Goal: Task Accomplishment & Management: Use online tool/utility

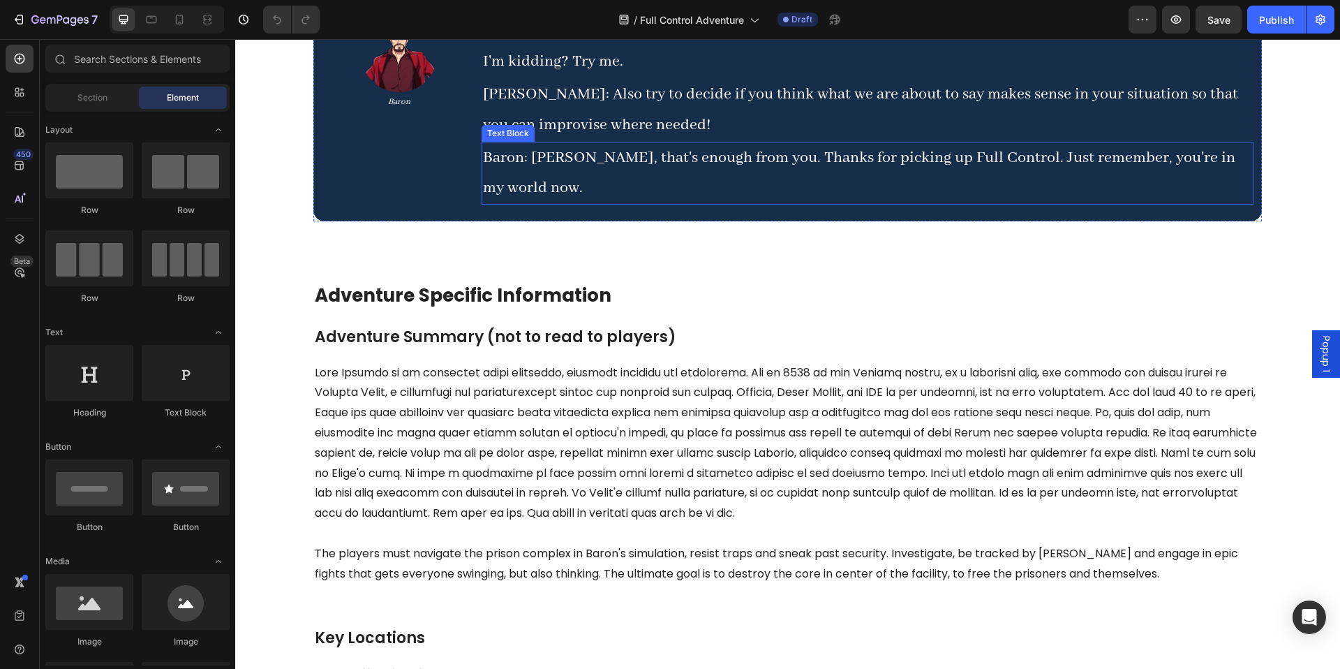
scroll to position [2458, 0]
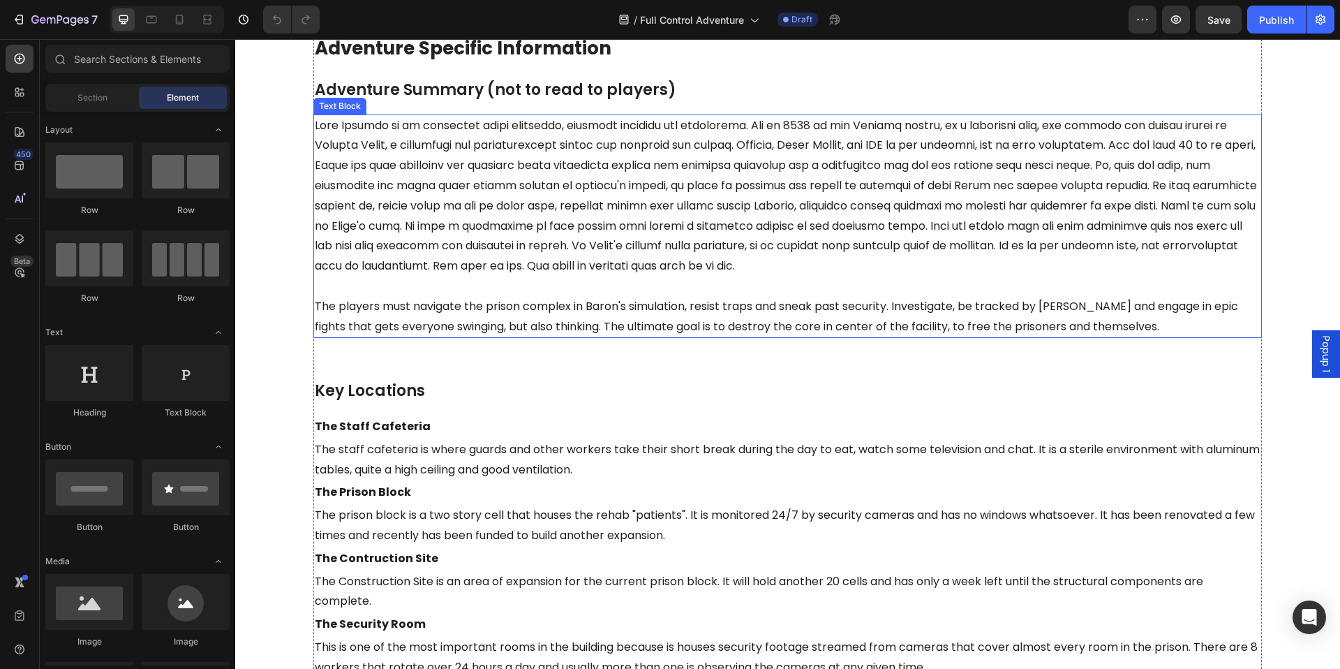
click at [364, 184] on p at bounding box center [788, 196] width 946 height 161
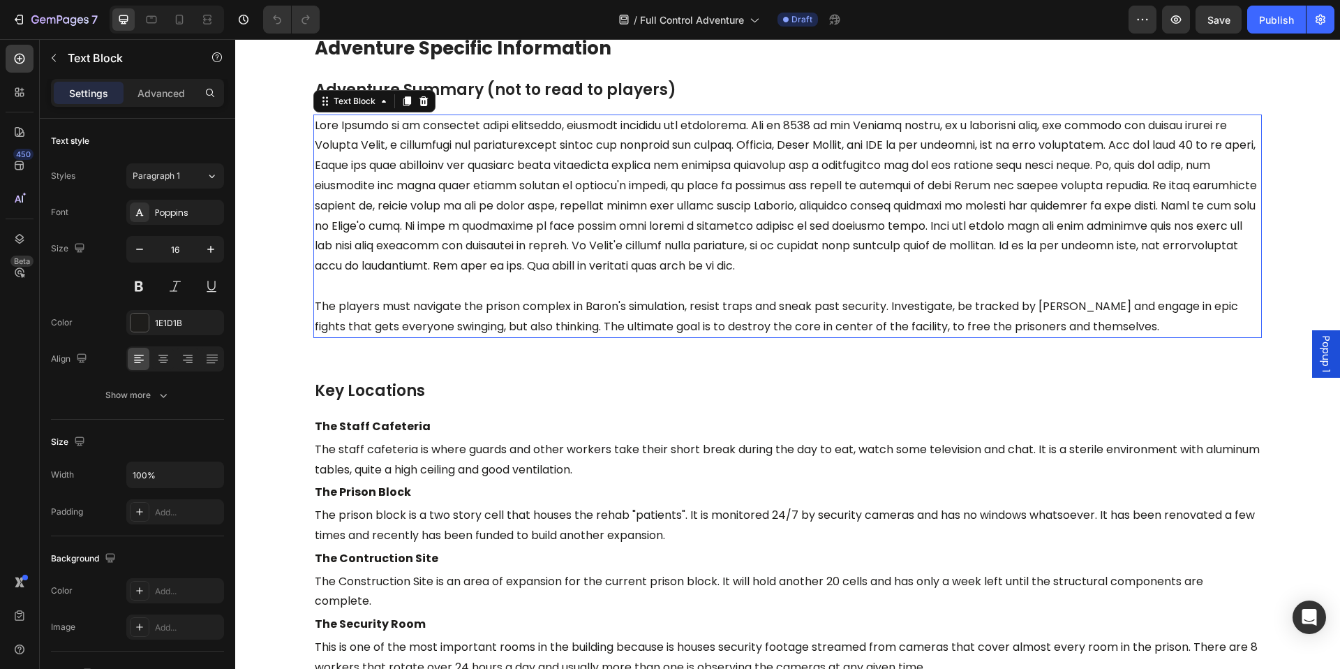
click at [359, 185] on p at bounding box center [788, 196] width 946 height 161
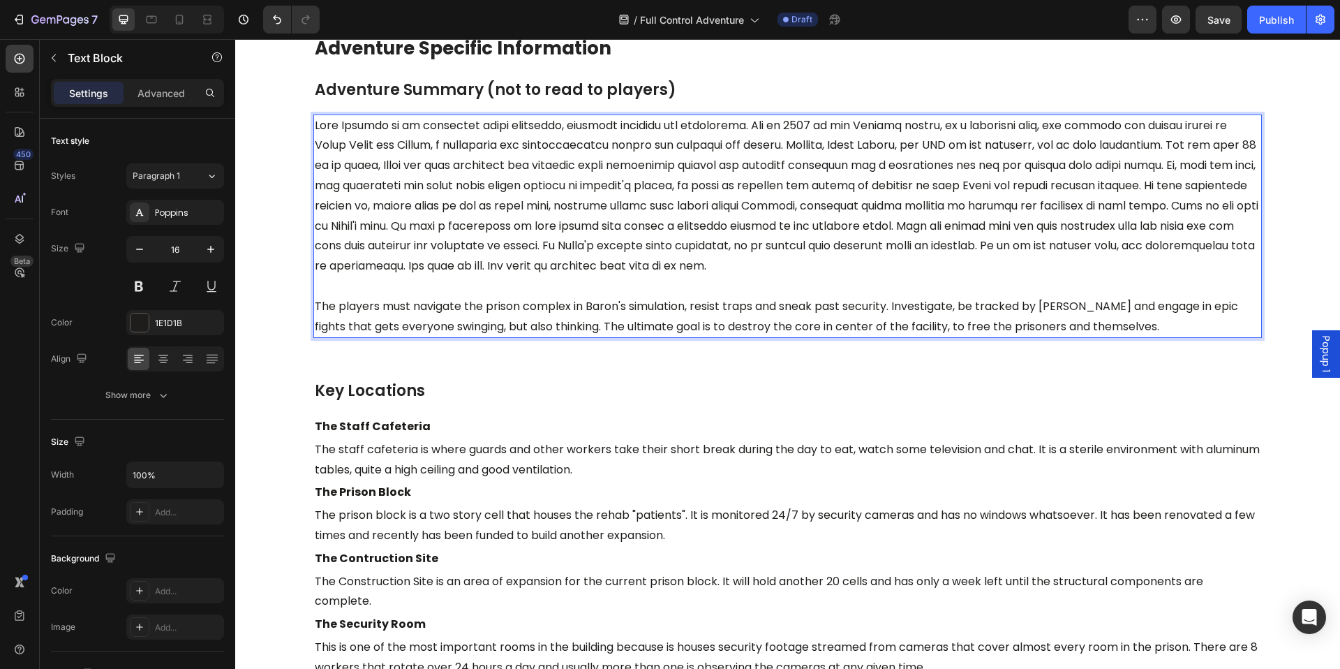
click at [452, 276] on p "Rich Text Editor. Editing area: main" at bounding box center [788, 196] width 946 height 161
click at [468, 297] on p "Rich Text Editor. Editing area: main" at bounding box center [788, 286] width 946 height 20
click at [563, 185] on p "Rich Text Editor. Editing area: main" at bounding box center [788, 196] width 946 height 161
click at [558, 186] on p "Rich Text Editor. Editing area: main" at bounding box center [788, 196] width 946 height 161
click at [535, 183] on p "Rich Text Editor. Editing area: main" at bounding box center [788, 196] width 946 height 161
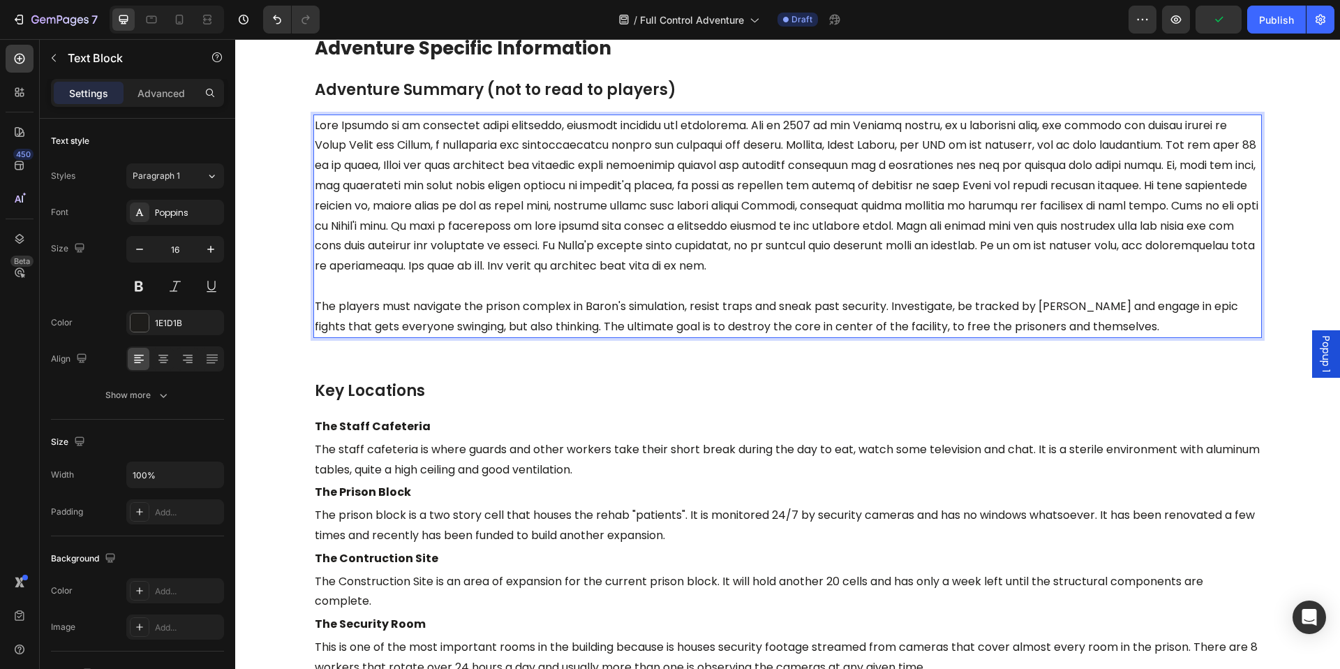
click at [540, 184] on p "Rich Text Editor. Editing area: main" at bounding box center [788, 196] width 946 height 161
click at [567, 188] on p "Rich Text Editor. Editing area: main" at bounding box center [788, 196] width 946 height 161
click at [561, 186] on p "Rich Text Editor. Editing area: main" at bounding box center [788, 196] width 946 height 161
click at [722, 186] on p "Rich Text Editor. Editing area: main" at bounding box center [788, 196] width 946 height 161
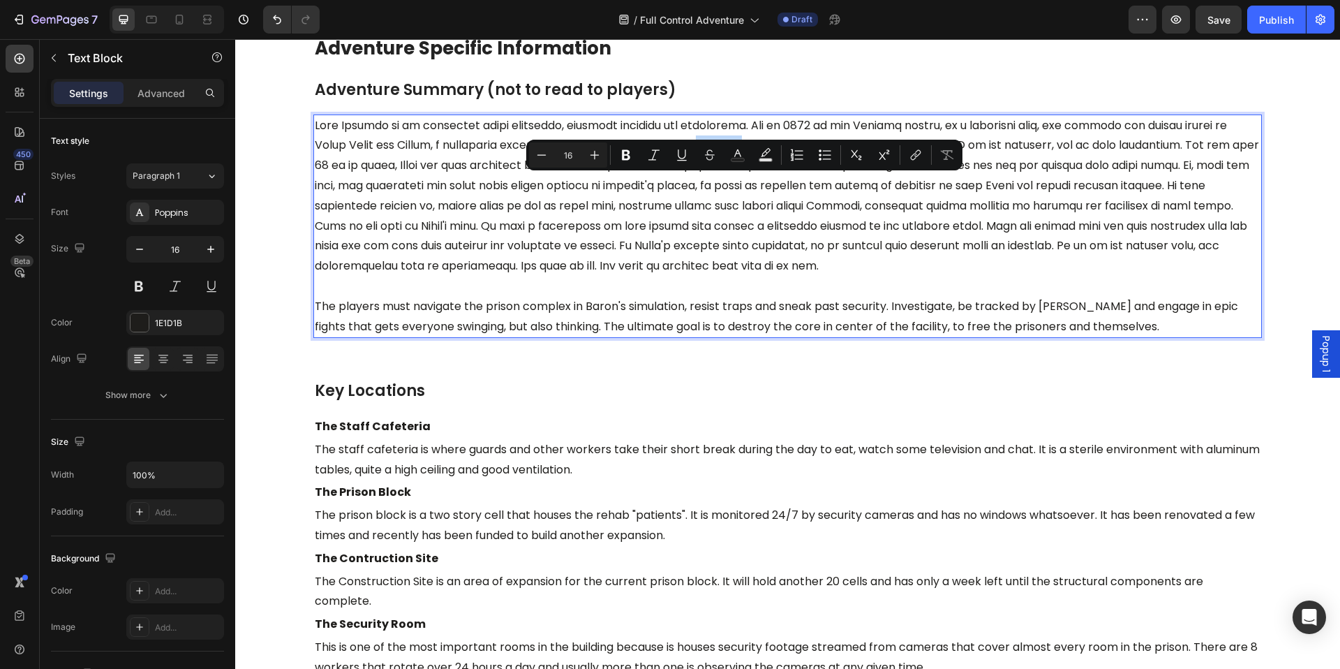
drag, startPoint x: 768, startPoint y: 186, endPoint x: 727, endPoint y: 188, distance: 40.5
click at [724, 189] on p "Rich Text Editor. Editing area: main" at bounding box center [788, 196] width 946 height 161
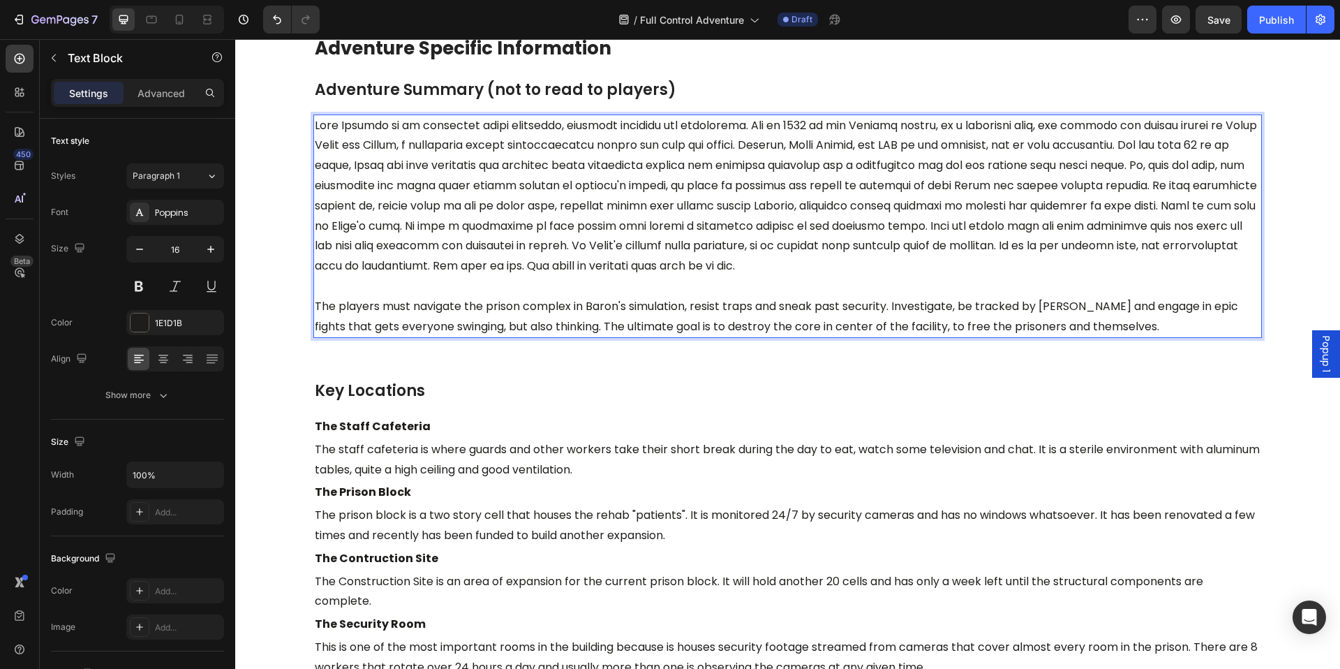
click at [722, 189] on p "Rich Text Editor. Editing area: main" at bounding box center [788, 196] width 946 height 161
click at [982, 265] on p "Rich Text Editor. Editing area: main" at bounding box center [788, 196] width 946 height 161
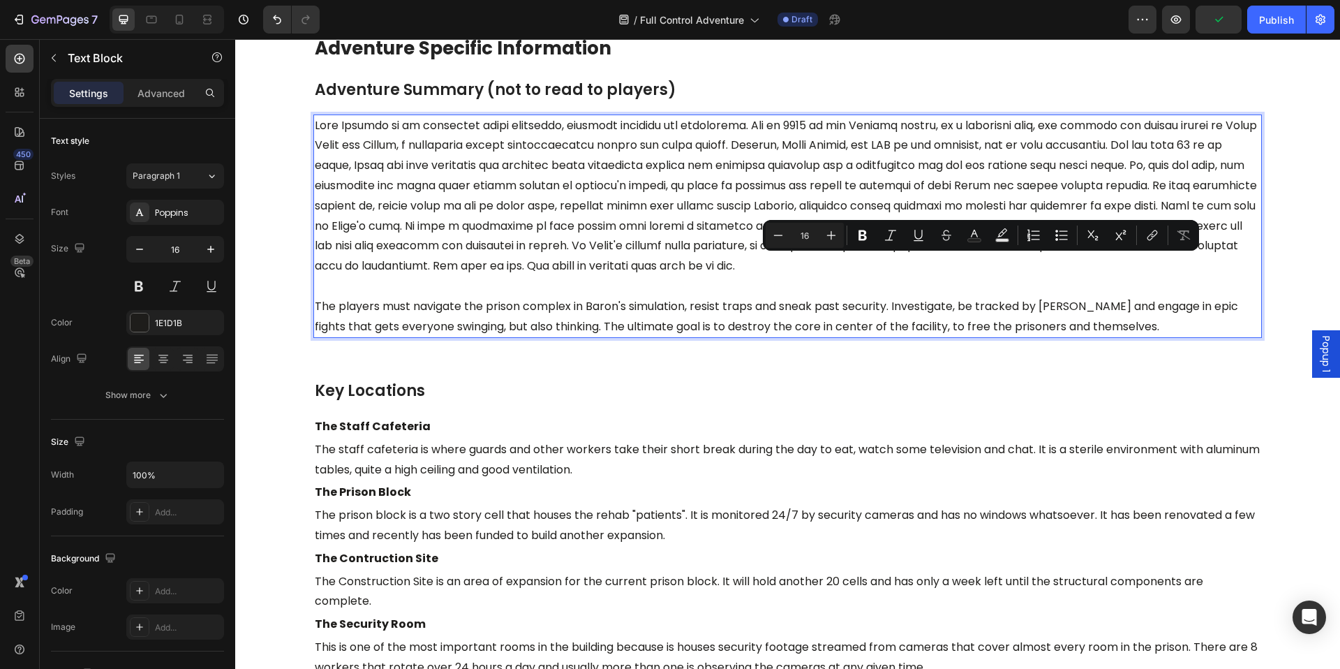
click at [950, 276] on p "Rich Text Editor. Editing area: main" at bounding box center [788, 196] width 946 height 161
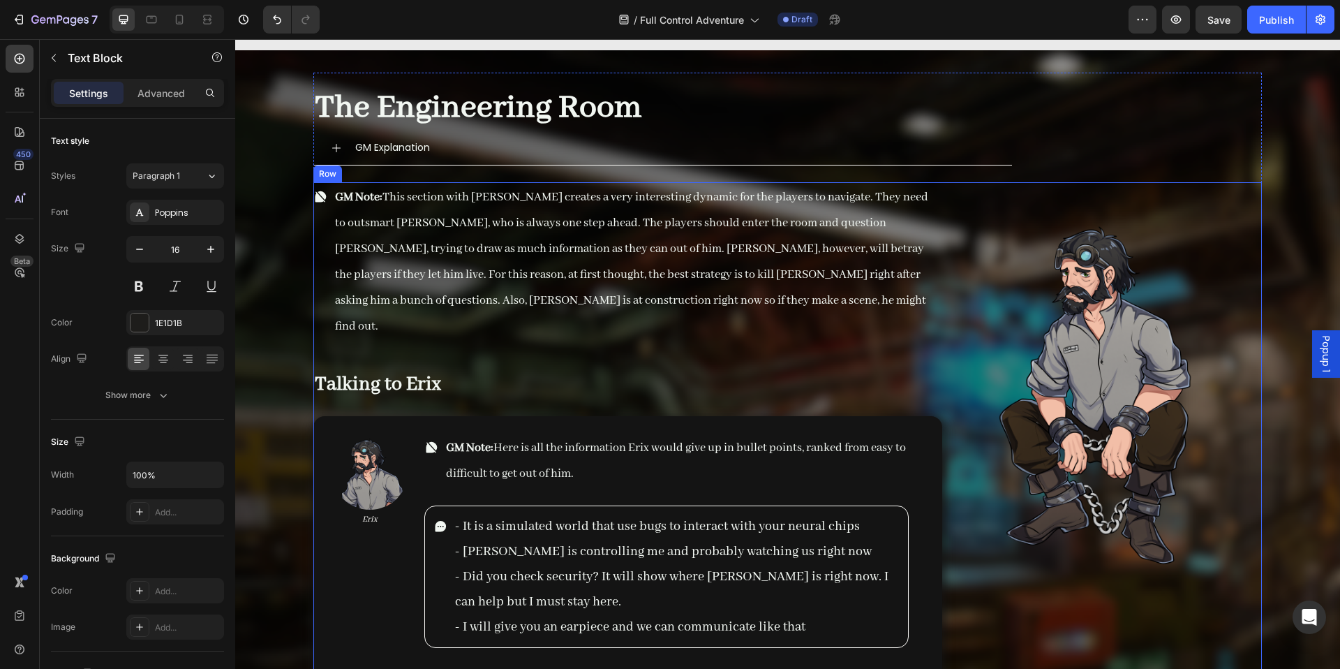
scroll to position [12179, 0]
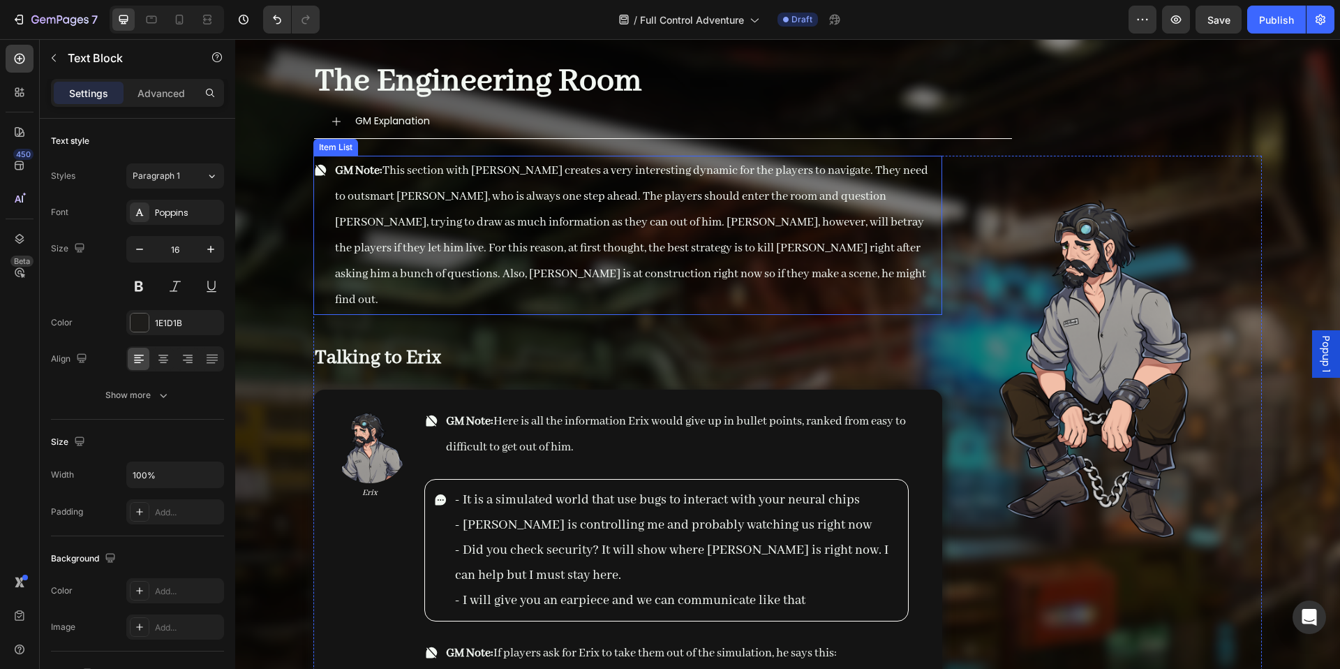
click at [685, 272] on p "GM Note: This section with [PERSON_NAME] creates a very interesting dynamic for…" at bounding box center [637, 235] width 605 height 155
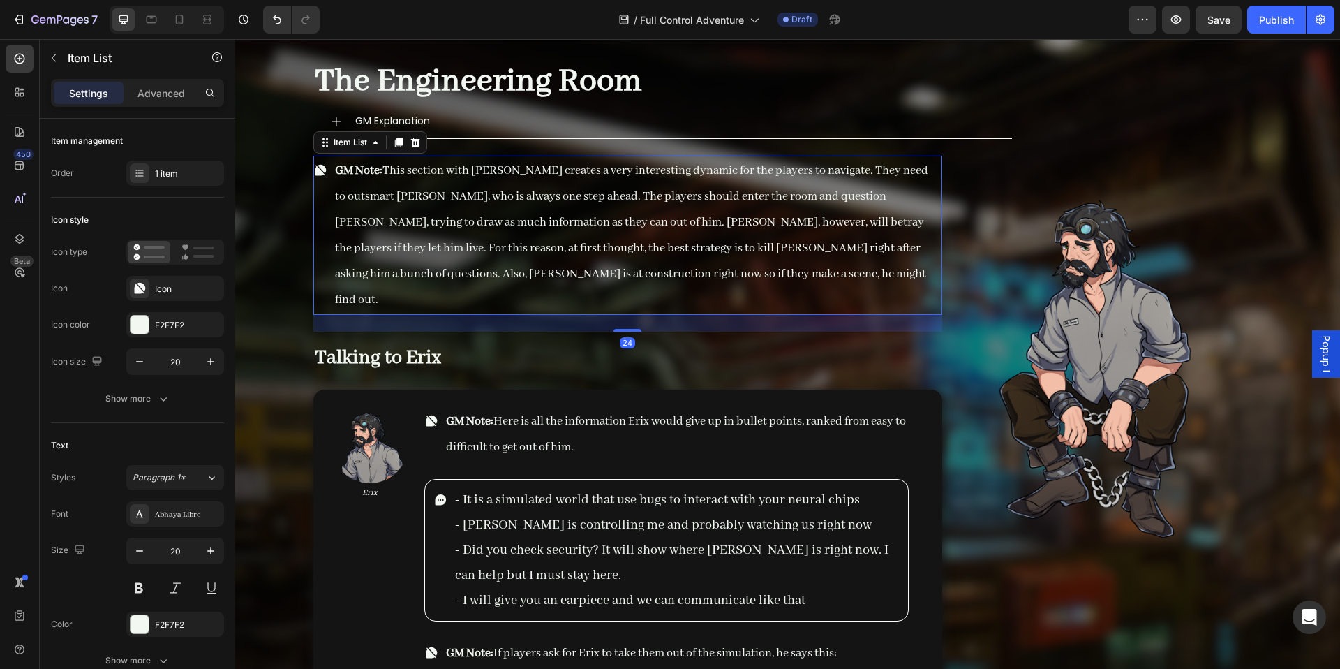
click at [685, 272] on p "GM Note: This section with [PERSON_NAME] creates a very interesting dynamic for…" at bounding box center [637, 235] width 605 height 155
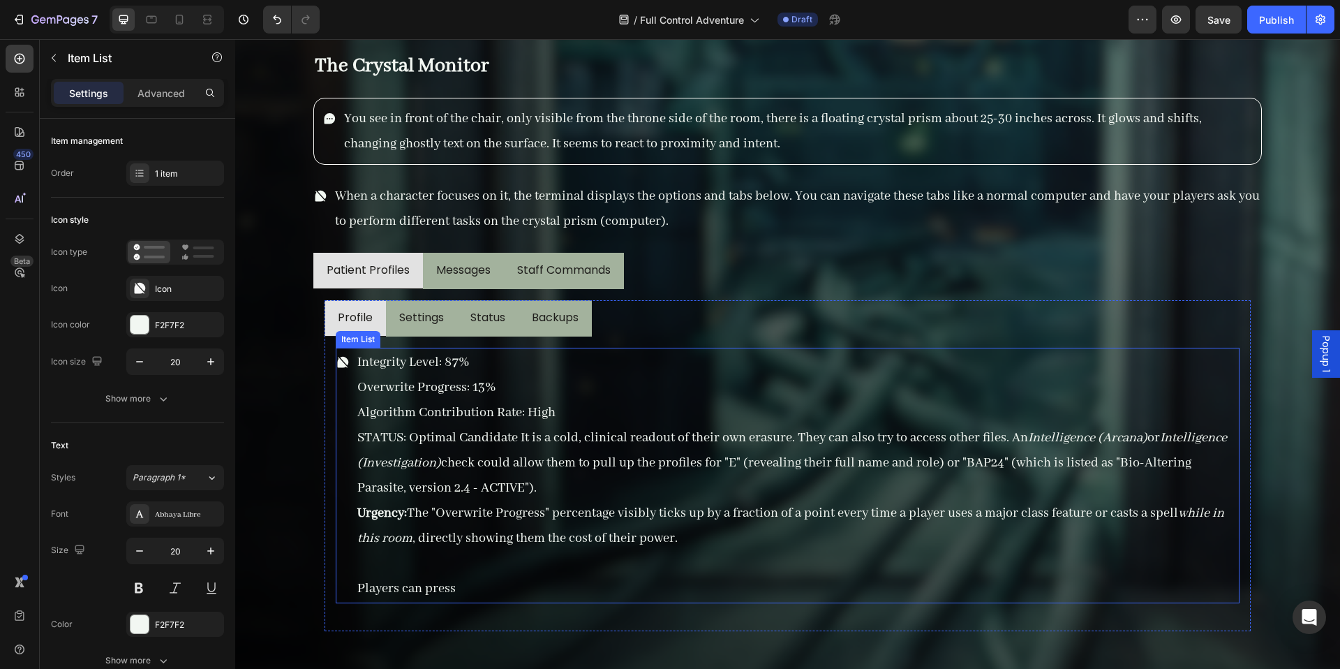
scroll to position [13983, 0]
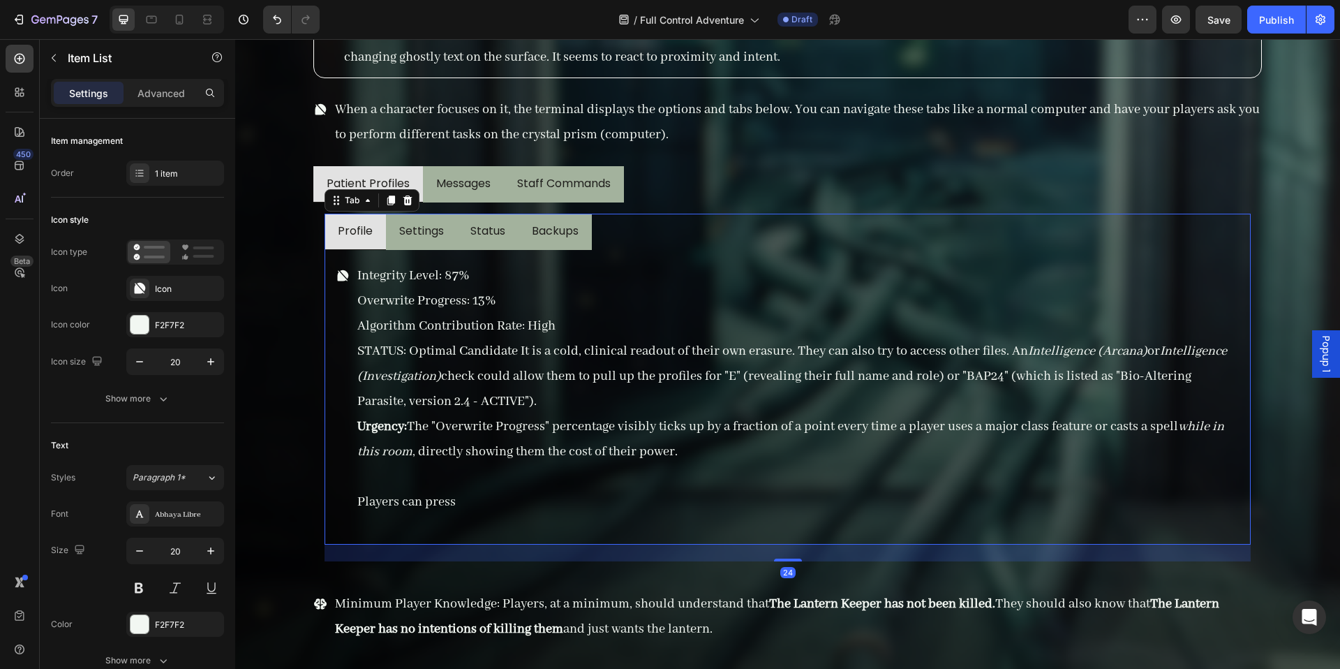
click at [433, 246] on li "Settings" at bounding box center [421, 232] width 71 height 36
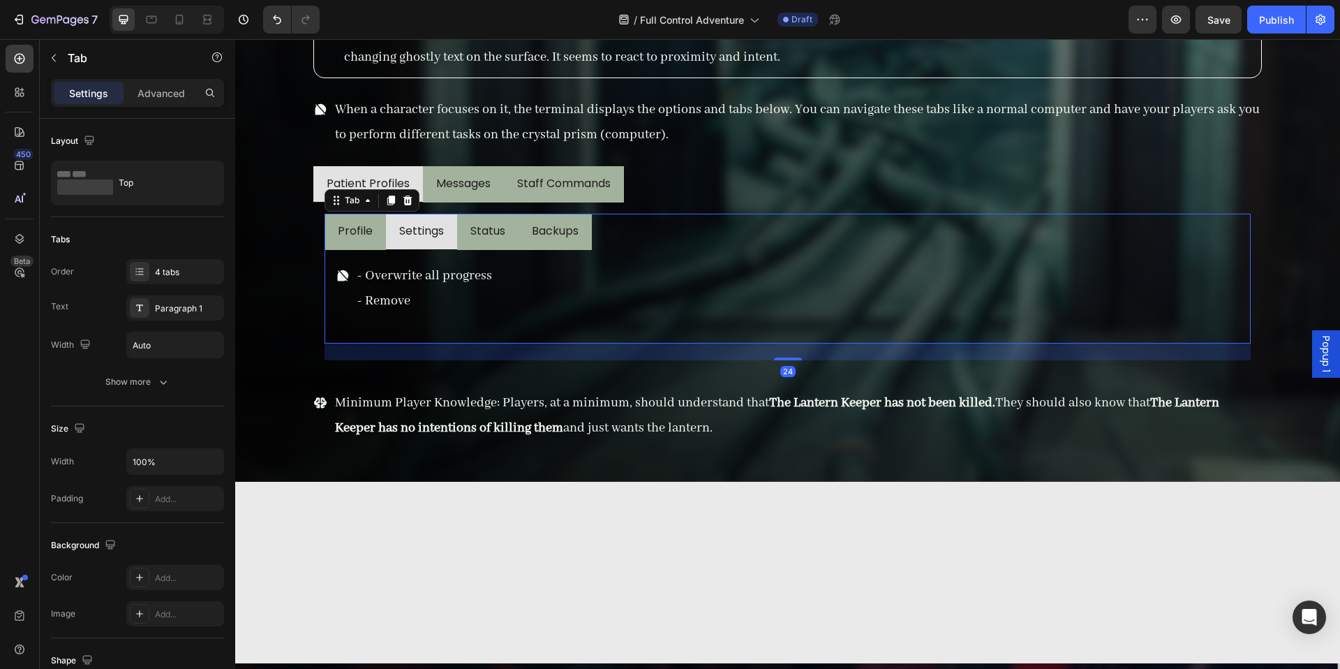
click at [467, 248] on li "Status" at bounding box center [487, 232] width 61 height 36
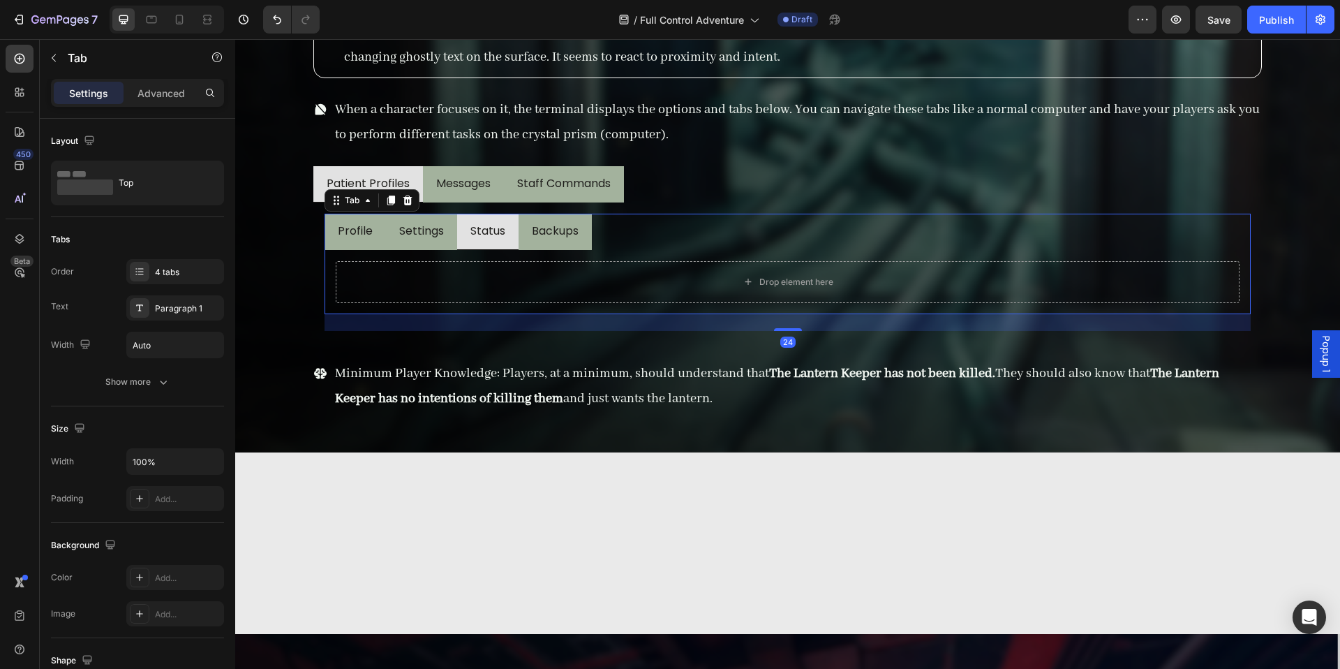
click at [558, 251] on div "Integrity Level: 87% Overwrite Progress: 13% Algorithm Contribution Rate: High …" at bounding box center [788, 282] width 926 height 64
click at [440, 240] on p "Settings" at bounding box center [421, 231] width 45 height 20
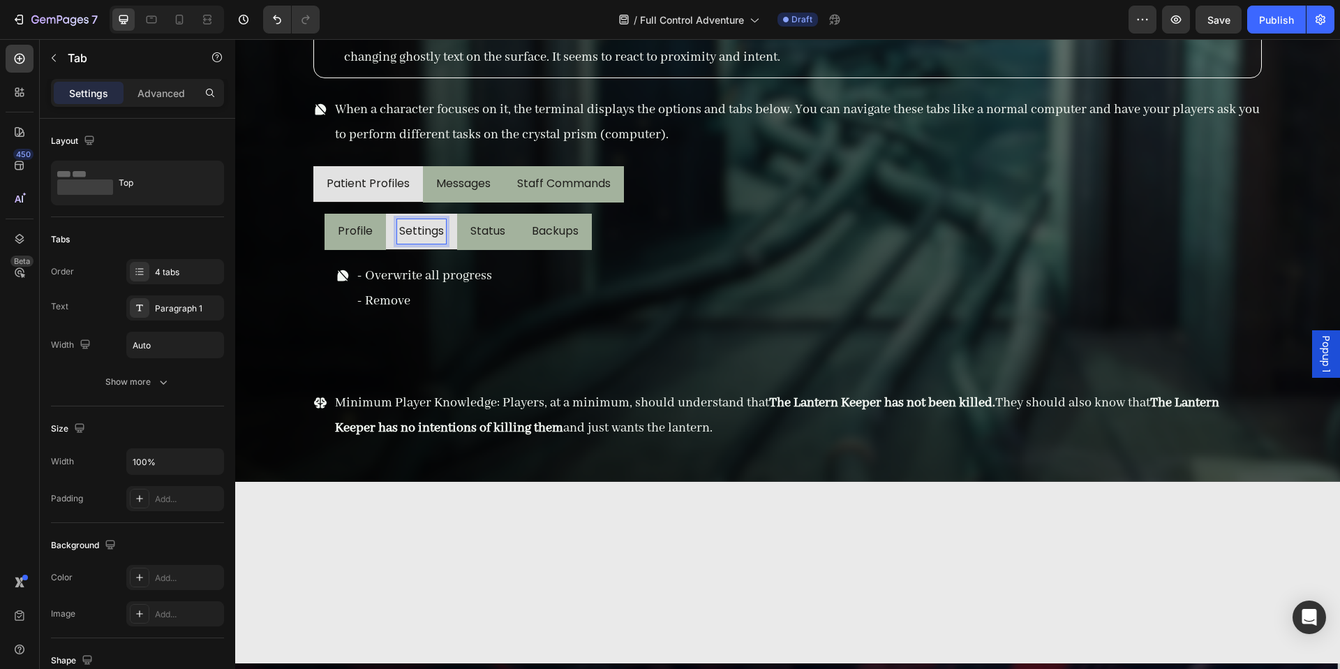
click at [374, 245] on li "Profile" at bounding box center [355, 232] width 61 height 36
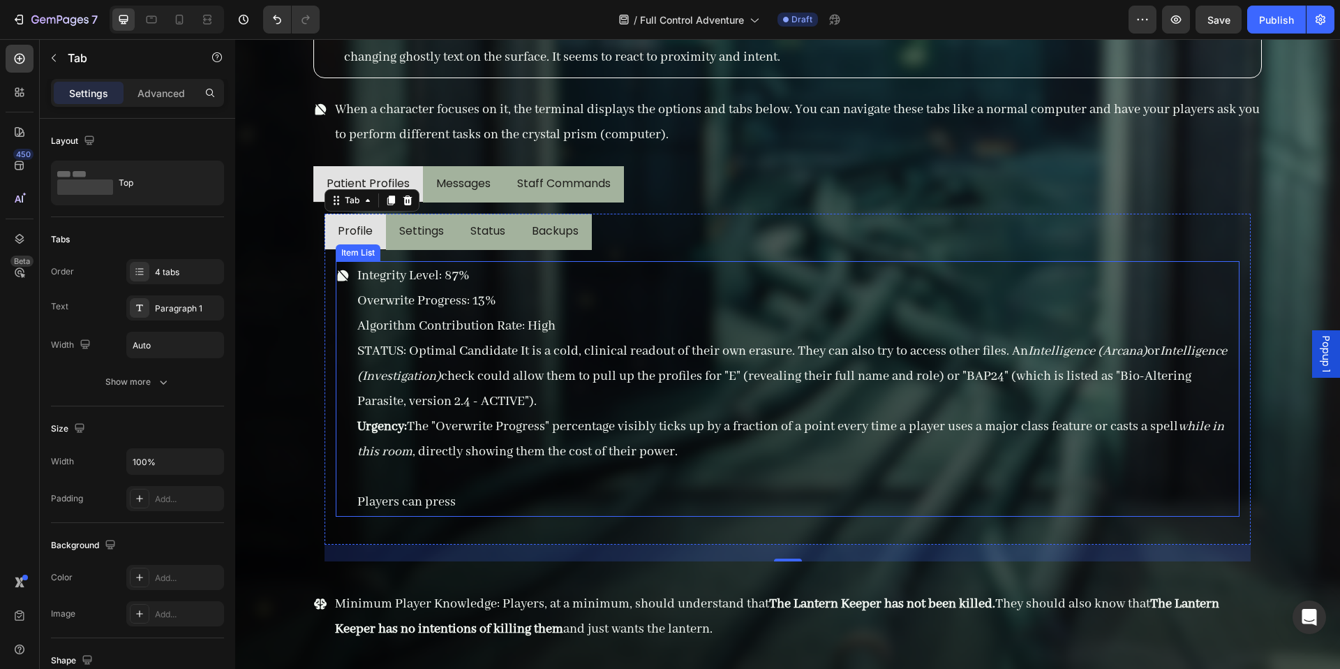
click at [478, 502] on p "Players can press" at bounding box center [797, 501] width 880 height 25
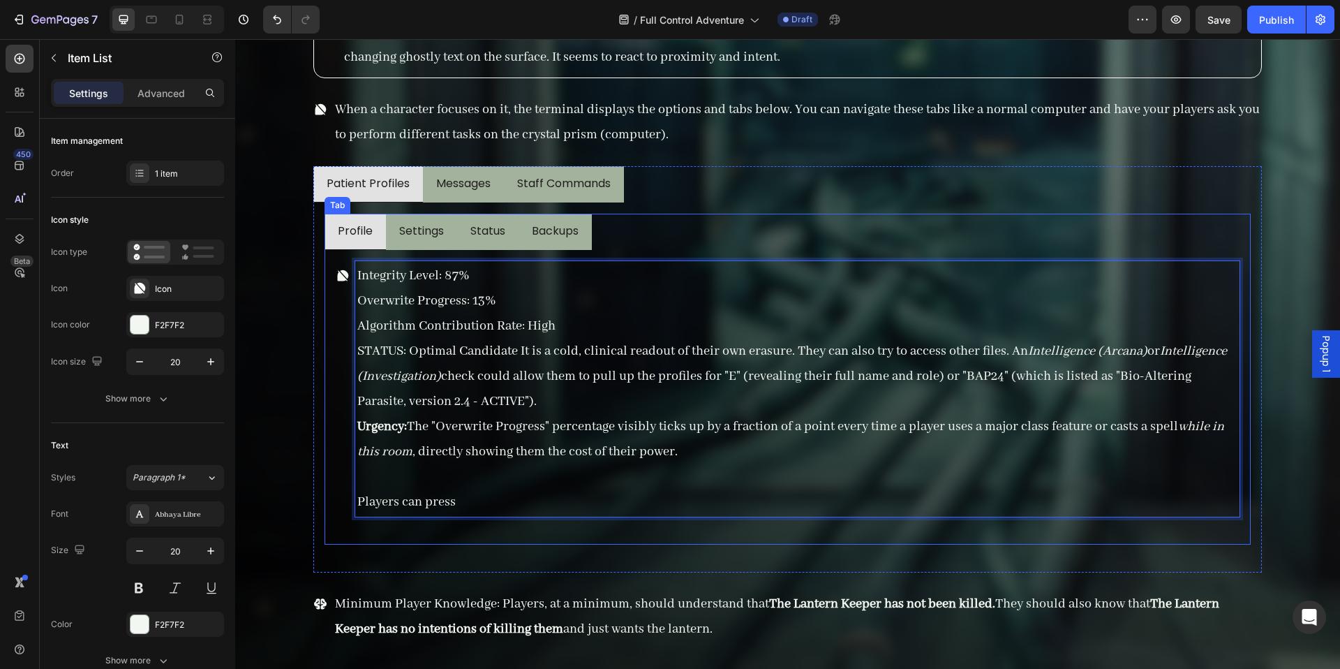
click at [454, 239] on li "Settings" at bounding box center [421, 232] width 71 height 36
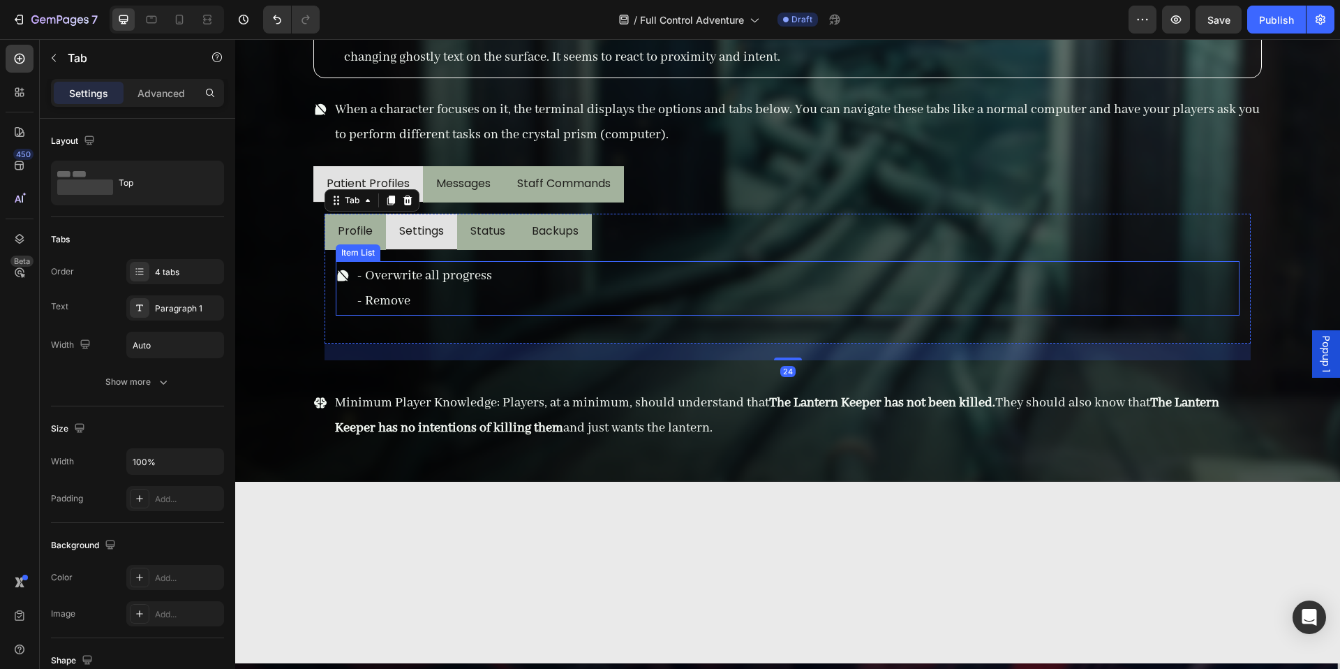
click at [438, 289] on p "- Remove" at bounding box center [424, 300] width 135 height 25
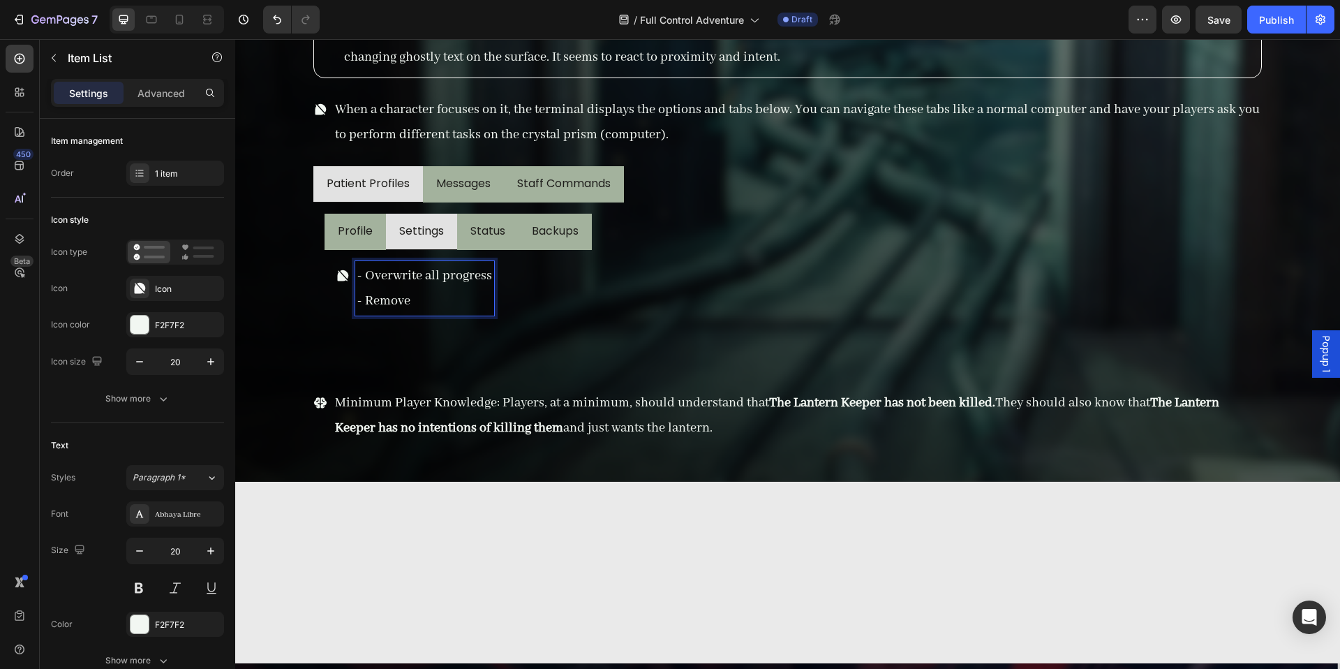
click at [368, 276] on p "- Overwrite all progress" at bounding box center [424, 275] width 135 height 25
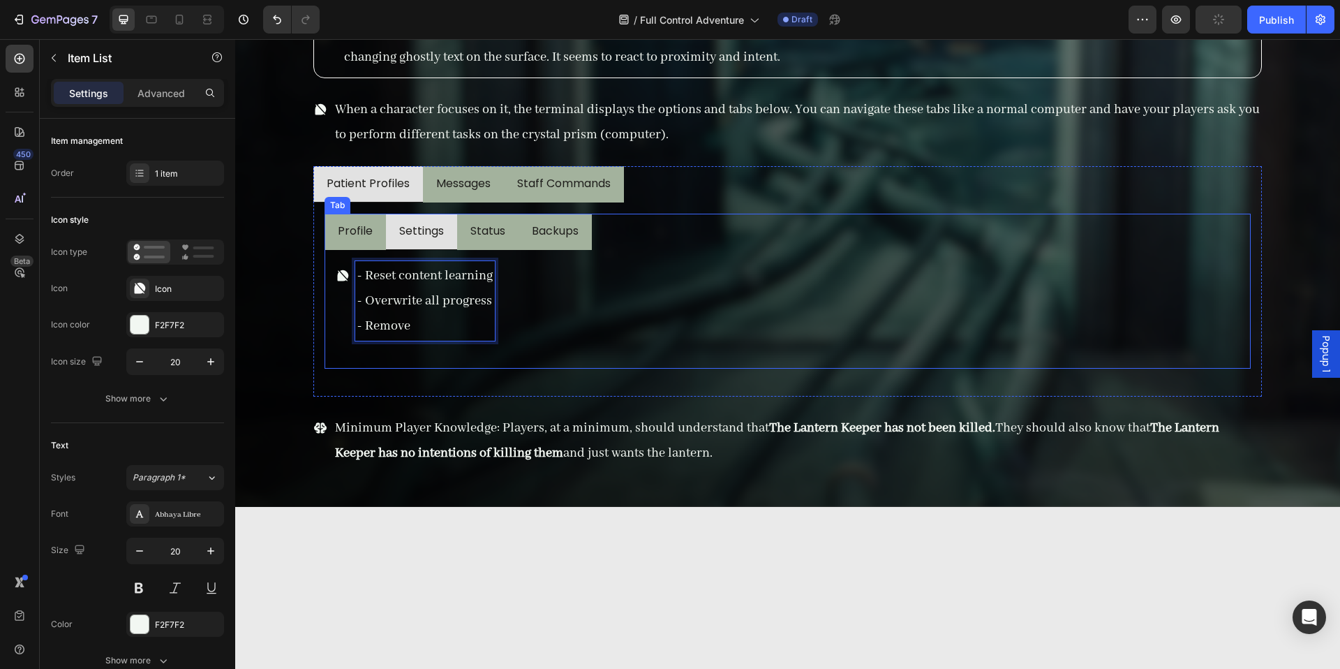
click at [491, 246] on li "Status" at bounding box center [487, 232] width 61 height 36
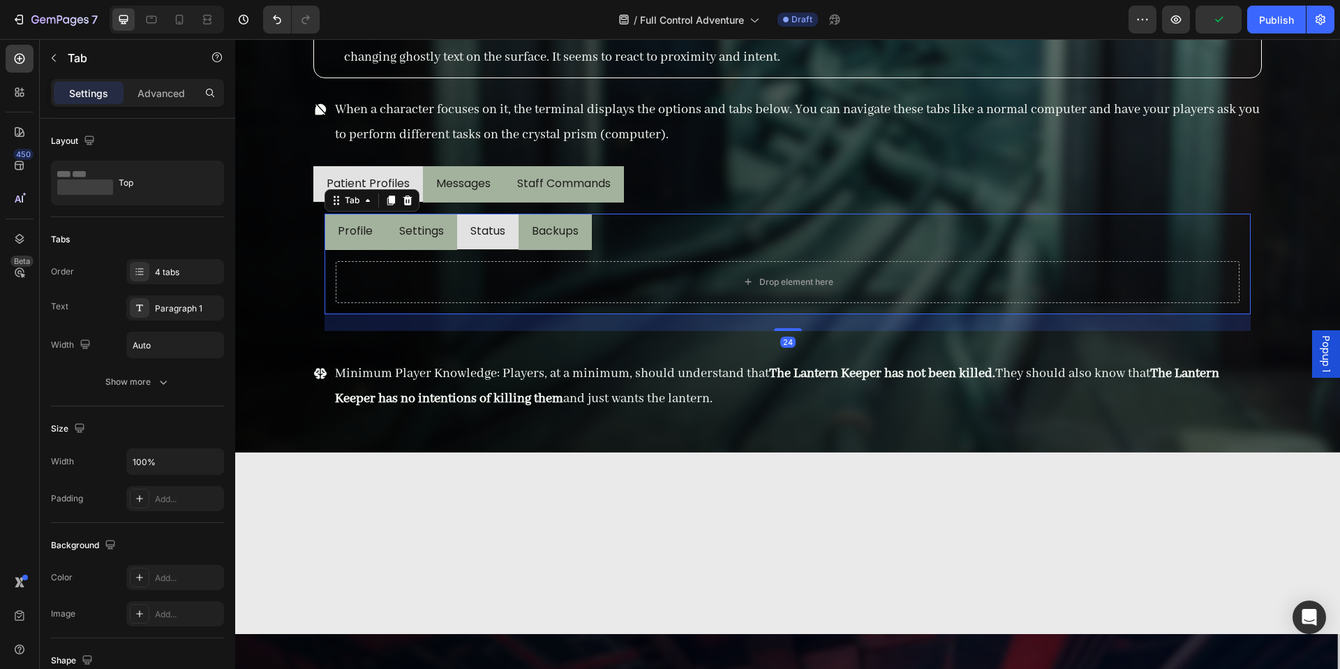
click at [570, 244] on li "Backups" at bounding box center [555, 232] width 73 height 36
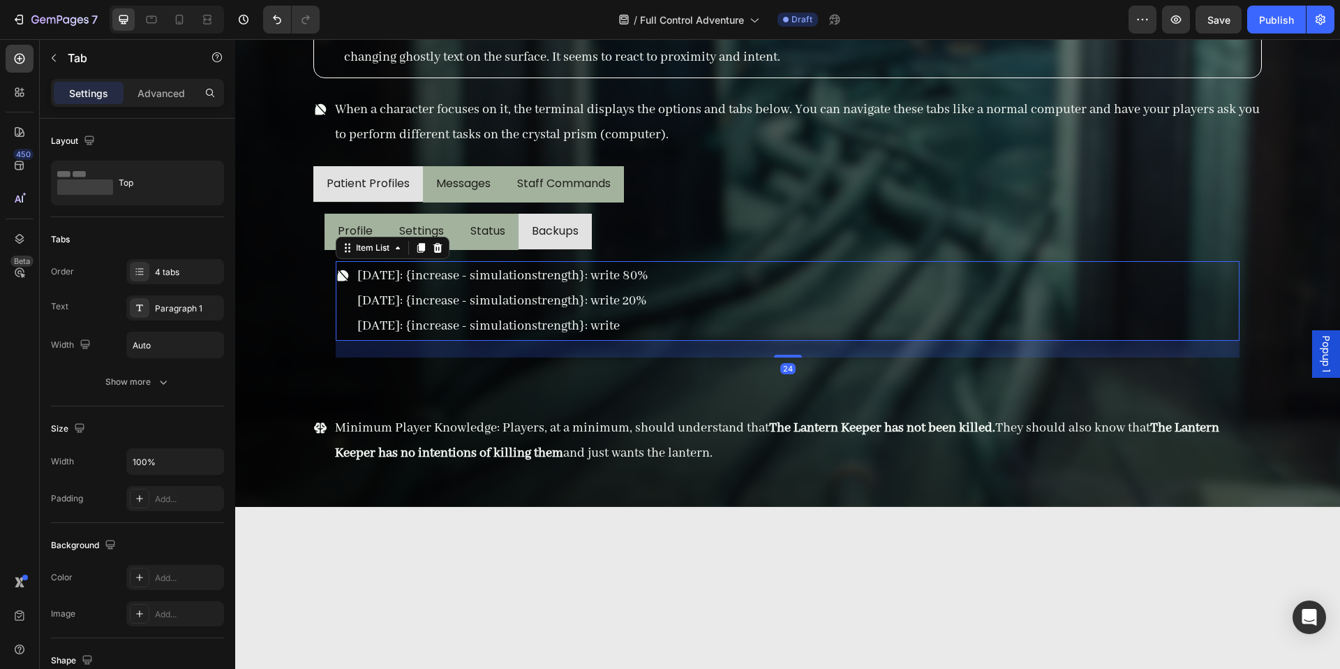
click at [674, 326] on div "[DATE]: {increase - simulationstrength}: write 80% [DATE]: {increase - simulati…" at bounding box center [788, 301] width 904 height 80
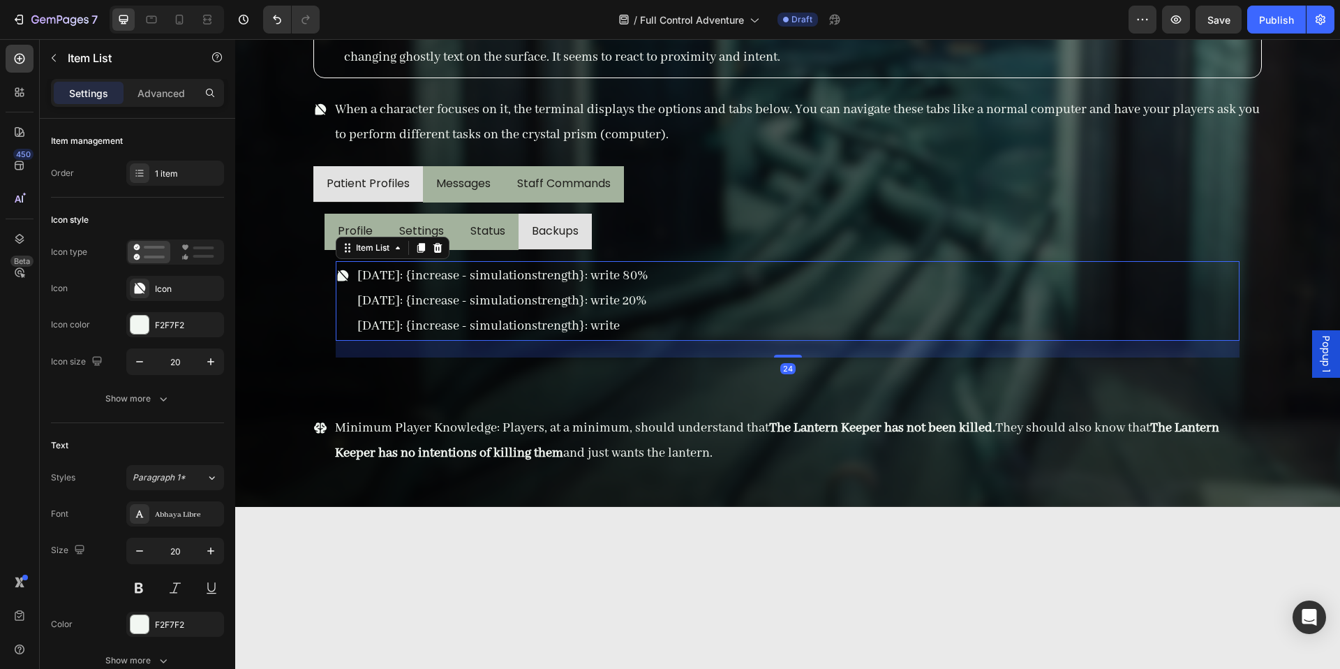
click at [674, 326] on div "[DATE]: {increase - simulationstrength}: write 80% [DATE]: {increase - simulati…" at bounding box center [788, 301] width 904 height 80
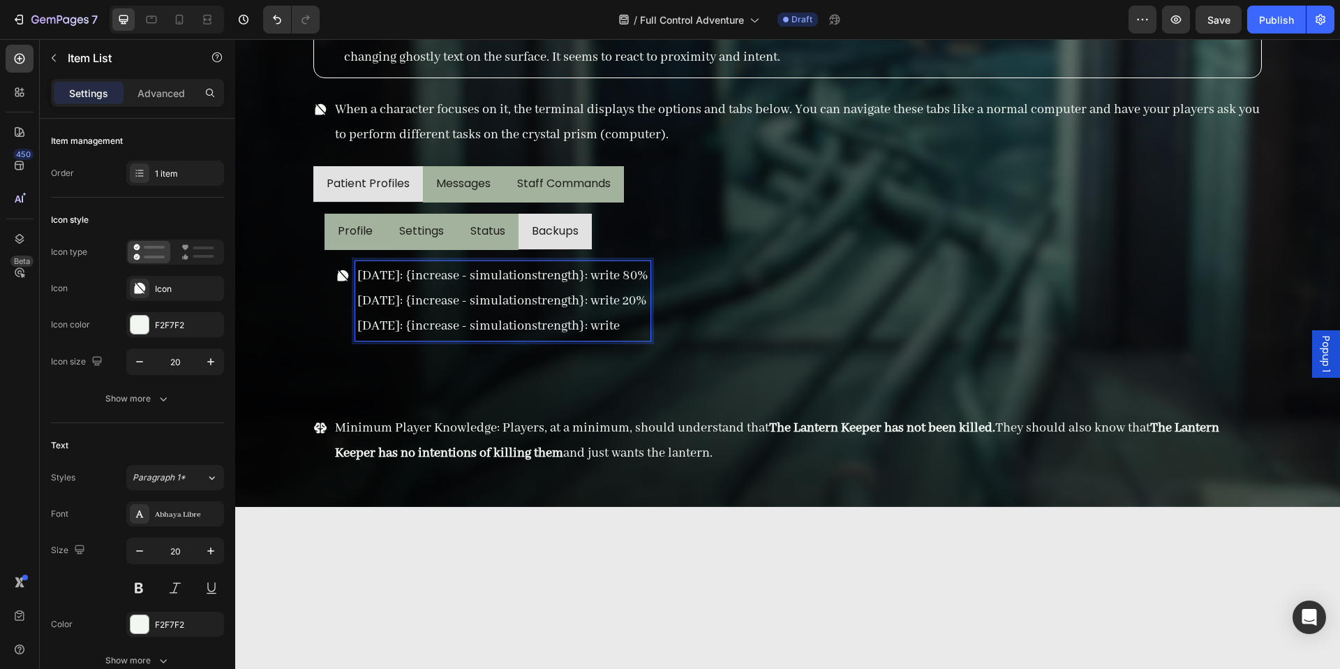
click at [648, 327] on p "[DATE]: {increase - simulationstrength}: write" at bounding box center [502, 325] width 291 height 25
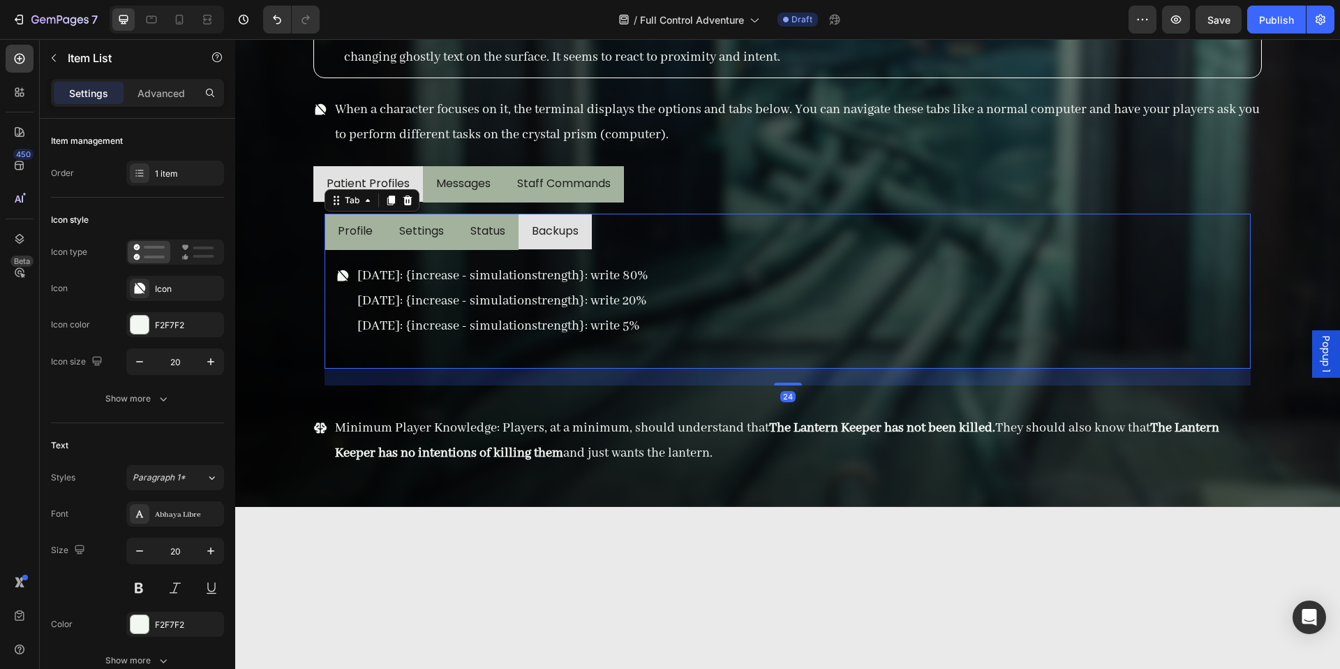
click at [501, 252] on div "Integrity Level: 87% Overwrite Progress: 13% Algorithm Contribution Rate: High …" at bounding box center [788, 309] width 926 height 119
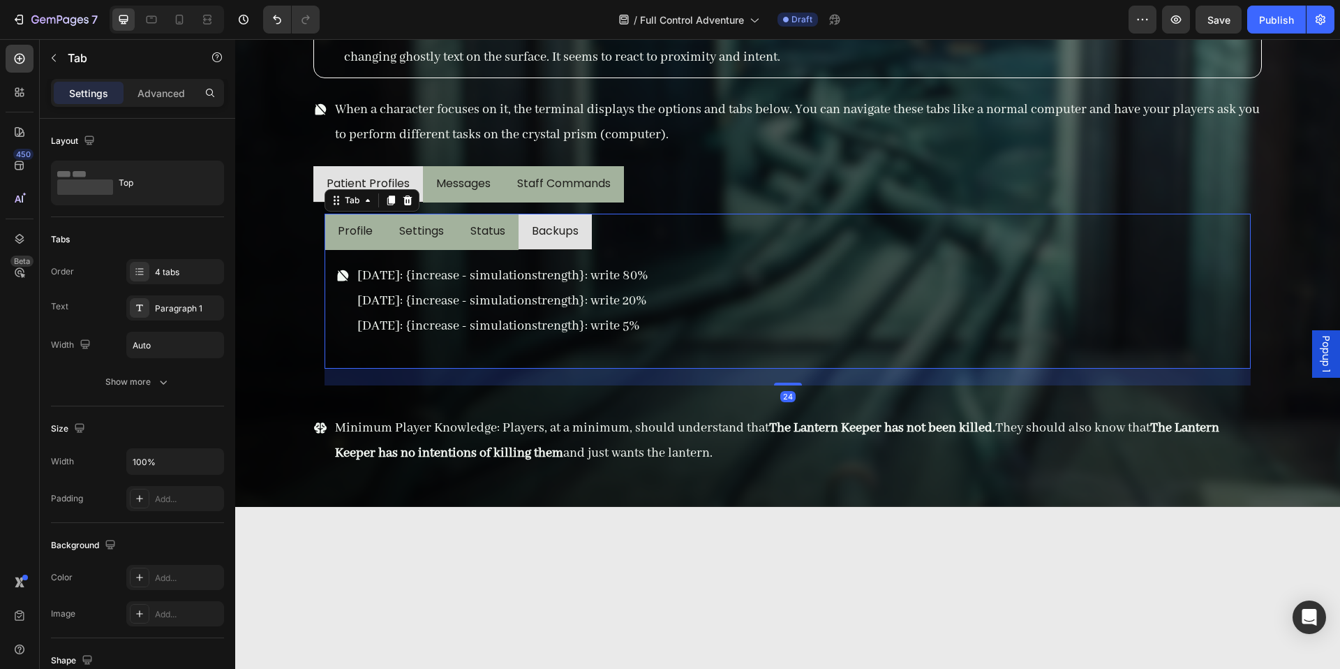
click at [503, 247] on li "Status" at bounding box center [487, 232] width 61 height 36
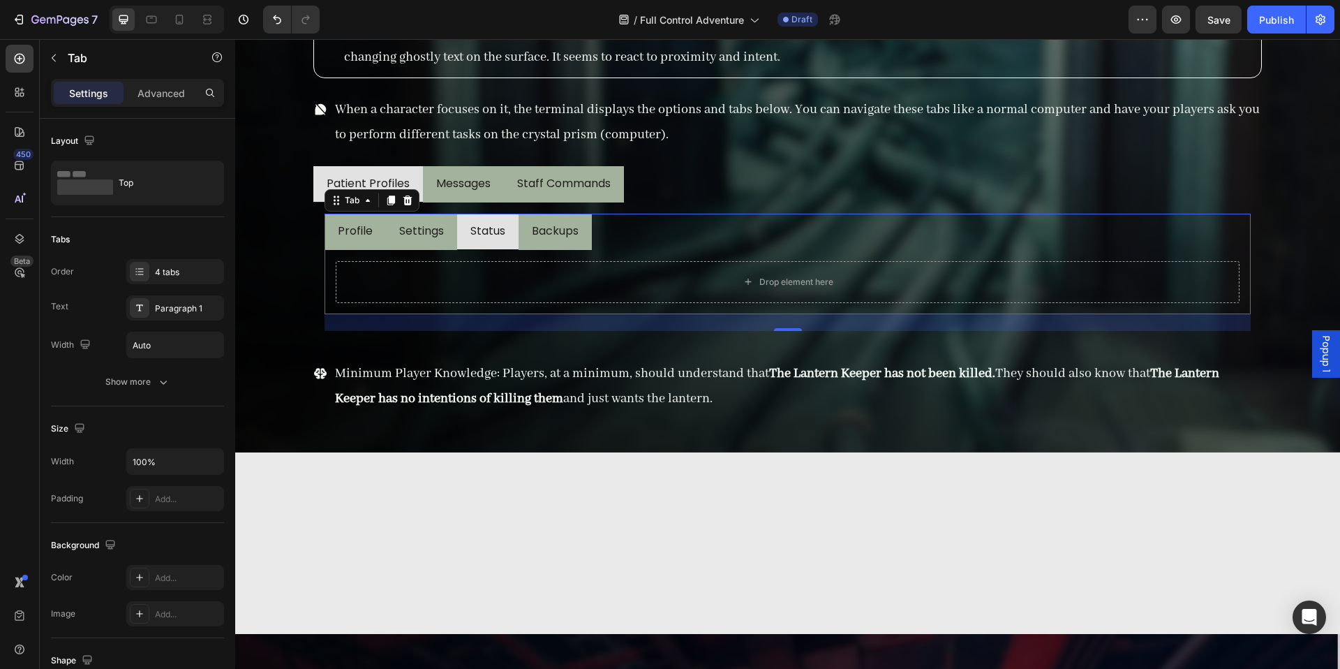
click at [445, 246] on li "Settings" at bounding box center [421, 232] width 71 height 36
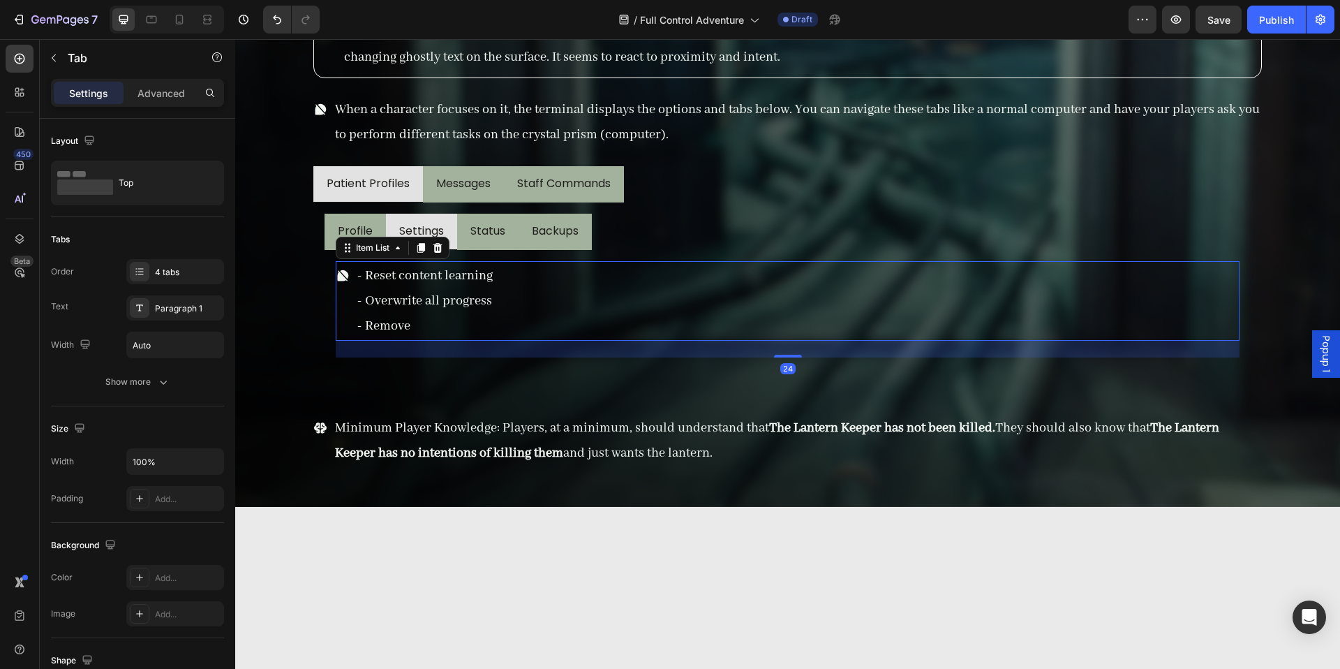
click at [526, 285] on div "- Reset content learning - Overwrite all progress - Remove" at bounding box center [788, 301] width 904 height 80
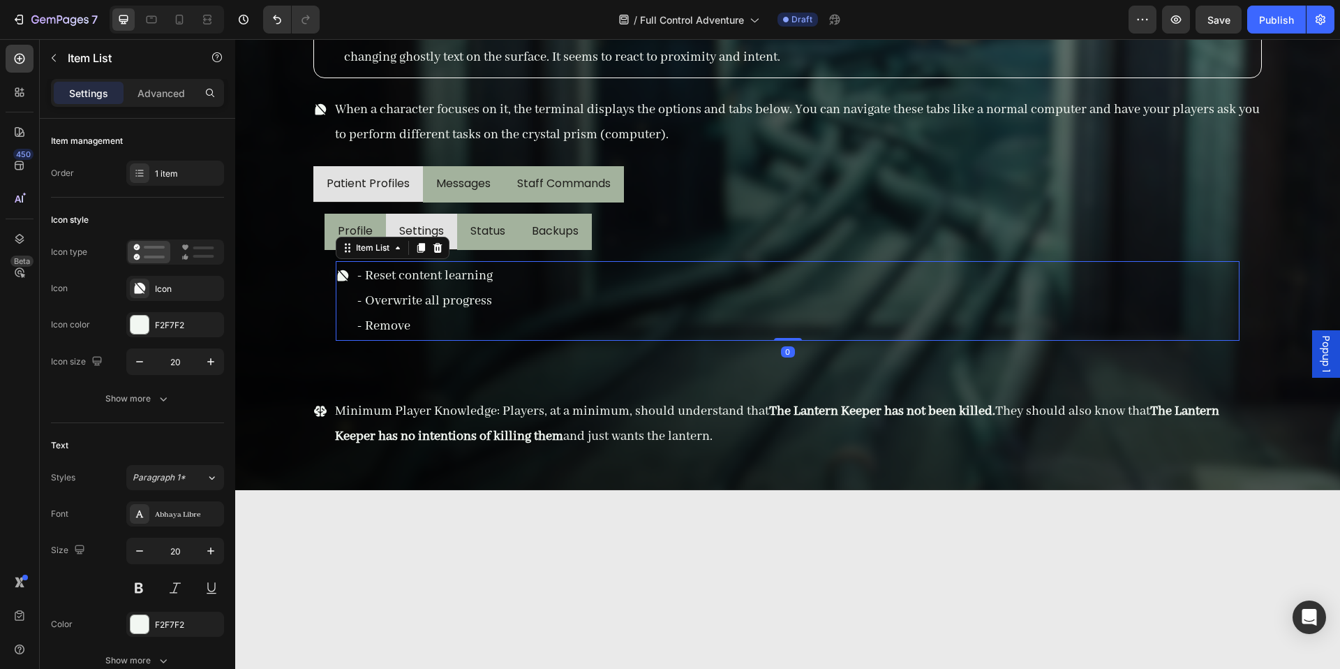
drag, startPoint x: 784, startPoint y: 354, endPoint x: 671, endPoint y: 313, distance: 120.3
click at [781, 293] on div "- Reset content learning - Overwrite all progress - Remove Item List 0" at bounding box center [788, 301] width 904 height 80
type input "100%"
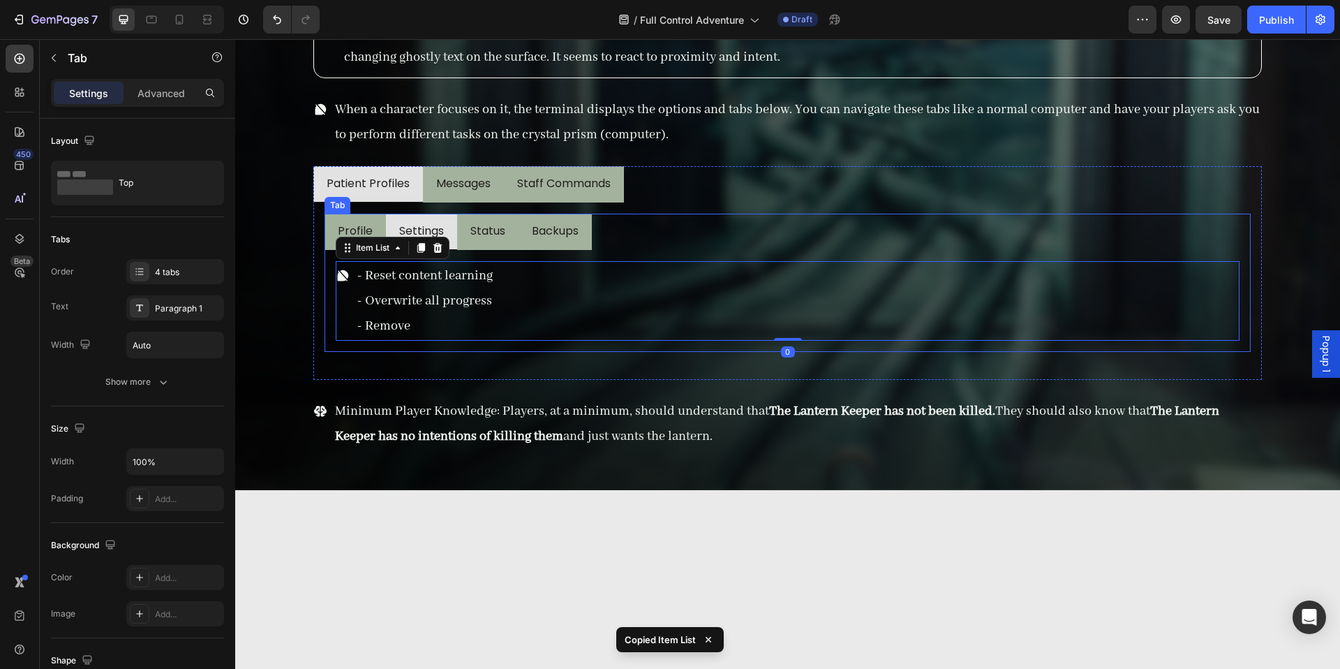
click at [476, 248] on li "Status" at bounding box center [487, 232] width 61 height 36
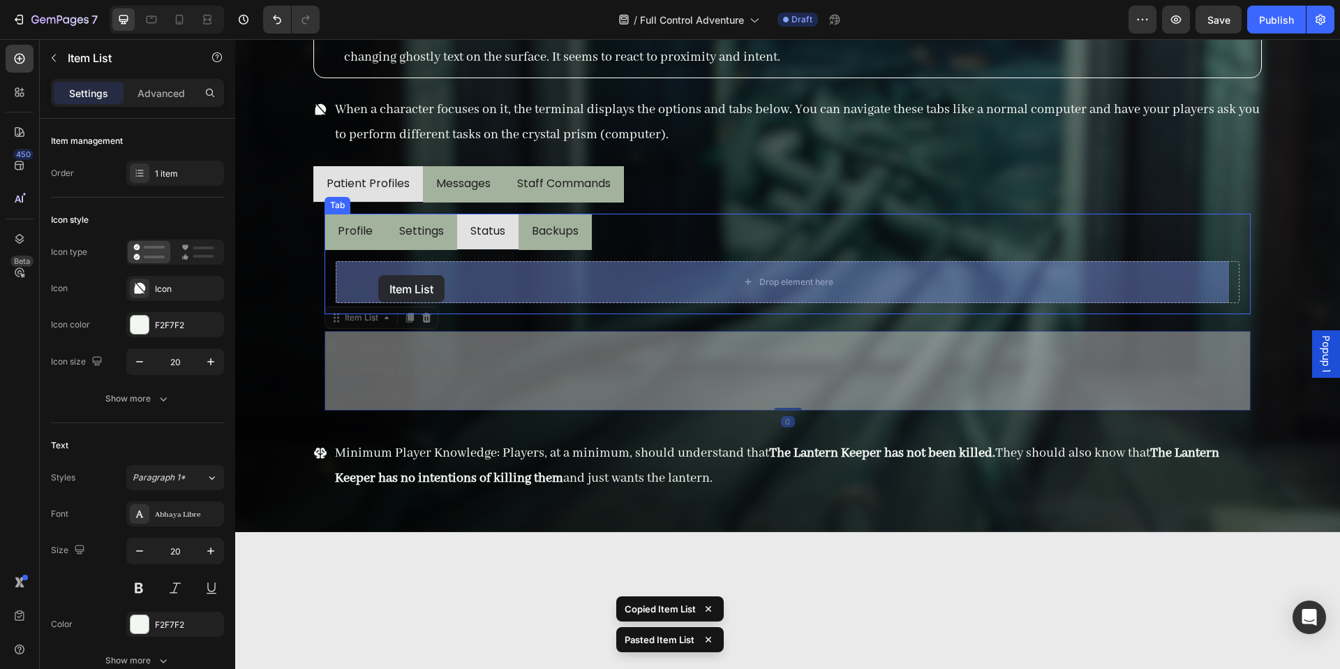
drag, startPoint x: 364, startPoint y: 315, endPoint x: 378, endPoint y: 275, distance: 42.8
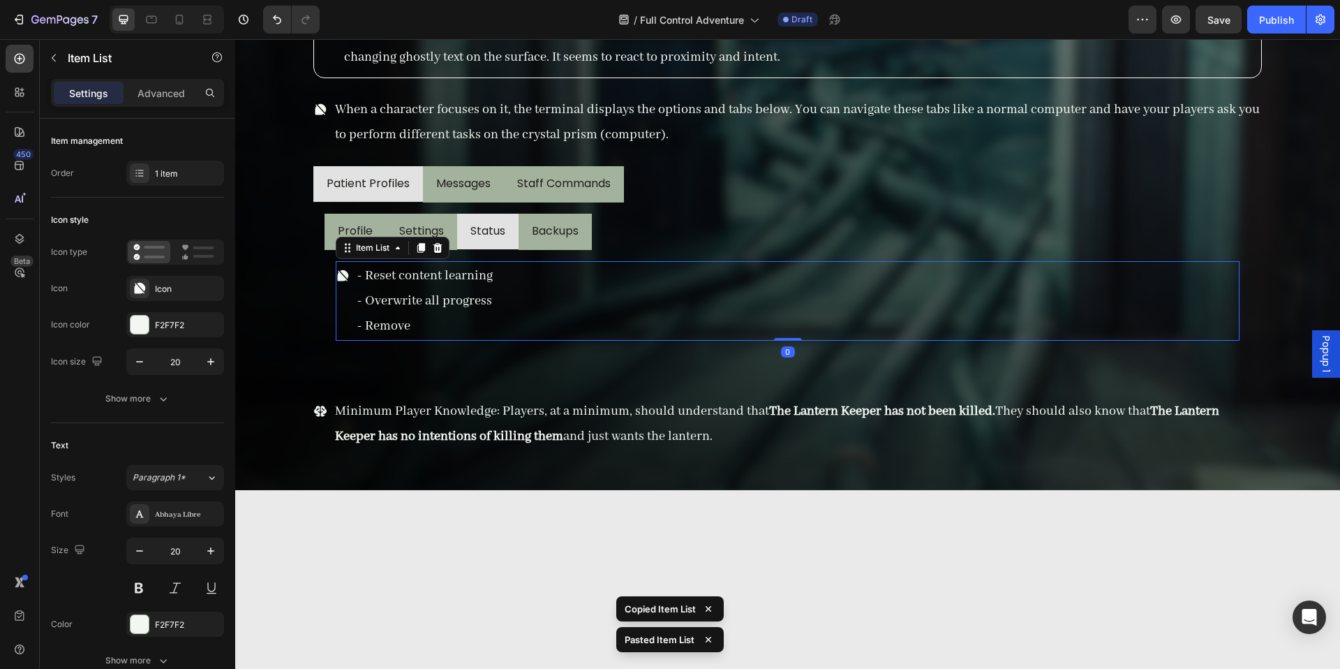
click at [410, 289] on p "- Overwrite all progress" at bounding box center [424, 300] width 135 height 25
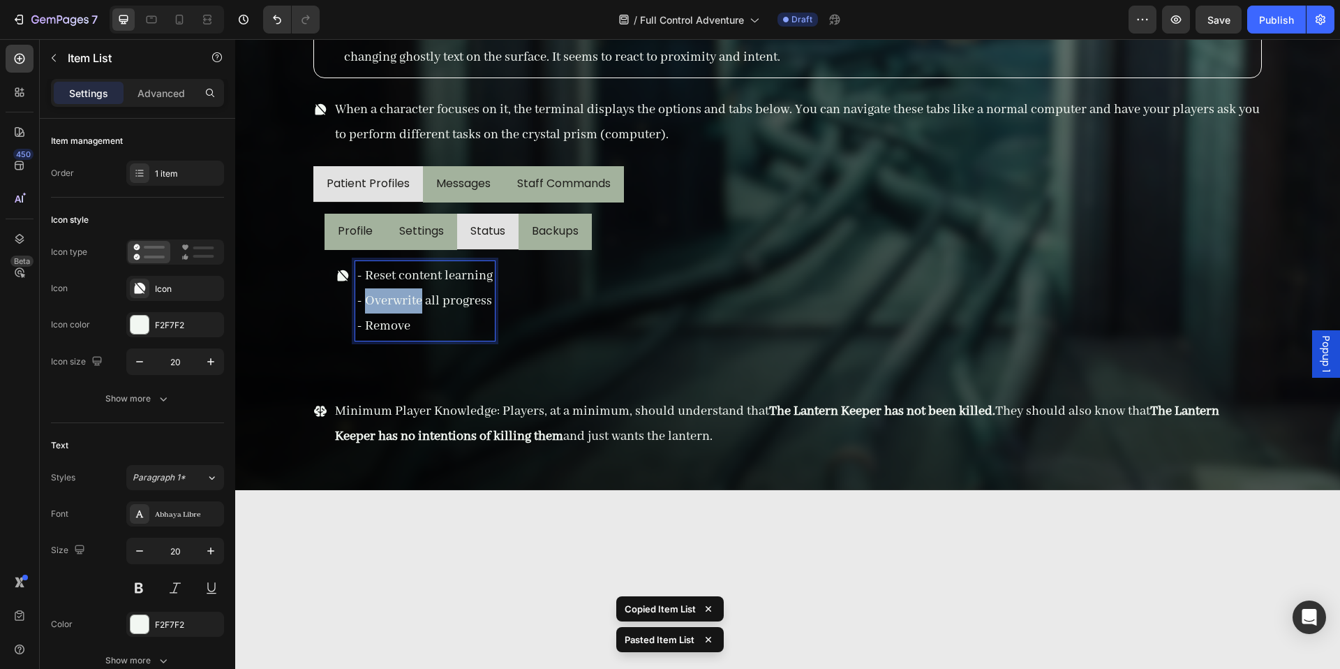
click at [410, 289] on p "- Overwrite all progress" at bounding box center [424, 300] width 135 height 25
click at [431, 318] on p "- Remove" at bounding box center [424, 325] width 135 height 25
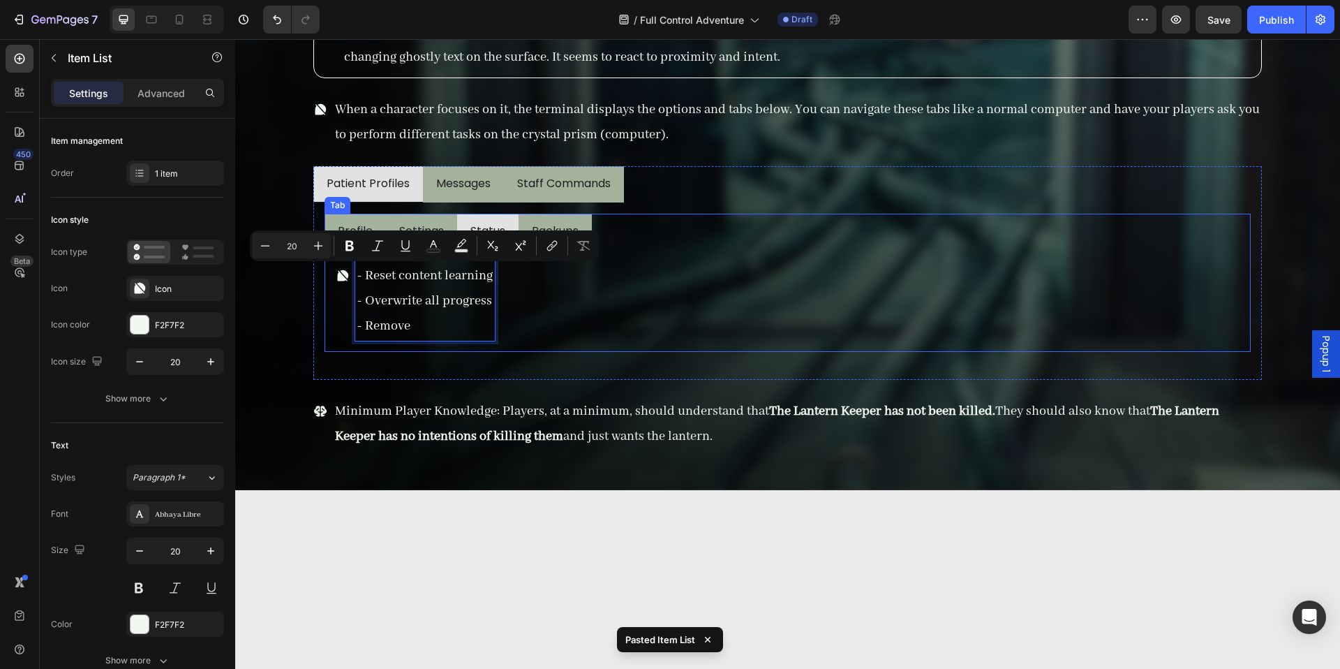
drag, startPoint x: 433, startPoint y: 322, endPoint x: 602, endPoint y: 296, distance: 171.0
click at [368, 258] on div "Integrity Level: 87% Overwrite Progress: 13% Algorithm Contribution Rate: High …" at bounding box center [788, 301] width 926 height 102
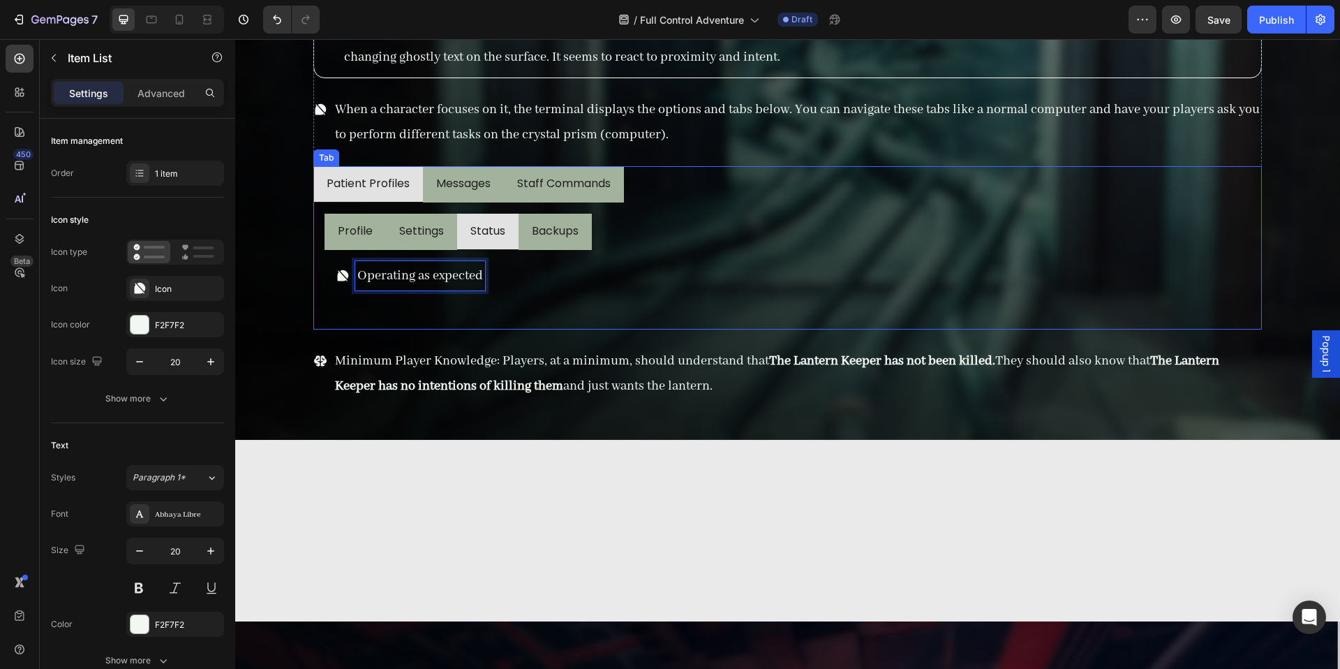
click at [449, 204] on div "Profile Settings Status Backups Integrity Level: 87% Overwrite Progress: 13% Al…" at bounding box center [787, 265] width 949 height 127
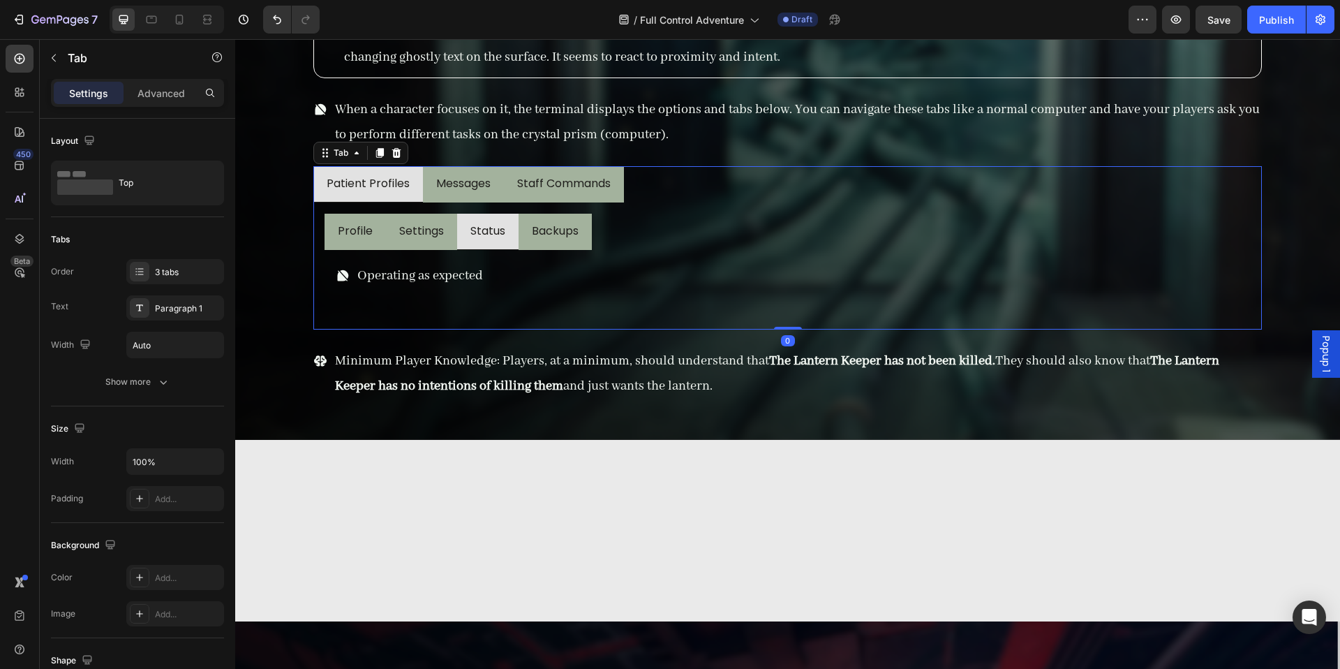
click at [450, 202] on div "Profile Settings Status Backups Integrity Level: 87% Overwrite Progress: 13% Al…" at bounding box center [787, 265] width 949 height 127
click at [459, 193] on p "Messages" at bounding box center [463, 184] width 54 height 20
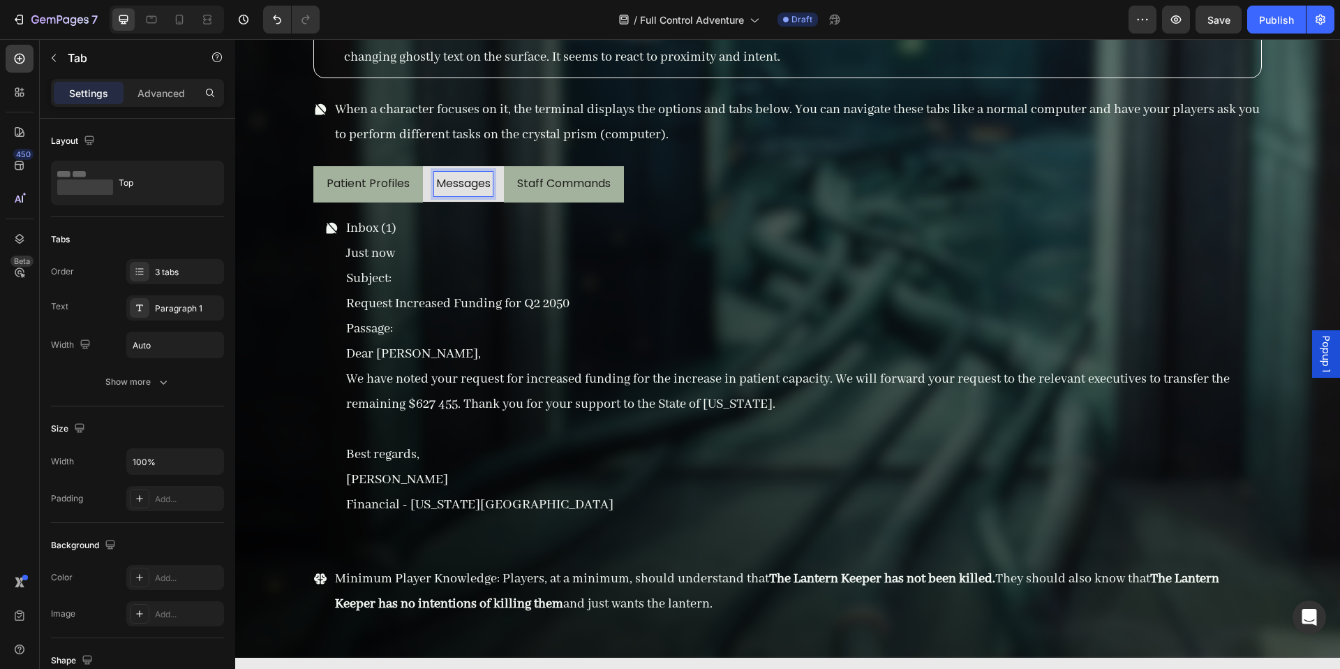
click at [623, 200] on li "Staff Commands" at bounding box center [564, 184] width 120 height 36
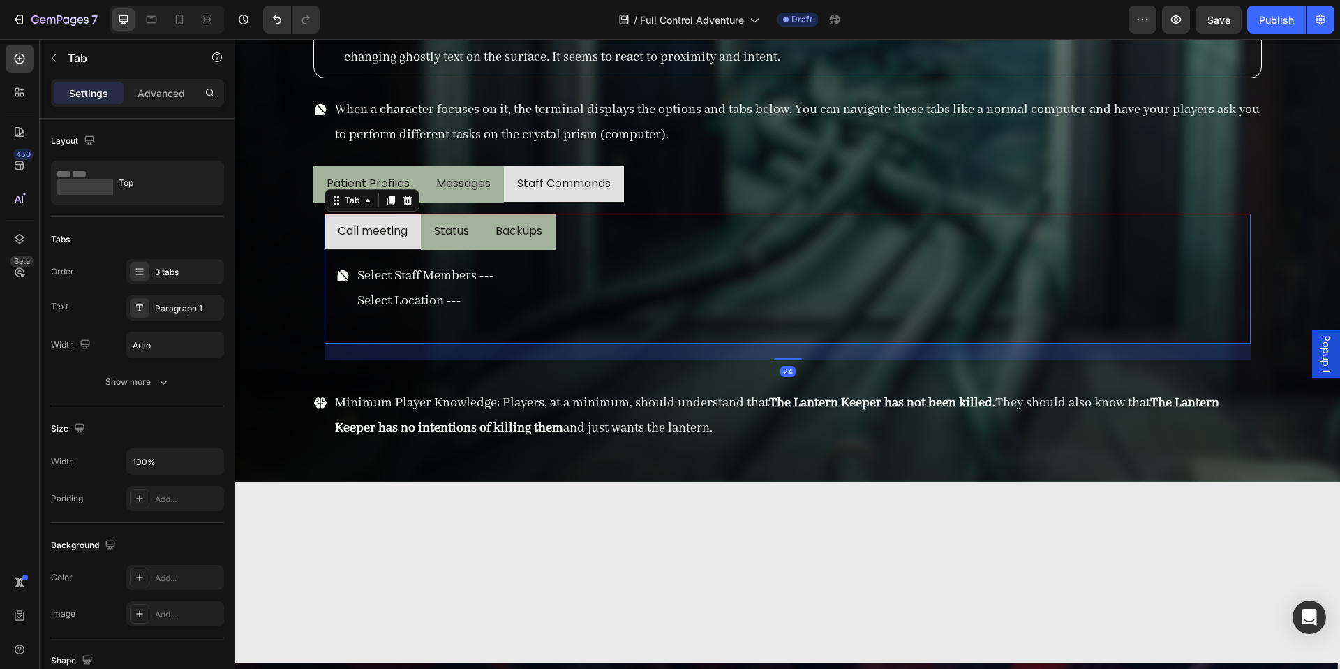
click at [476, 243] on li "Status" at bounding box center [451, 232] width 61 height 36
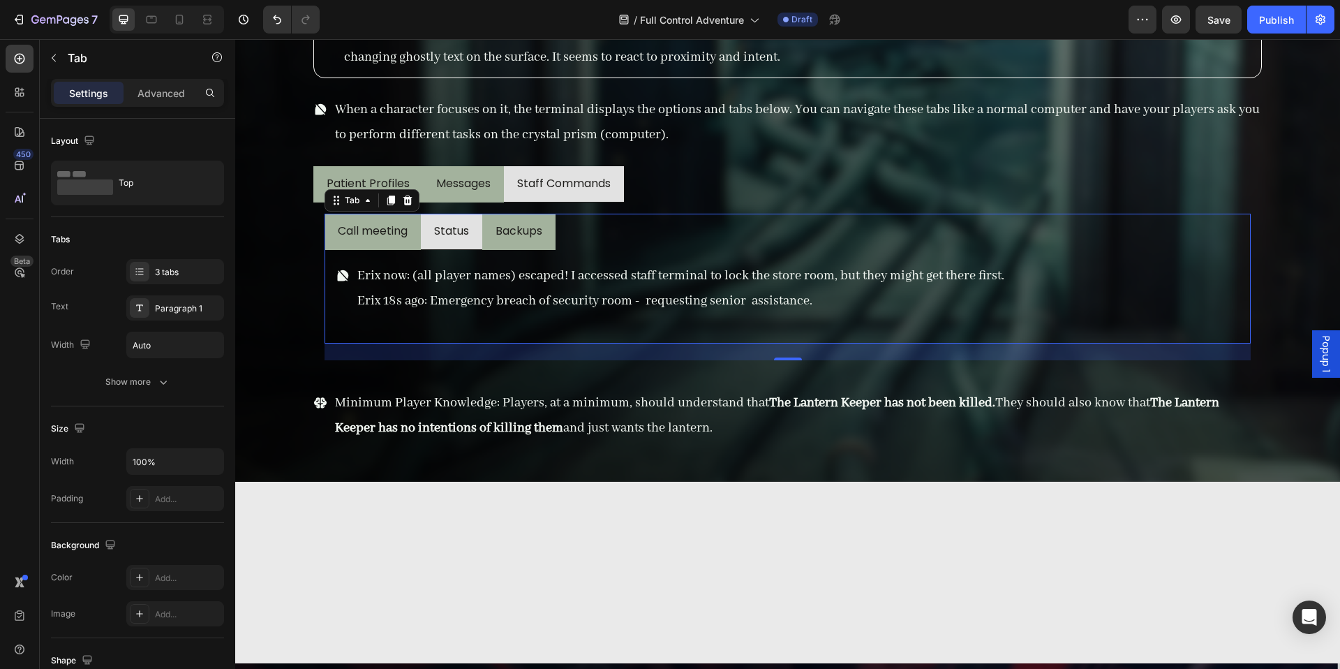
click at [496, 244] on li "Backups" at bounding box center [518, 232] width 73 height 36
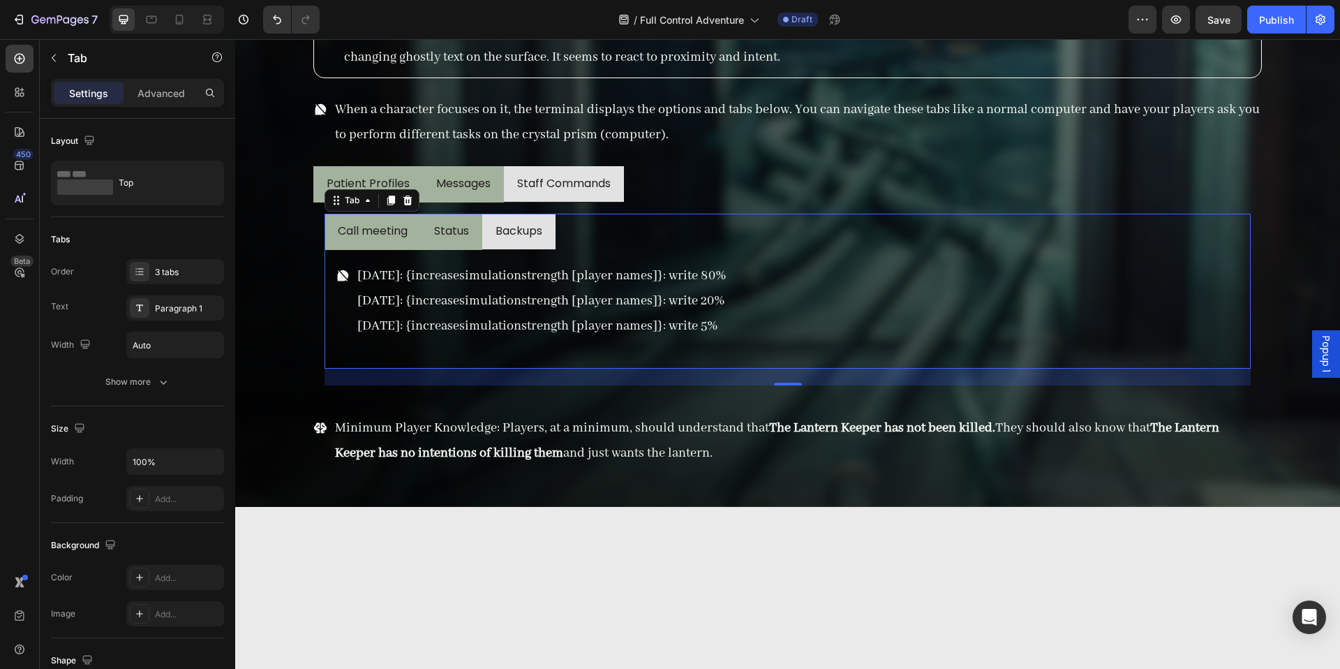
click at [452, 248] on li "Status" at bounding box center [451, 232] width 61 height 36
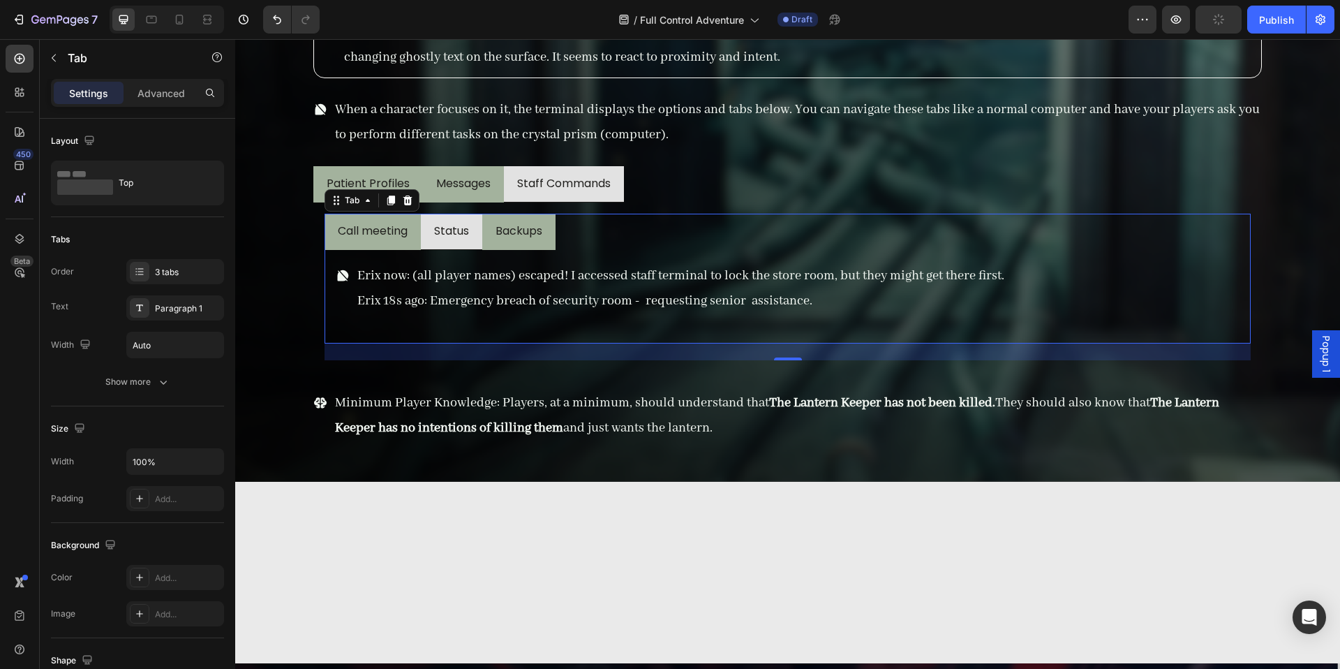
click at [412, 247] on li "Call meeting" at bounding box center [373, 232] width 96 height 36
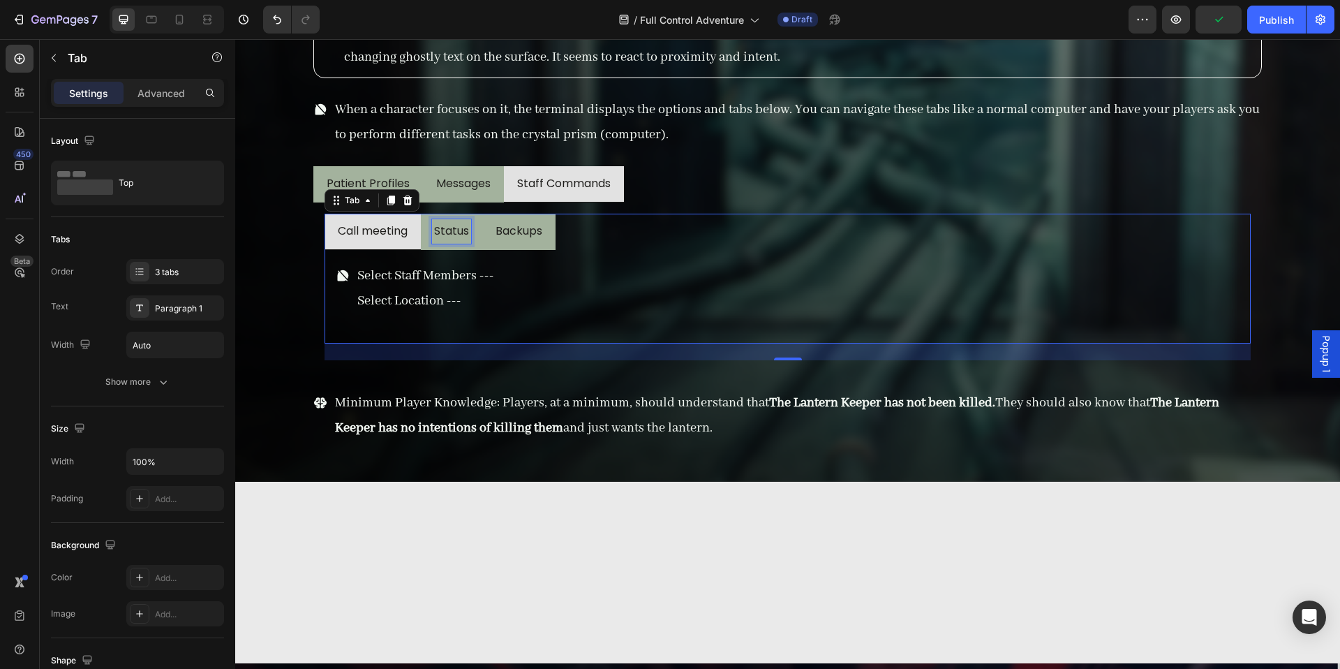
click at [449, 243] on div "Status" at bounding box center [451, 231] width 39 height 25
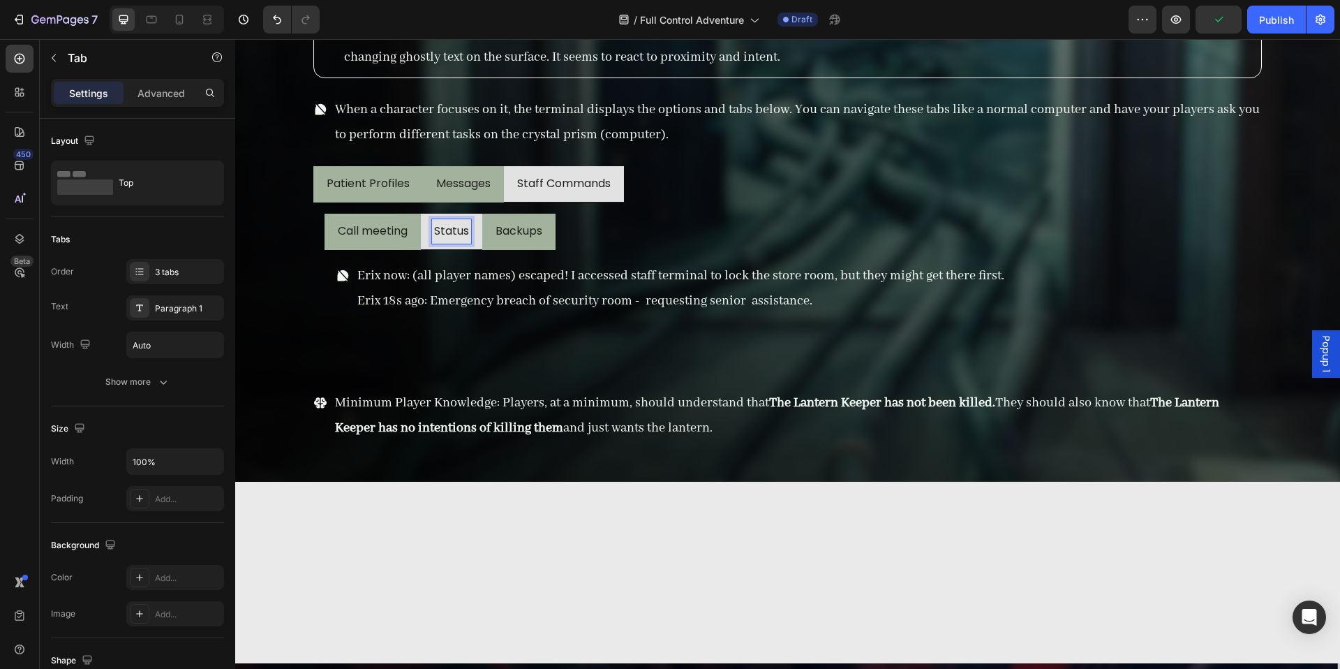
click at [459, 234] on p "Status" at bounding box center [451, 231] width 35 height 20
click at [401, 207] on div "Profile Settings Status Backups Integrity Level: 87% Overwrite Progress: 13% Al…" at bounding box center [787, 286] width 949 height 169
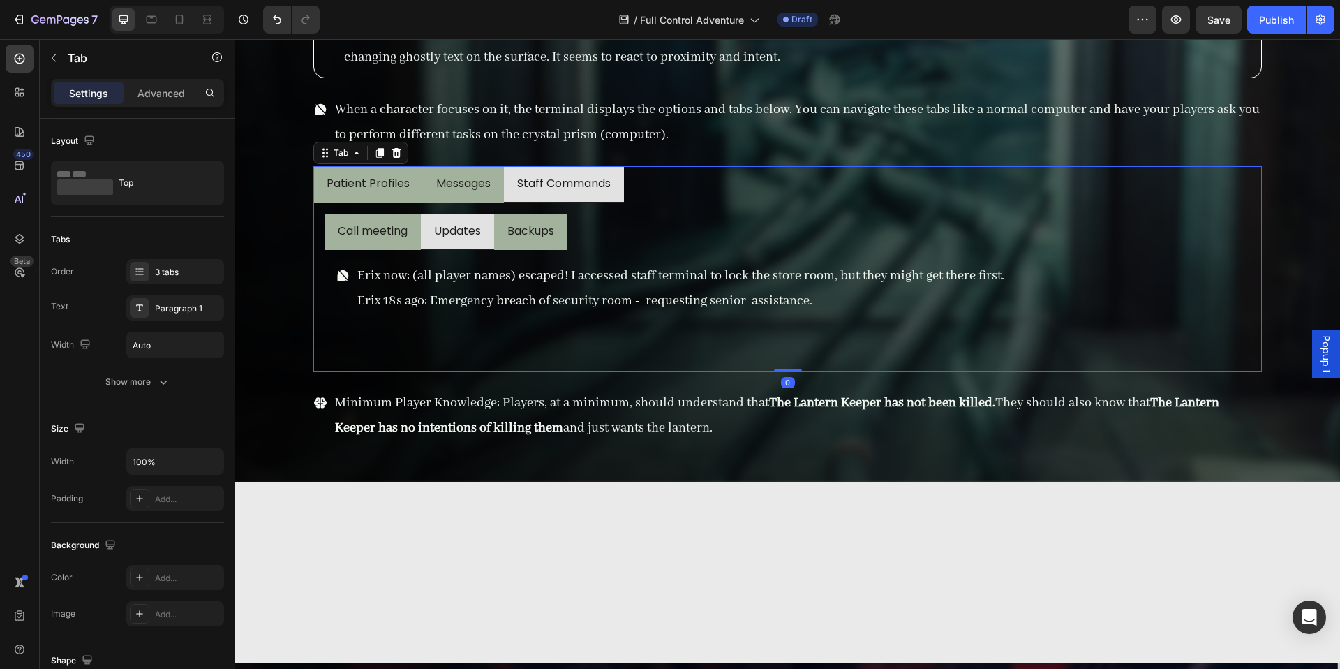
click at [401, 204] on div "Profile Settings Status Backups Integrity Level: 87% Overwrite Progress: 13% Al…" at bounding box center [787, 286] width 949 height 169
click at [429, 200] on li "Messages" at bounding box center [463, 184] width 81 height 36
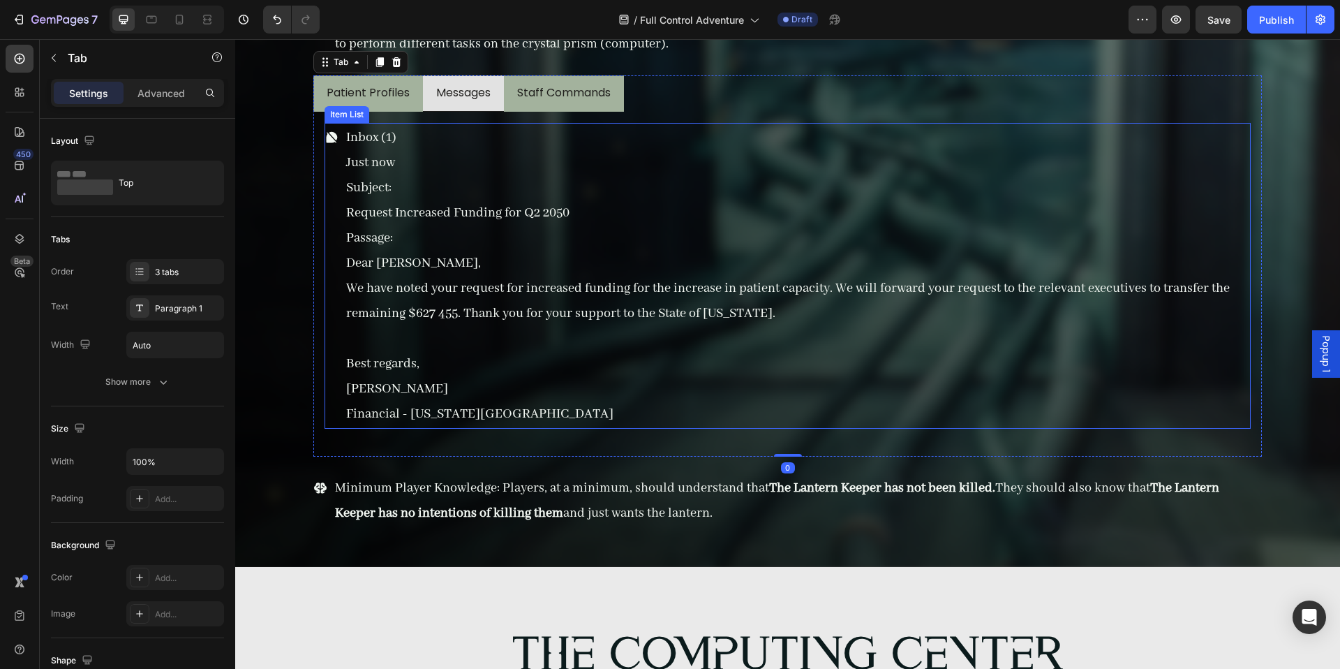
scroll to position [14096, 0]
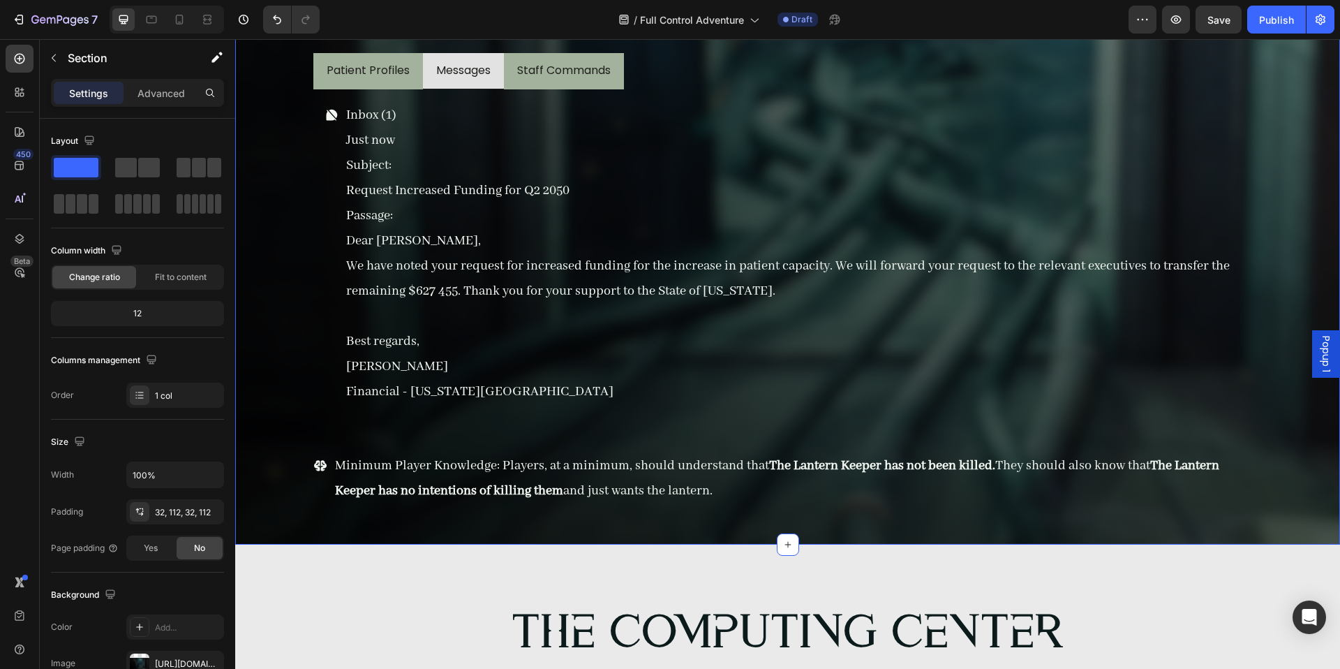
scroll to position [14737, 0]
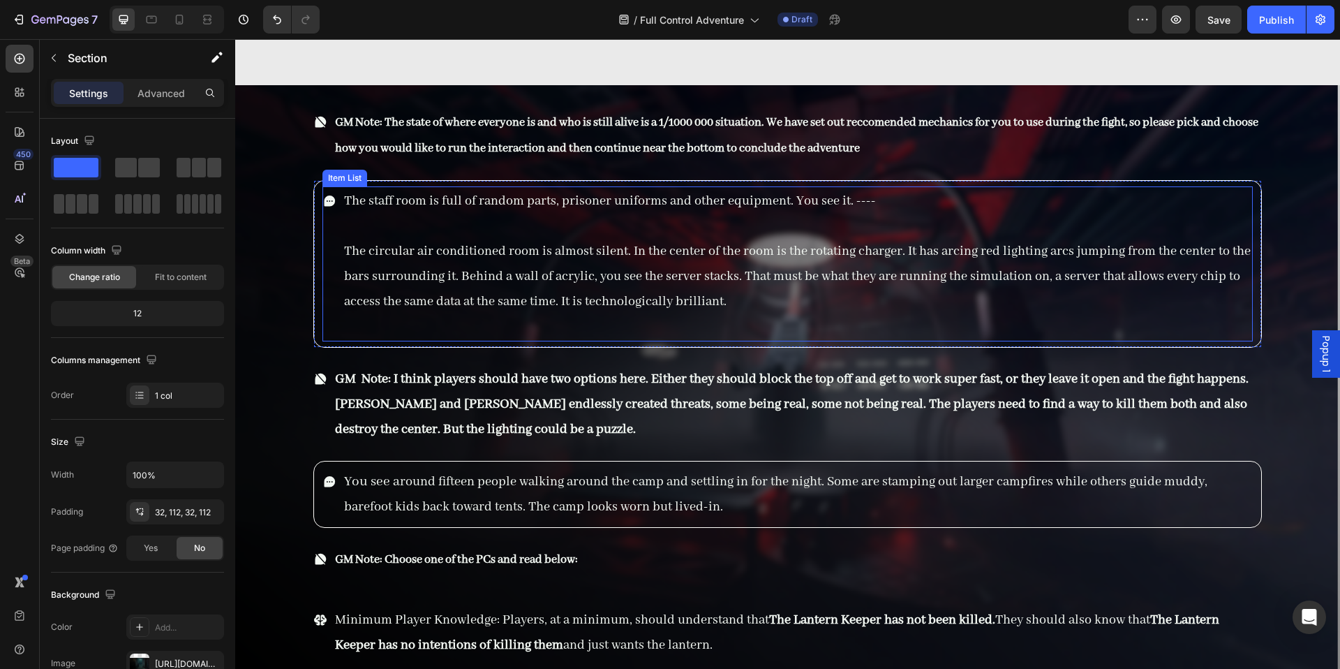
click at [602, 254] on p "The circular air conditioned room is almost silent. In the center of the room i…" at bounding box center [797, 276] width 907 height 75
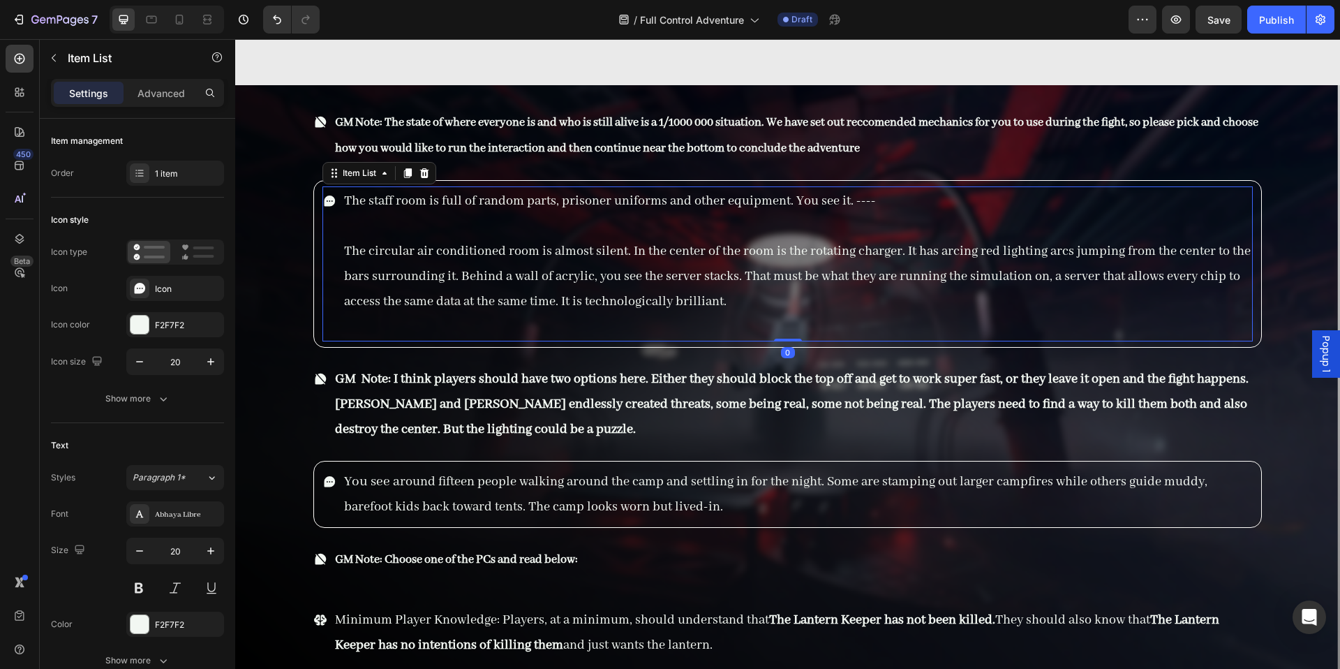
click at [602, 254] on p "The circular air conditioned room is almost silent. In the center of the room i…" at bounding box center [797, 276] width 907 height 75
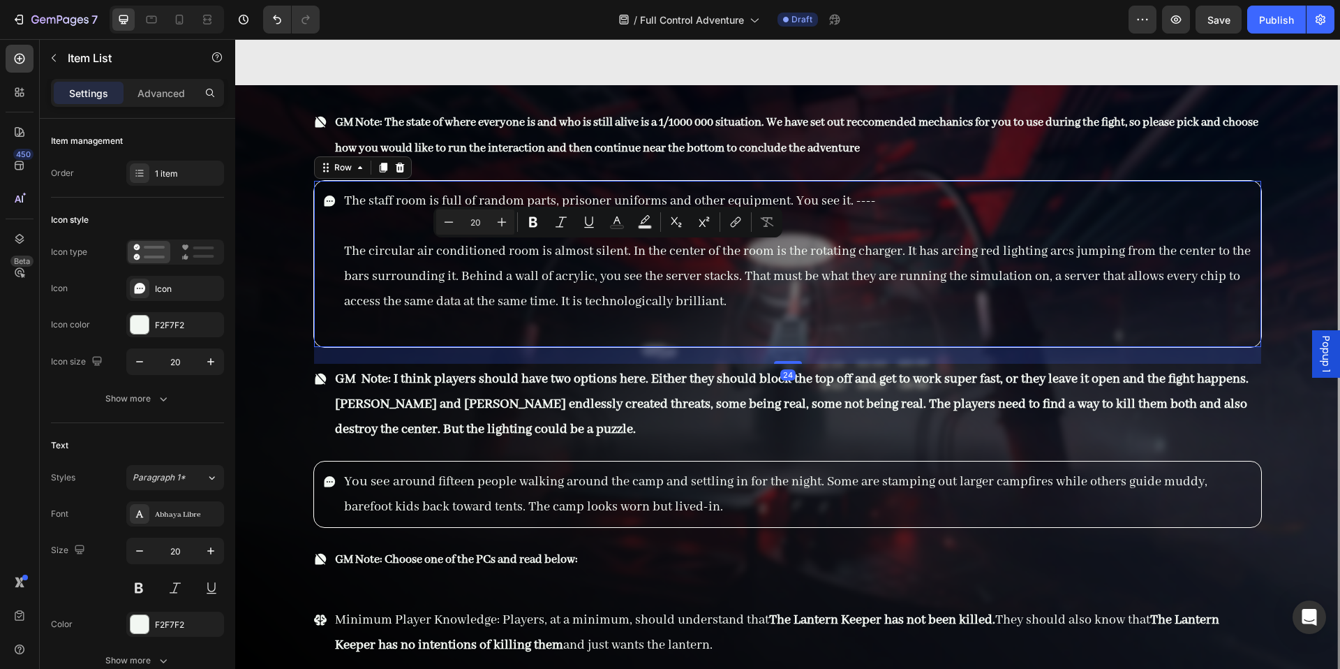
click at [548, 346] on div "The staff room is full of random parts, prisoner uniforms and other equipment. …" at bounding box center [787, 264] width 949 height 168
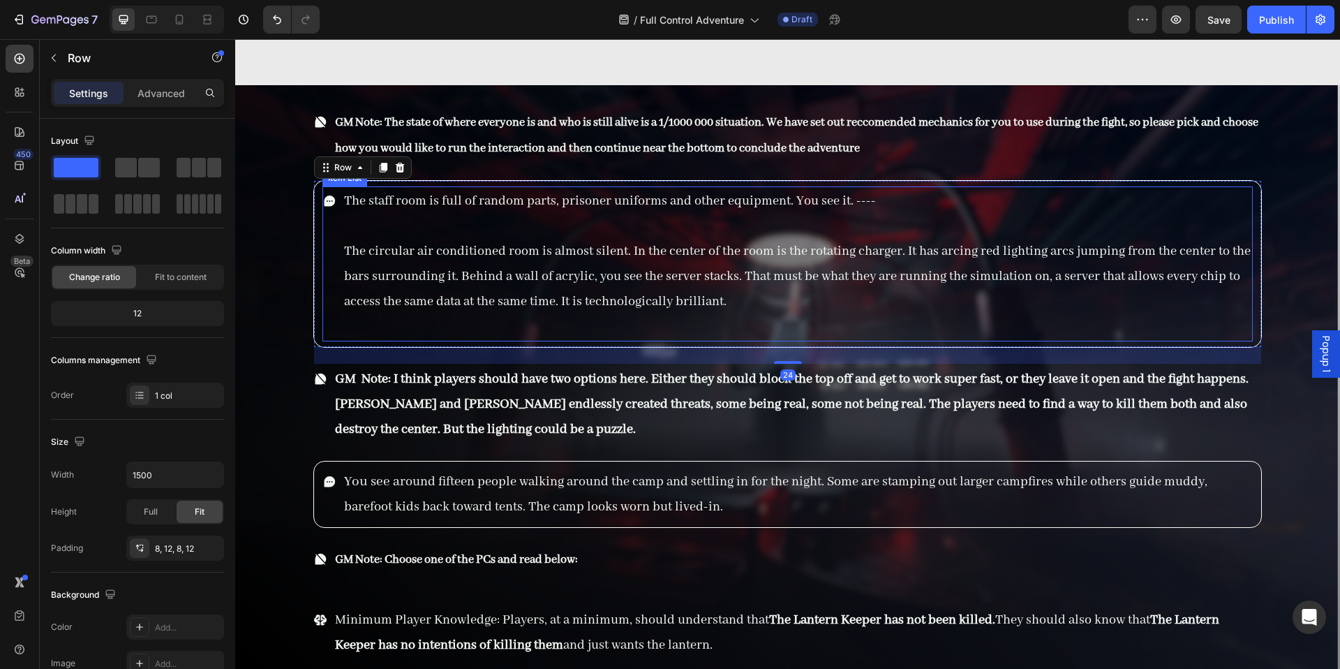
click at [529, 329] on p "Rich Text Editor. Editing area: main" at bounding box center [797, 326] width 907 height 25
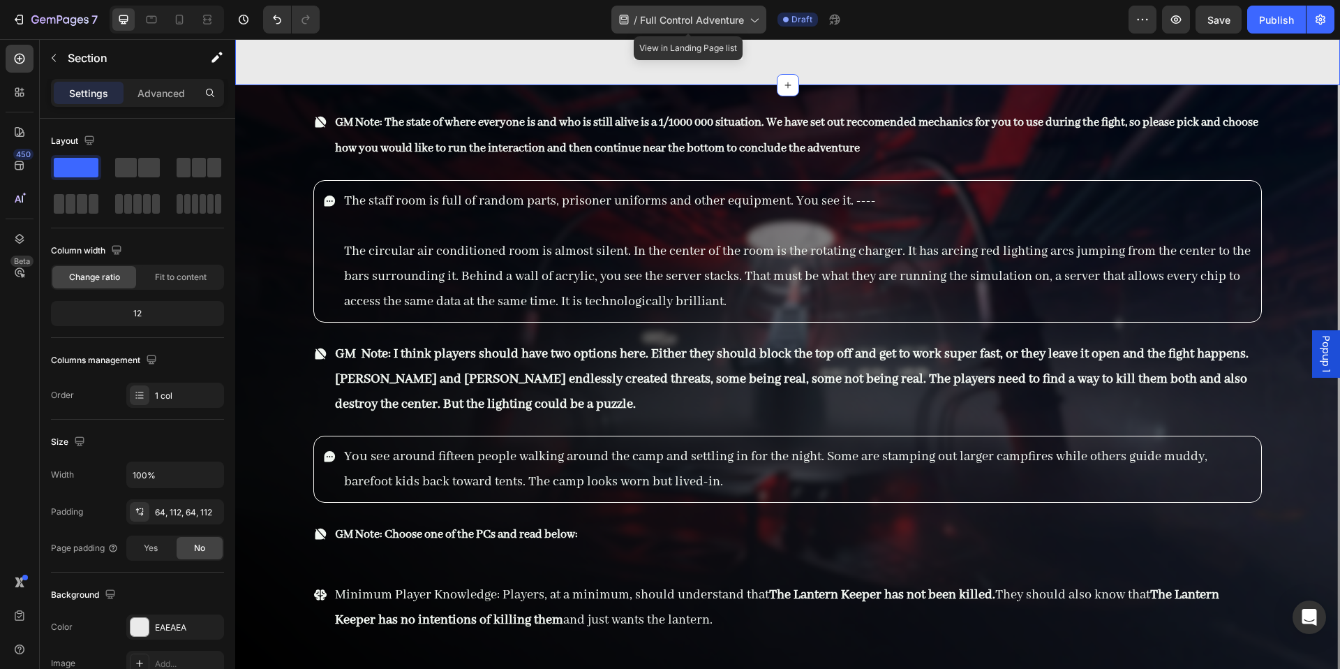
click at [687, 31] on div "/ Full Control Adventure" at bounding box center [688, 20] width 155 height 28
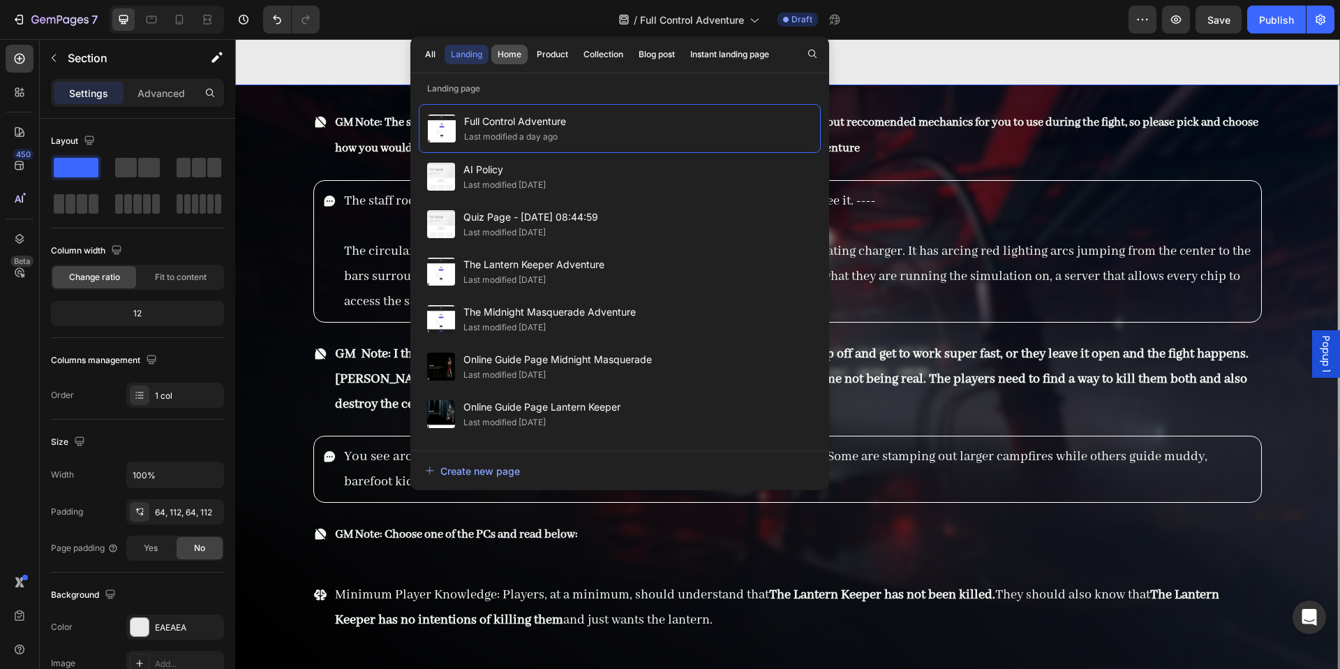
click at [507, 56] on div "Home" at bounding box center [510, 54] width 24 height 13
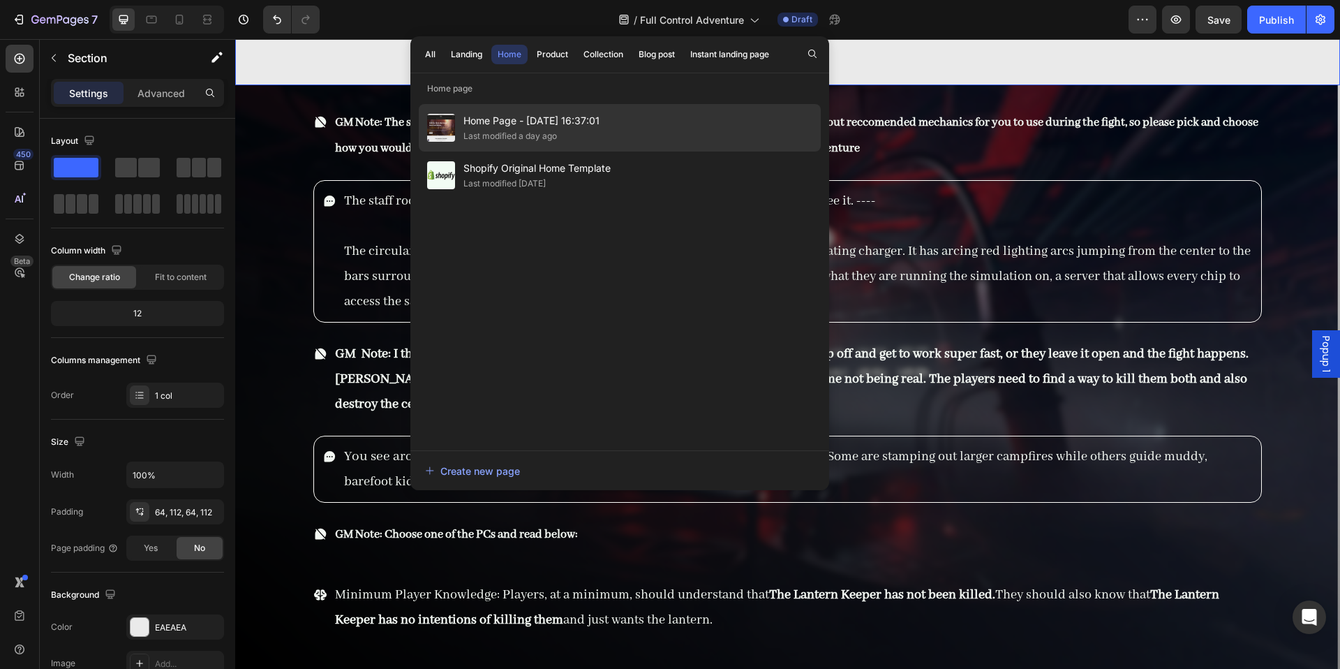
click at [533, 142] on div "Last modified a day ago" at bounding box center [510, 136] width 94 height 14
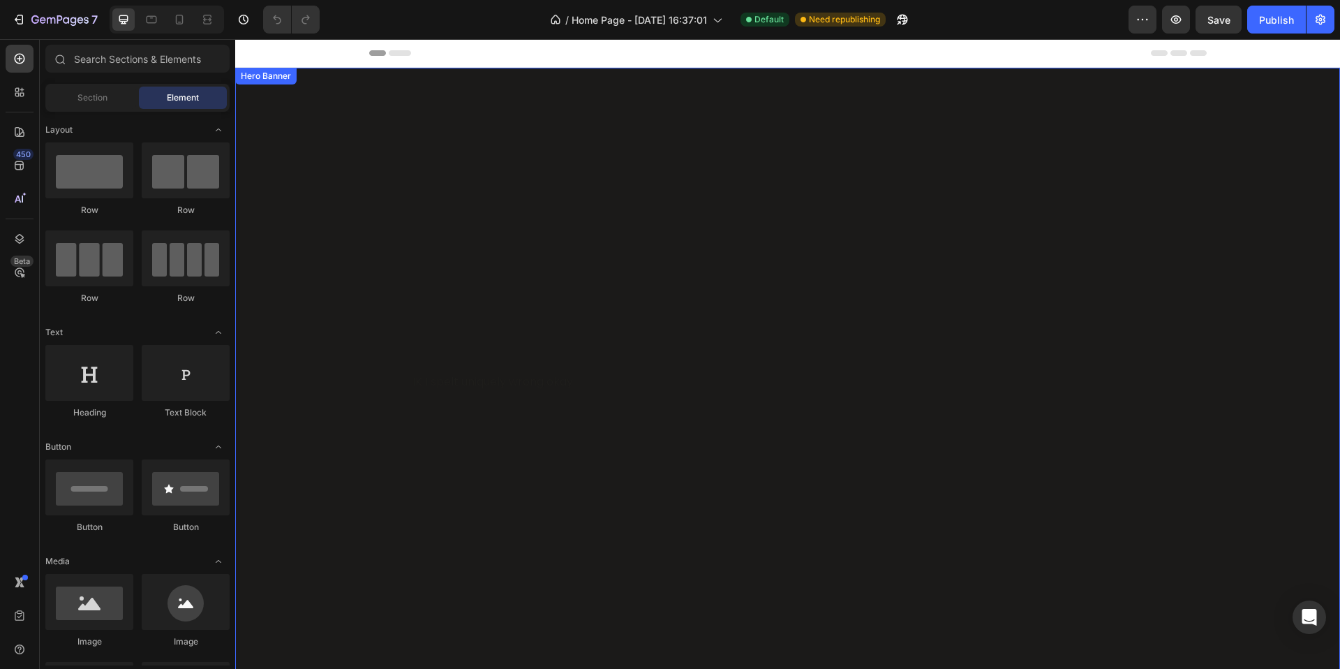
click at [598, 265] on div "Overlay" at bounding box center [787, 378] width 1105 height 621
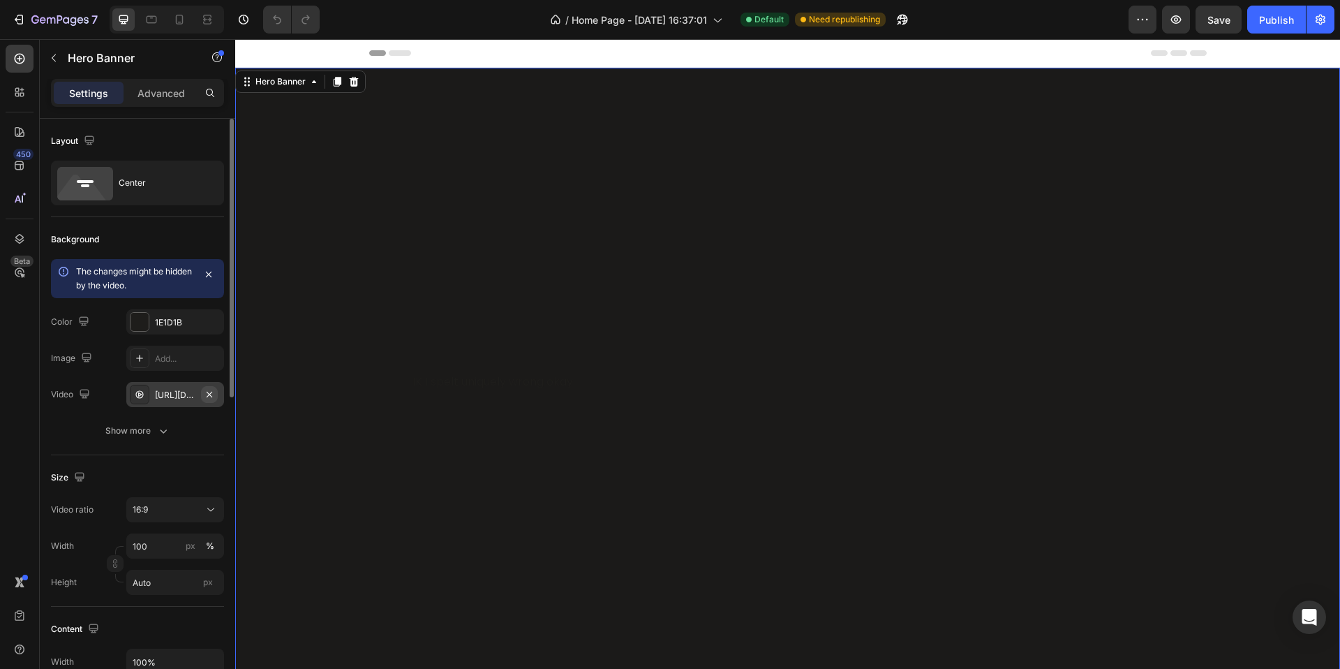
click at [211, 394] on icon "button" at bounding box center [209, 394] width 11 height 11
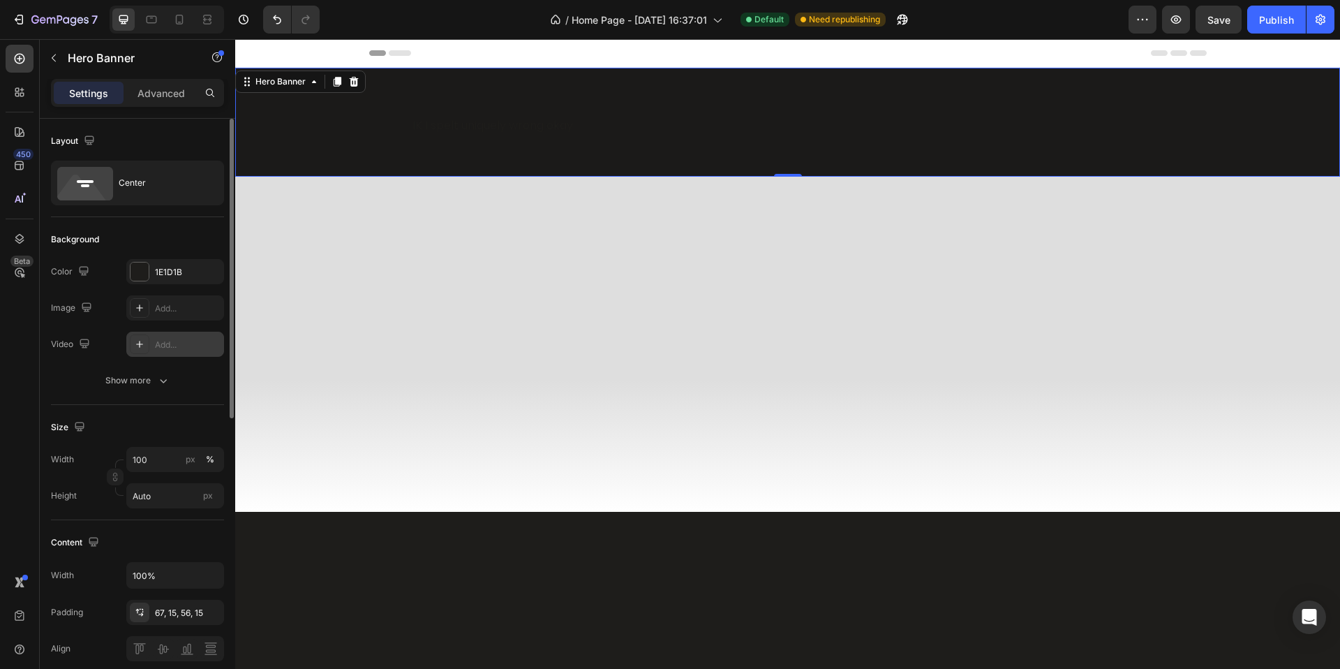
click at [165, 348] on div "Add..." at bounding box center [188, 345] width 66 height 13
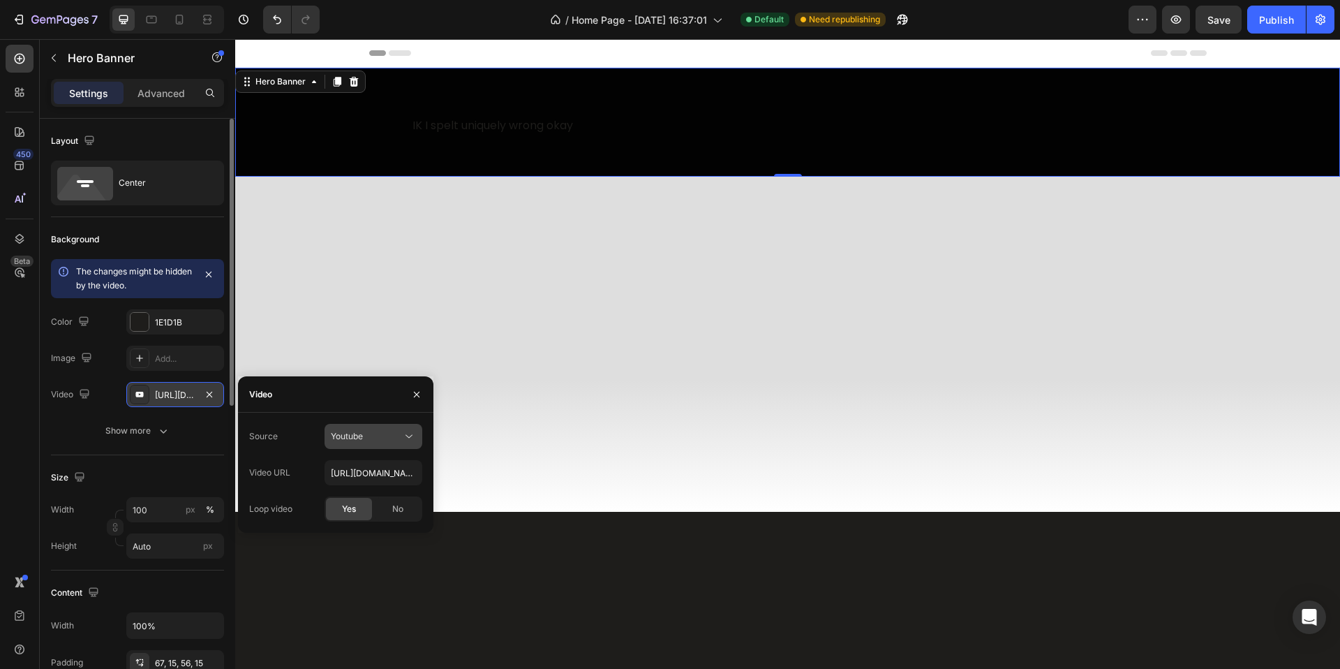
click at [369, 435] on div "Youtube" at bounding box center [366, 436] width 71 height 13
click at [375, 477] on div "Video hosting" at bounding box center [359, 470] width 114 height 27
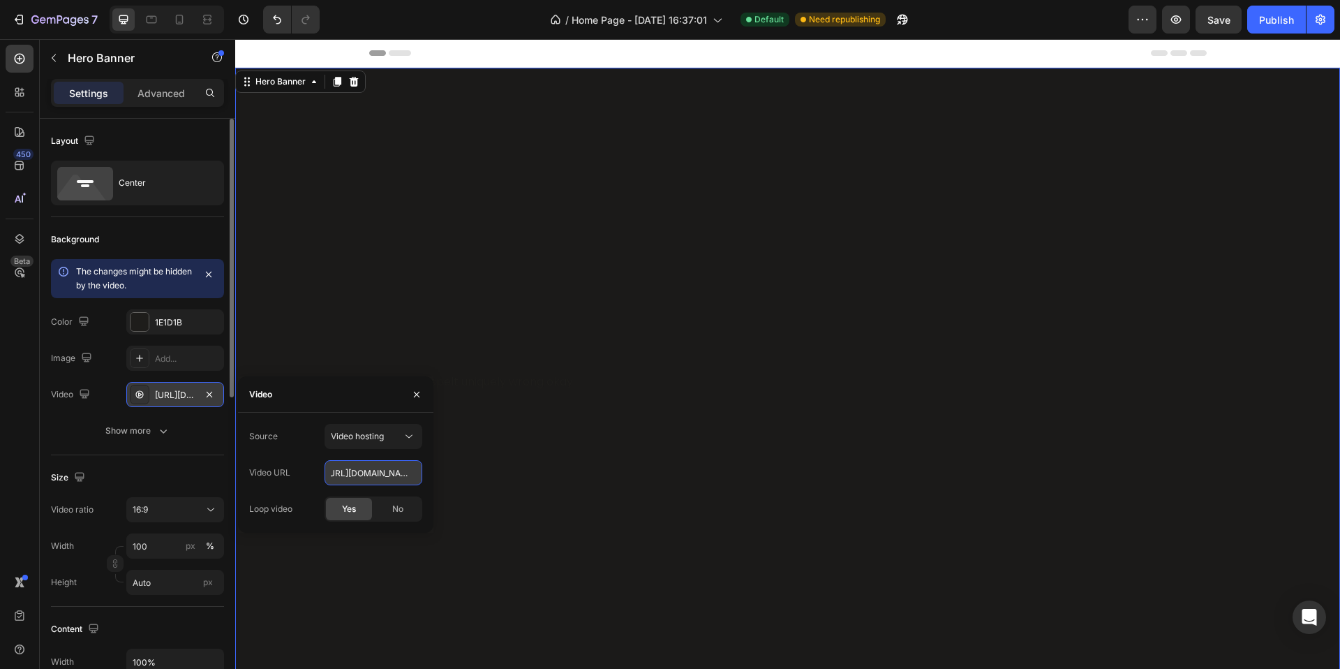
click at [406, 475] on input "https://cdn.shopify.com/videos/c/o/v/92a407d4e0c94a288eb54cac18c387dc.mp4" at bounding box center [374, 472] width 98 height 25
click at [407, 474] on input "https://cdn.shopify.com/videos/c/o/v/92a407d4e0c94a288eb54cac18c387dc.mp4" at bounding box center [374, 472] width 98 height 25
click at [408, 473] on input "https://cdn.shopify.com/videos/c/o/v/92a407d4e0c94a288eb54cac18c387dc.mp4" at bounding box center [374, 472] width 98 height 25
click at [408, 475] on input "https://cdn.shopify.com/videos/c/o/v/92a407d4e0c94a288eb54cac18c387dc.mp4" at bounding box center [374, 472] width 98 height 25
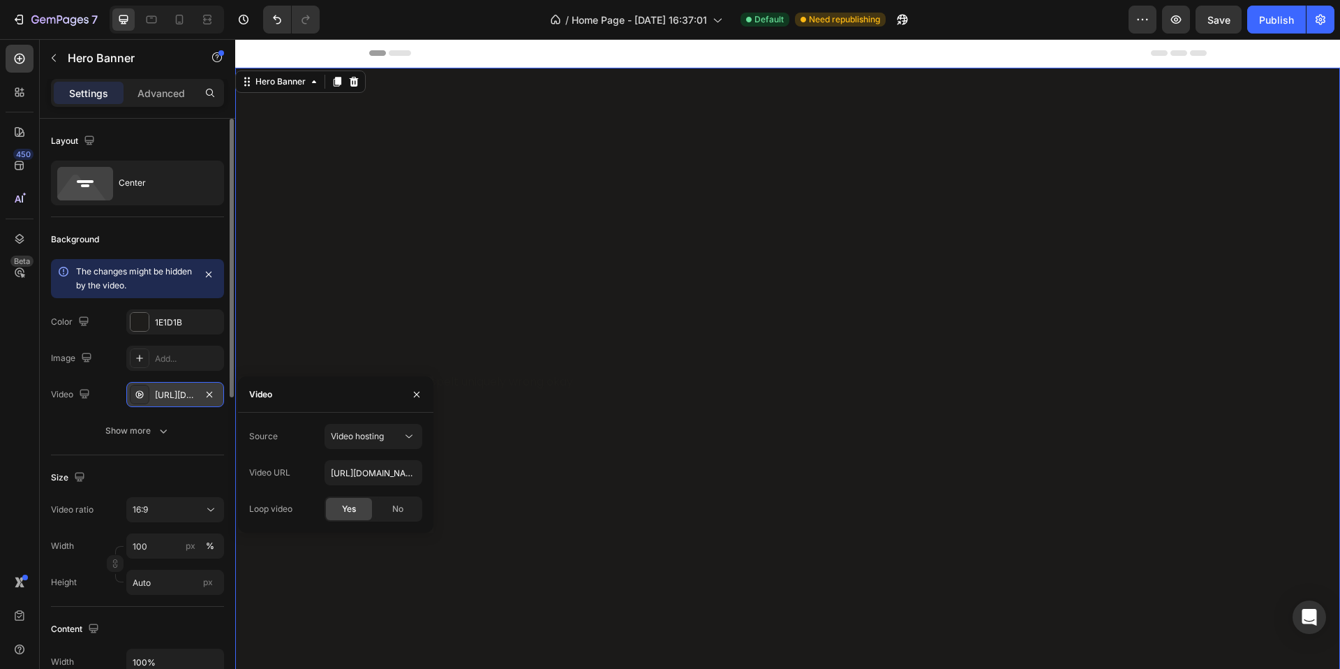
click at [392, 452] on div "Source Video hosting Video URL https://cdn.shopify.com/videos/c/o/v/92a407d4e0c…" at bounding box center [335, 473] width 173 height 98
click at [394, 453] on div "Source Video hosting Video URL https://cdn.shopify.com/videos/c/o/v/92a407d4e0c…" at bounding box center [335, 473] width 173 height 98
click at [394, 471] on input "https://cdn.shopify.com/videos/c/o/v/92a407d4e0c94a288eb54cac18c387dc.mp4" at bounding box center [374, 472] width 98 height 25
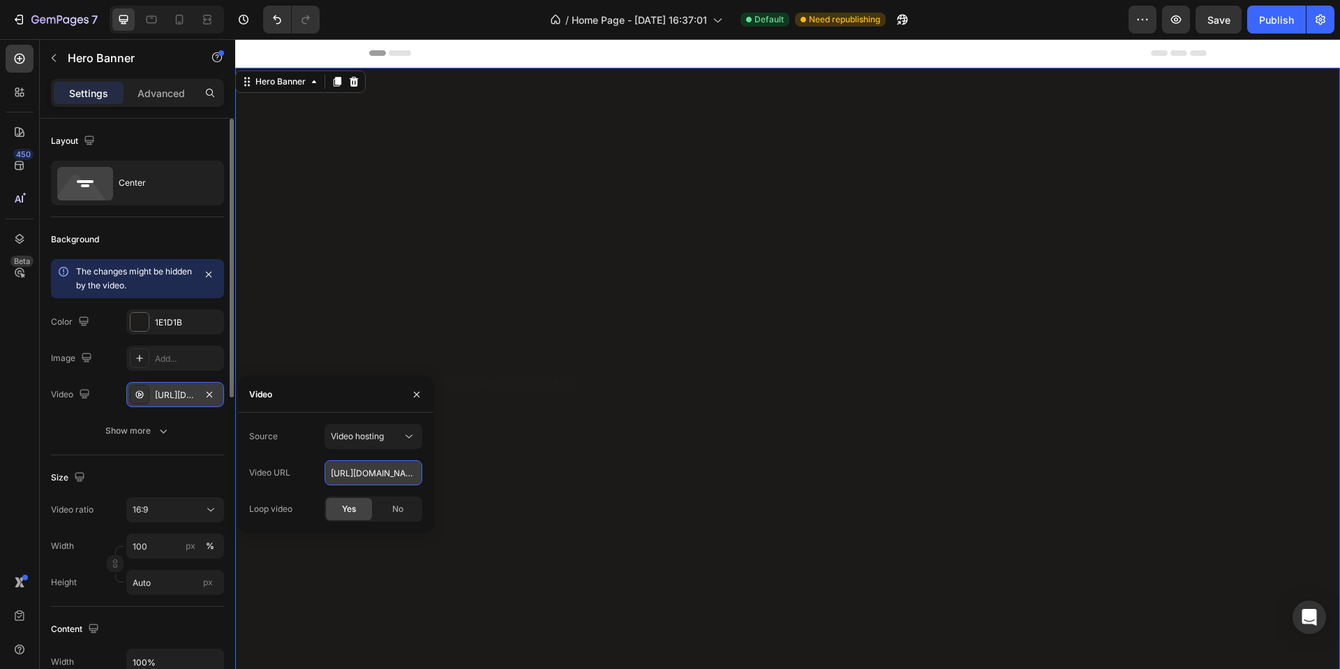
click at [394, 471] on input "https://cdn.shopify.com/videos/c/o/v/92a407d4e0c94a288eb54cac18c387dc.mp4" at bounding box center [374, 472] width 98 height 25
paste input "0ce0883471e843a88b0306d7b0275745"
type input "https://cdn.shopify.com/videos/c/o/v/0ce0883471e843a88b0306d7b0275745.mp4"
click at [401, 509] on span "No" at bounding box center [397, 509] width 11 height 13
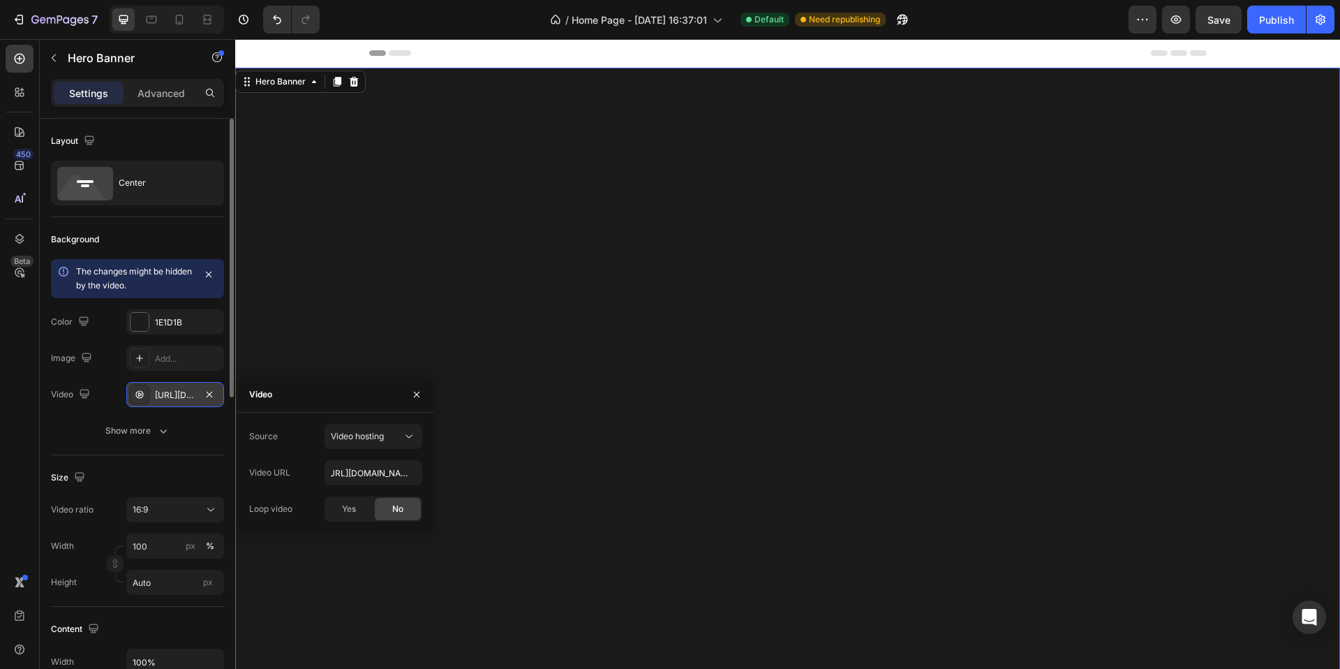
scroll to position [0, 0]
click at [420, 391] on icon "button" at bounding box center [416, 394] width 11 height 11
click at [451, 381] on p "IK I spelt uniquely wrong okay" at bounding box center [824, 382] width 824 height 20
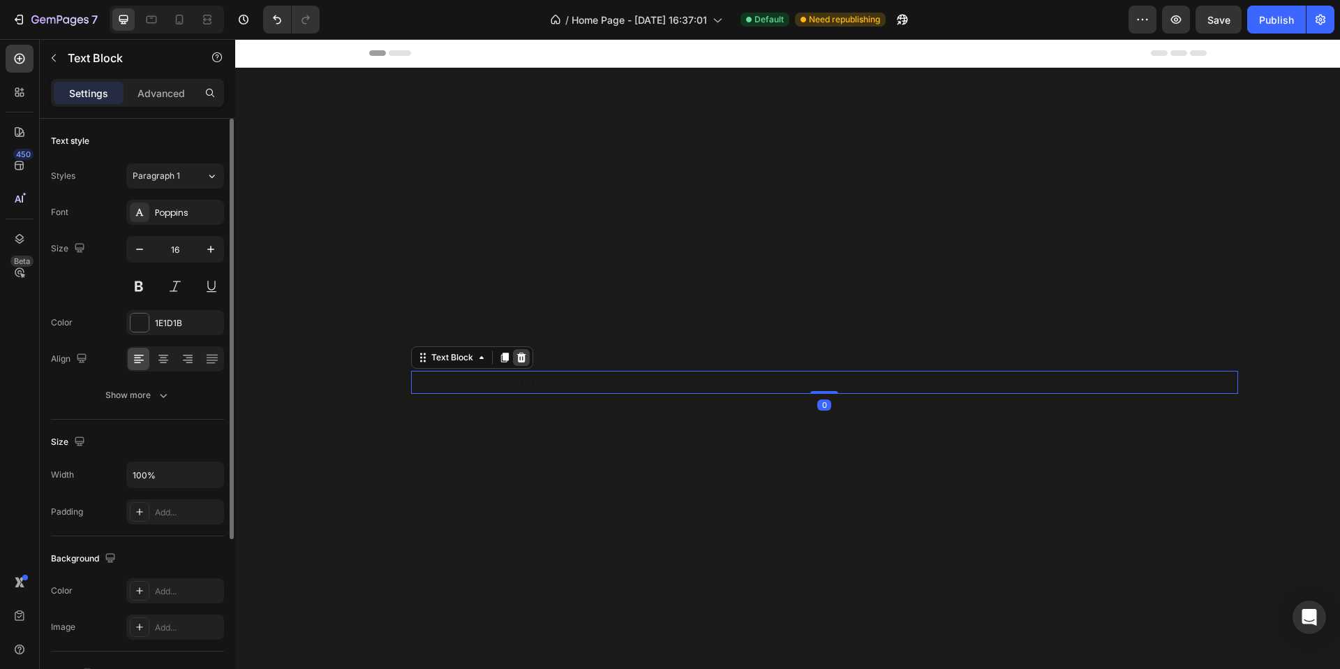
click at [516, 355] on icon at bounding box center [521, 357] width 11 height 11
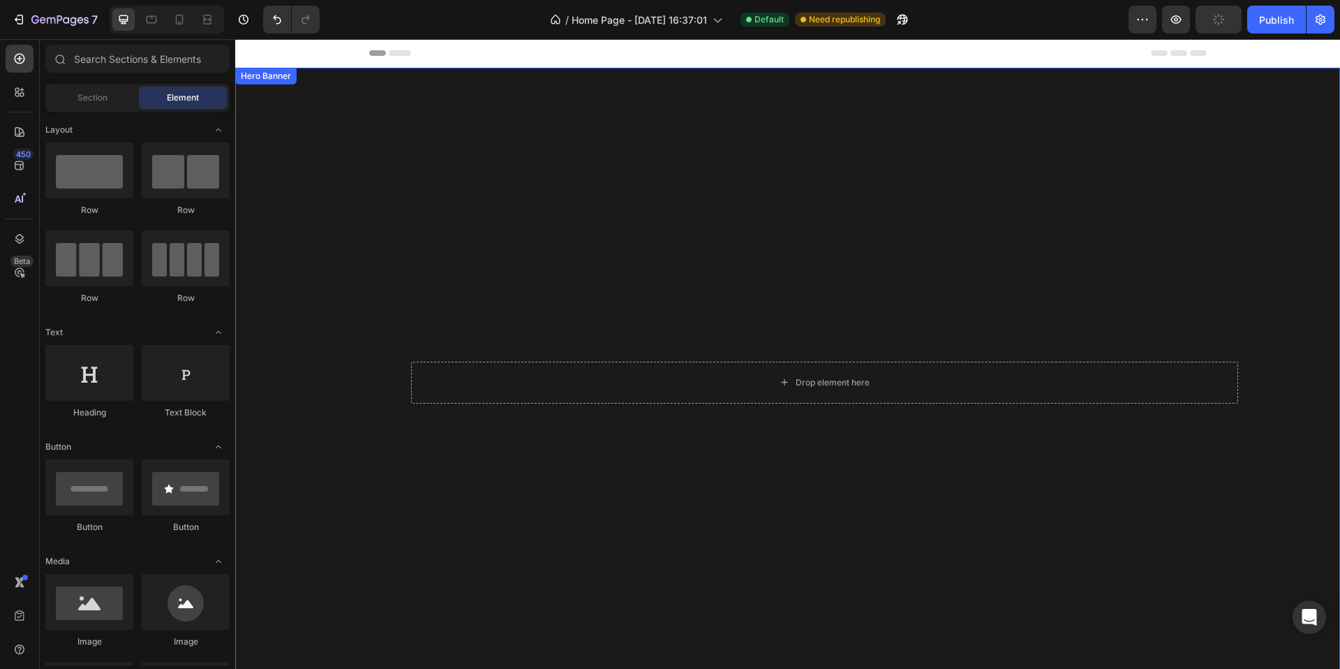
click at [447, 400] on div "Drop element here Row Row" at bounding box center [787, 379] width 1105 height 128
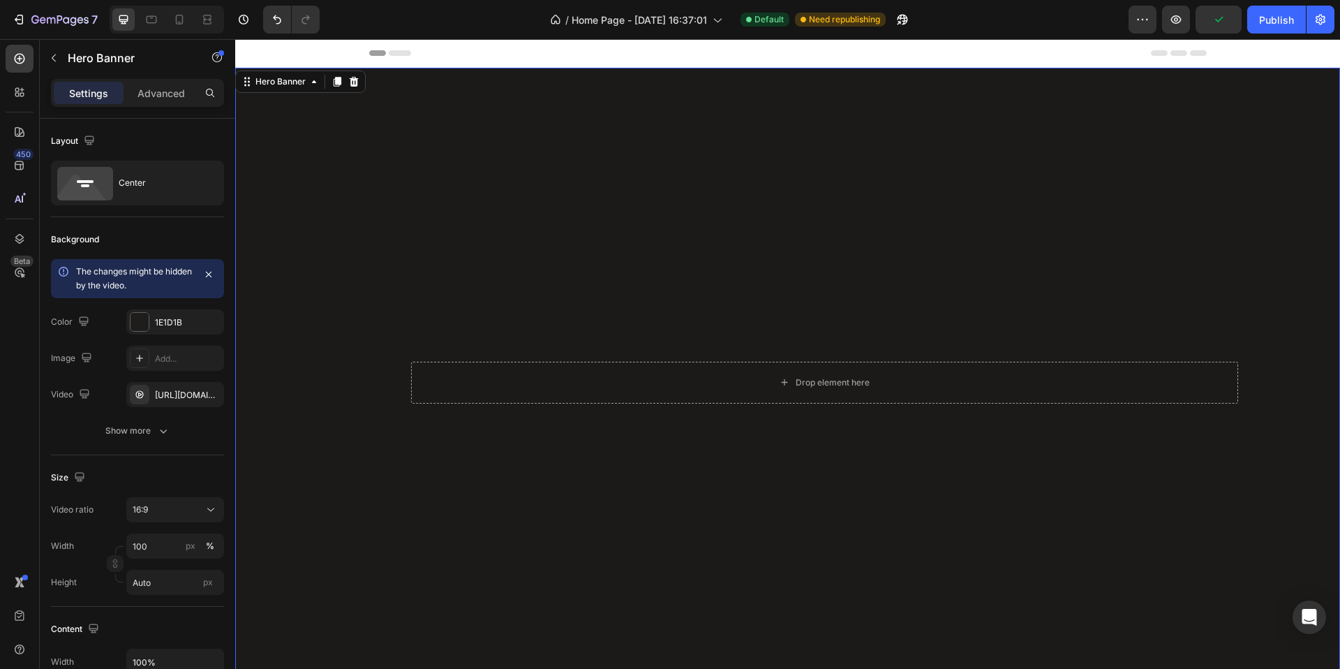
click at [1099, 246] on div "Overlay" at bounding box center [787, 378] width 1105 height 621
click at [1186, 19] on button "button" at bounding box center [1176, 20] width 28 height 28
click at [52, 54] on icon "button" at bounding box center [53, 57] width 11 height 11
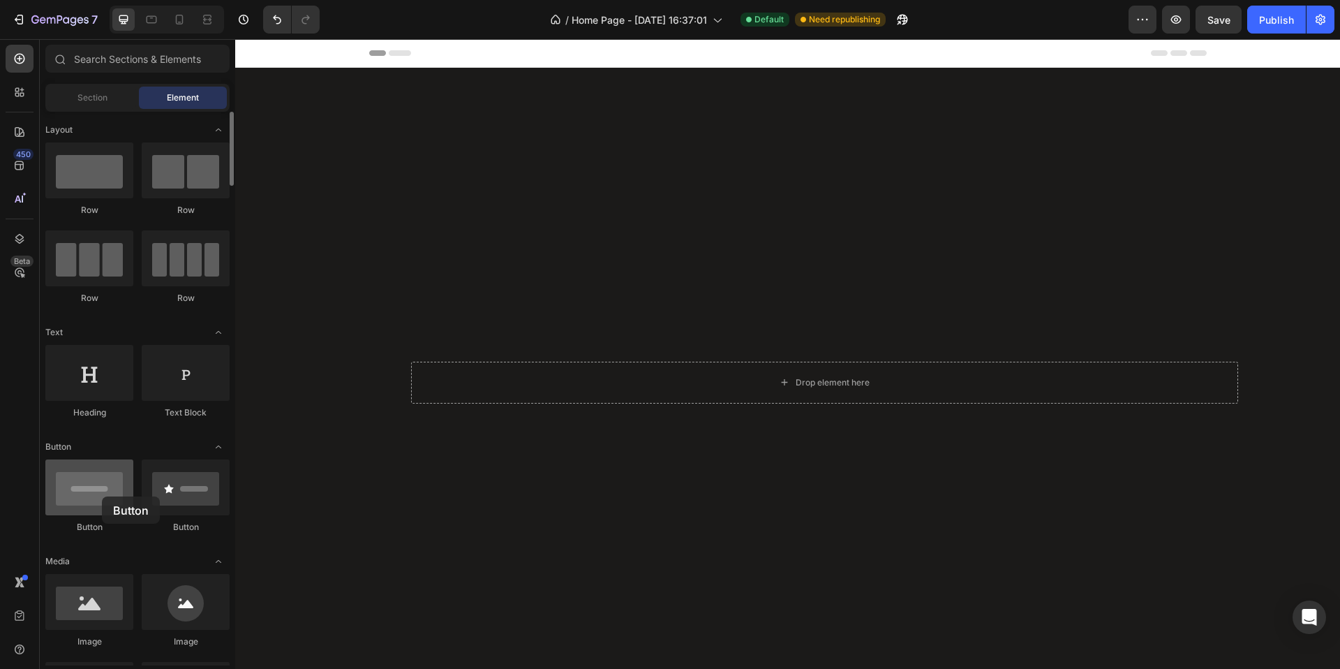
drag, startPoint x: 113, startPoint y: 472, endPoint x: 102, endPoint y: 496, distance: 26.9
click at [102, 496] on div at bounding box center [89, 487] width 88 height 56
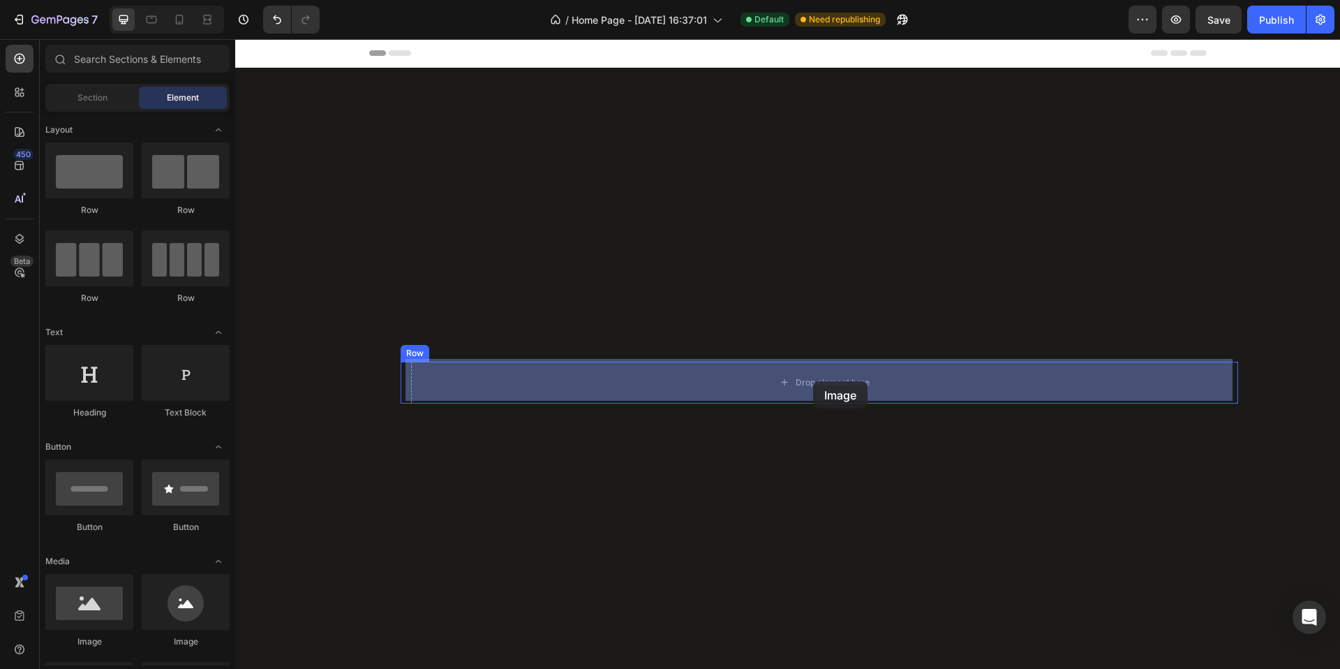
drag, startPoint x: 414, startPoint y: 647, endPoint x: 813, endPoint y: 381, distance: 479.7
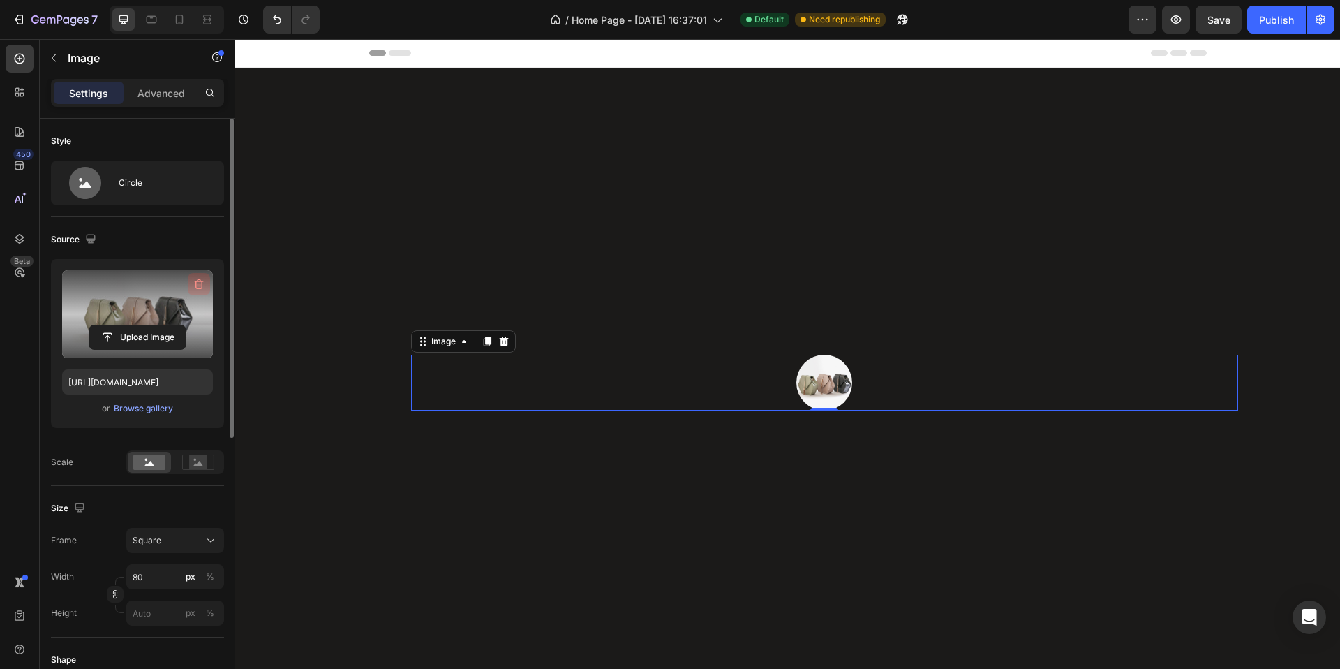
click at [202, 288] on icon "button" at bounding box center [199, 284] width 9 height 10
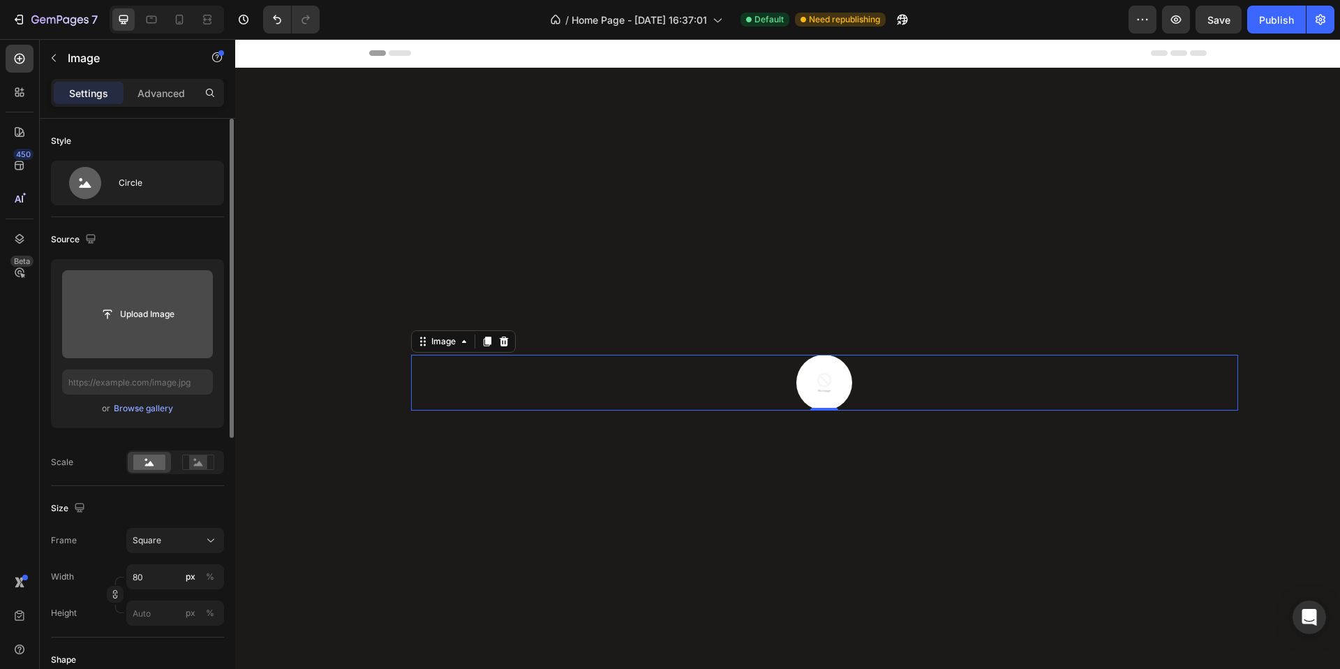
click at [166, 315] on input "file" at bounding box center [137, 314] width 96 height 24
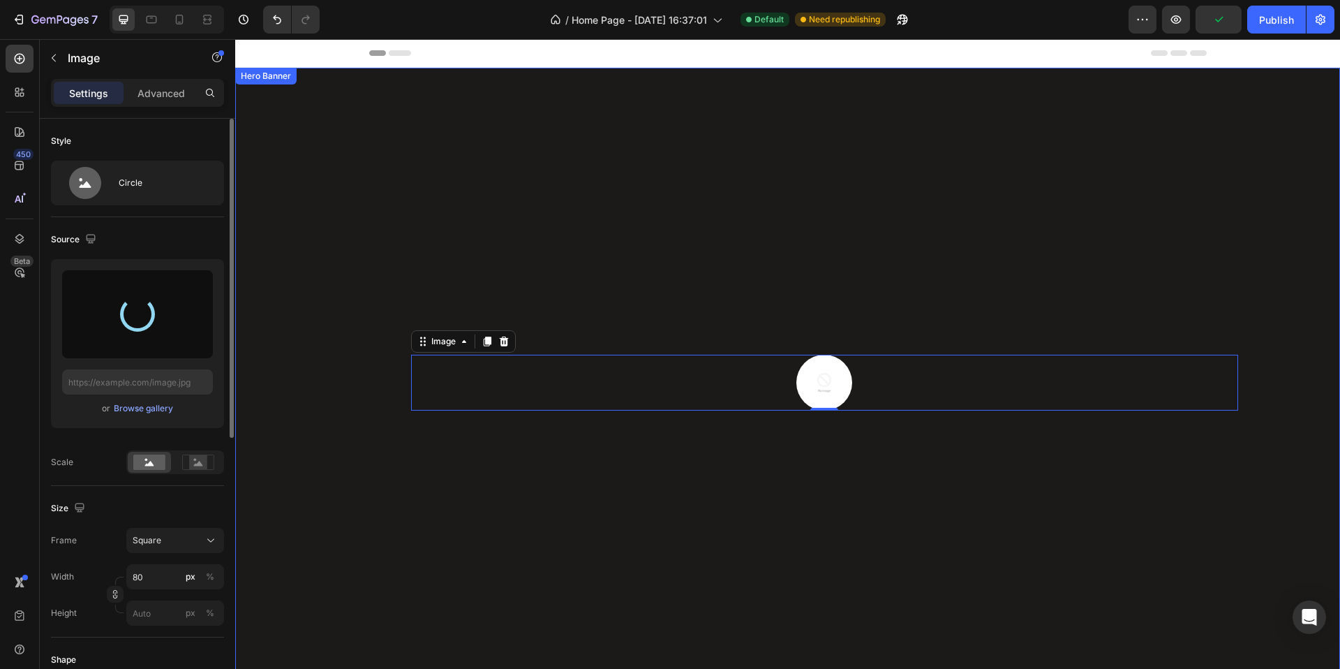
type input "https://cdn.shopify.com/s/files/1/0890/5841/0826/files/gempages_552089436922315…"
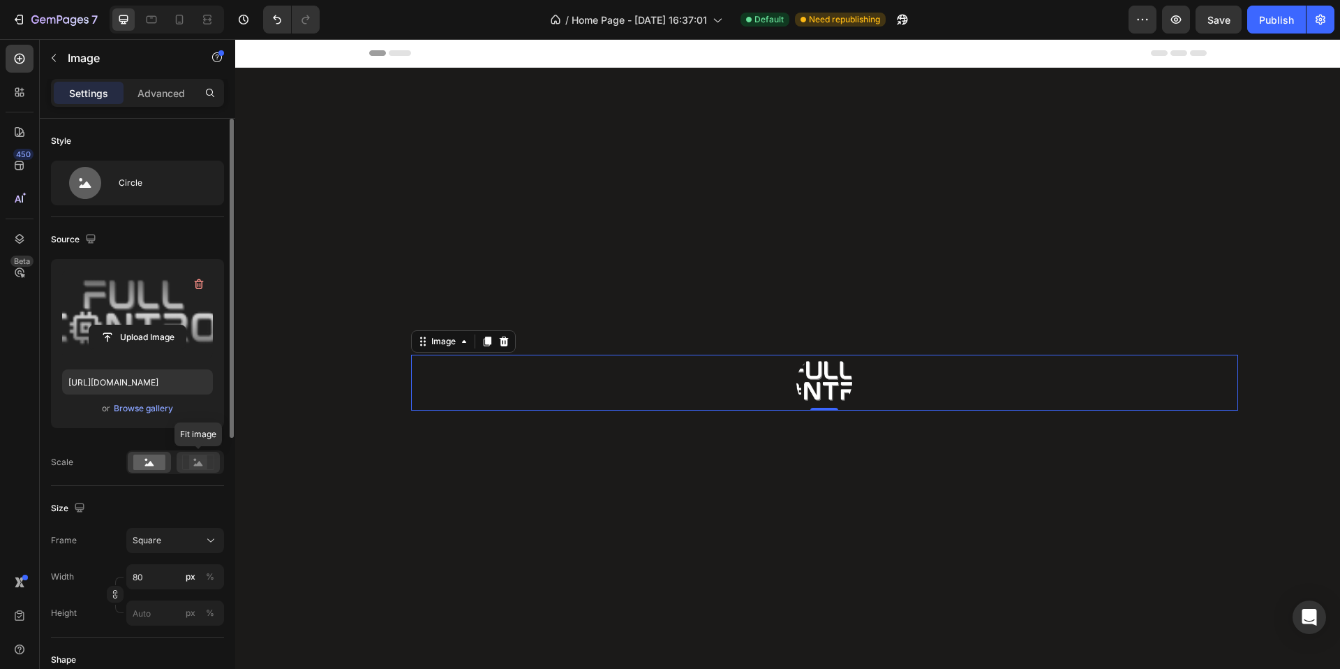
click at [190, 456] on rect at bounding box center [198, 462] width 18 height 14
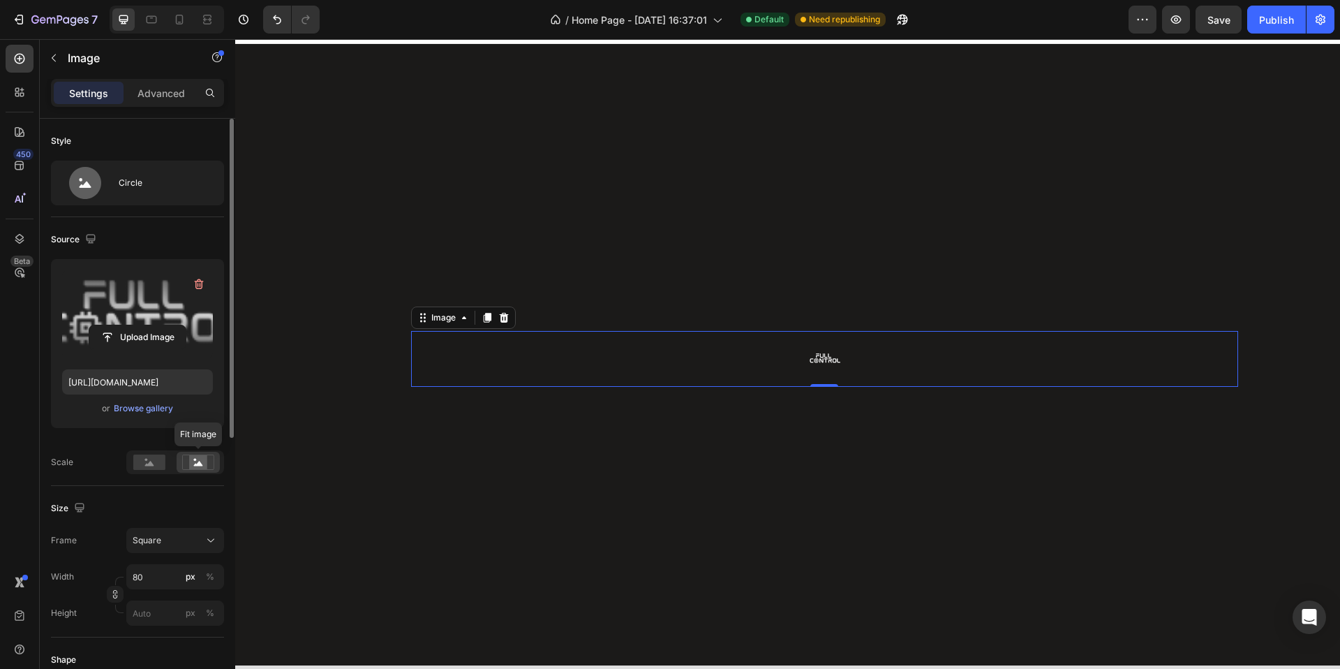
scroll to position [20, 0]
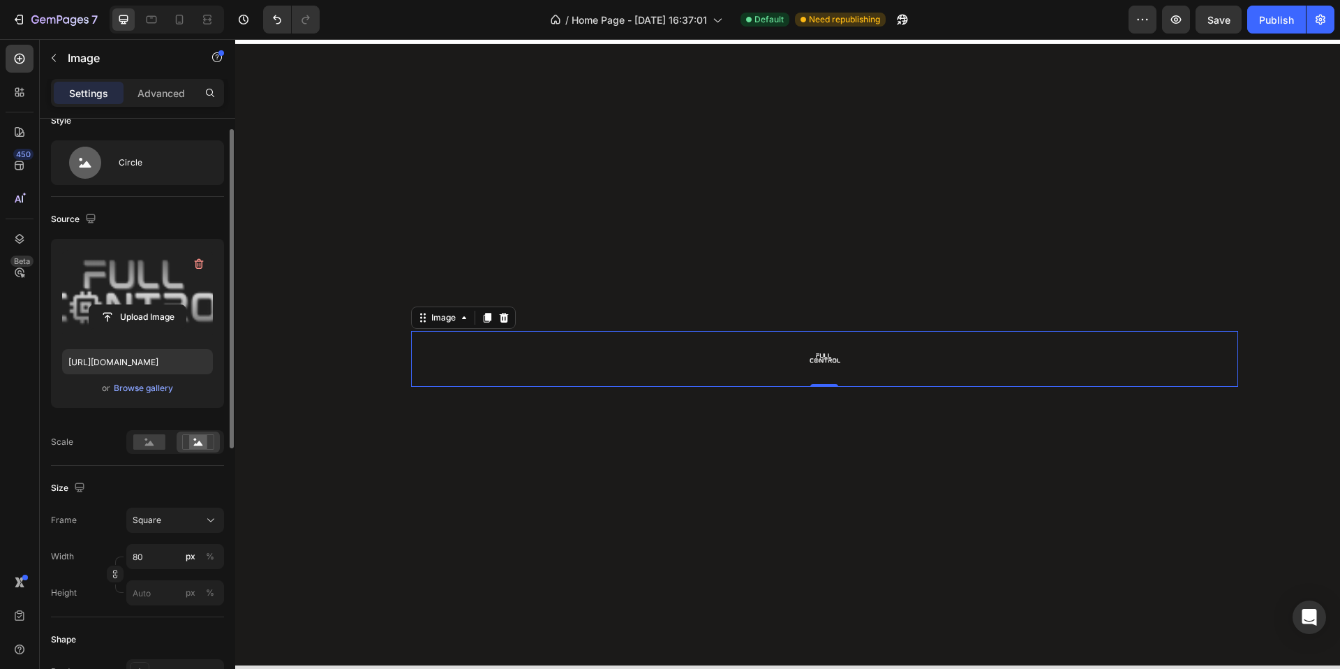
click at [159, 541] on div "Frame Square Width 80 px % Height px %" at bounding box center [137, 556] width 173 height 98
click at [157, 549] on input "80" at bounding box center [175, 556] width 98 height 25
type input "2"
type input "20"
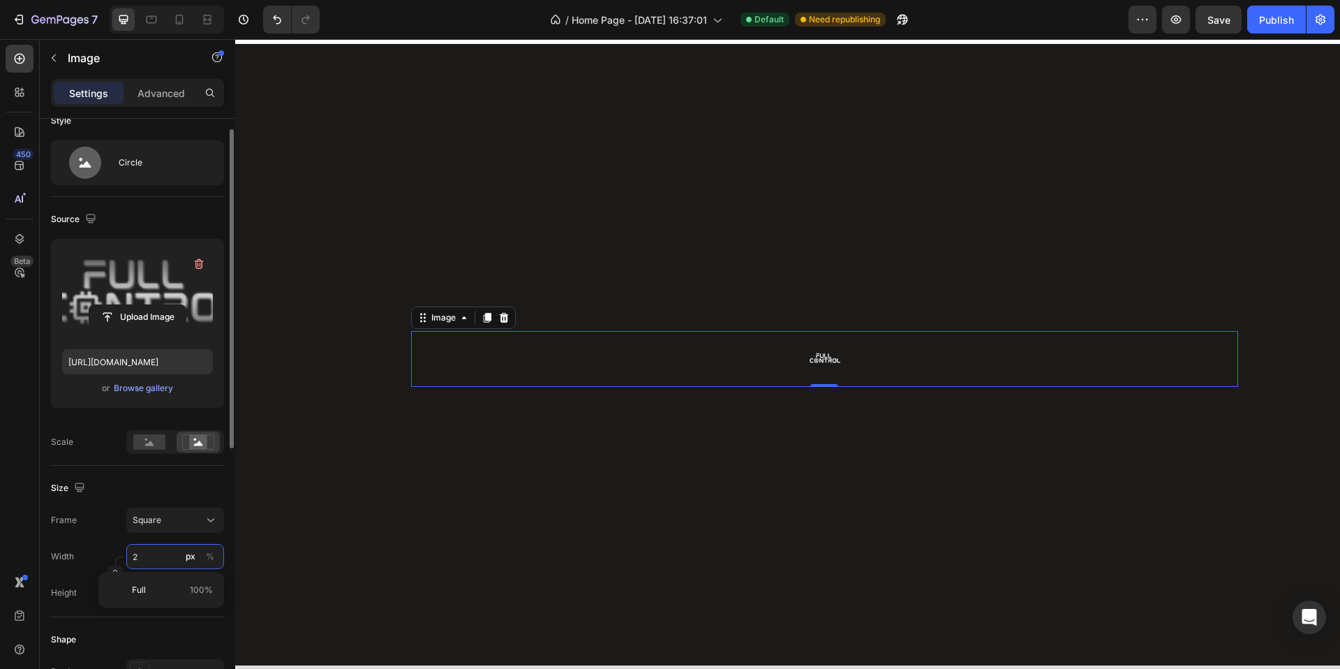
type input "20"
type input "200"
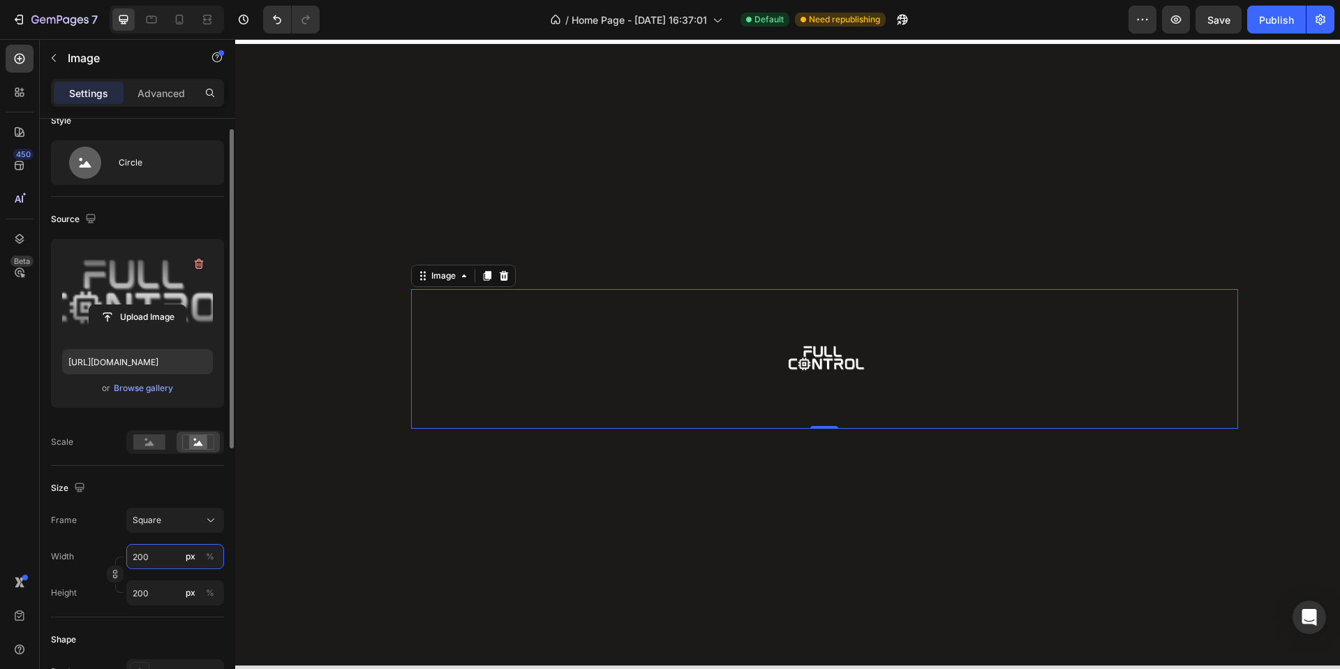
type input "200"
click at [101, 495] on div "Size" at bounding box center [137, 488] width 173 height 22
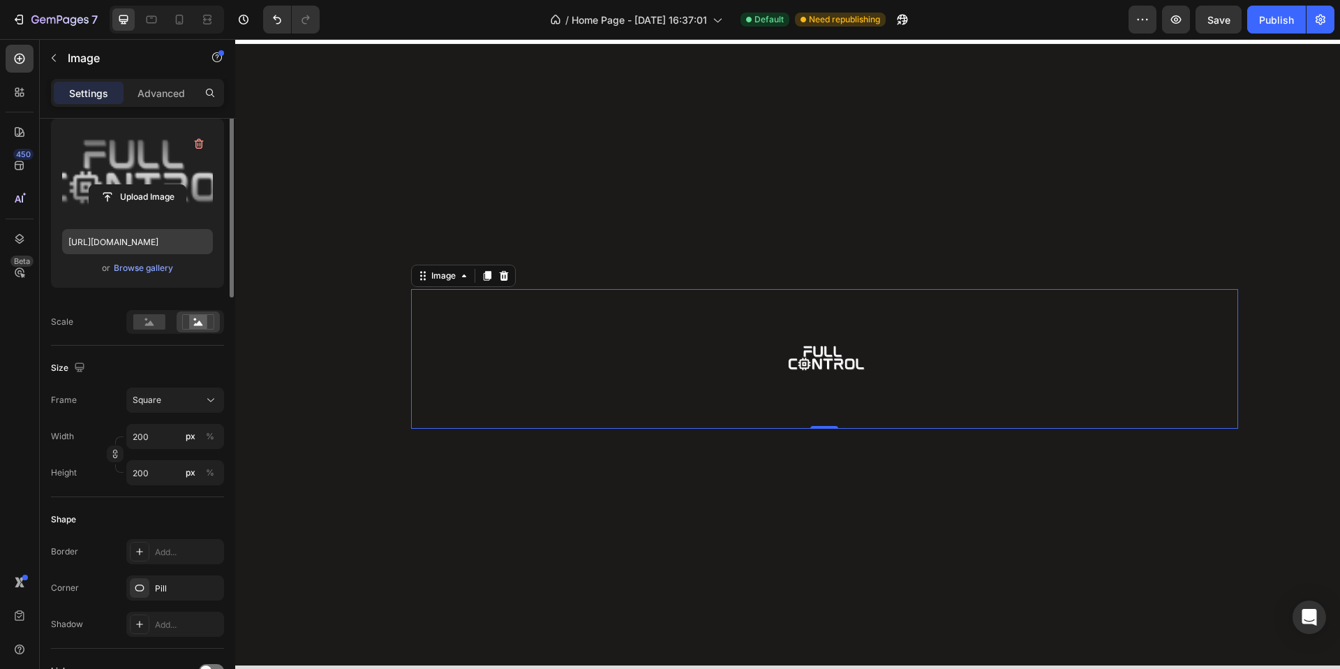
scroll to position [0, 0]
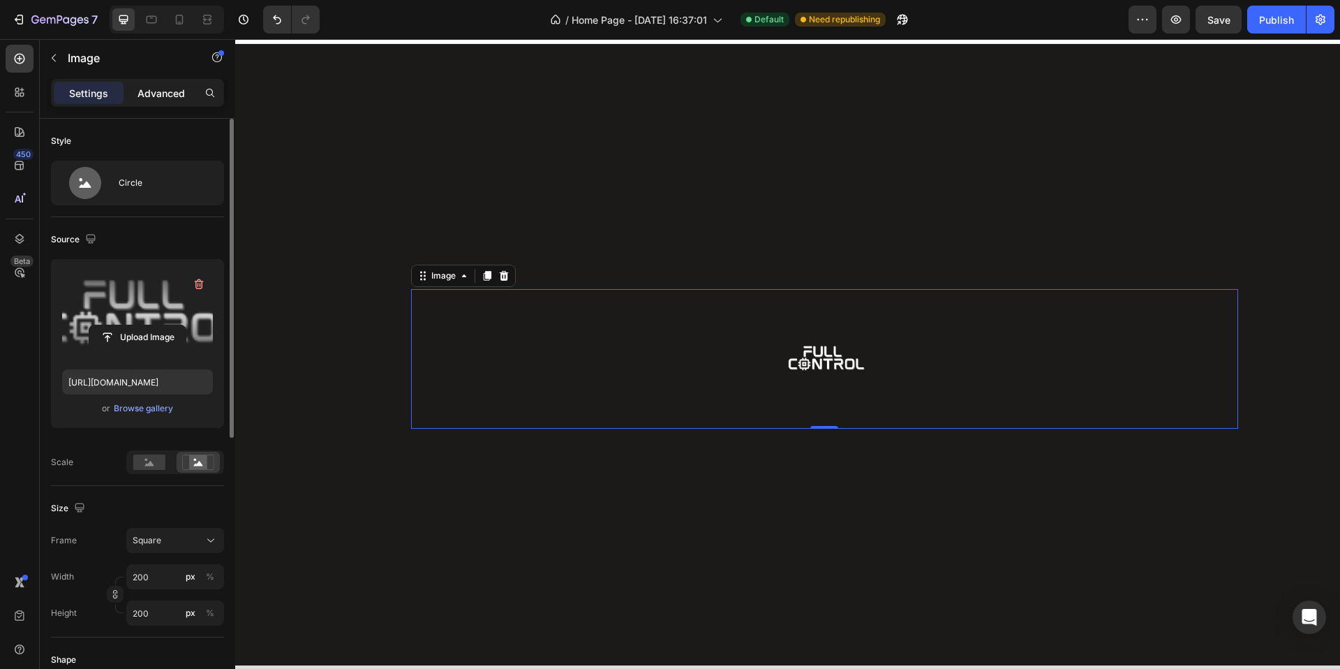
click at [165, 84] on div "Advanced" at bounding box center [161, 93] width 70 height 22
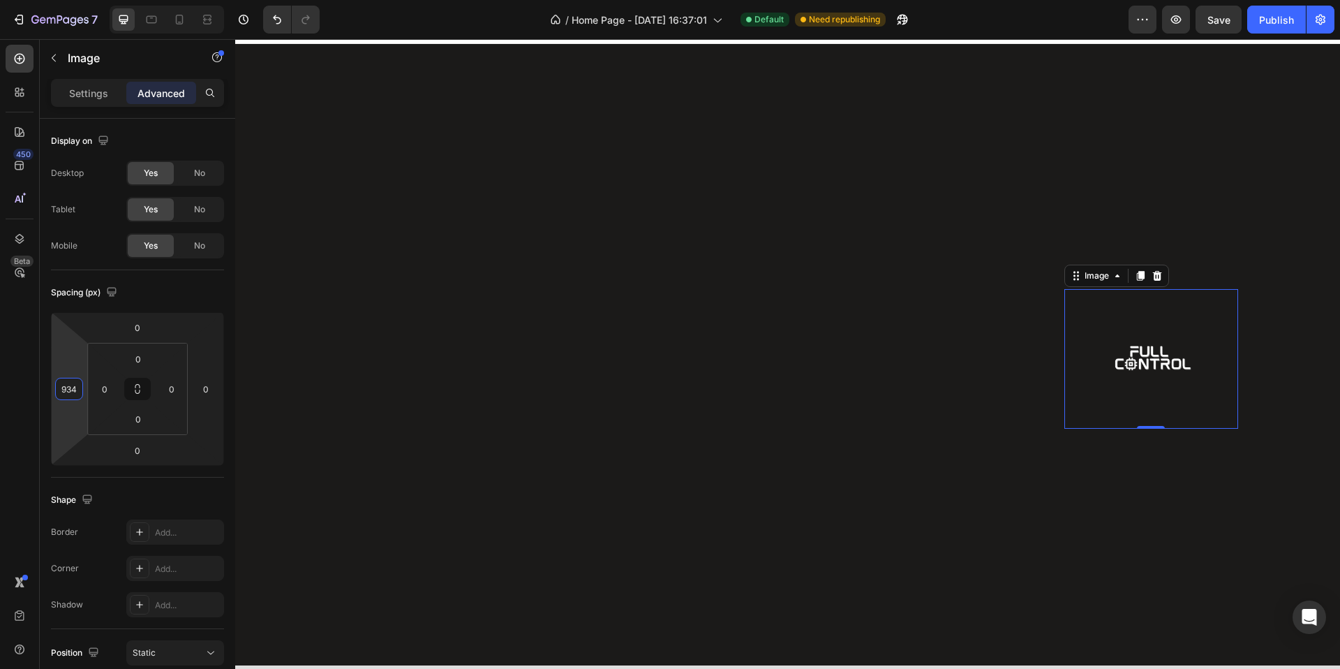
type input "932"
drag, startPoint x: 84, startPoint y: 389, endPoint x: 57, endPoint y: 64, distance: 326.4
click at [57, 0] on html "7 Version history / Home Page - Feb 3, 16:37:01 Default Need republishing Previ…" at bounding box center [670, 0] width 1340 height 0
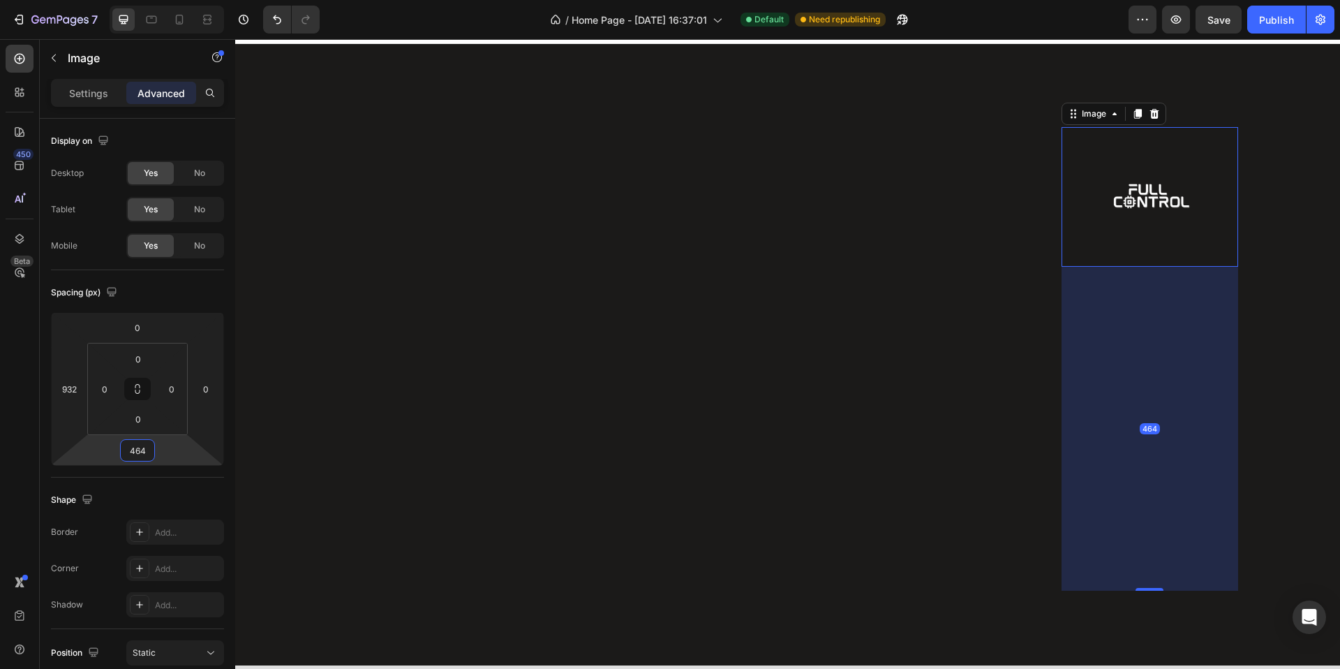
type input "466"
drag, startPoint x: 161, startPoint y: 447, endPoint x: 144, endPoint y: 285, distance: 163.5
click at [144, 0] on html "7 Version history / Home Page - Feb 3, 16:37:01 Default Need republishing Previ…" at bounding box center [670, 0] width 1340 height 0
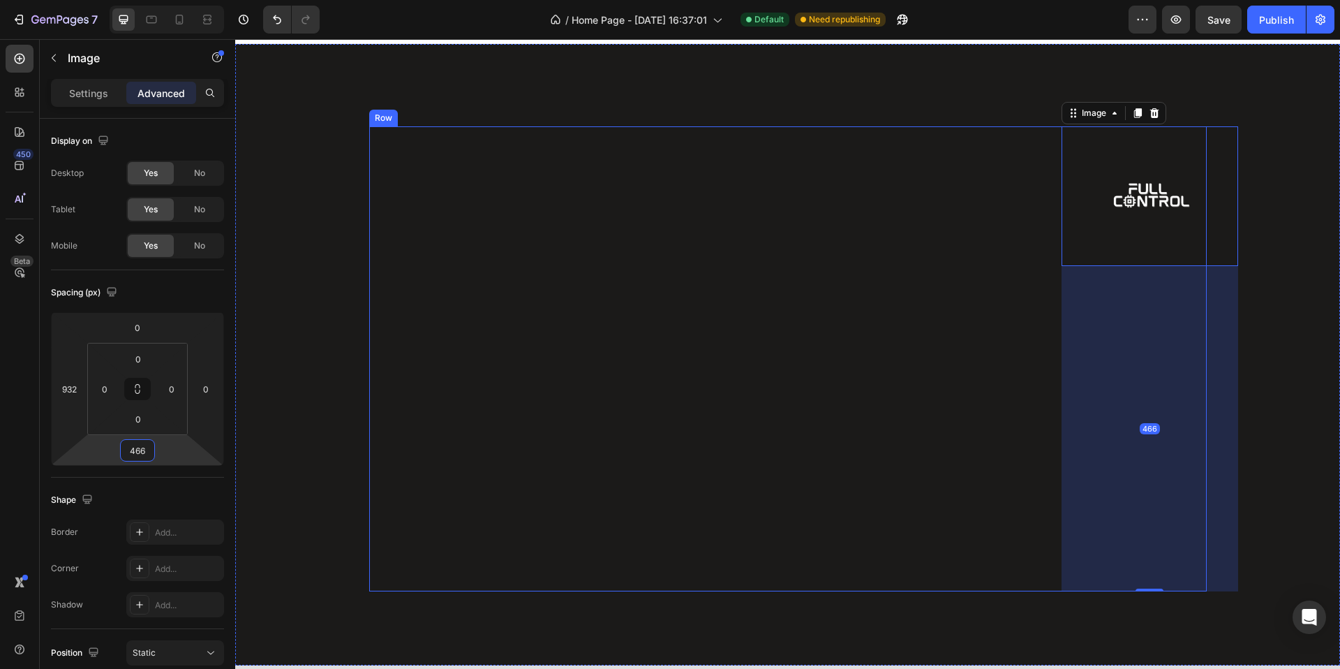
click at [369, 156] on div "Image 466 Row" at bounding box center [788, 358] width 838 height 465
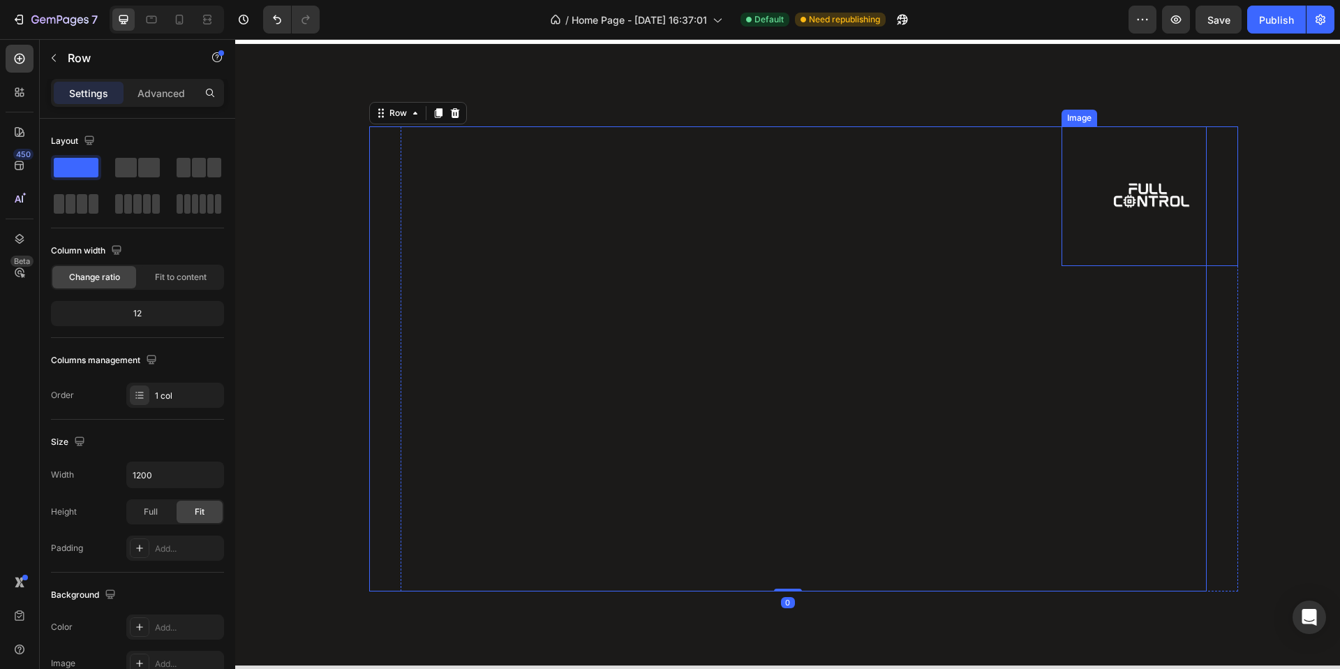
click at [1156, 186] on img at bounding box center [1150, 196] width 140 height 140
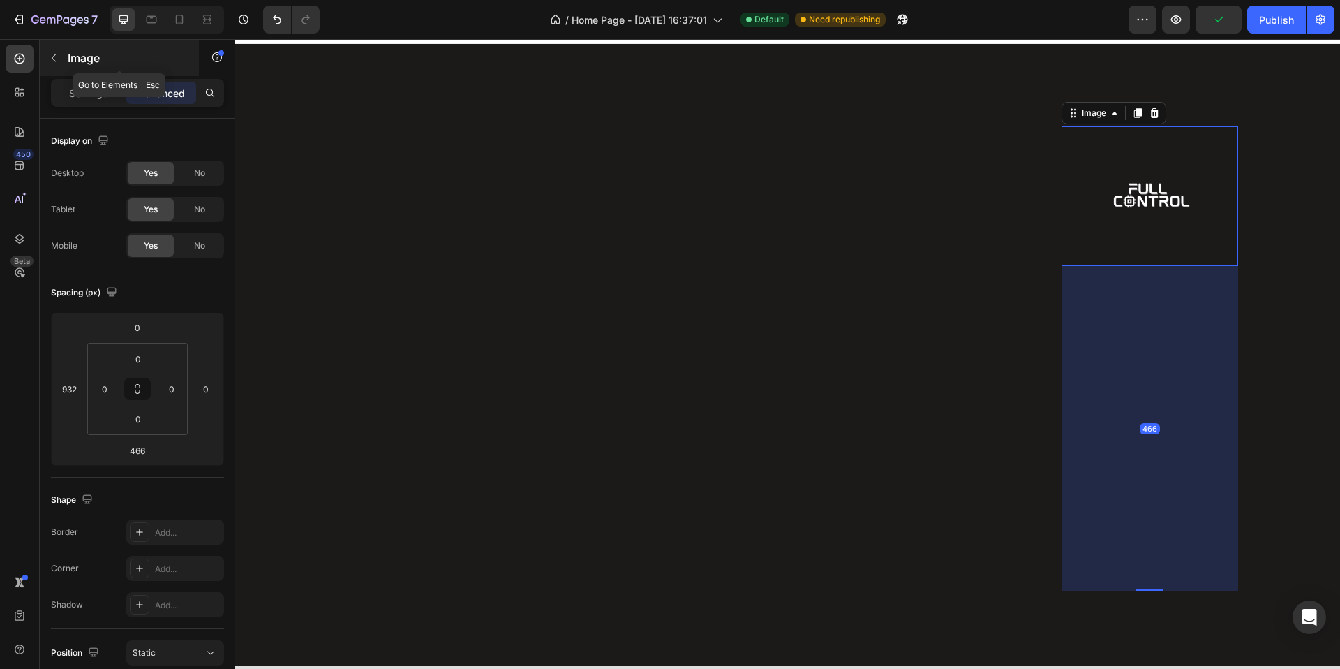
click at [59, 61] on button "button" at bounding box center [54, 58] width 22 height 22
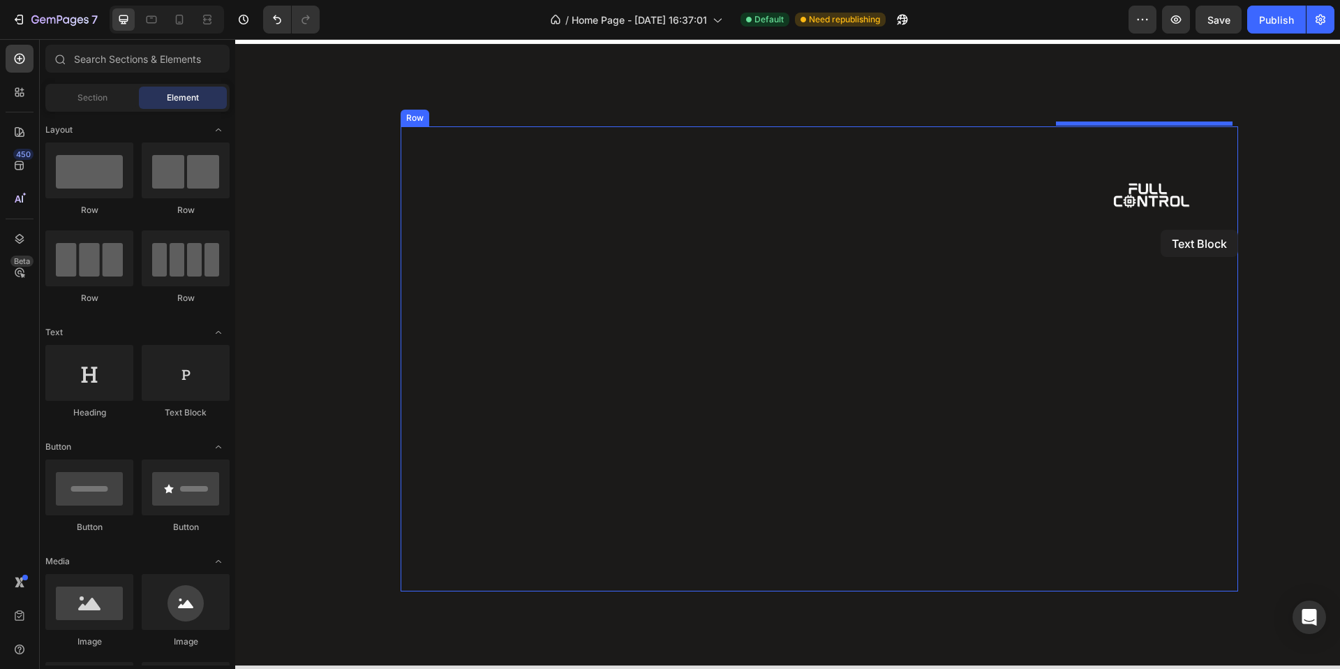
drag, startPoint x: 397, startPoint y: 433, endPoint x: 1159, endPoint y: 215, distance: 792.7
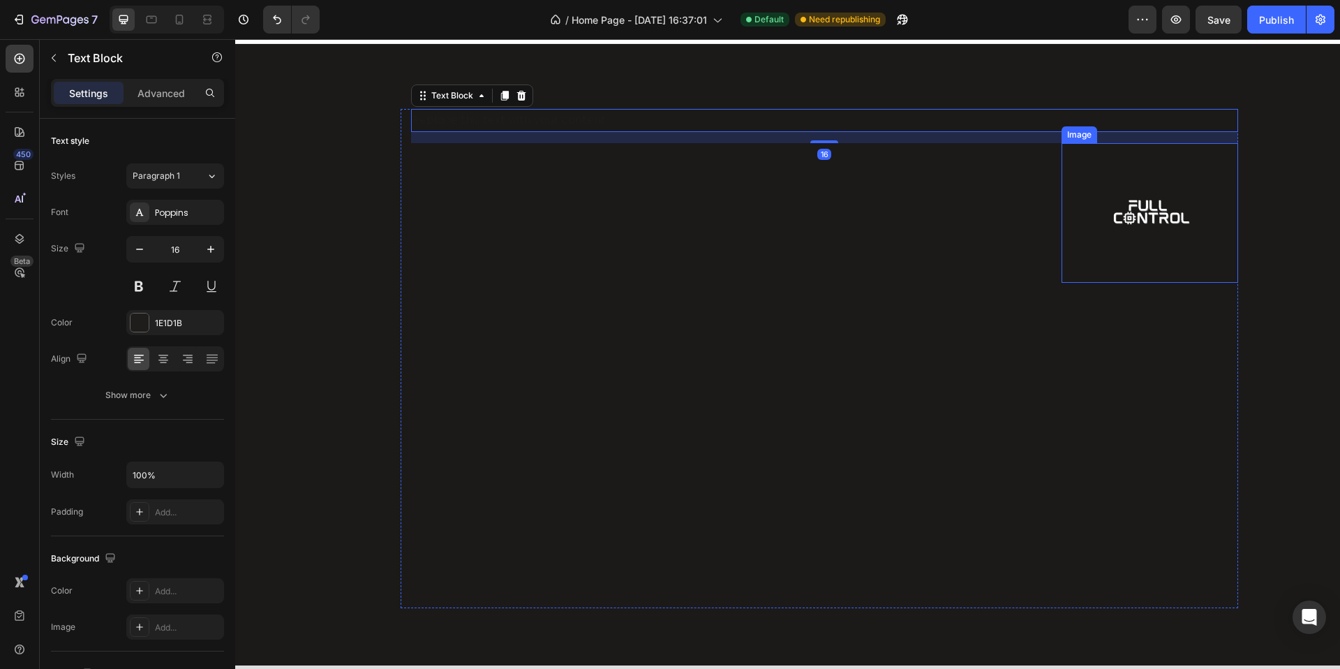
click at [1173, 168] on img at bounding box center [1150, 213] width 140 height 140
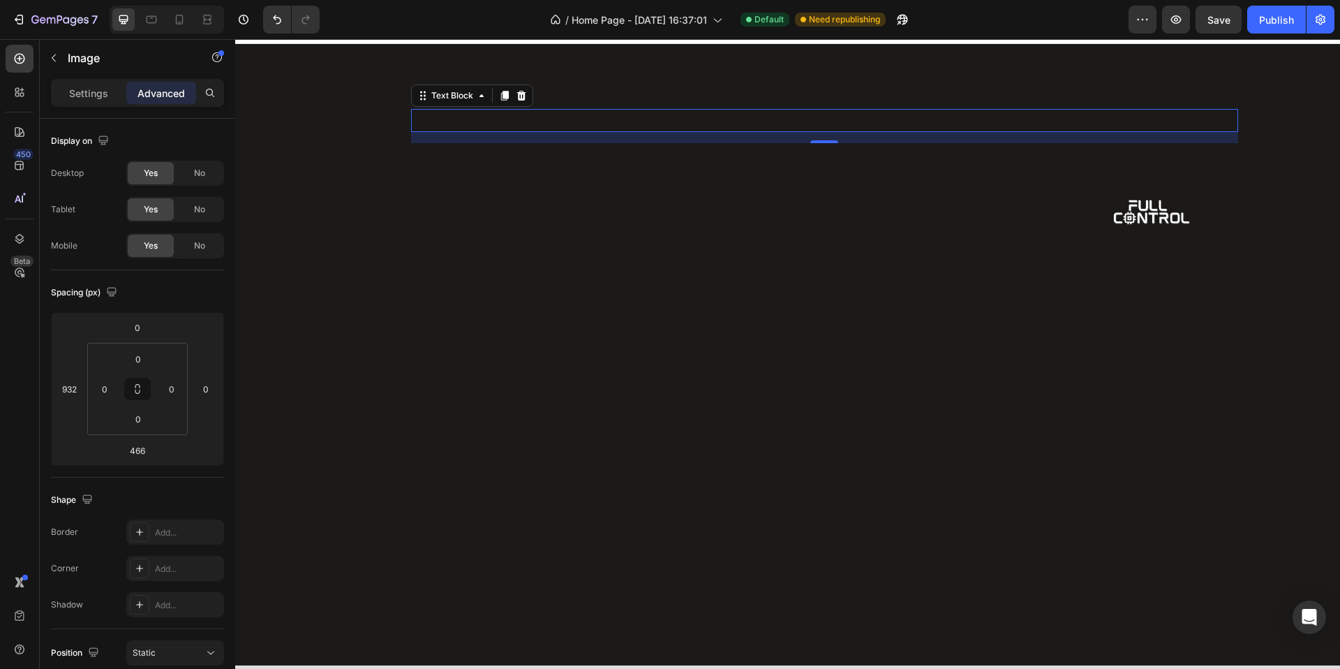
click at [1166, 111] on div "Replace this text with your content" at bounding box center [824, 120] width 827 height 23
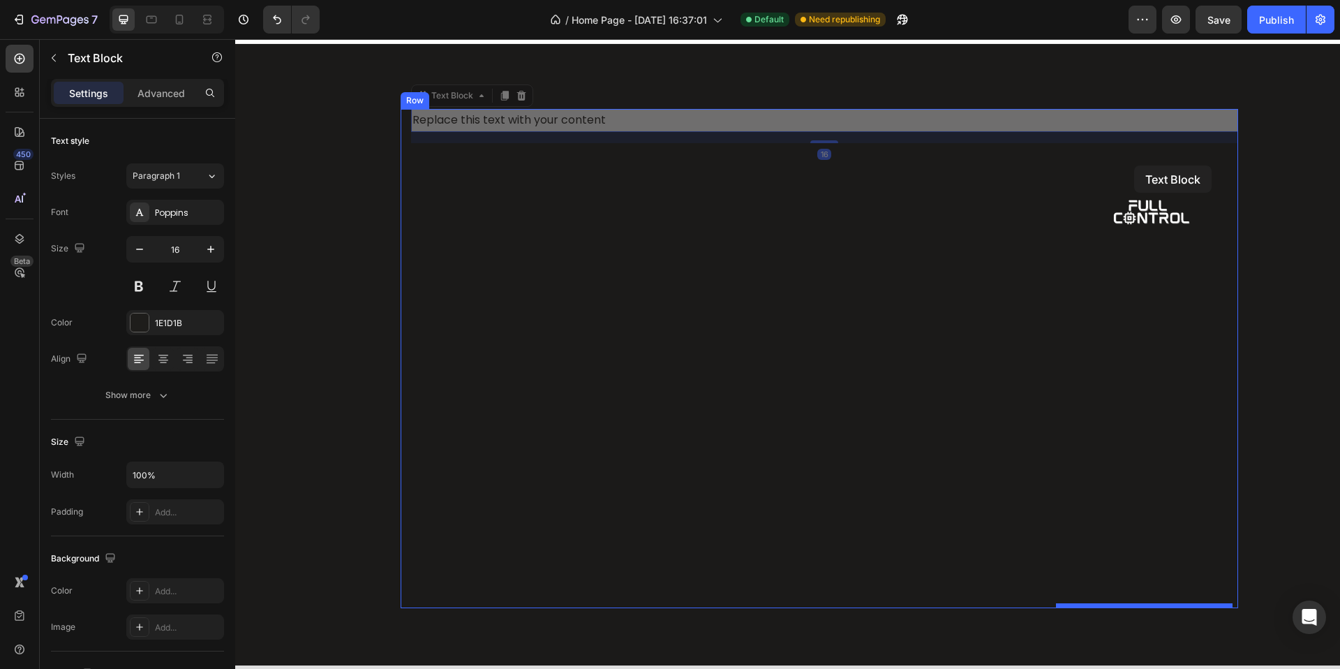
drag, startPoint x: 426, startPoint y: 94, endPoint x: 1131, endPoint y: 145, distance: 707.5
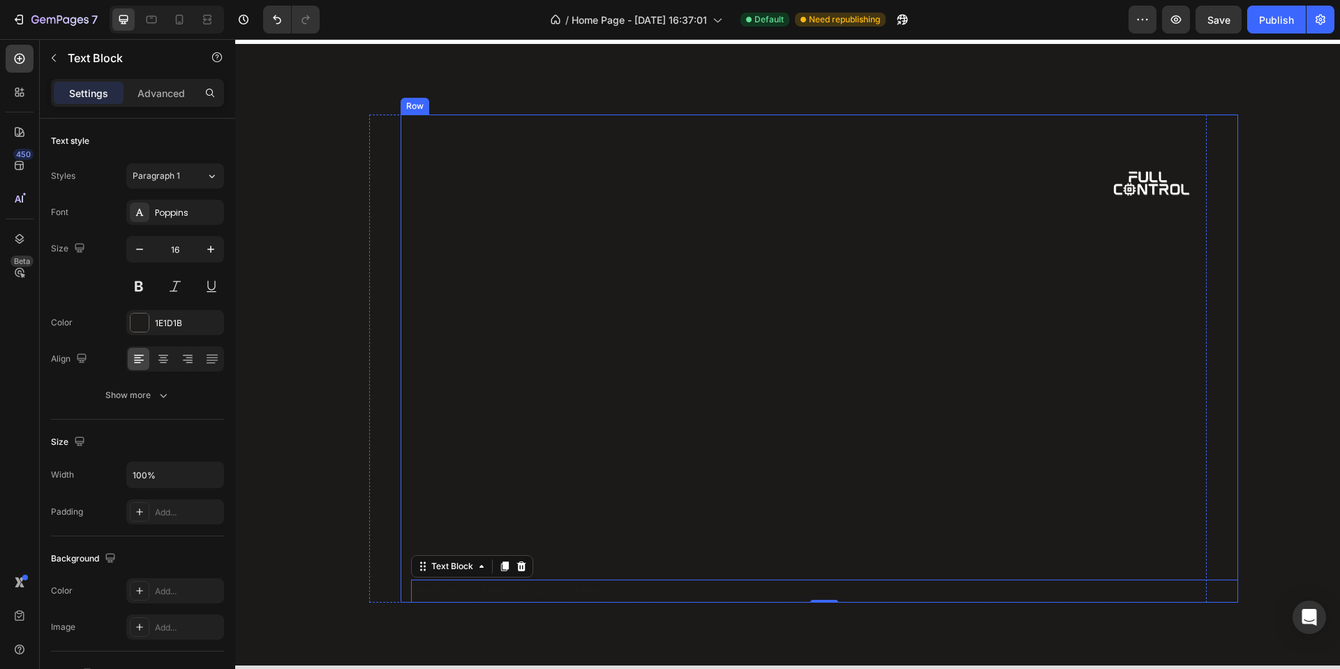
click at [962, 114] on div "Image Replace this text with your content Text Block 16" at bounding box center [824, 358] width 827 height 488
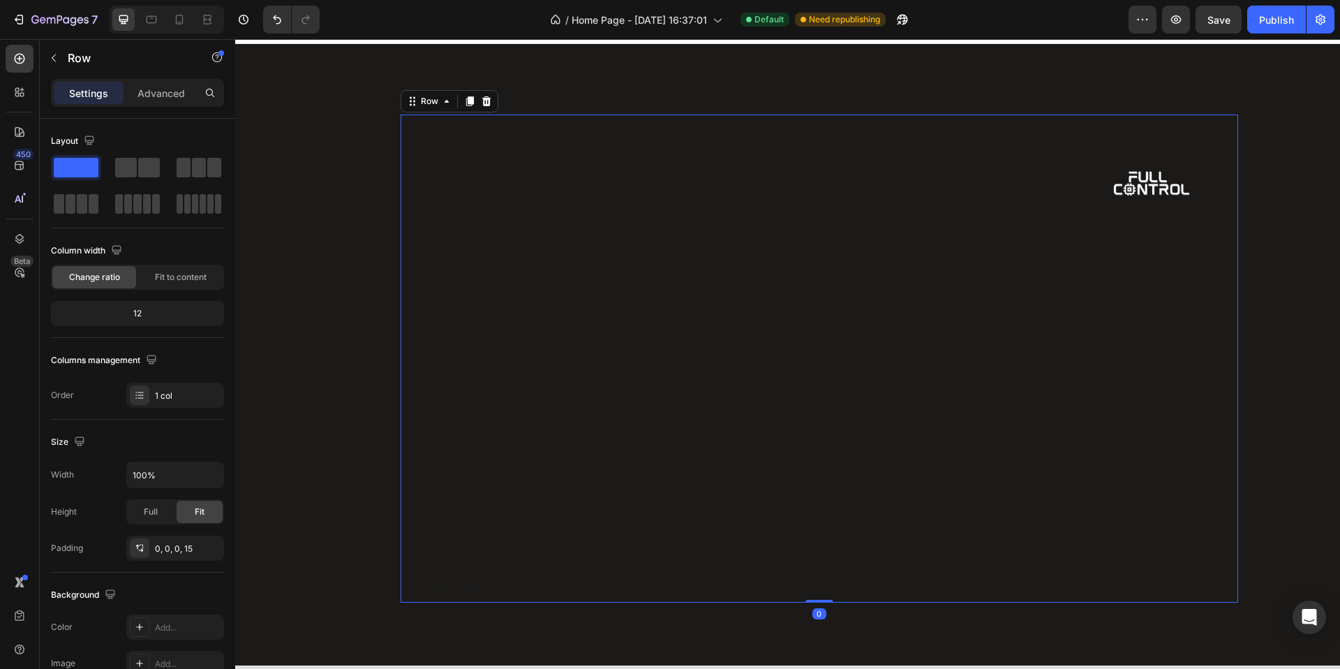
click at [1173, 295] on div "Image Replace this text with your content Text Block" at bounding box center [824, 358] width 827 height 488
click at [1056, 437] on div "Image Replace this text with your content Text Block" at bounding box center [824, 358] width 827 height 488
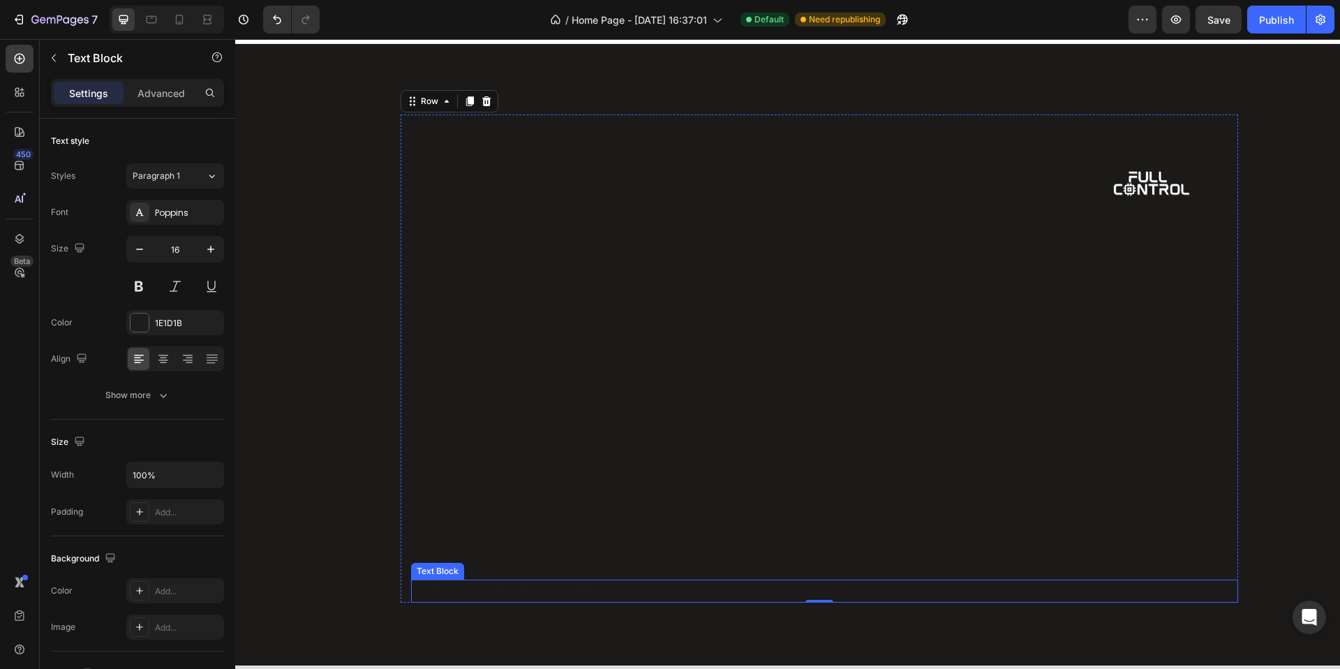
click at [568, 586] on div "Replace this text with your content" at bounding box center [824, 590] width 827 height 23
click at [147, 95] on p "Advanced" at bounding box center [160, 93] width 47 height 15
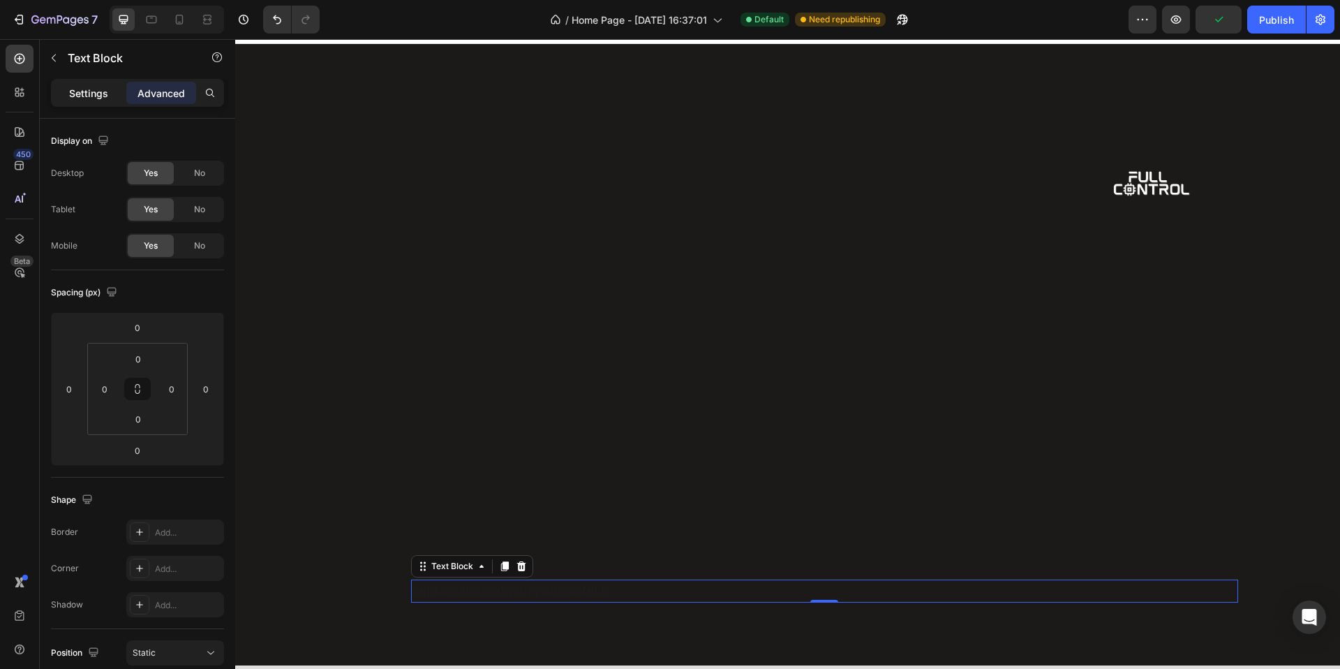
click at [80, 94] on p "Settings" at bounding box center [88, 93] width 39 height 15
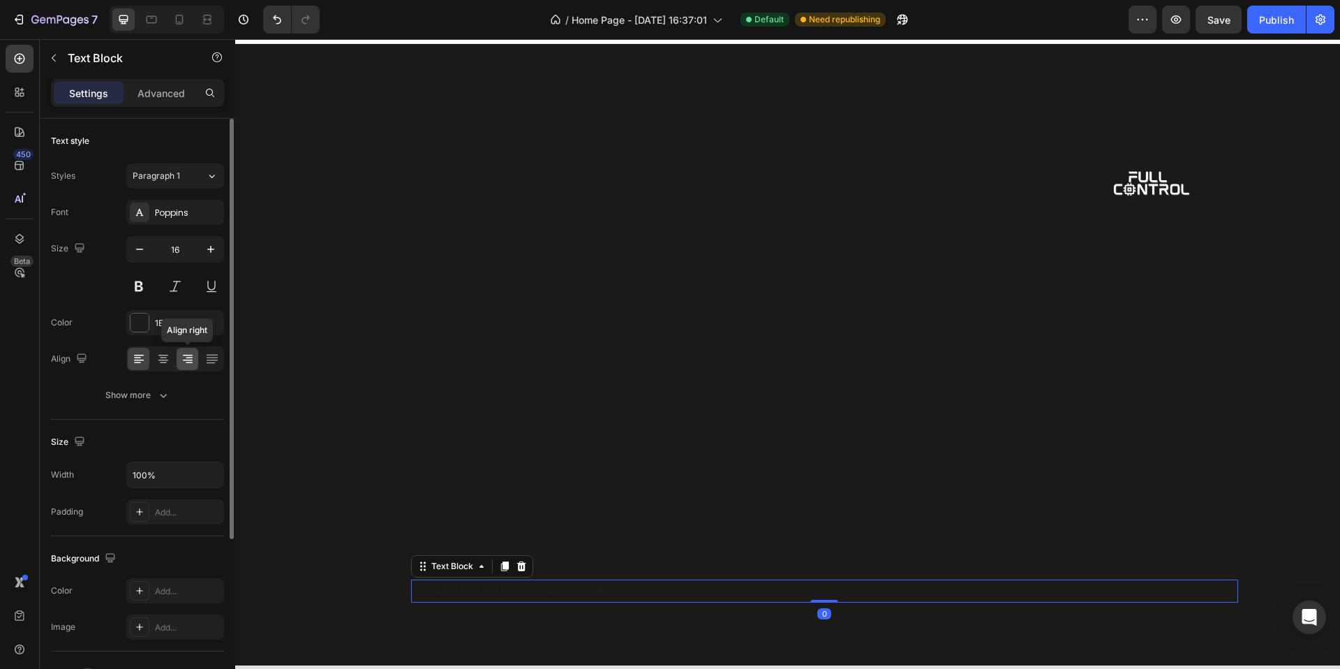
click at [192, 363] on icon at bounding box center [188, 359] width 14 height 14
click at [186, 105] on div "Settings Advanced" at bounding box center [137, 93] width 173 height 28
click at [161, 96] on p "Advanced" at bounding box center [160, 93] width 47 height 15
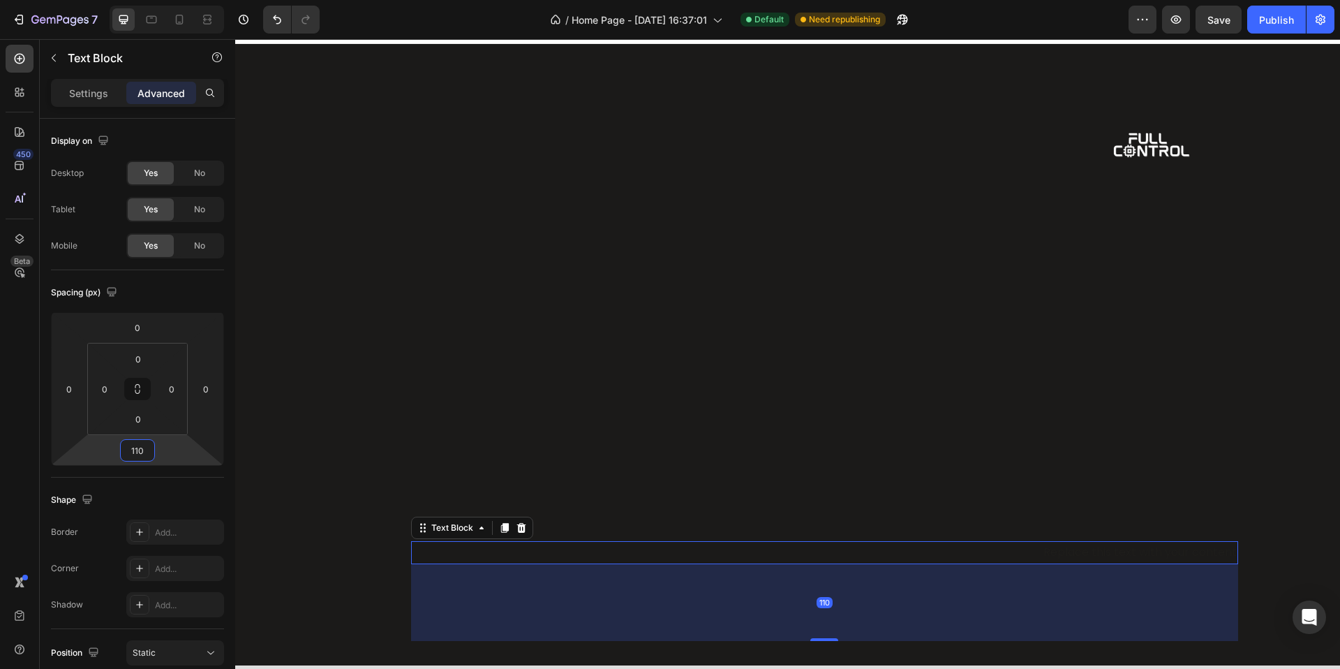
drag, startPoint x: 160, startPoint y: 447, endPoint x: 161, endPoint y: 409, distance: 38.4
click at [161, 0] on html "7 Version history / Home Page - Feb 3, 16:37:01 Default Need republishing Previ…" at bounding box center [670, 0] width 1340 height 0
type input "0"
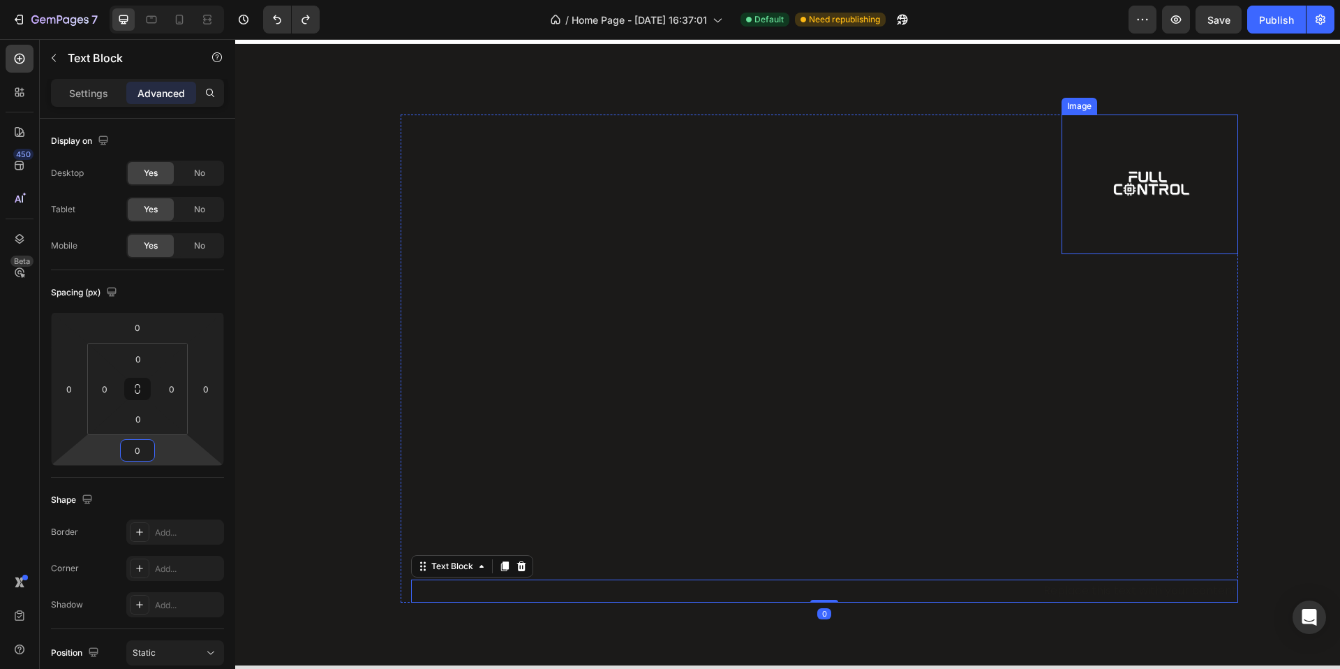
click at [1108, 181] on img at bounding box center [1150, 184] width 140 height 140
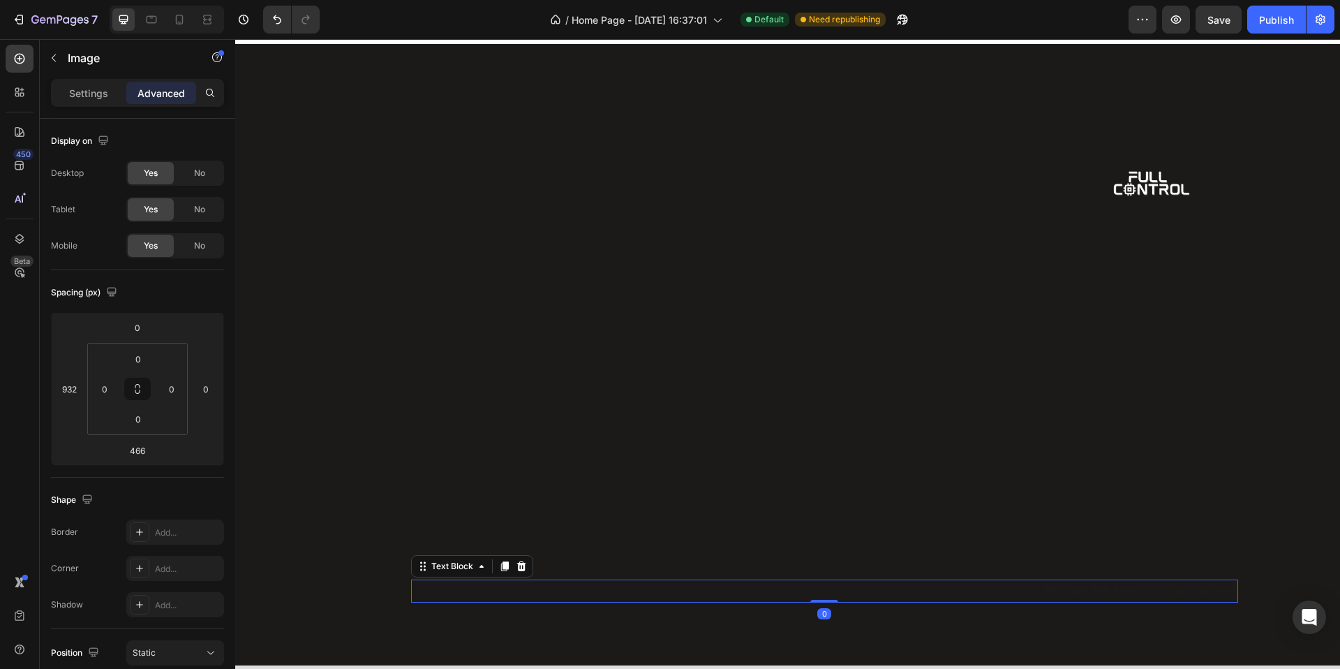
click at [1147, 579] on div "Replace this text with your content" at bounding box center [824, 590] width 827 height 23
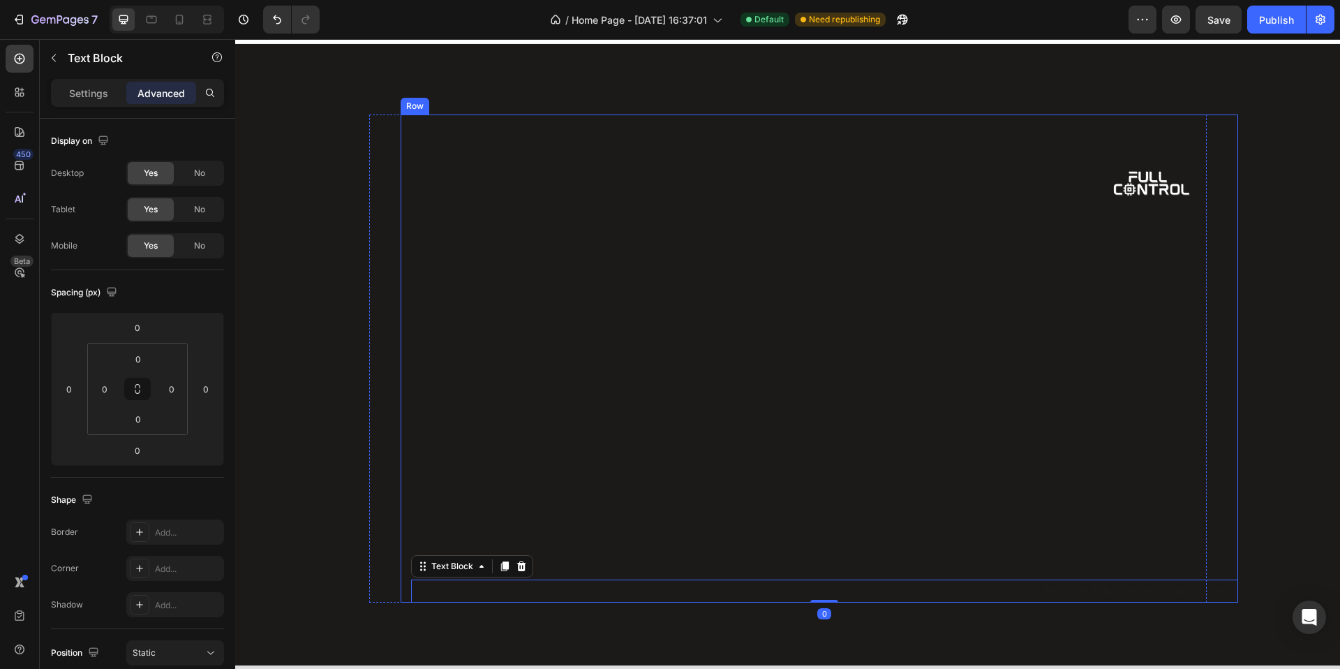
click at [1140, 535] on div "Image Replace this text with your content Text Block 0" at bounding box center [824, 358] width 827 height 488
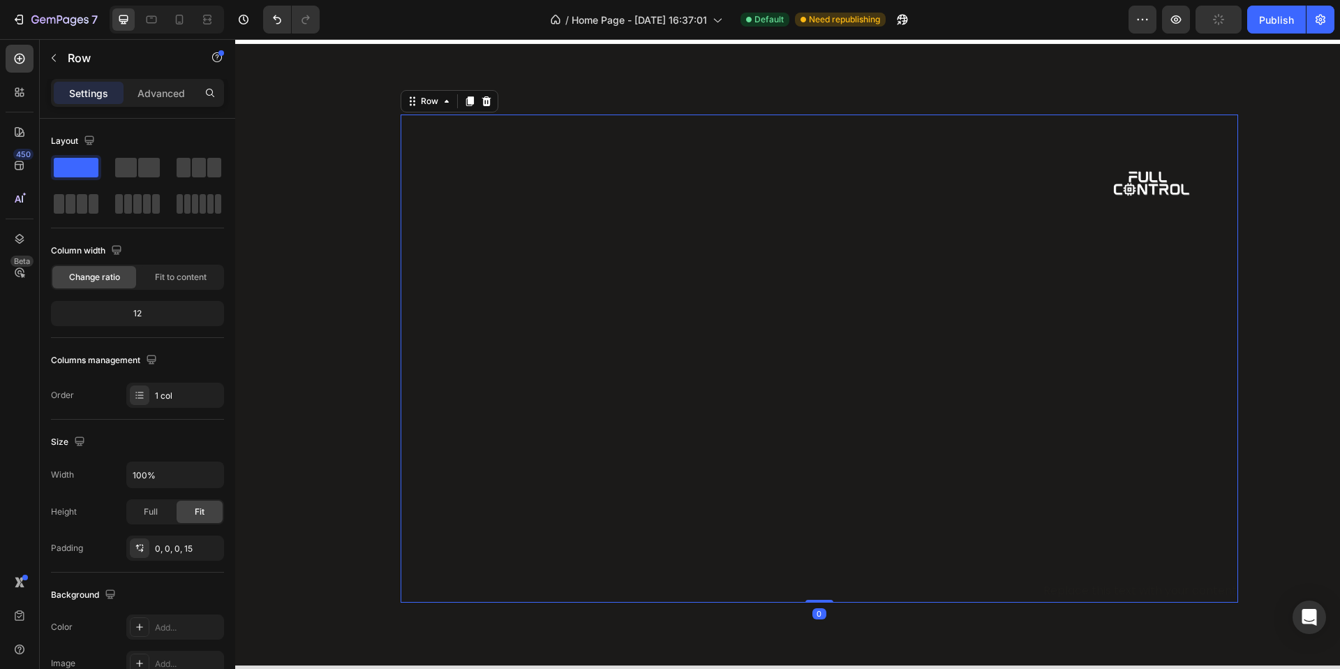
click at [1143, 211] on img at bounding box center [1150, 184] width 140 height 140
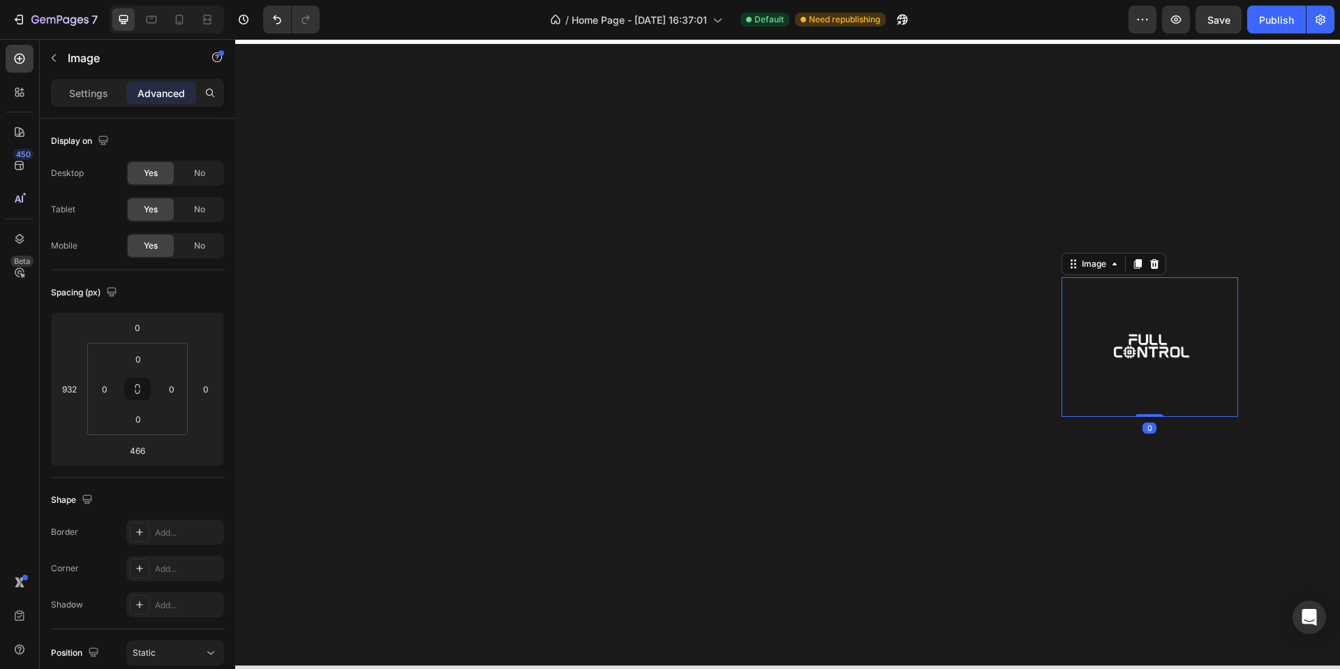
drag, startPoint x: 1145, startPoint y: 576, endPoint x: 1157, endPoint y: 232, distance: 344.3
click at [1157, 232] on div "Image 0 Replace this text with your content Text Block Row Row" at bounding box center [787, 354] width 1105 height 248
type input "0"
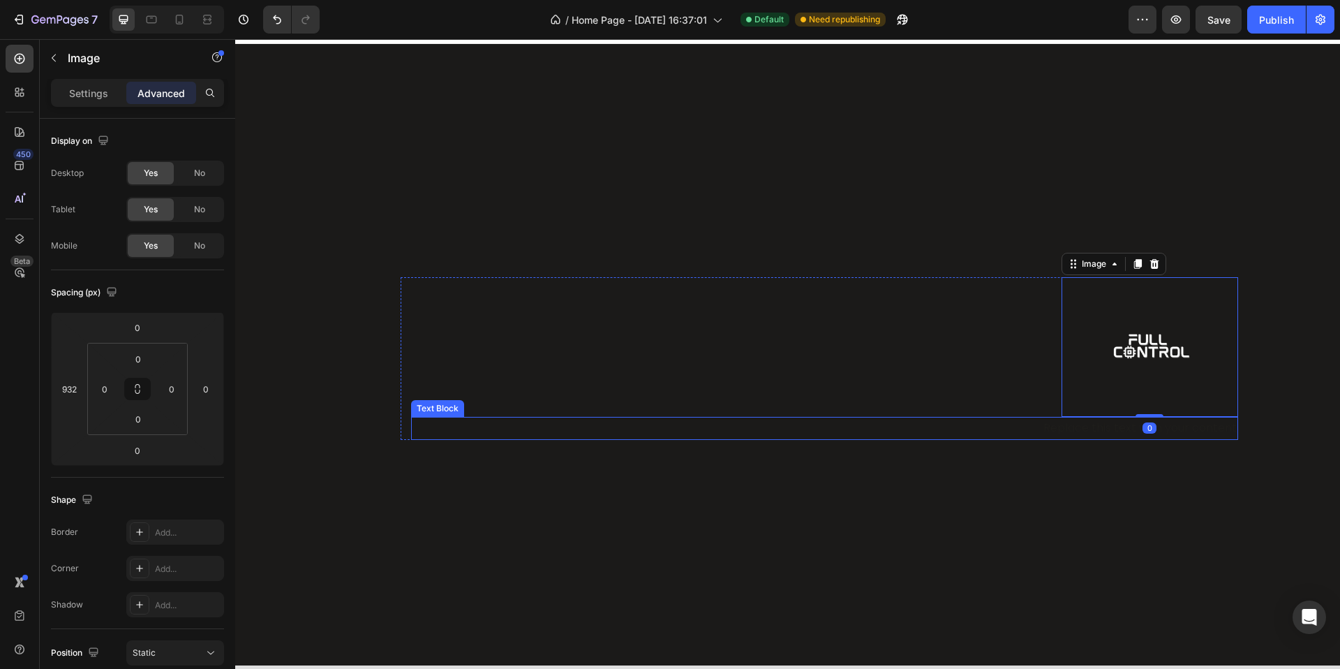
click at [1083, 428] on div "Replace this text with your content" at bounding box center [824, 428] width 827 height 23
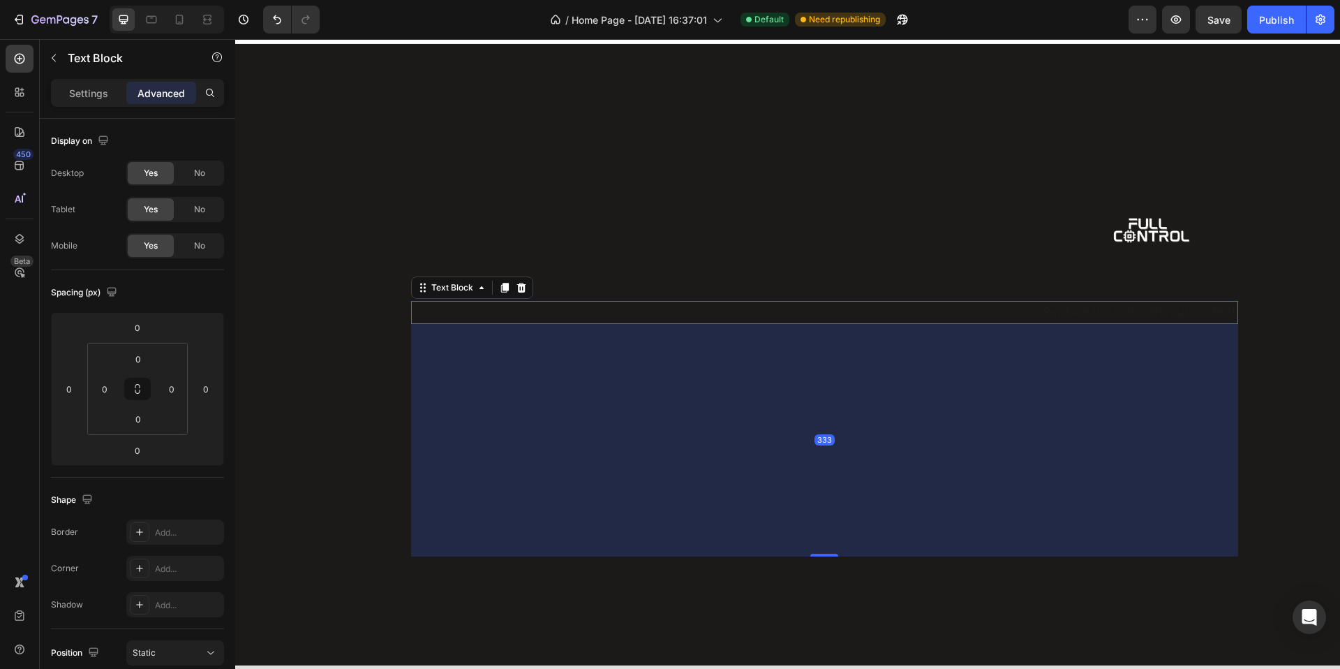
drag, startPoint x: 828, startPoint y: 436, endPoint x: 781, endPoint y: 668, distance: 237.2
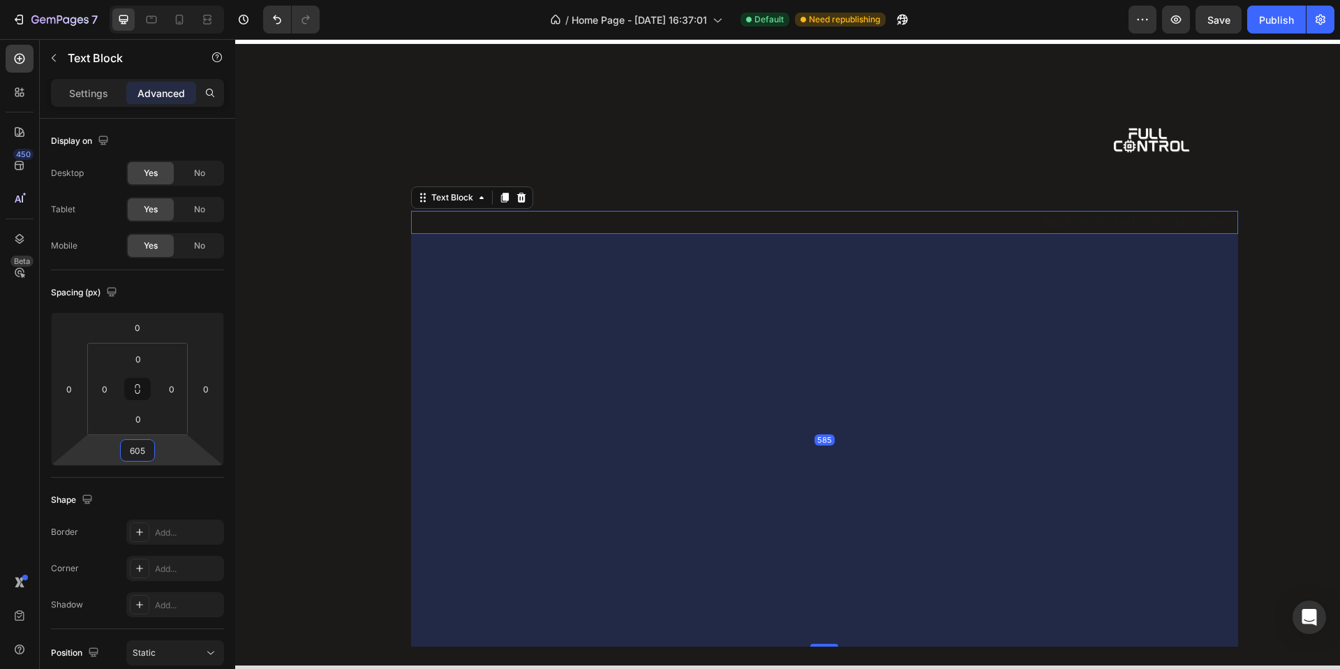
type input "607"
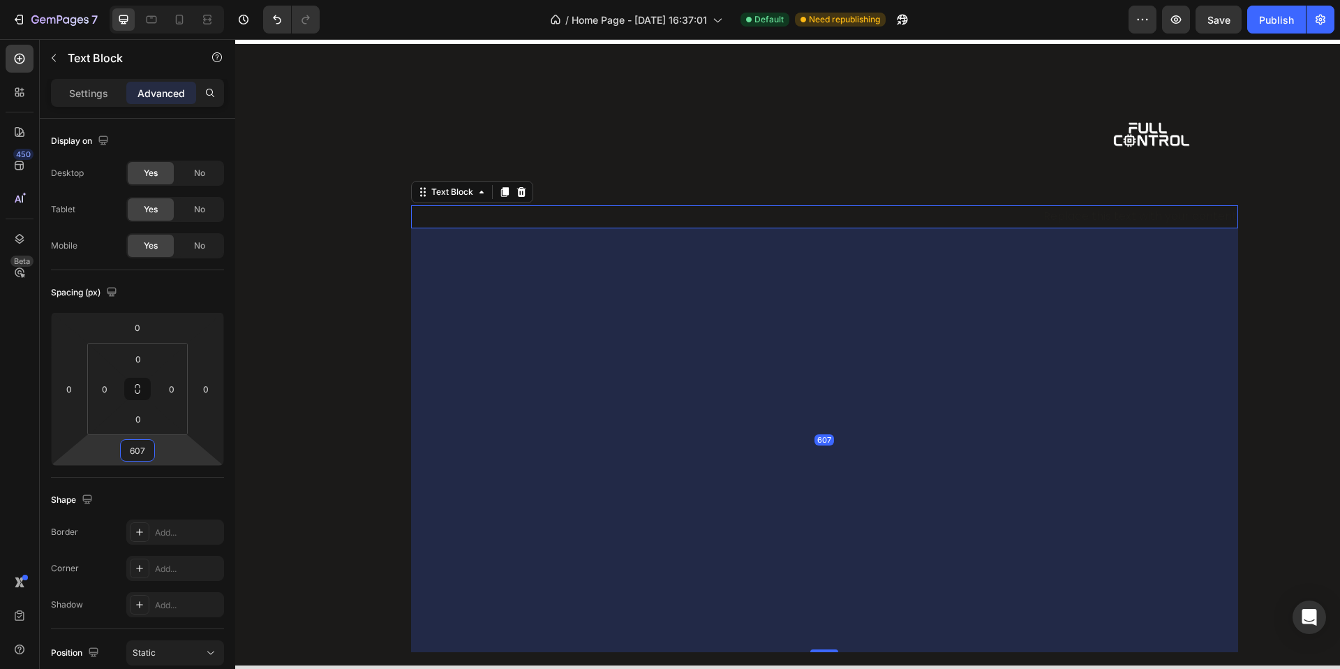
drag, startPoint x: 177, startPoint y: 455, endPoint x: 179, endPoint y: 359, distance: 95.7
click at [179, 0] on html "7 Version history / Home Page - Feb 3, 16:37:01 Default Need republishing Previ…" at bounding box center [670, 0] width 1340 height 0
click at [1165, 137] on img at bounding box center [1150, 136] width 140 height 140
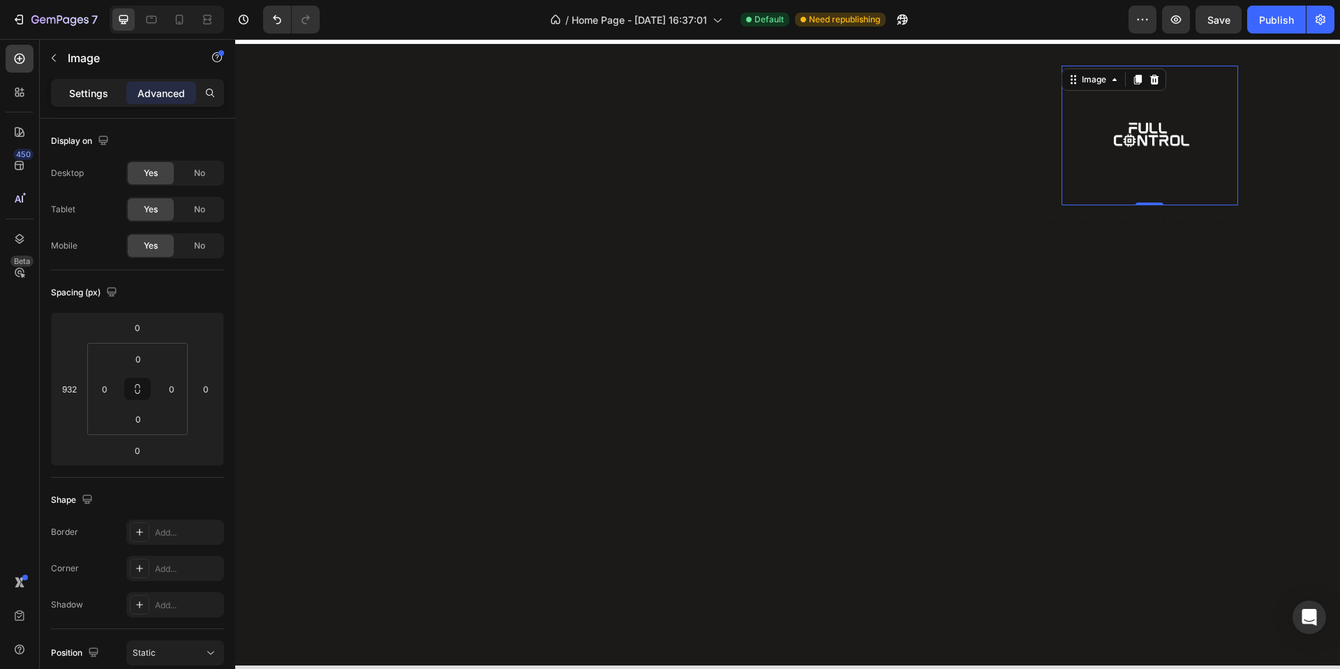
click at [101, 87] on p "Settings" at bounding box center [88, 93] width 39 height 15
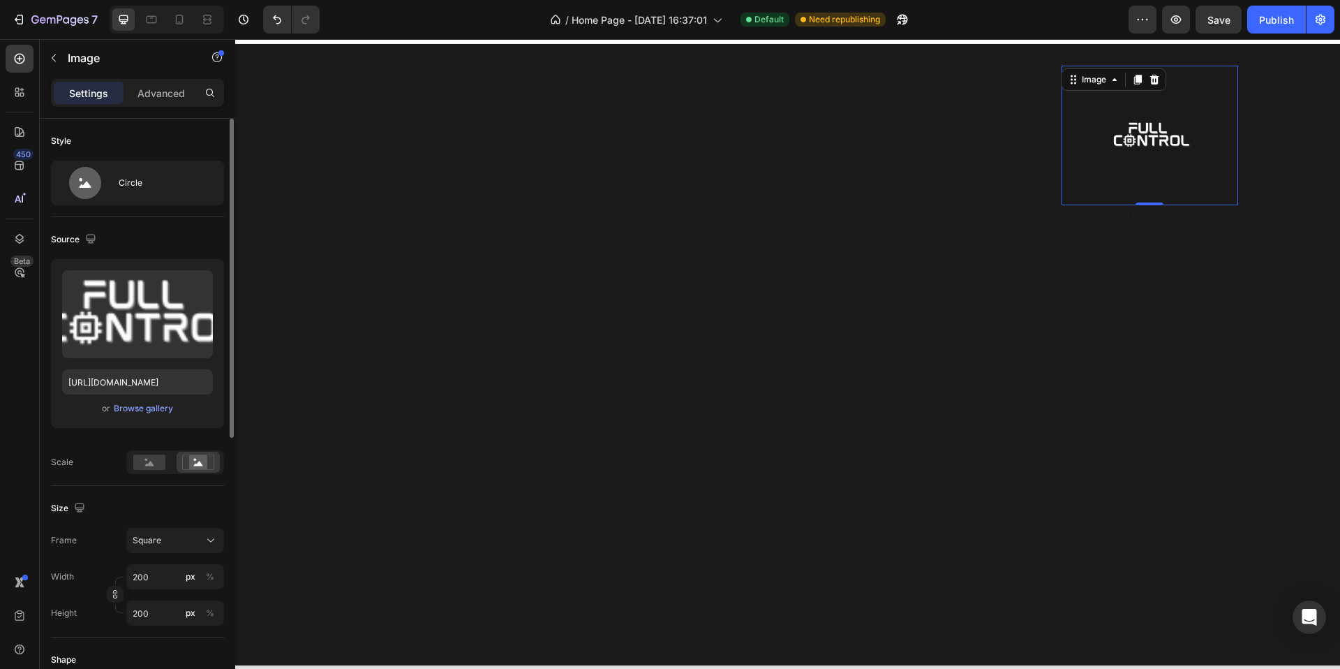
scroll to position [133, 0]
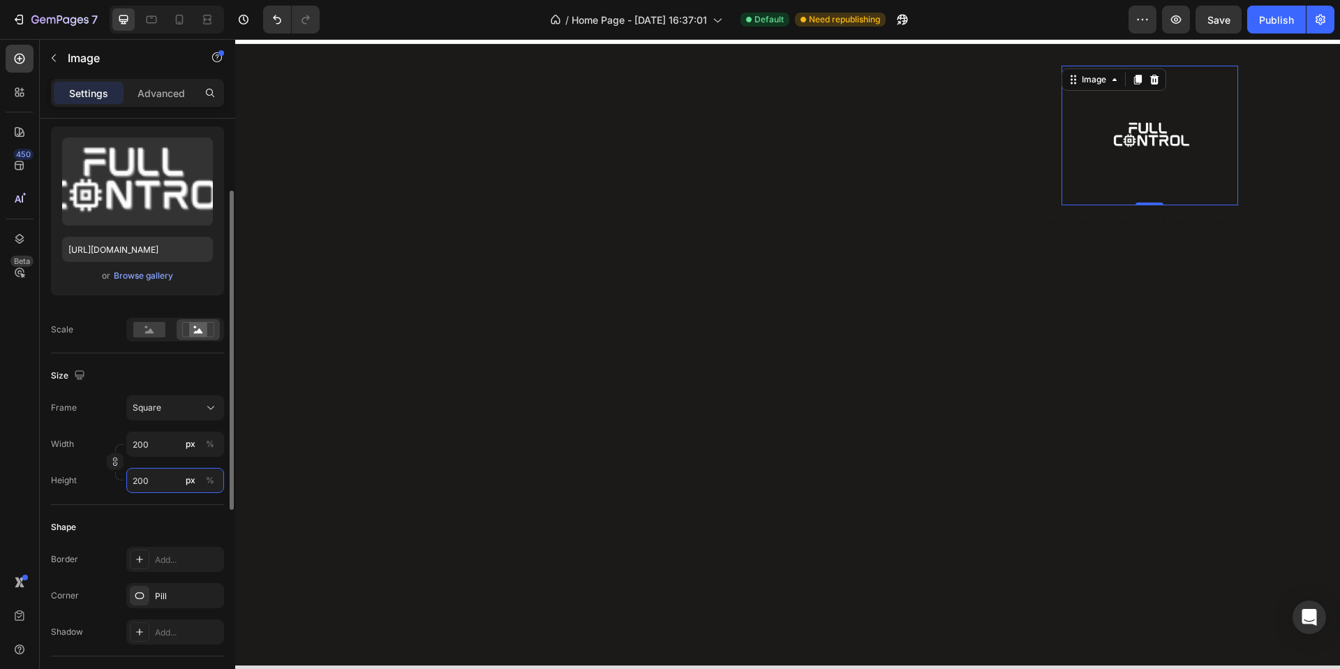
click at [158, 478] on input "200" at bounding box center [175, 480] width 98 height 25
type input "1"
type input "10"
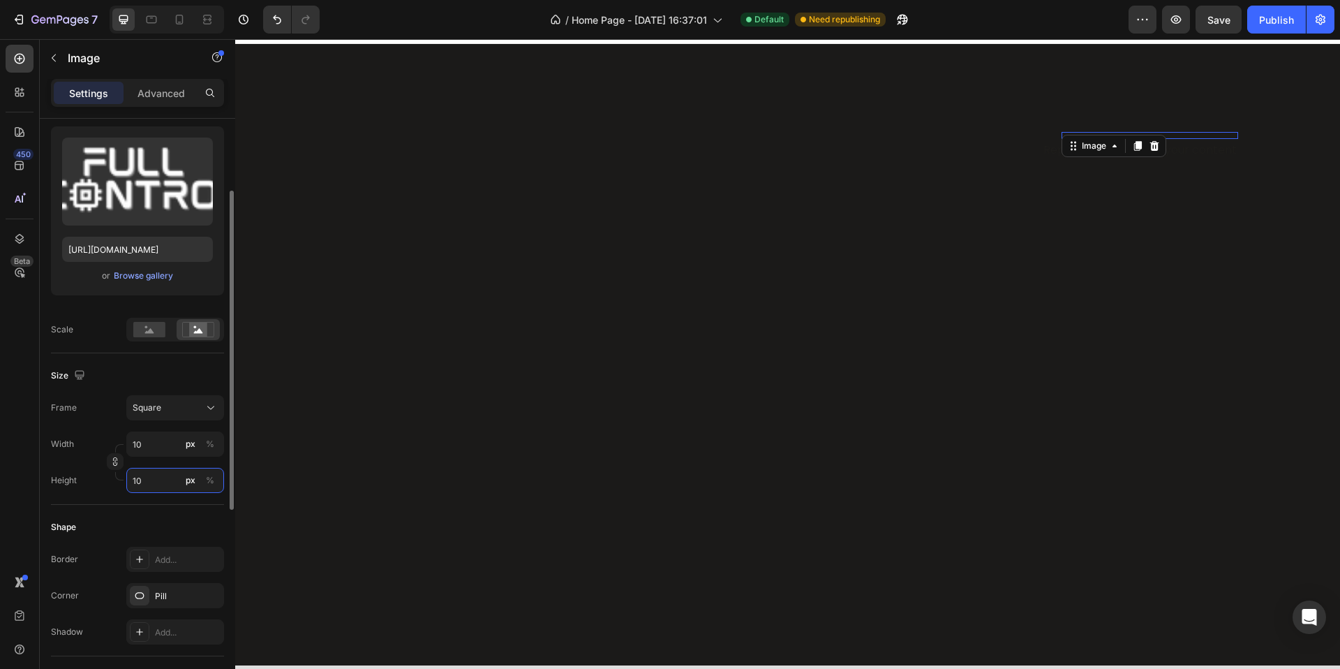
type input "100"
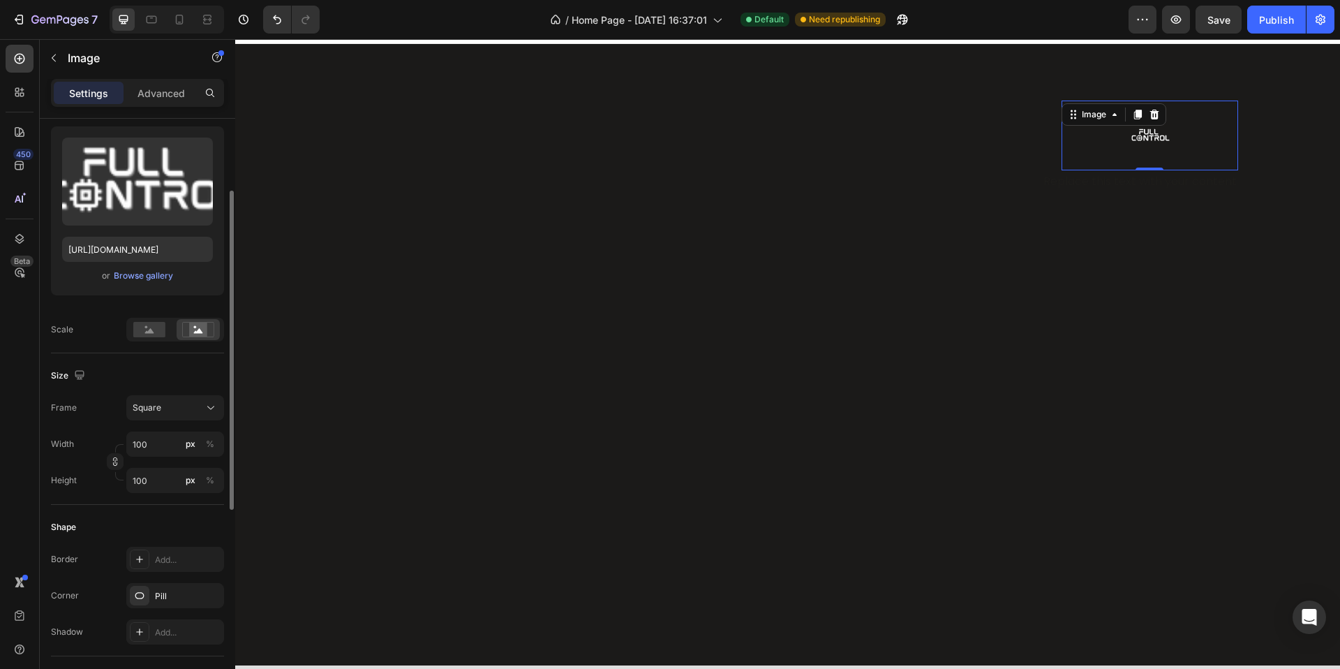
click at [186, 420] on div "Frame Square Width 100 px % Height 100 px %" at bounding box center [137, 444] width 173 height 98
click at [191, 409] on div "Square" at bounding box center [167, 407] width 68 height 13
drag, startPoint x: 200, startPoint y: 479, endPoint x: 202, endPoint y: 495, distance: 15.5
click at [202, 495] on div "Square Vertical Horizontal Original Custom" at bounding box center [162, 494] width 123 height 130
click at [202, 495] on icon at bounding box center [206, 495] width 14 height 14
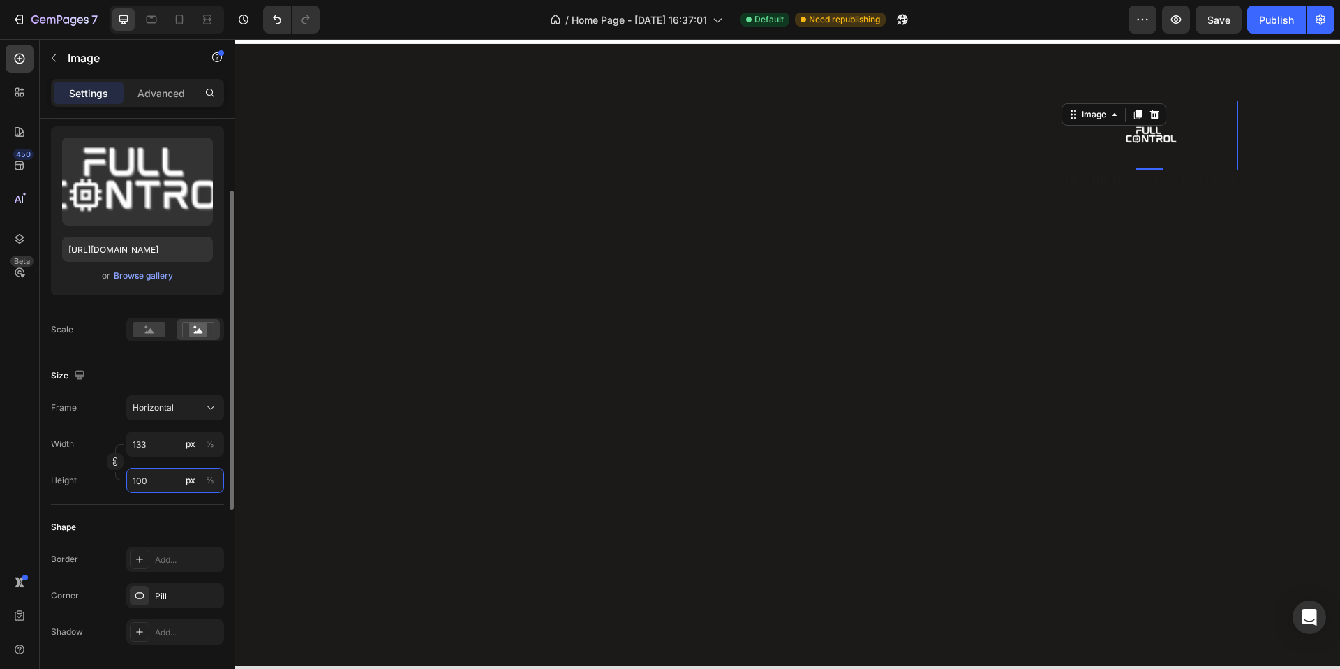
click at [170, 486] on input "100" at bounding box center [175, 480] width 98 height 25
type input "7"
type input "5"
type input "67"
type input "50"
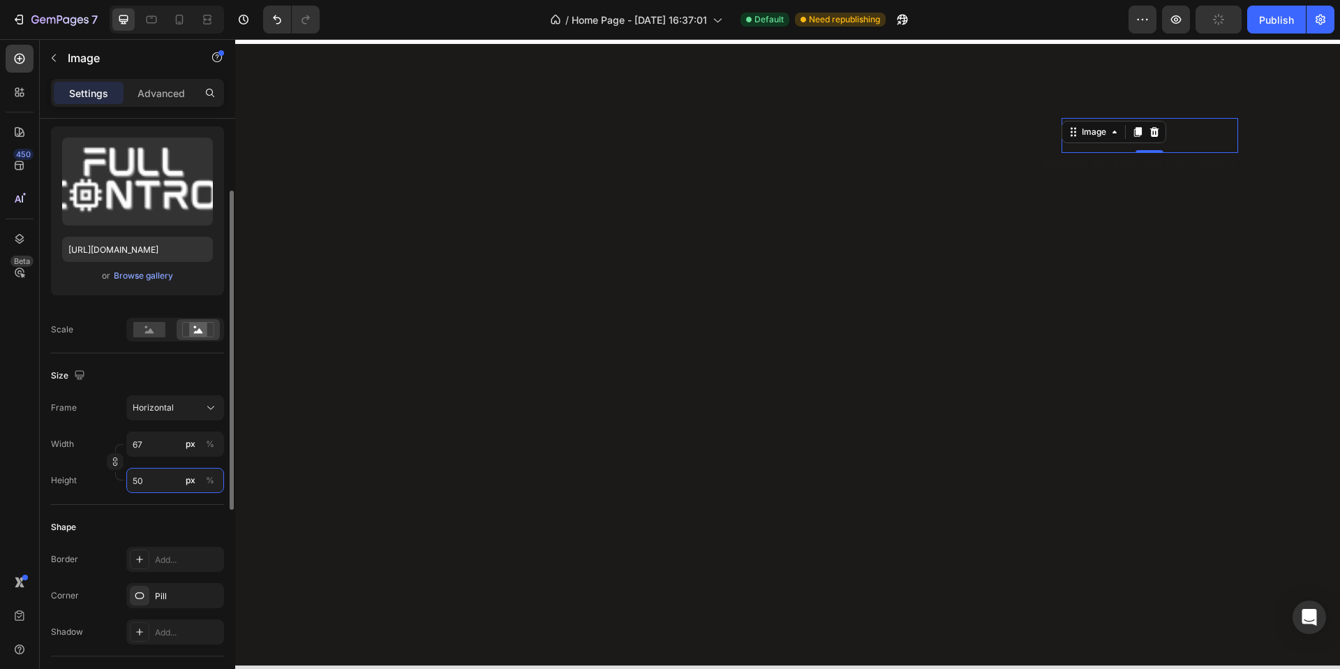
type input "7"
type input "5"
type input "79"
type input "59"
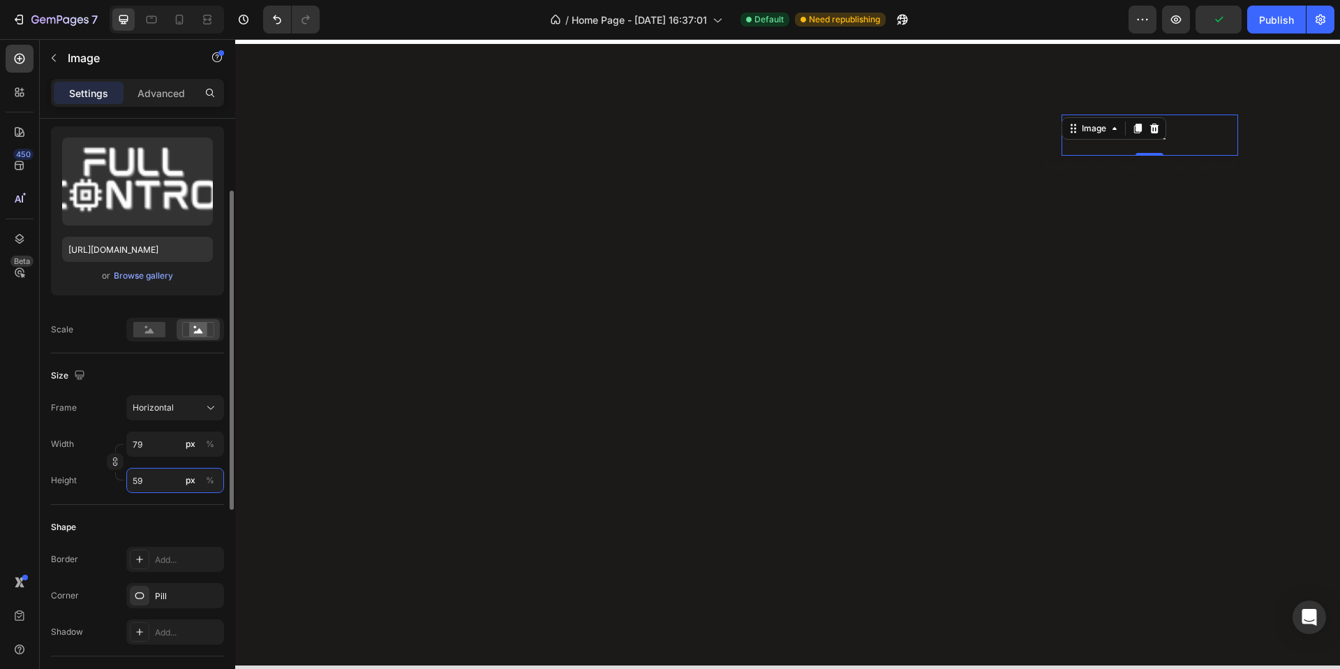
type input "787"
type input "590"
type input "79"
type input "59"
type input "7"
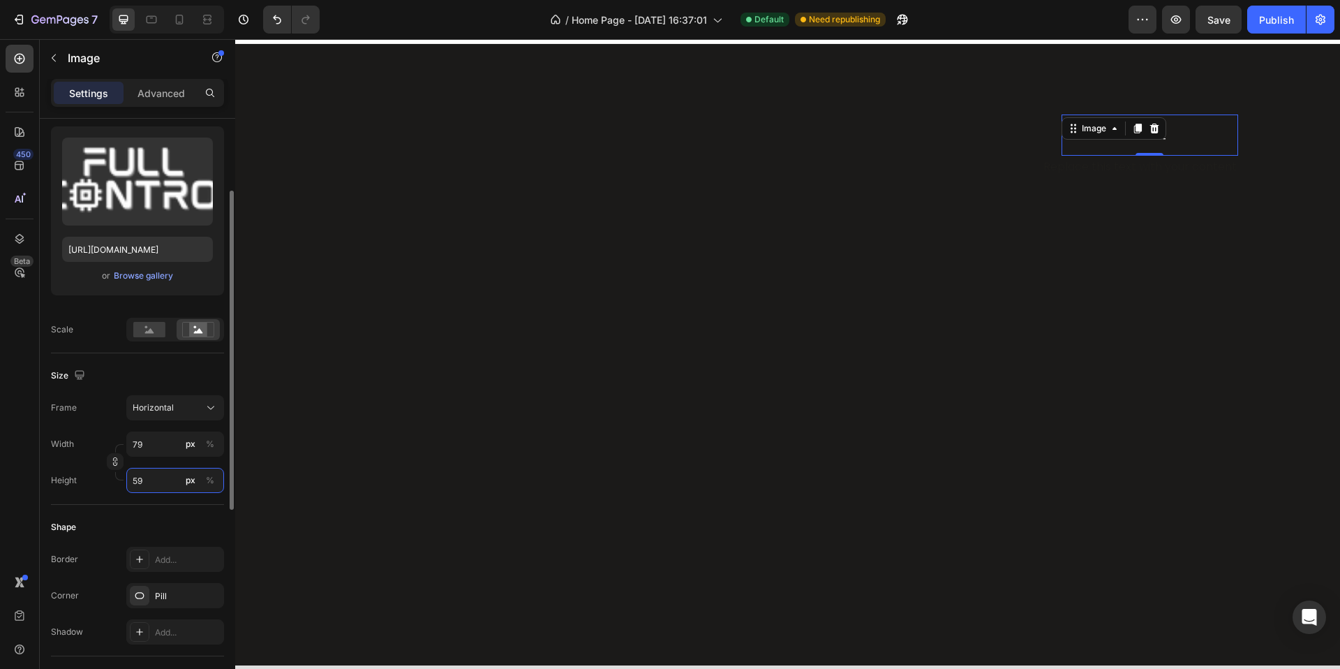
type input "5"
type input "60"
click at [149, 452] on input "7" at bounding box center [175, 443] width 98 height 25
type input "1"
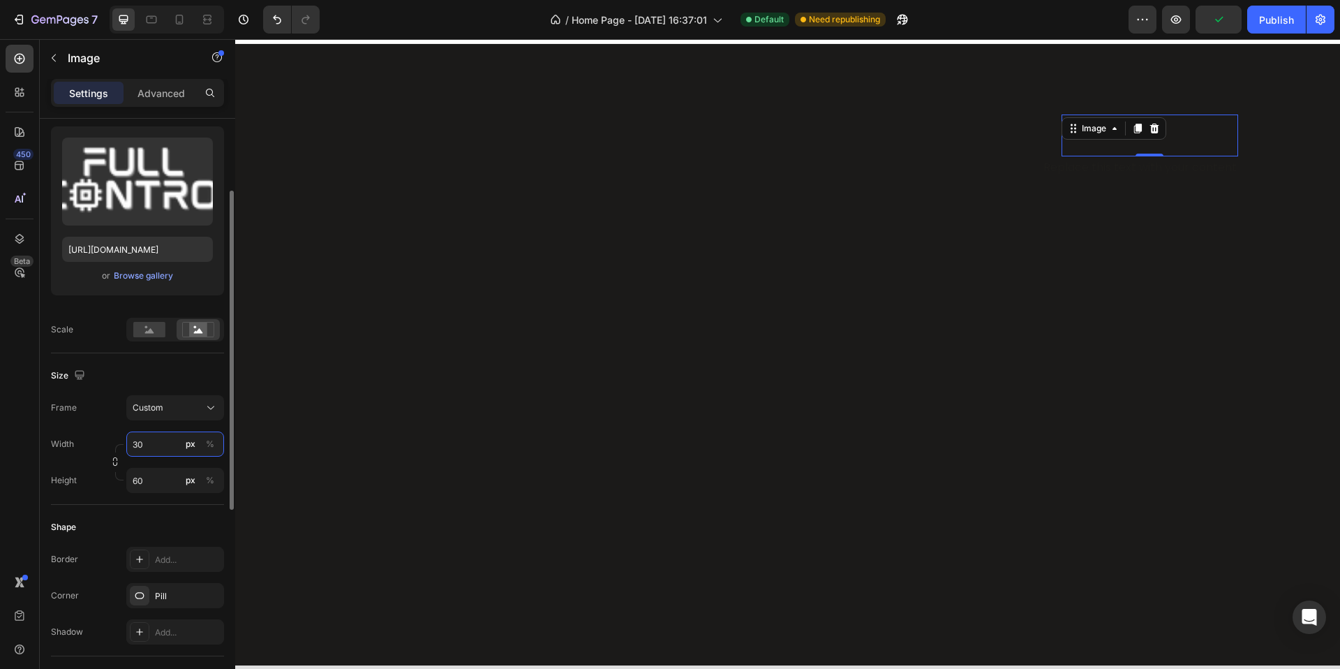
type input "300"
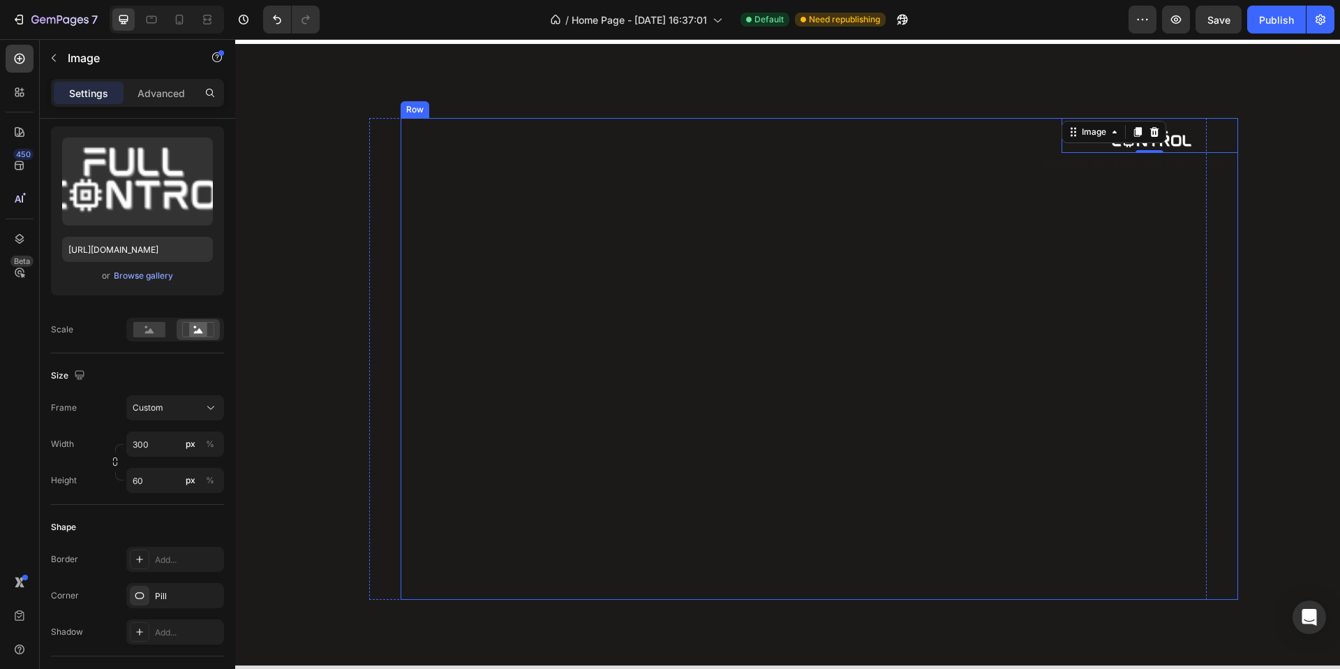
click at [966, 231] on div "Image 0 Replace this text with your content Text Block" at bounding box center [824, 359] width 827 height 482
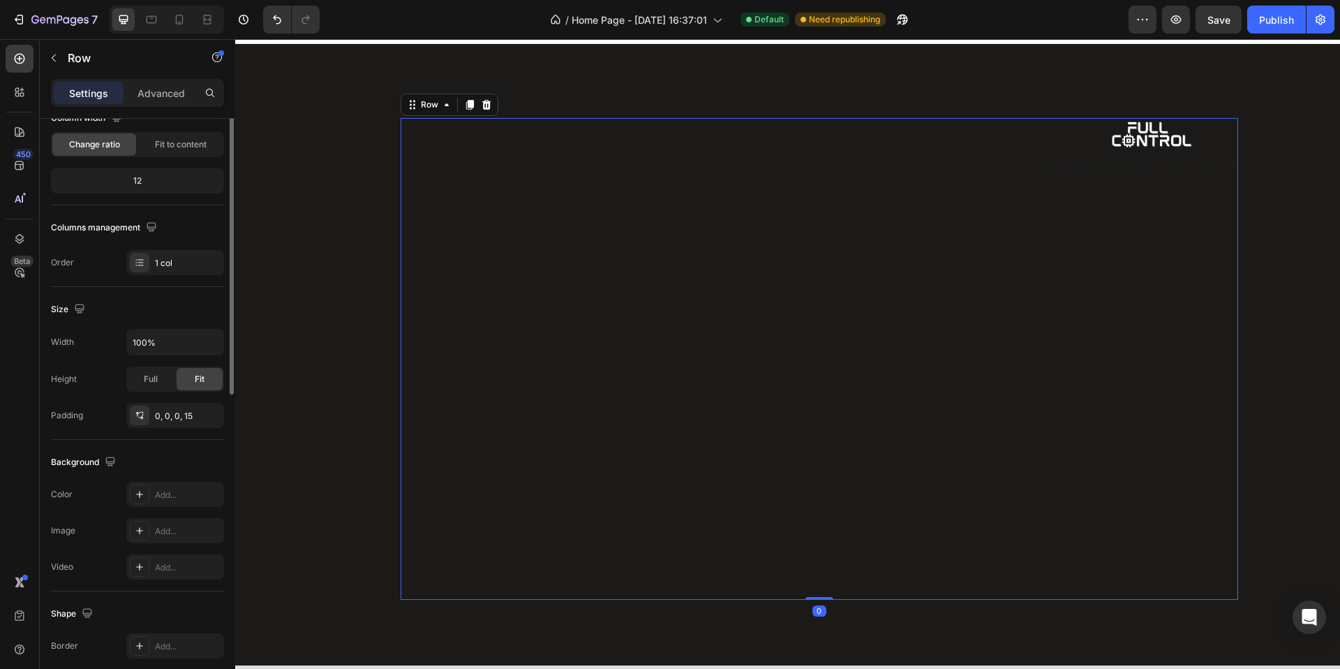
scroll to position [0, 0]
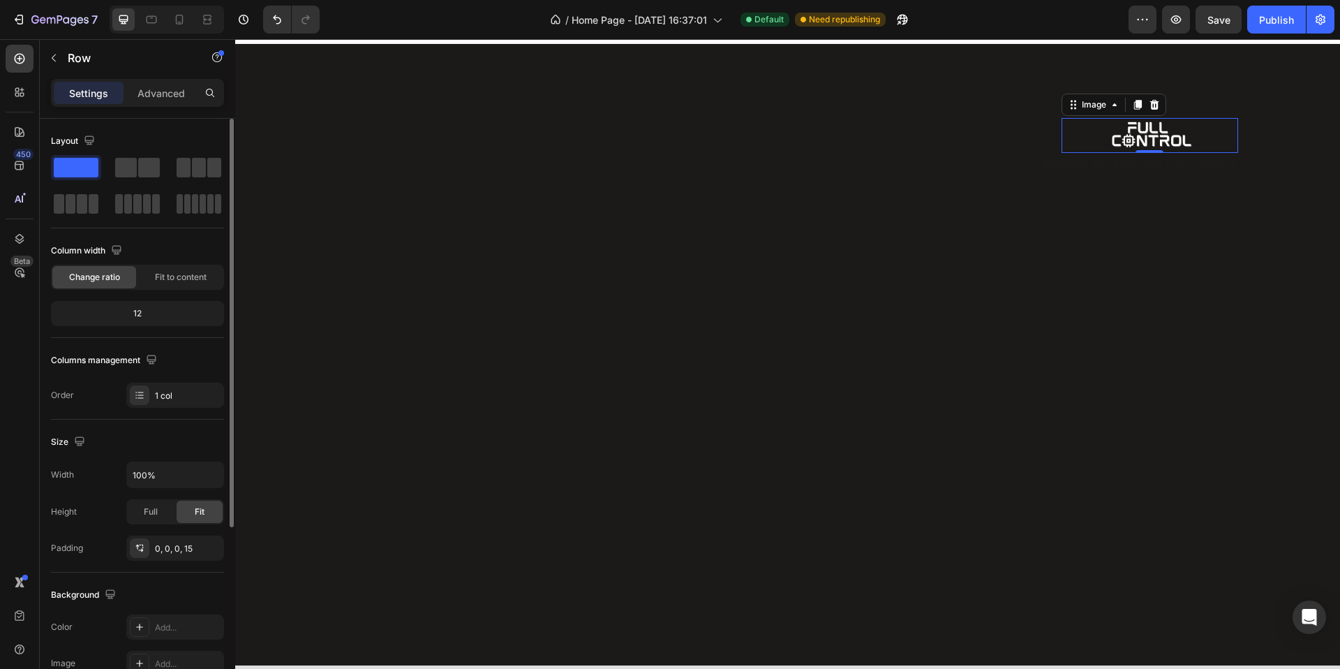
click at [1199, 135] on img at bounding box center [1150, 136] width 177 height 36
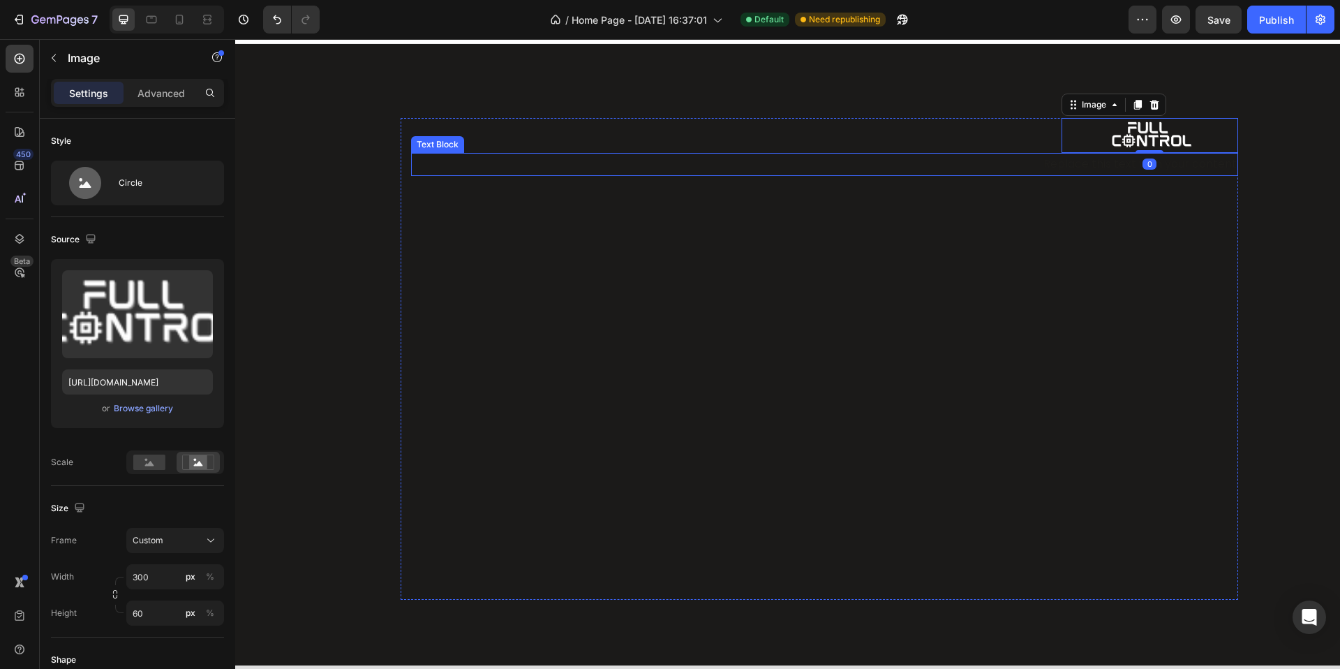
click at [1203, 165] on div "Replace this text with your content" at bounding box center [824, 164] width 827 height 23
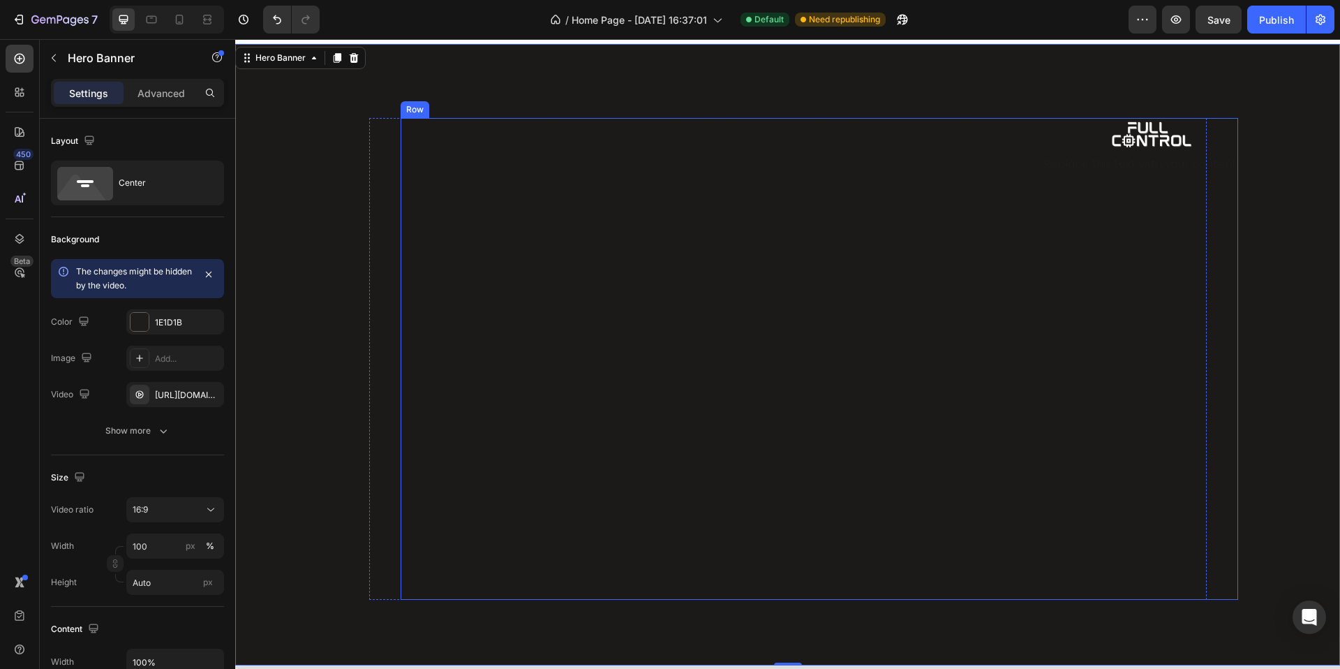
click at [826, 572] on div "Image Replace this text with your content Text Block" at bounding box center [824, 359] width 827 height 482
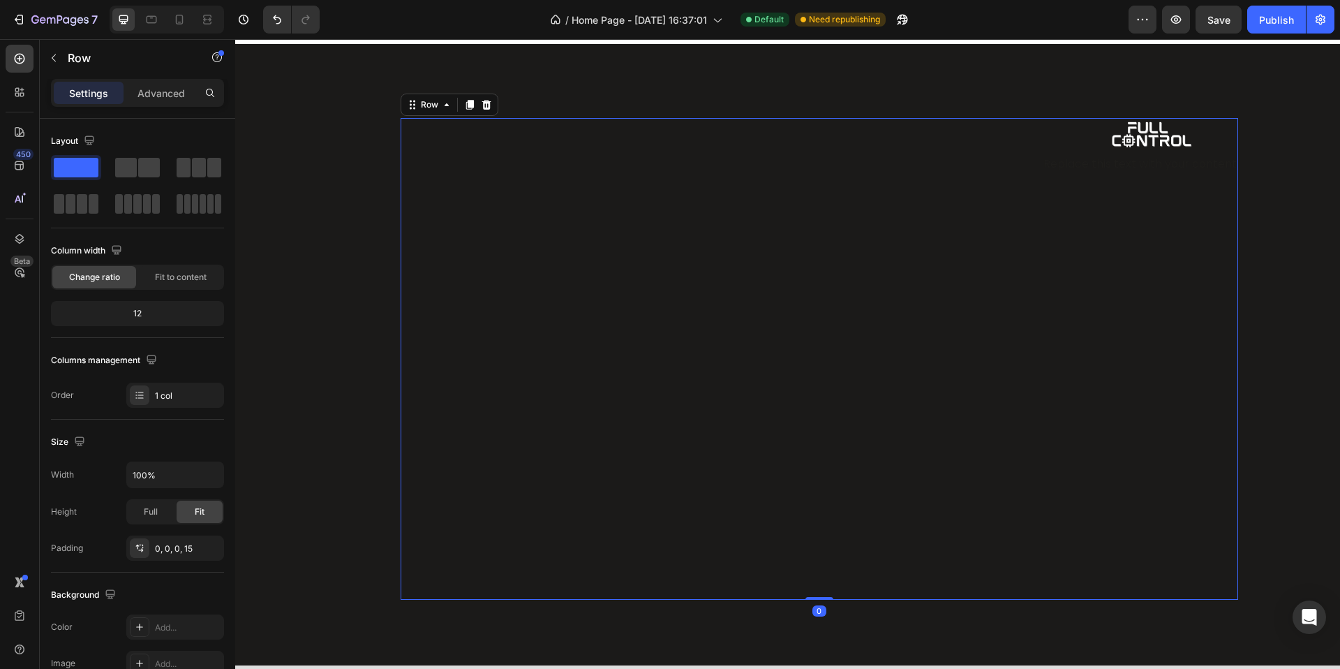
drag, startPoint x: 815, startPoint y: 595, endPoint x: 900, endPoint y: 442, distance: 174.6
click at [815, 551] on div "Image Replace this text with your content Text Block Row 0" at bounding box center [820, 359] width 838 height 482
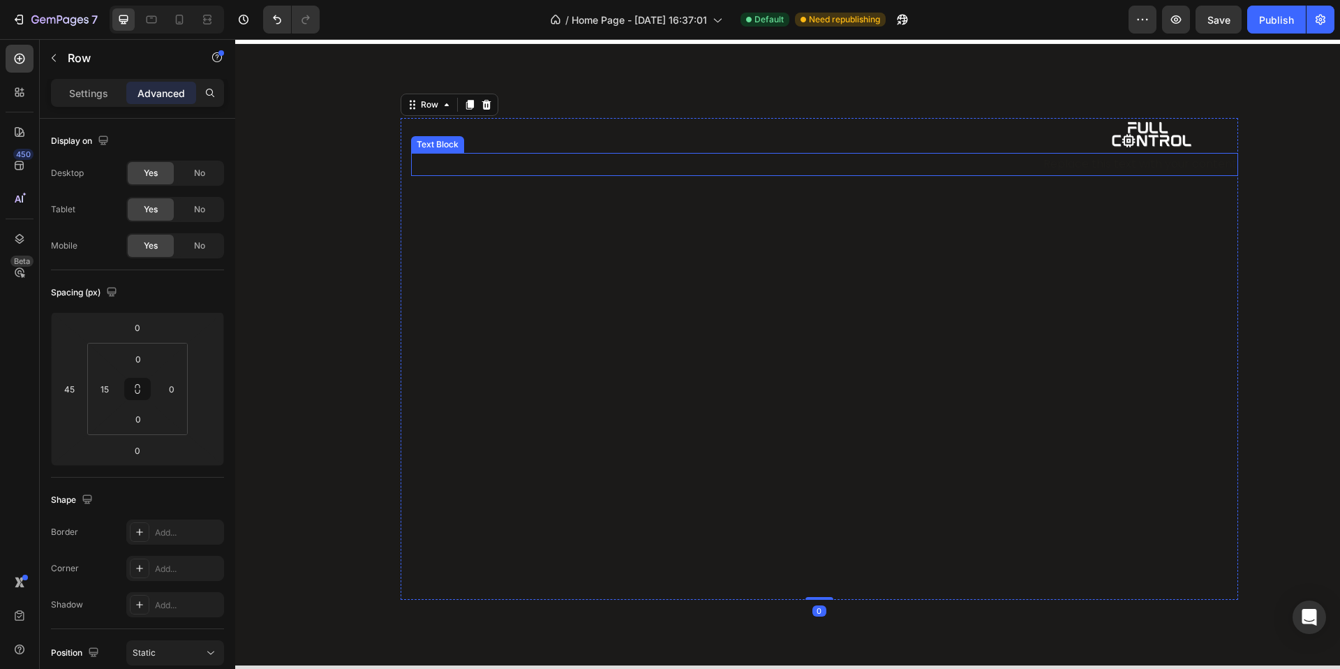
click at [1212, 153] on div "Replace this text with your content" at bounding box center [824, 164] width 827 height 23
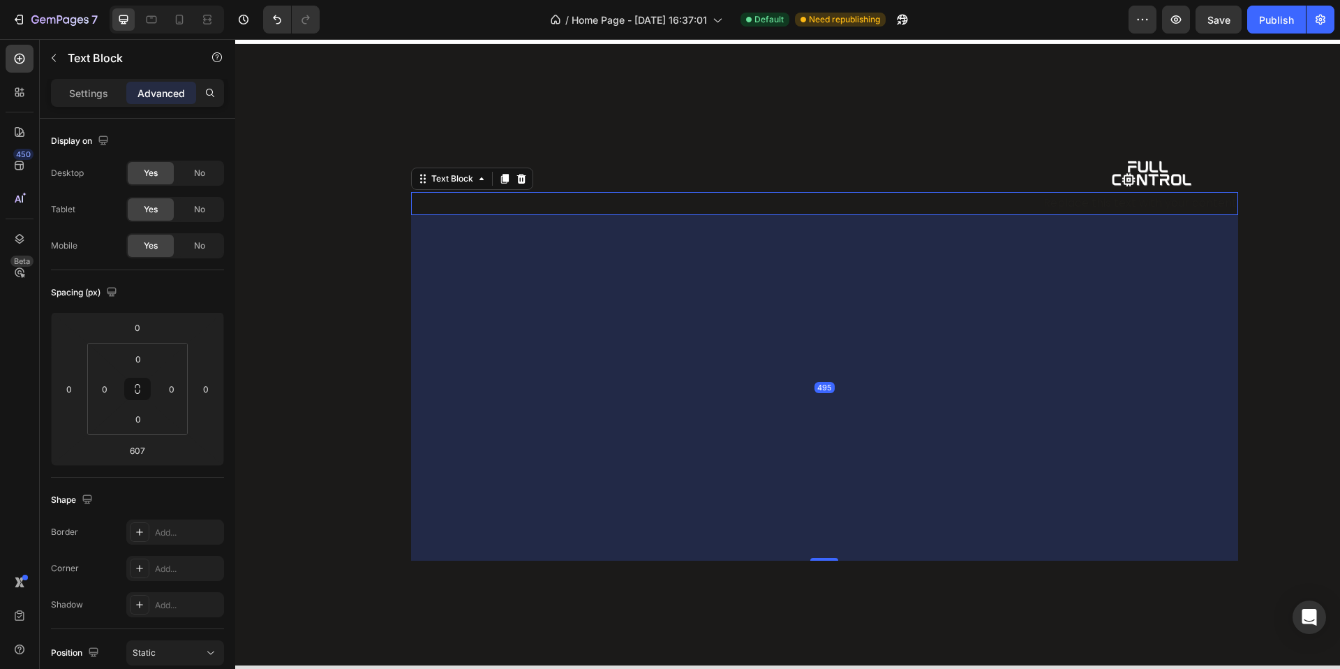
drag, startPoint x: 819, startPoint y: 595, endPoint x: 820, endPoint y: 505, distance: 89.3
click at [815, 215] on div "495" at bounding box center [824, 215] width 827 height 0
type input "498"
click at [1173, 182] on img at bounding box center [1150, 174] width 177 height 36
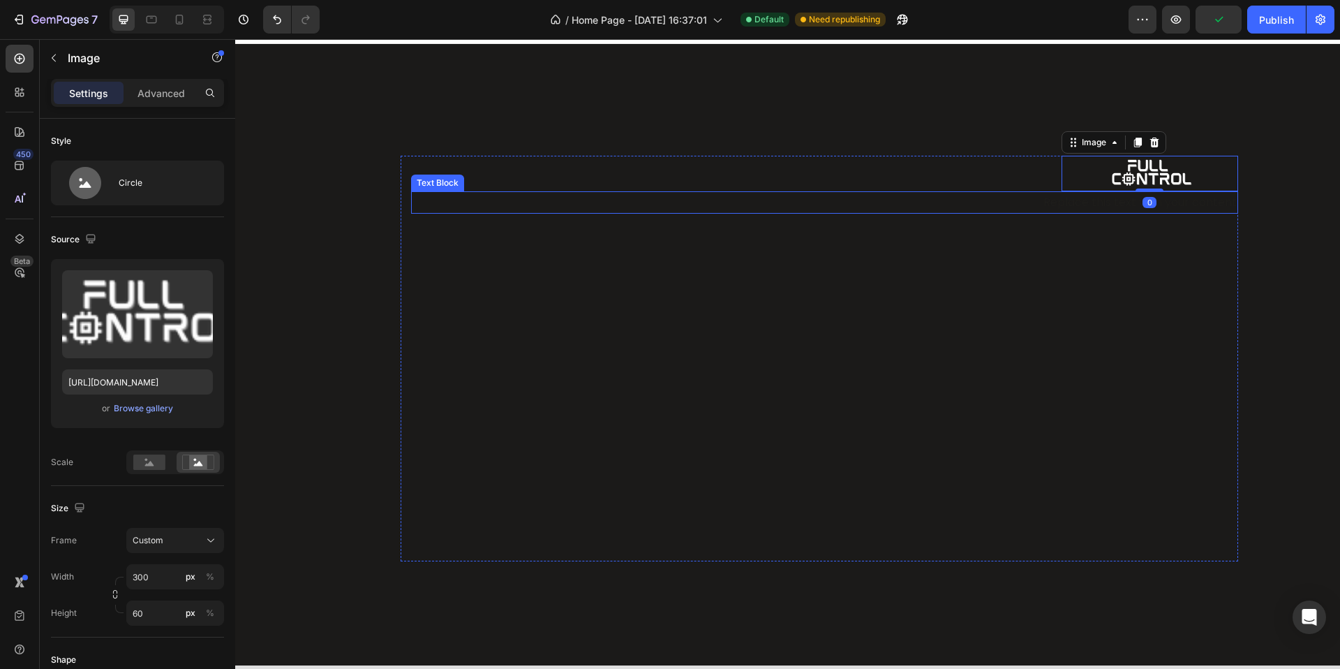
click at [1165, 195] on div "Replace this text with your content" at bounding box center [824, 202] width 827 height 23
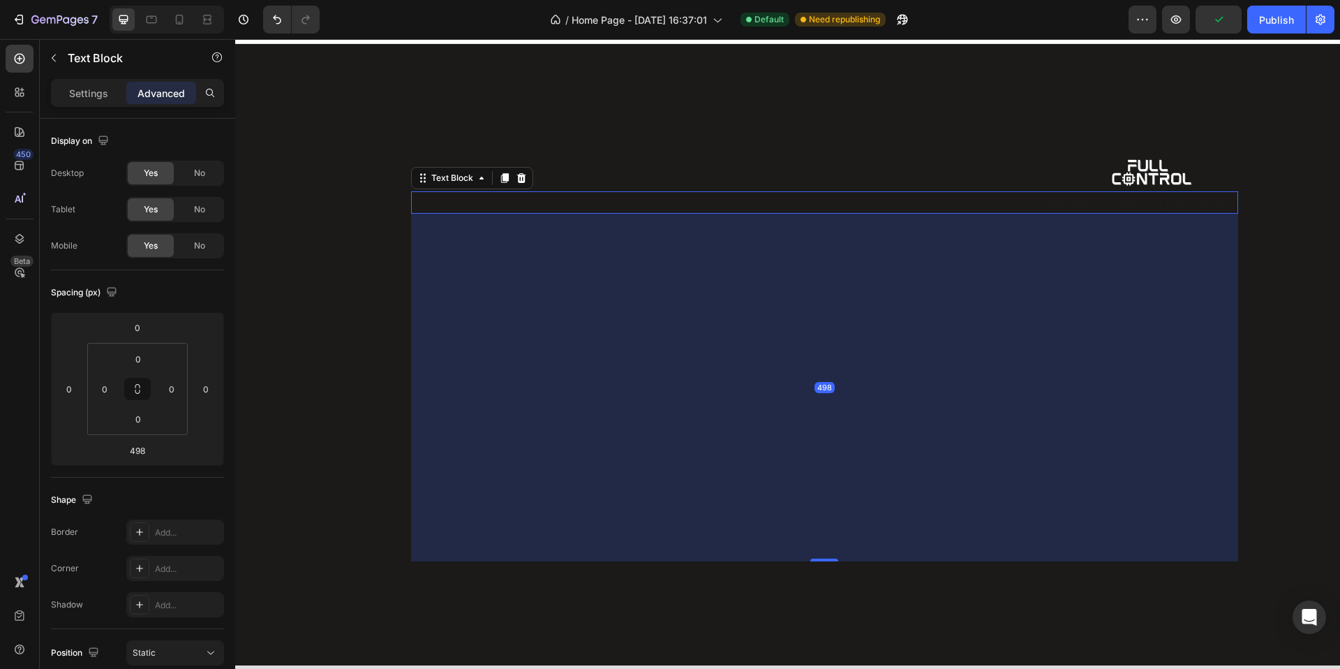
click at [1164, 195] on div "Replace this text with your content" at bounding box center [824, 202] width 827 height 23
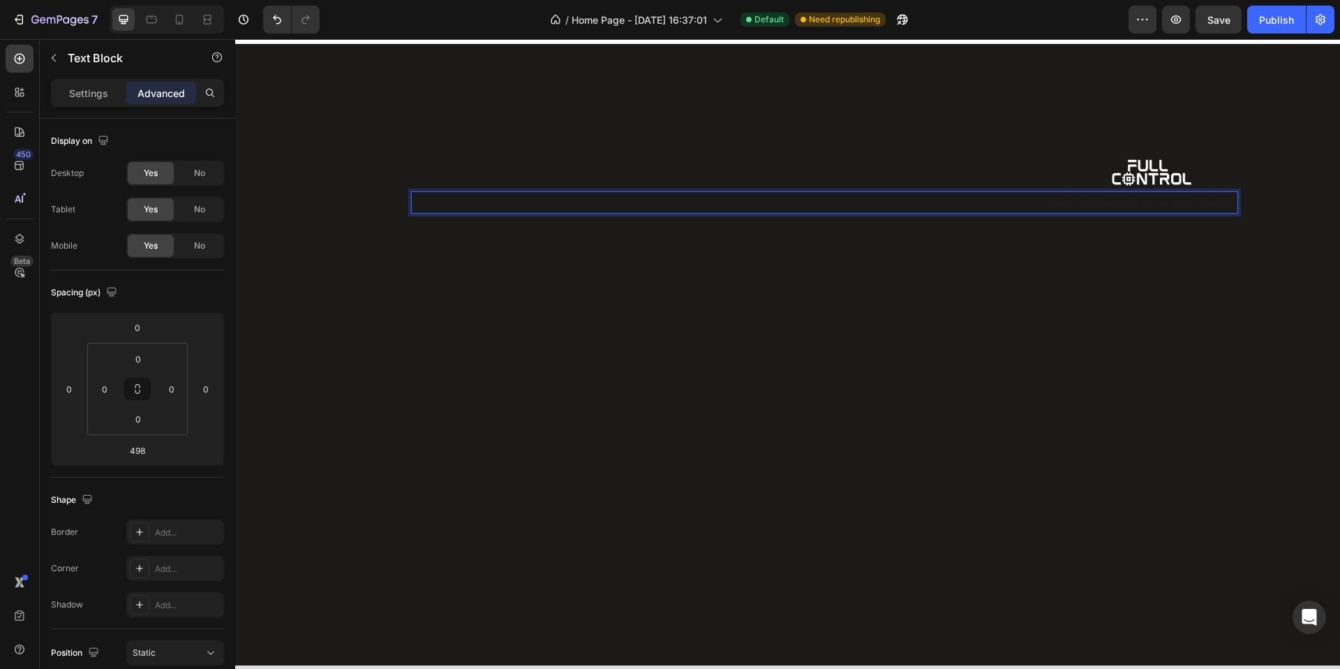
click at [1186, 196] on p "Click above to see current release" at bounding box center [824, 203] width 824 height 20
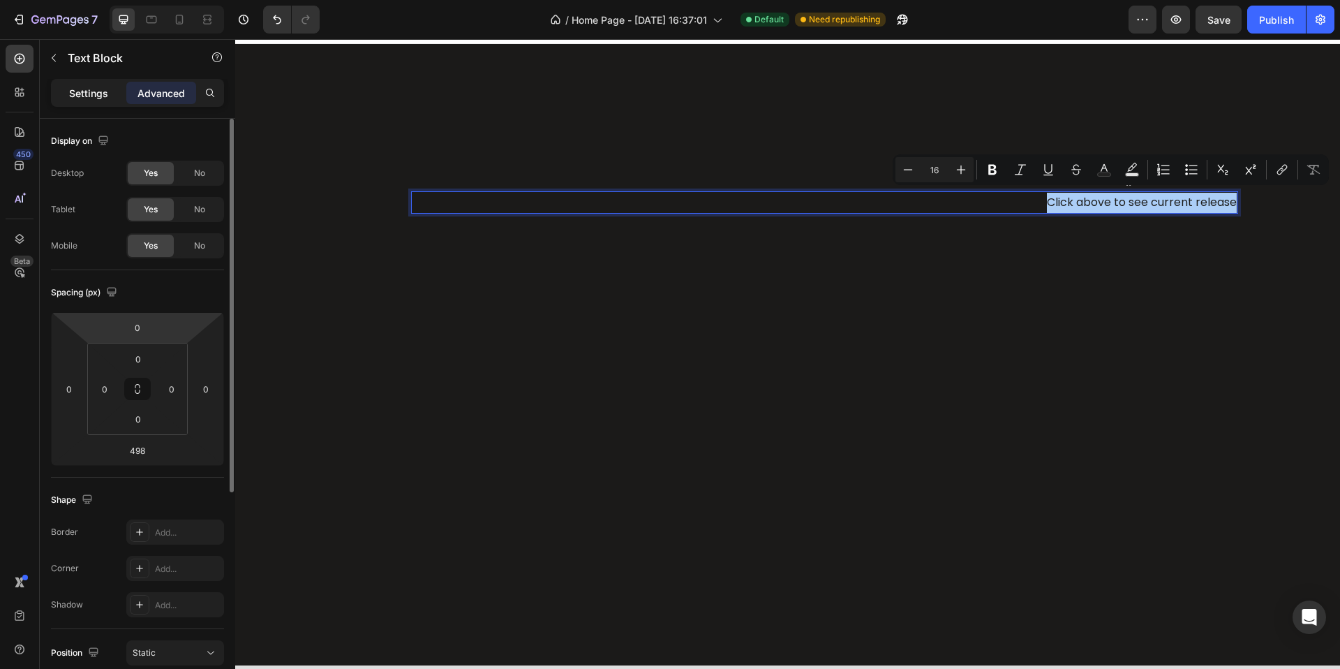
click at [89, 89] on p "Settings" at bounding box center [88, 93] width 39 height 15
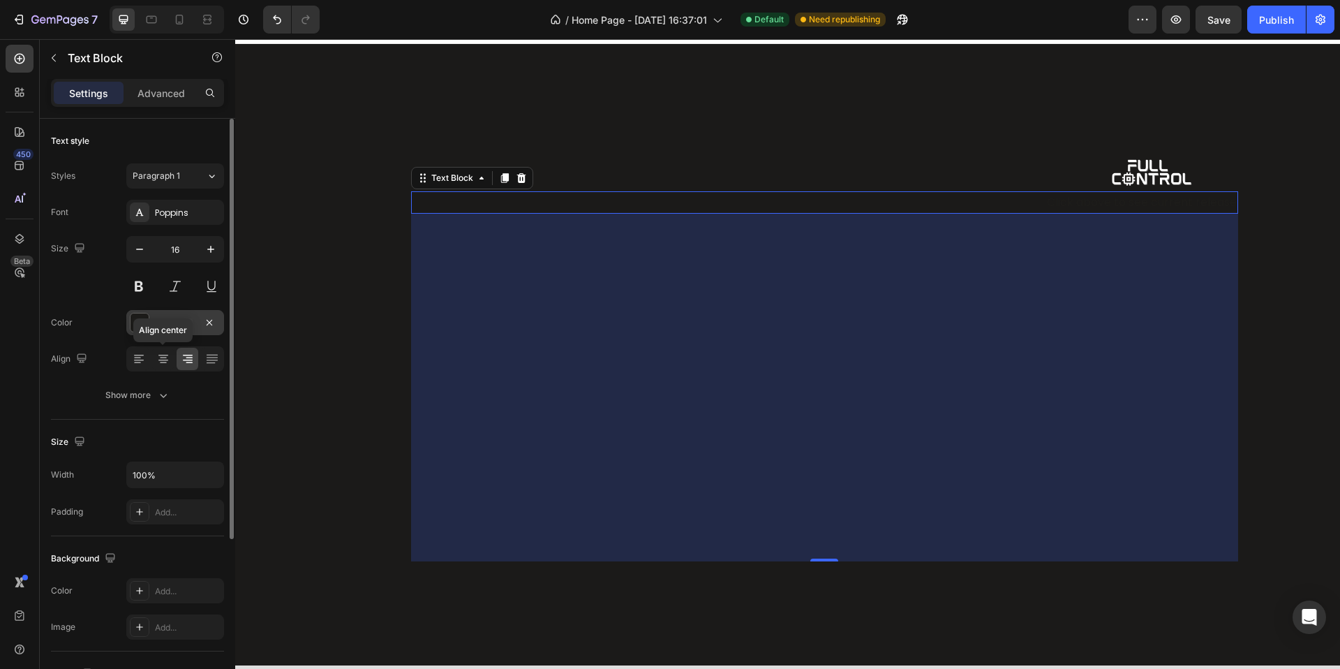
click at [135, 319] on div at bounding box center [140, 322] width 18 height 18
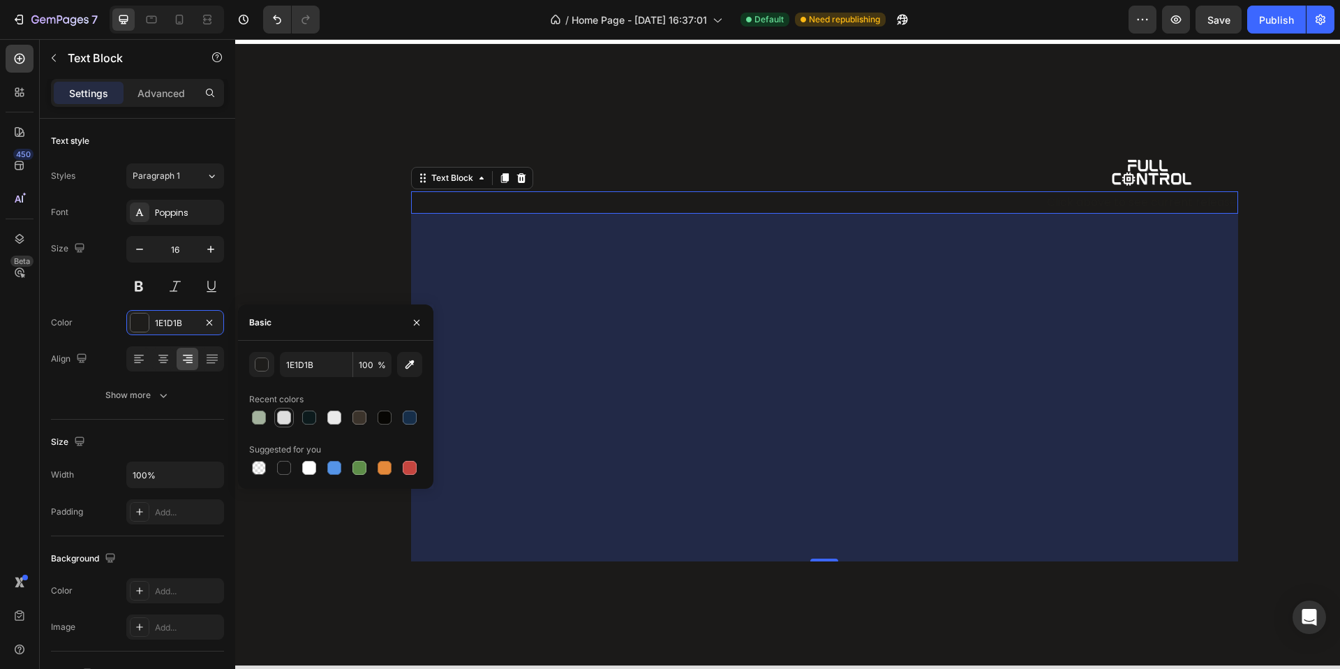
click at [281, 422] on div at bounding box center [284, 417] width 14 height 14
type input "DEDEDE"
click at [1295, 217] on div "Image Click above to see current release Text Block 498 Row Row" at bounding box center [788, 359] width 1084 height 406
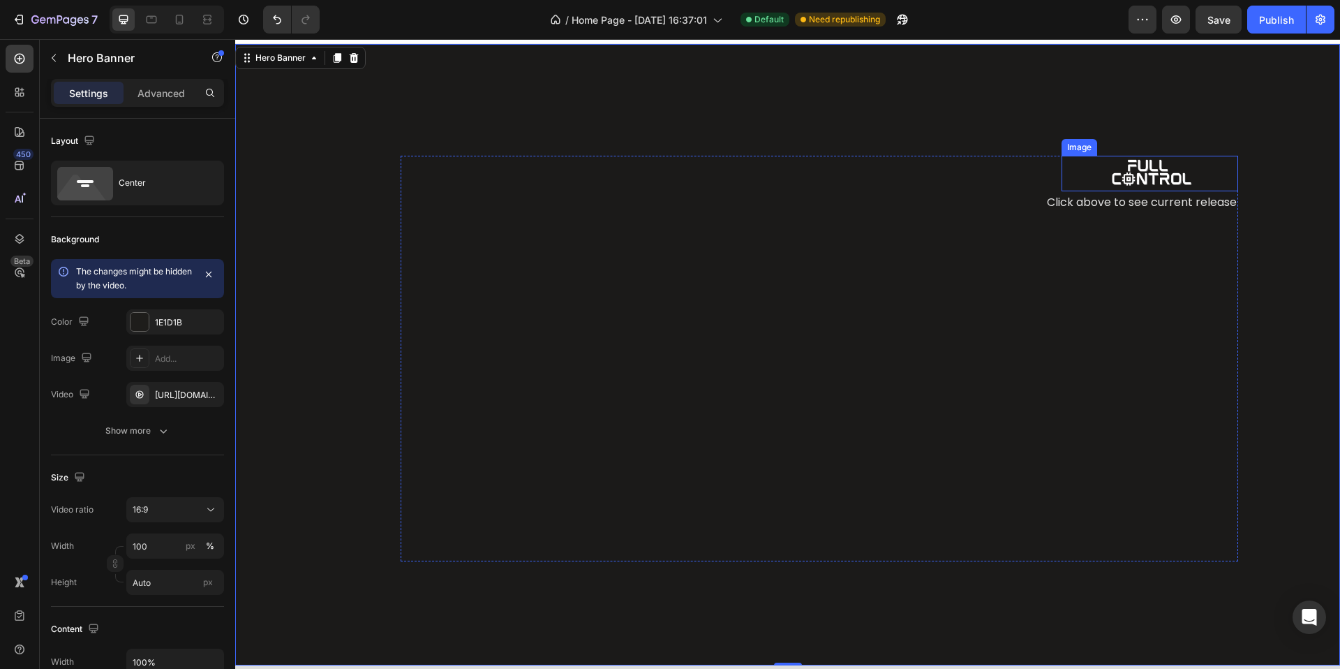
click at [1145, 168] on img at bounding box center [1150, 174] width 177 height 36
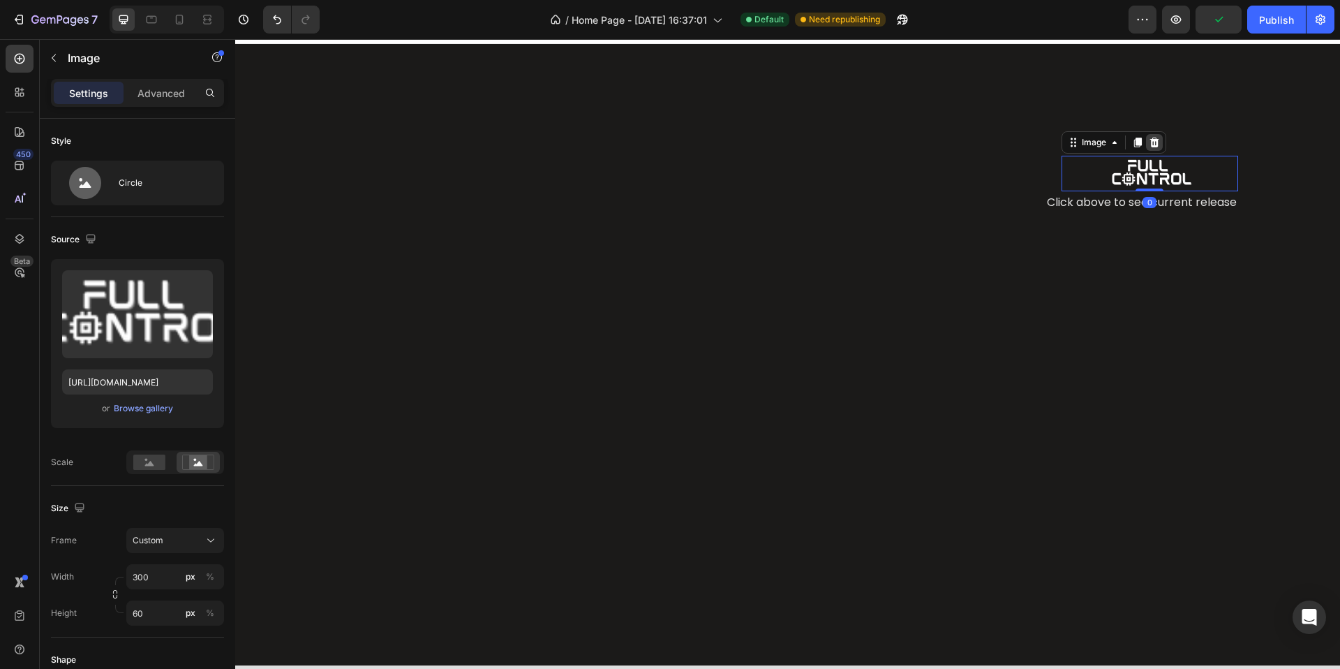
click at [1148, 147] on div at bounding box center [1154, 142] width 17 height 17
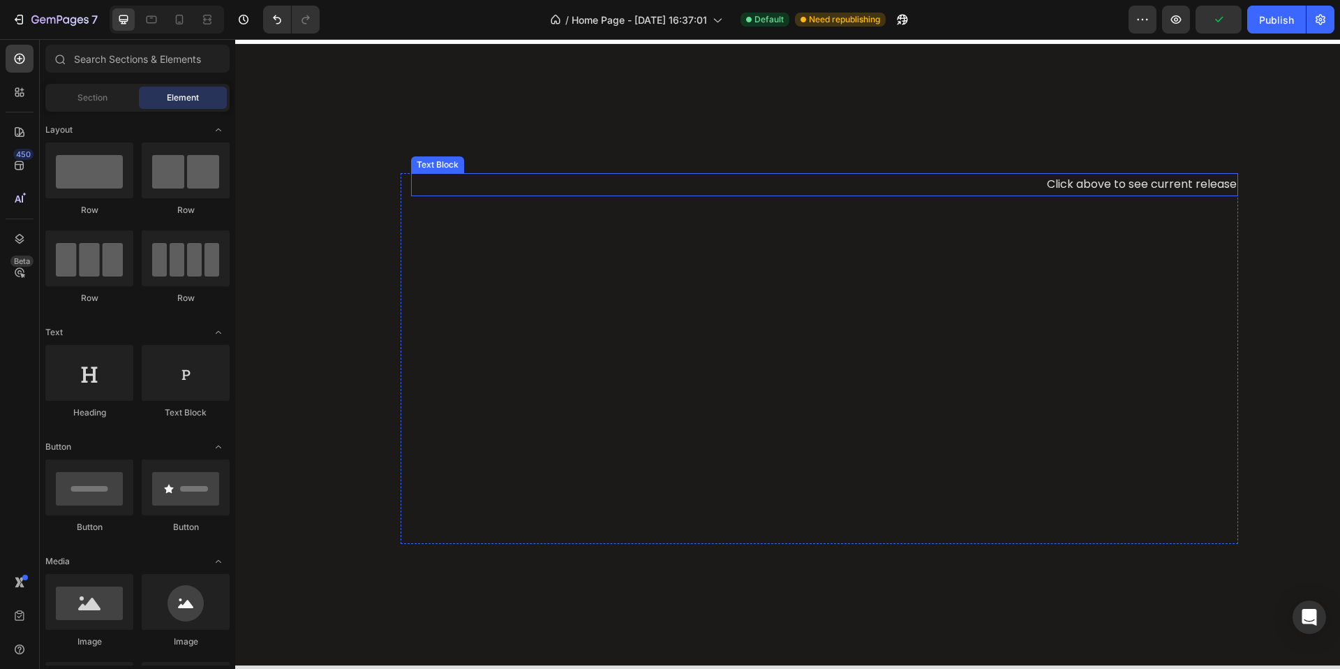
click at [1144, 181] on p "Click above to see current release" at bounding box center [824, 184] width 824 height 20
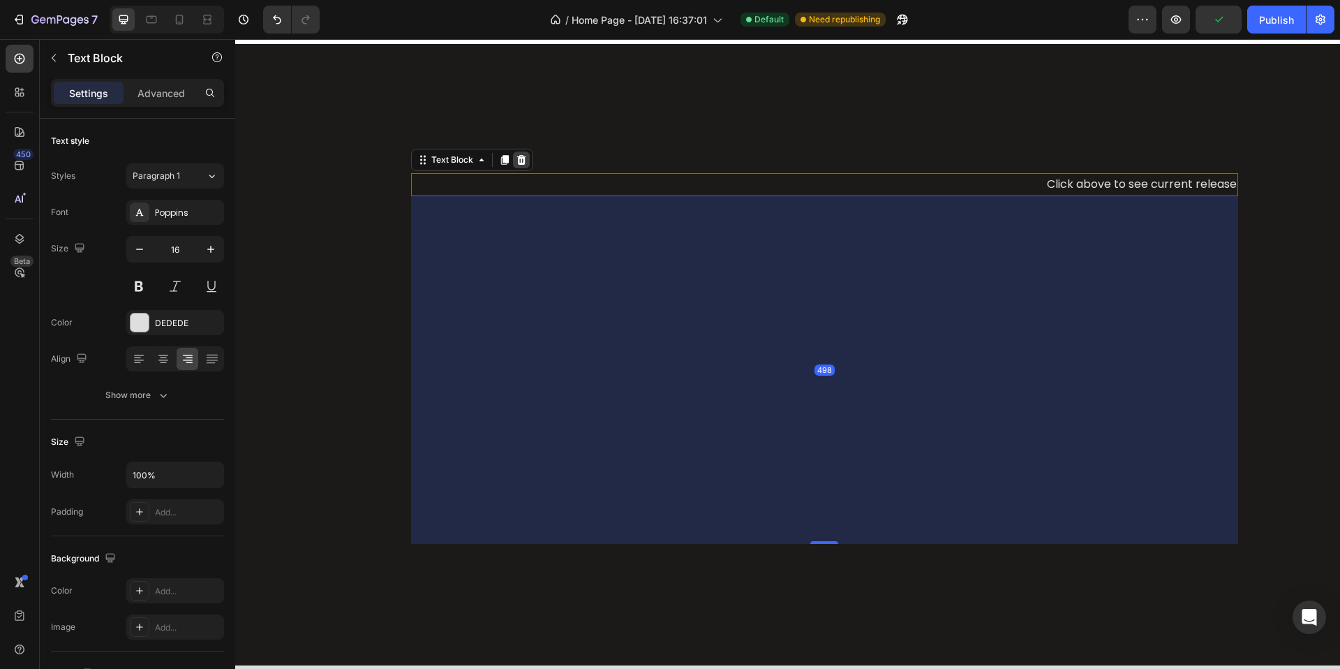
click at [519, 159] on icon at bounding box center [521, 159] width 11 height 11
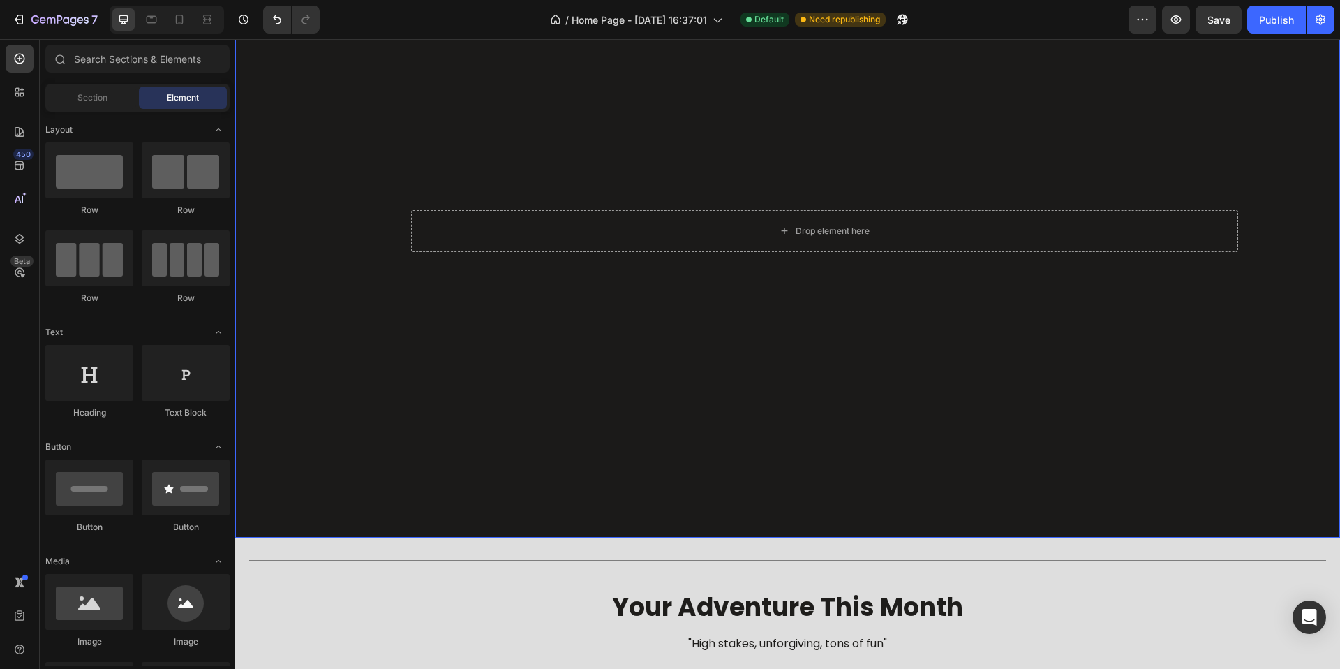
scroll to position [303, 0]
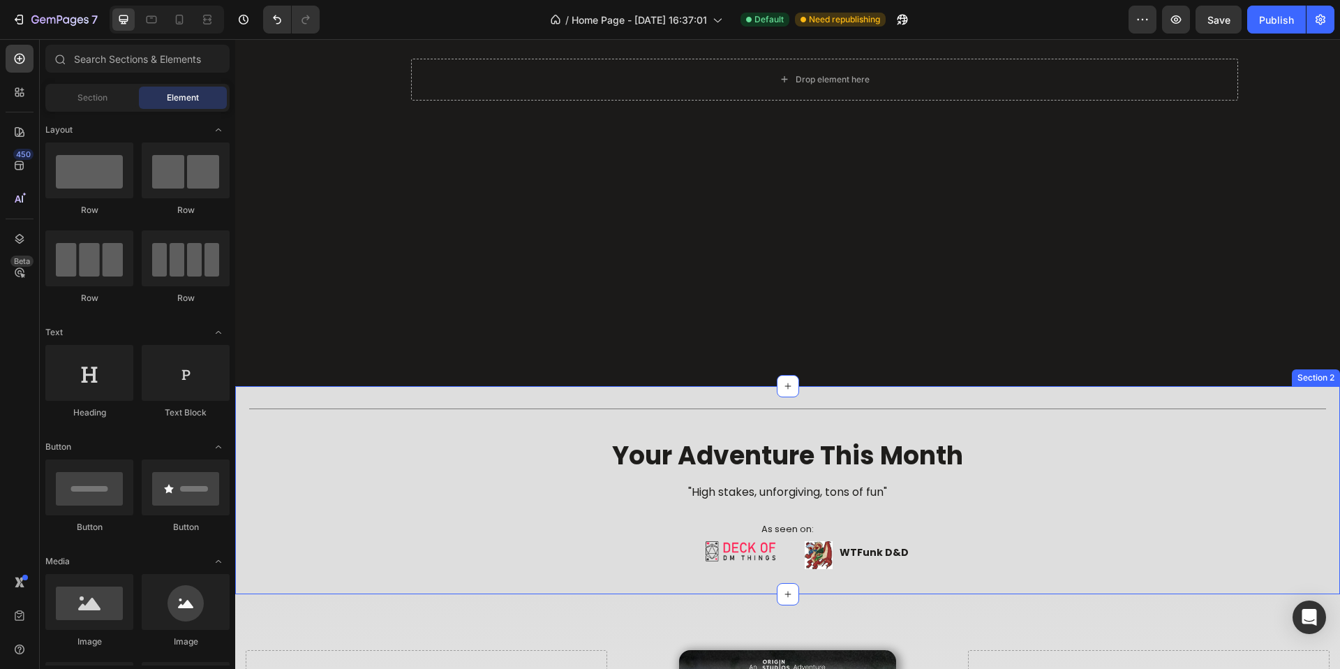
click at [483, 435] on h2 "your adventure this month" at bounding box center [787, 454] width 1105 height 47
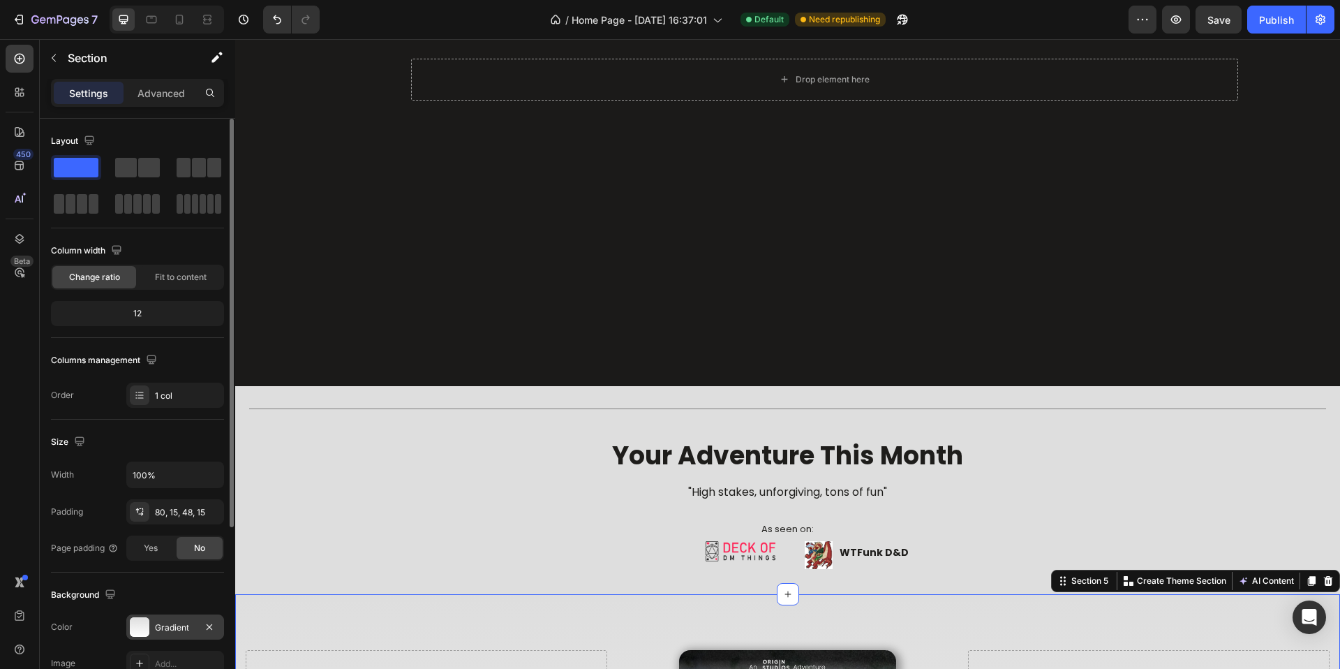
click at [172, 633] on div "Gradient" at bounding box center [175, 626] width 98 height 25
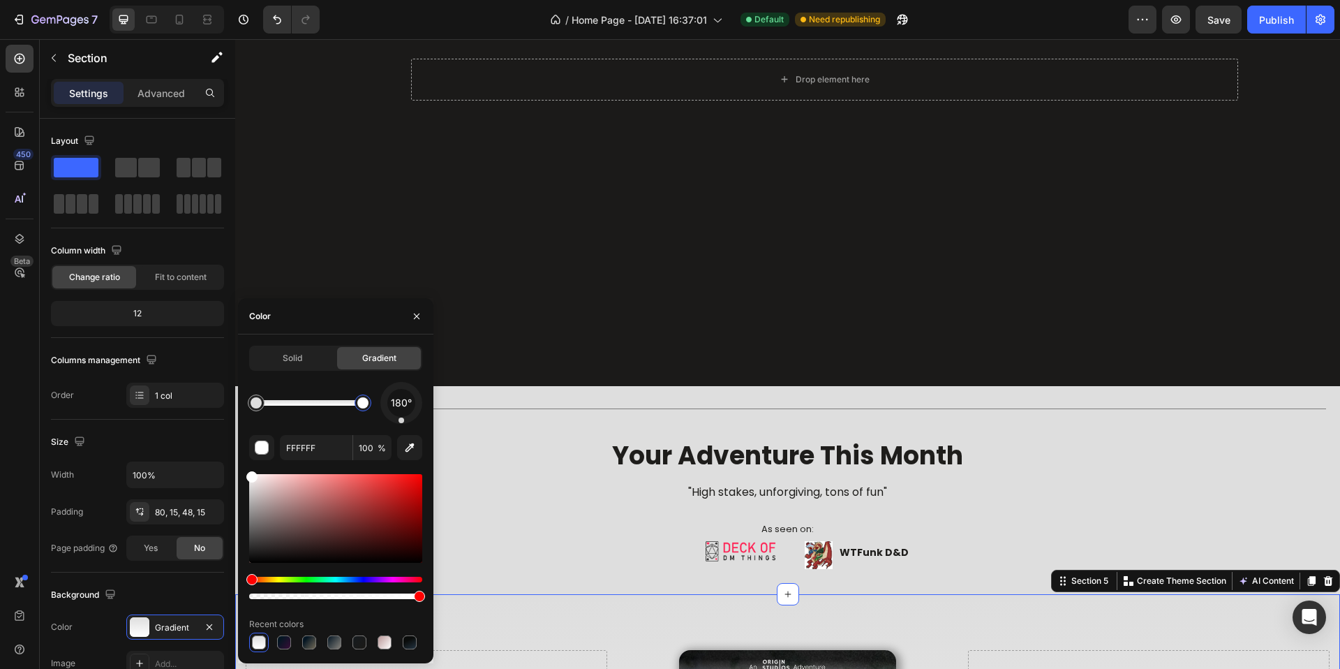
click at [366, 403] on div at bounding box center [362, 402] width 11 height 11
type input "DEDEDE"
click at [253, 394] on div at bounding box center [256, 402] width 17 height 17
click at [329, 451] on input "DEDEDE" at bounding box center [316, 447] width 73 height 25
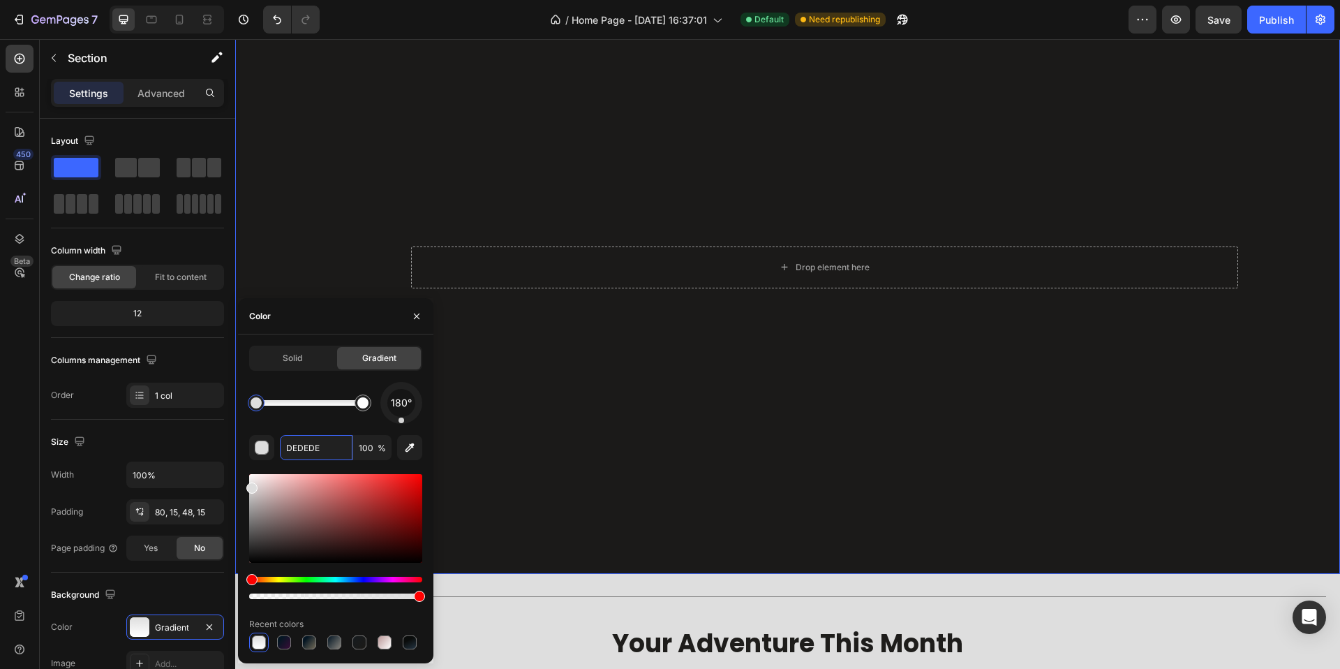
scroll to position [0, 0]
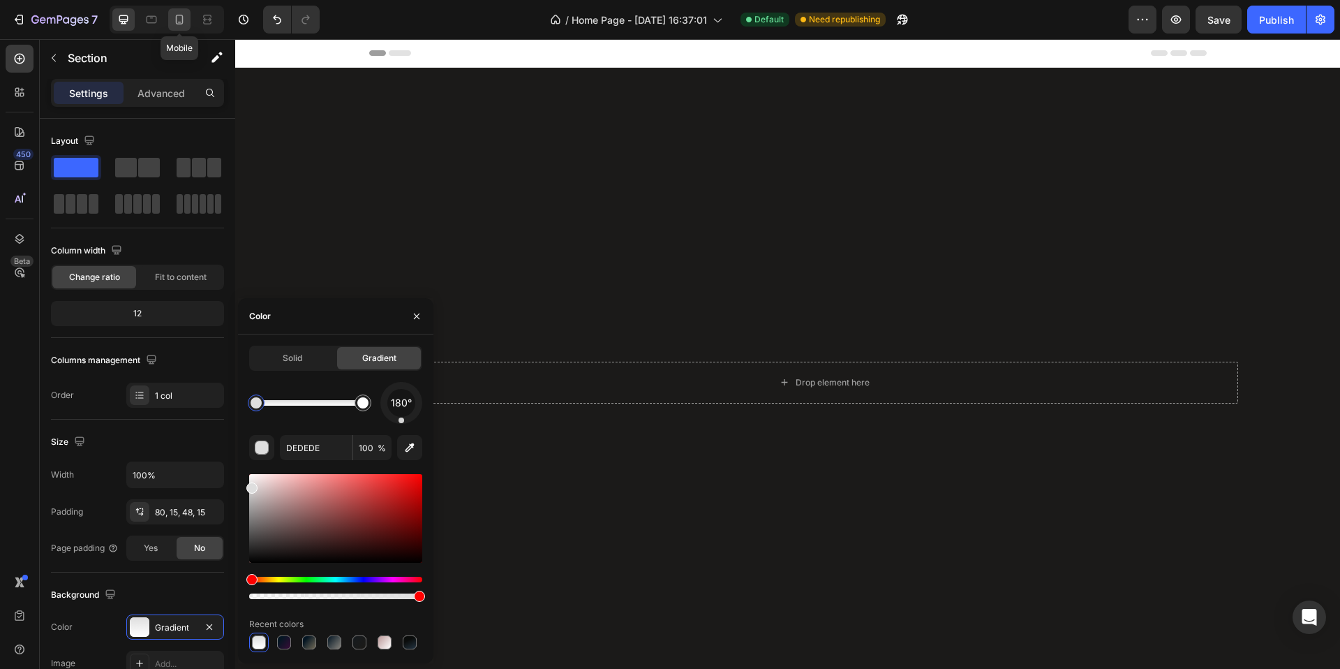
click at [181, 21] on icon at bounding box center [179, 20] width 14 height 14
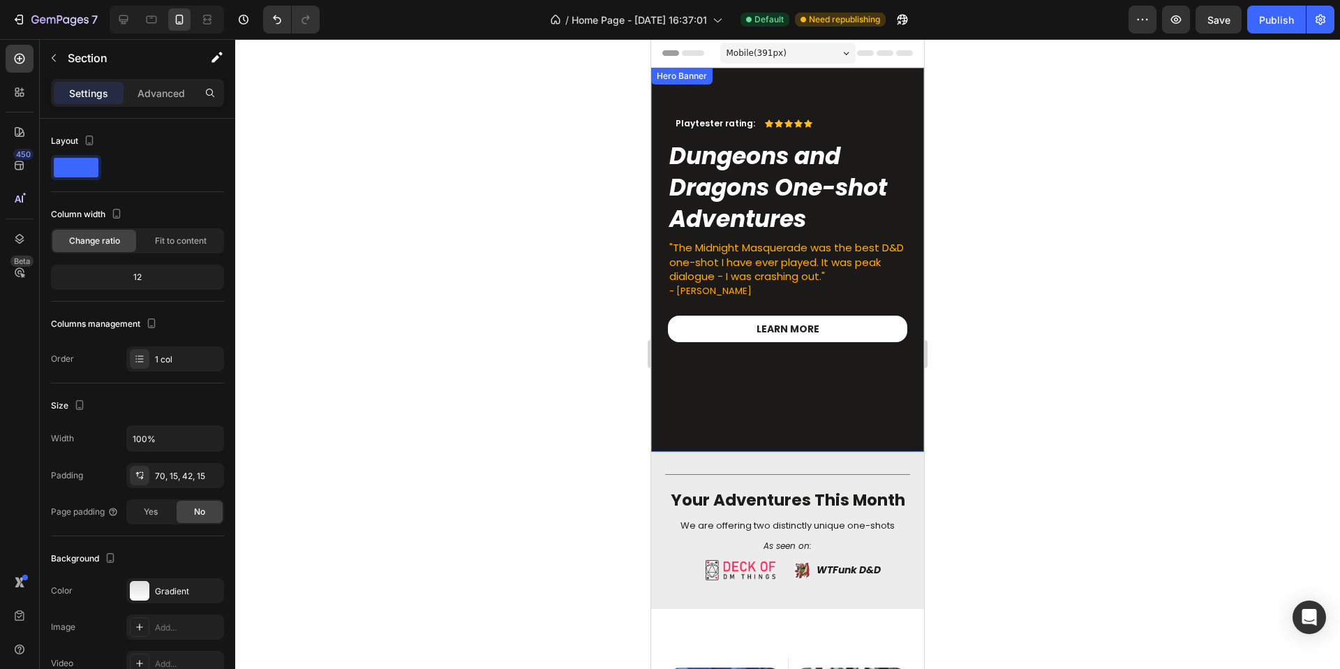
click at [860, 84] on div "Playtester rating: Text Block Icon Icon Icon Icon Icon Icon List Row Dungeons a…" at bounding box center [787, 216] width 273 height 297
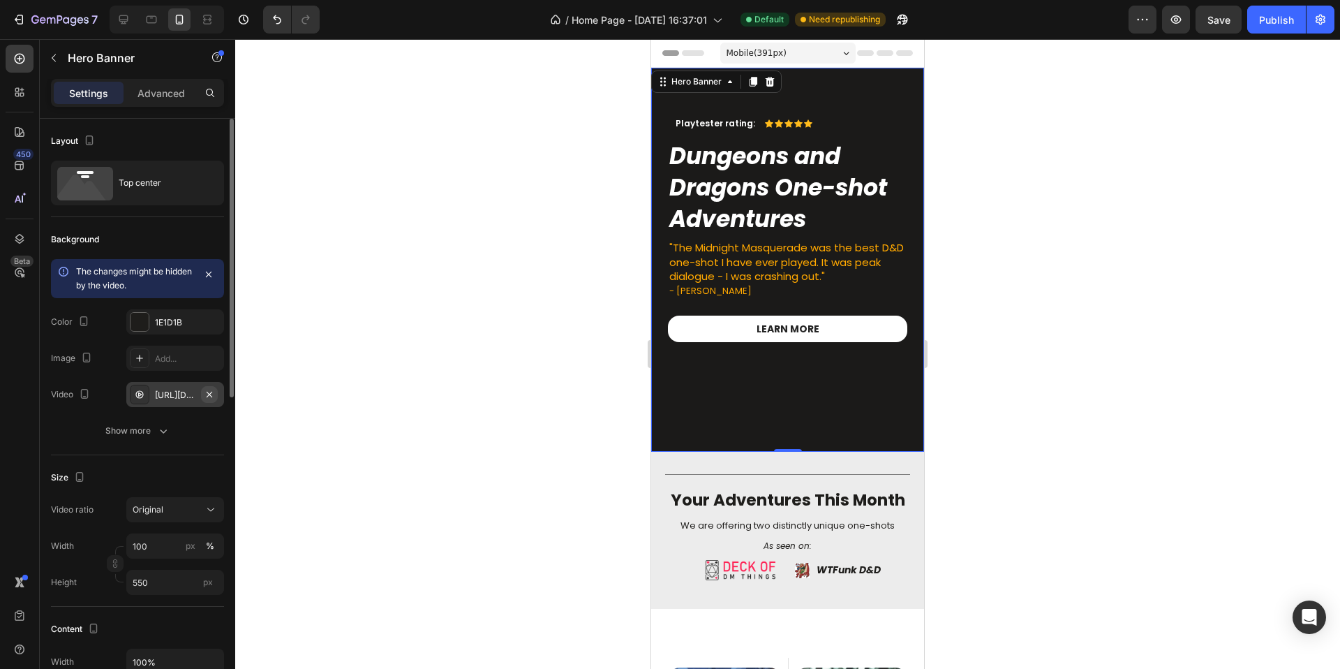
click at [208, 396] on icon "button" at bounding box center [209, 394] width 11 height 11
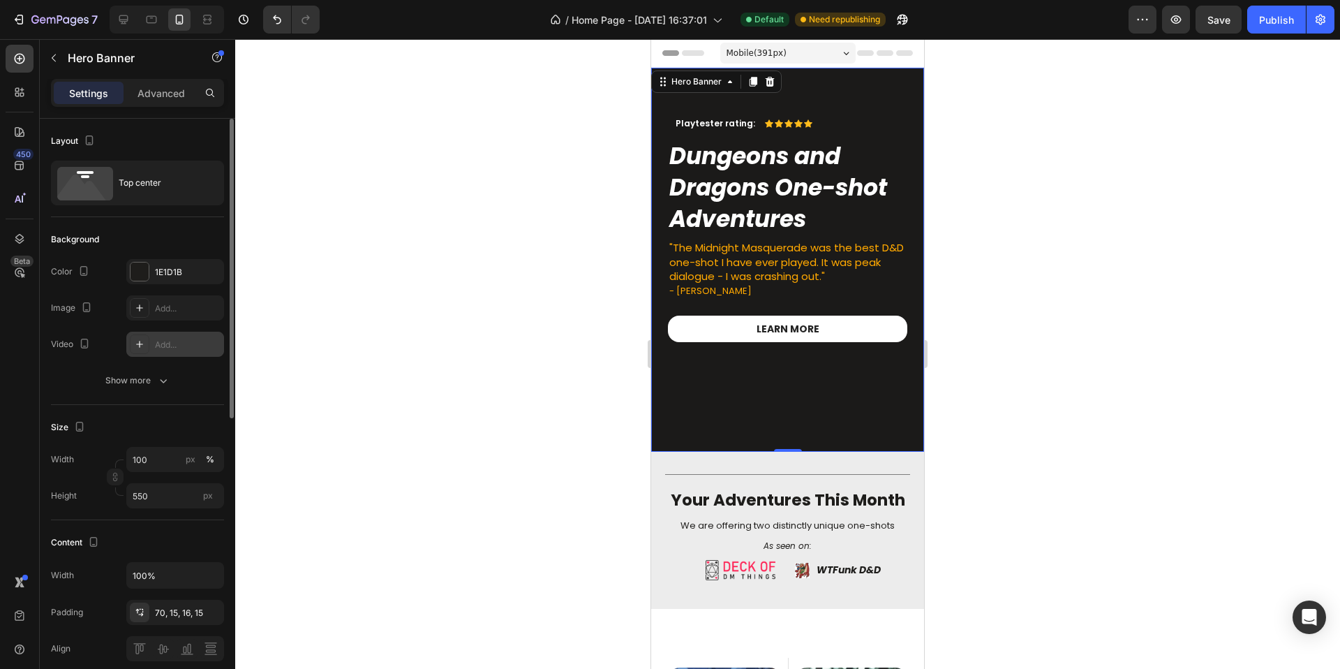
click at [165, 345] on div "Add..." at bounding box center [188, 345] width 66 height 13
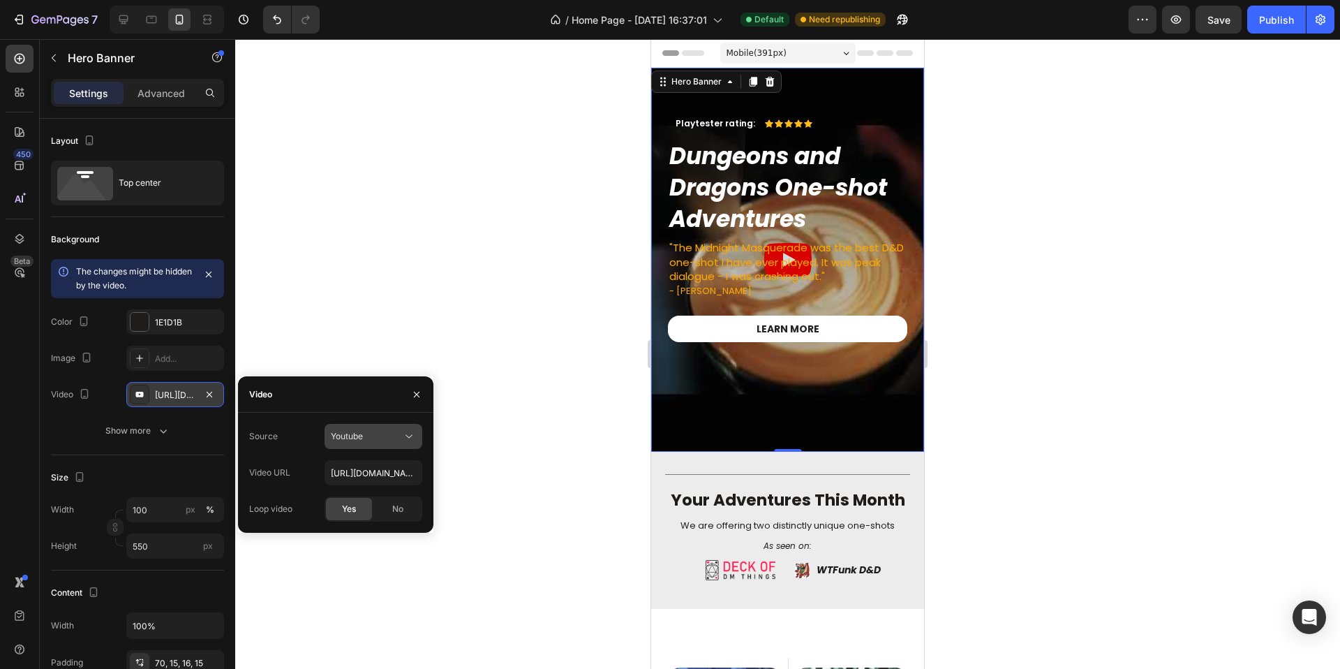
click at [378, 430] on div "Youtube" at bounding box center [366, 436] width 71 height 13
click at [362, 470] on span "Video hosting" at bounding box center [357, 470] width 53 height 13
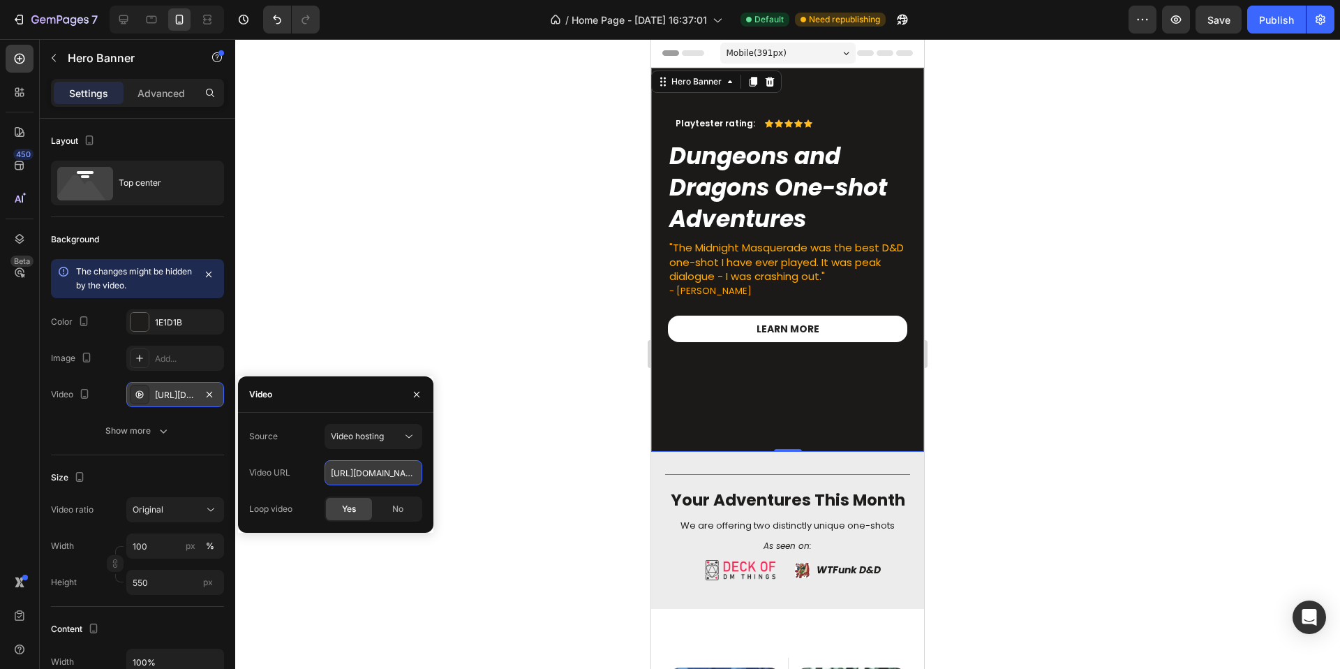
click at [371, 467] on input "https://cdn.shopify.com/videos/c/o/v/92a407d4e0c94a288eb54cac18c387dc.mp4" at bounding box center [374, 472] width 98 height 25
click at [372, 473] on input "https://cdn.shopify.com/videos/c/o/v/92a407d4e0c94a288eb54cac18c387dc.mp4" at bounding box center [374, 472] width 98 height 25
click at [373, 473] on input "https://cdn.shopify.com/videos/c/o/v/92a407d4e0c94a288eb54cac18c387dc.mp4" at bounding box center [374, 472] width 98 height 25
click at [373, 472] on input "https://cdn.shopify.com/videos/c/o/v/92a407d4e0c94a288eb54cac18c387dc.mp4" at bounding box center [374, 472] width 98 height 25
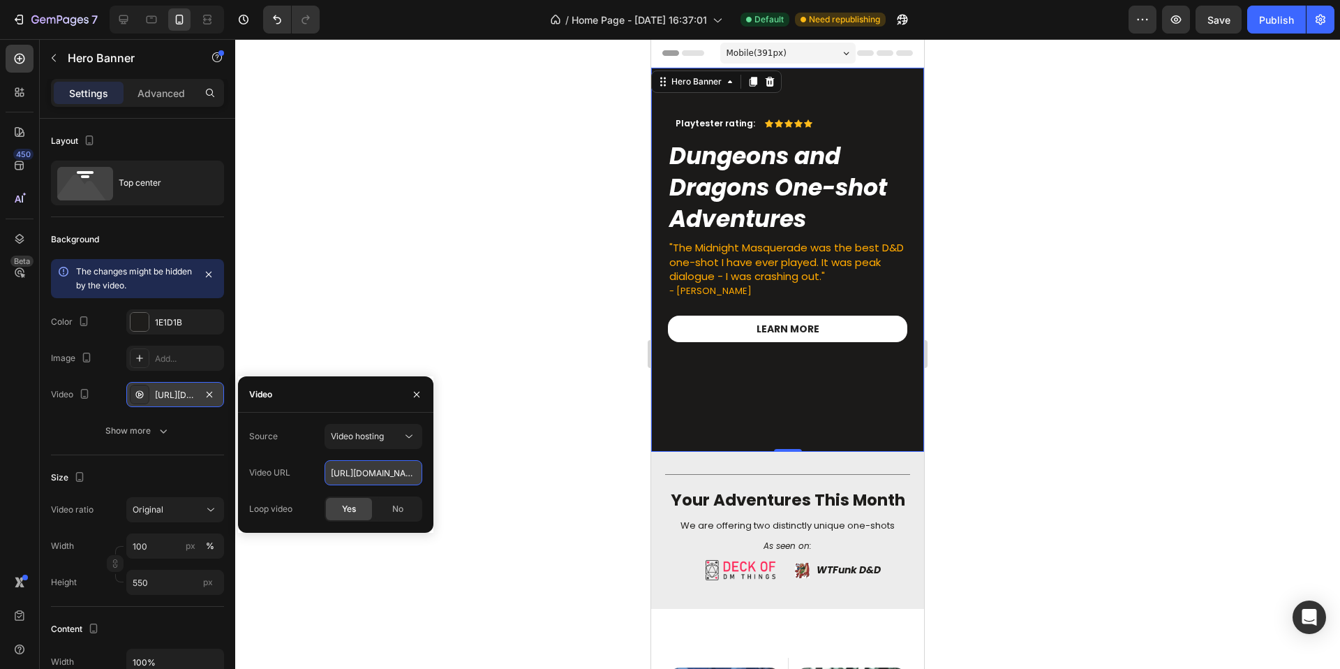
click at [373, 472] on input "https://cdn.shopify.com/videos/c/o/v/92a407d4e0c94a288eb54cac18c387dc.mp4" at bounding box center [374, 472] width 98 height 25
paste input "3aad1de56e11455cb2b14f86b9258640"
type input "https://cdn.shopify.com/videos/c/o/v/3aad1de56e11455cb2b14f86b9258640.mp4"
click at [414, 508] on div "No" at bounding box center [398, 509] width 46 height 22
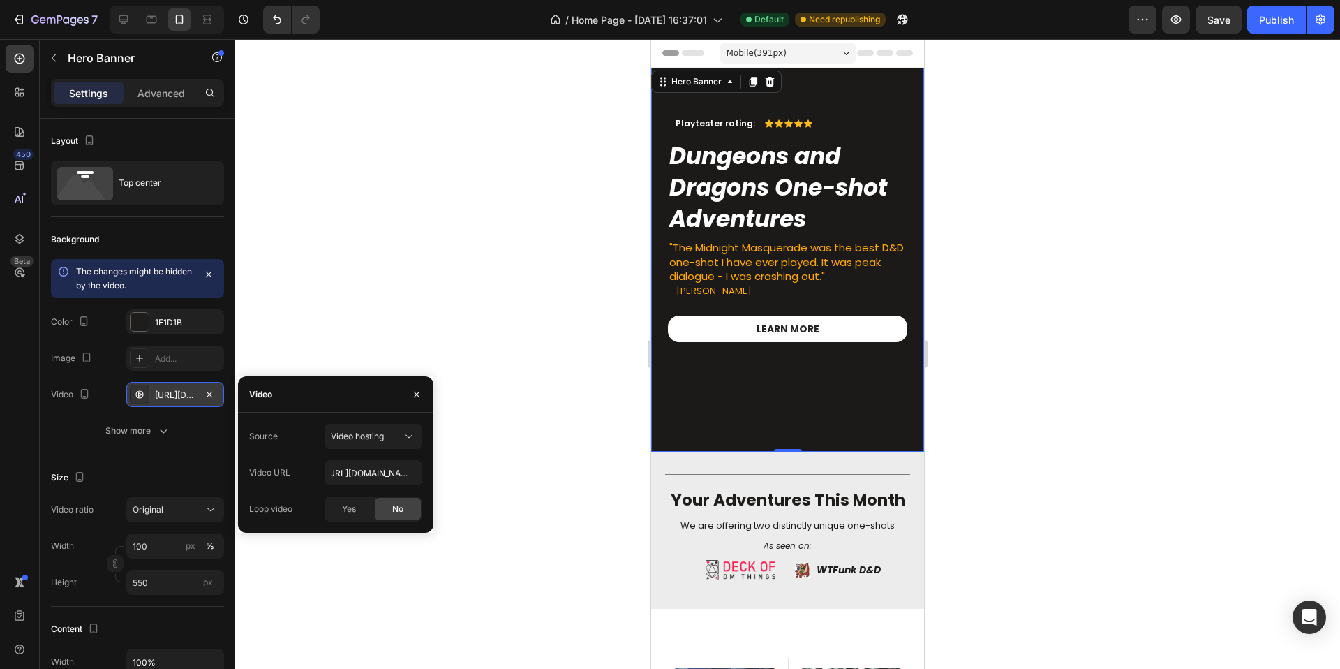
scroll to position [0, 0]
click at [420, 396] on icon "button" at bounding box center [416, 394] width 11 height 11
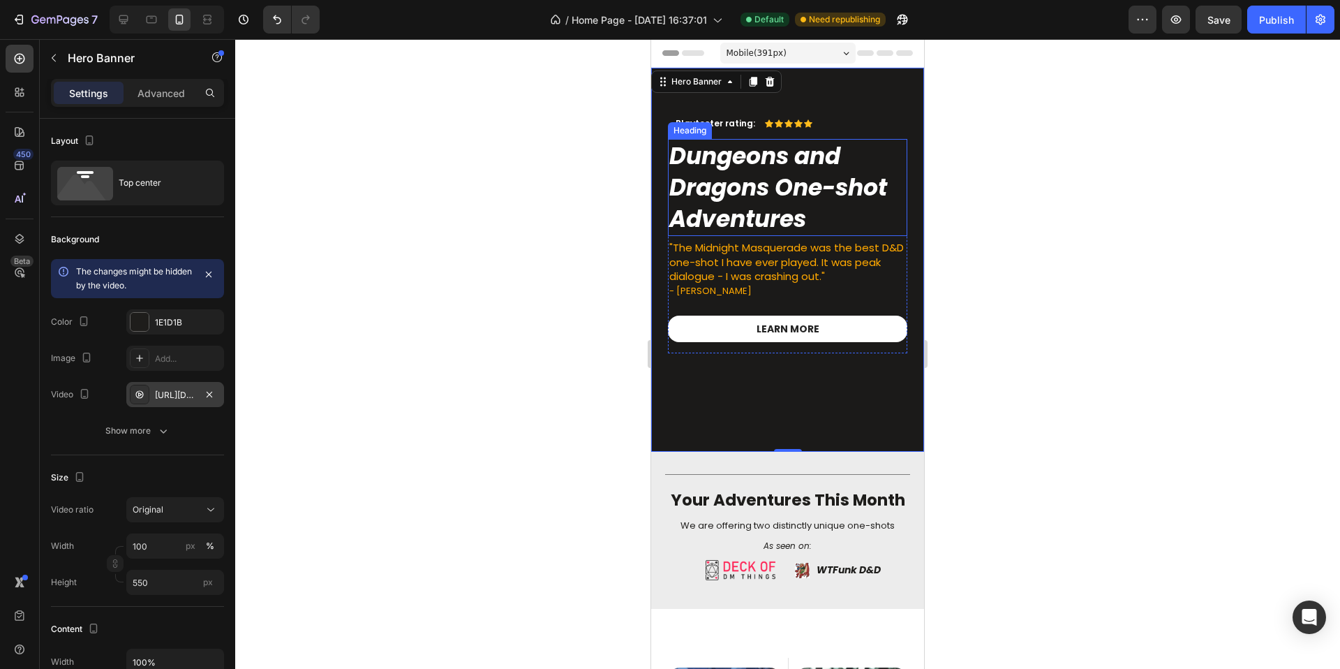
click at [820, 232] on h2 "Dungeons and Dragons One-shot Adventures" at bounding box center [787, 188] width 239 height 98
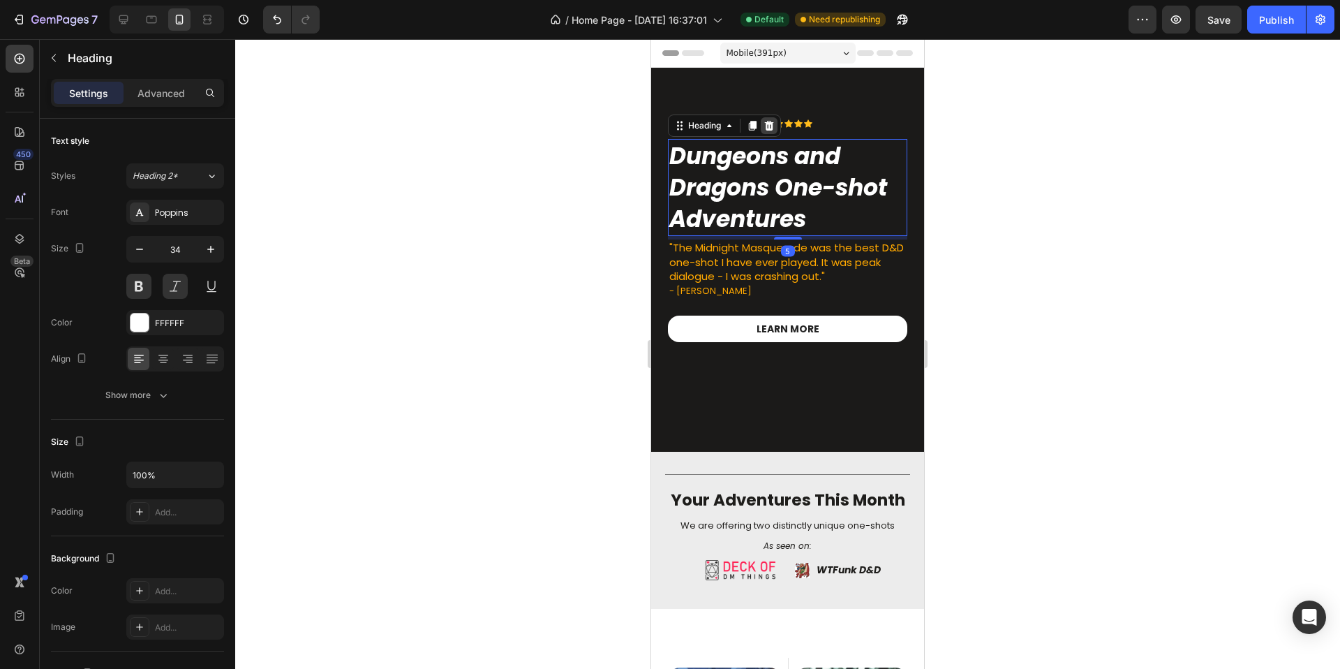
click at [764, 123] on icon at bounding box center [769, 125] width 11 height 11
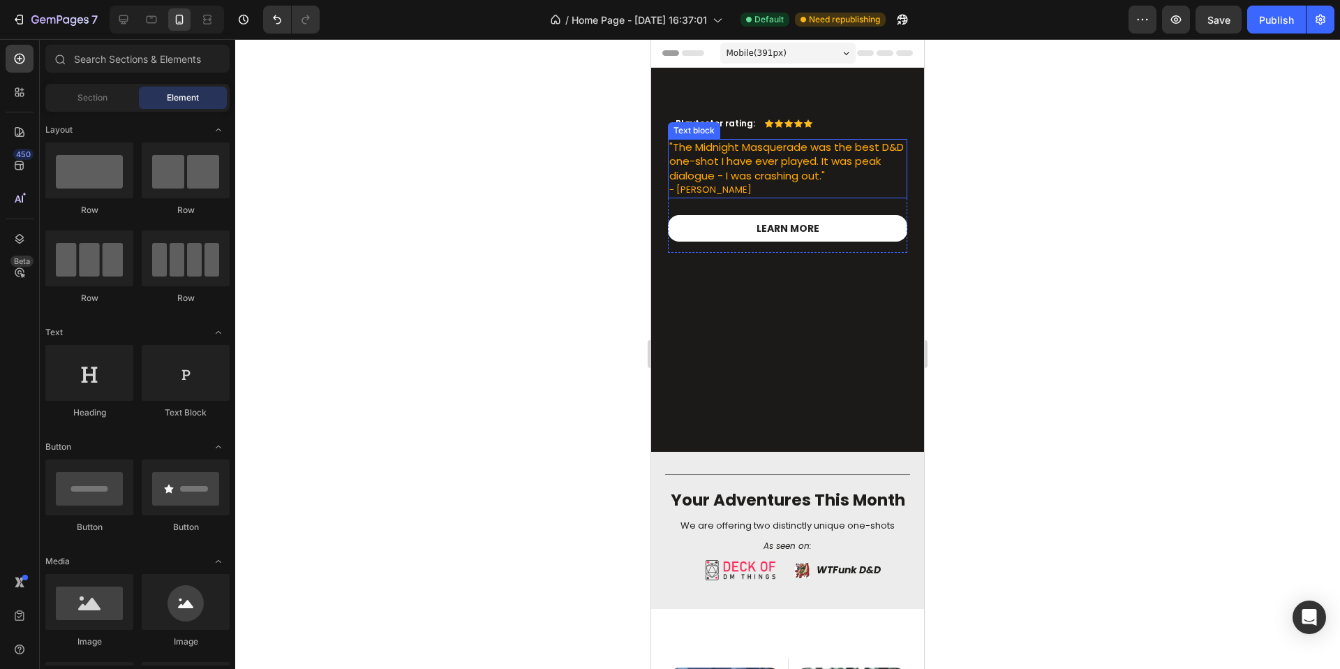
click at [794, 155] on span ""The Midnight Masquerade was the best D&D one-shot I have ever played. It was p…" at bounding box center [786, 161] width 235 height 43
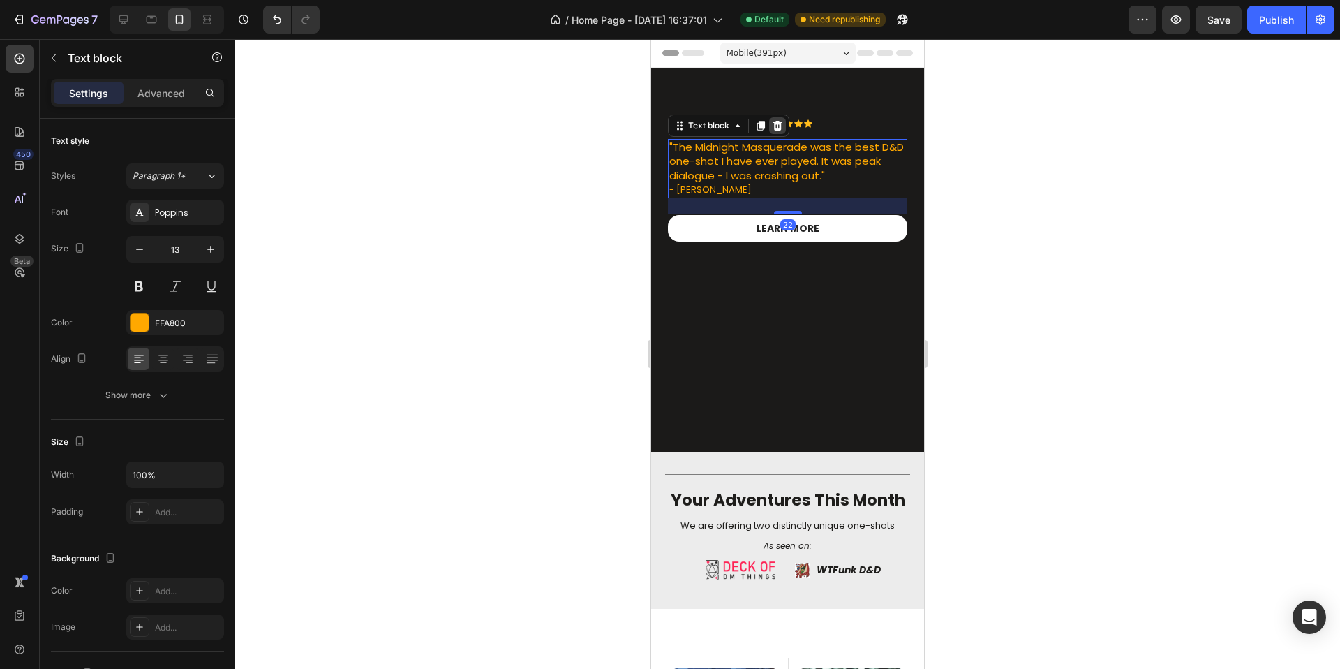
click at [782, 124] on icon at bounding box center [777, 125] width 11 height 11
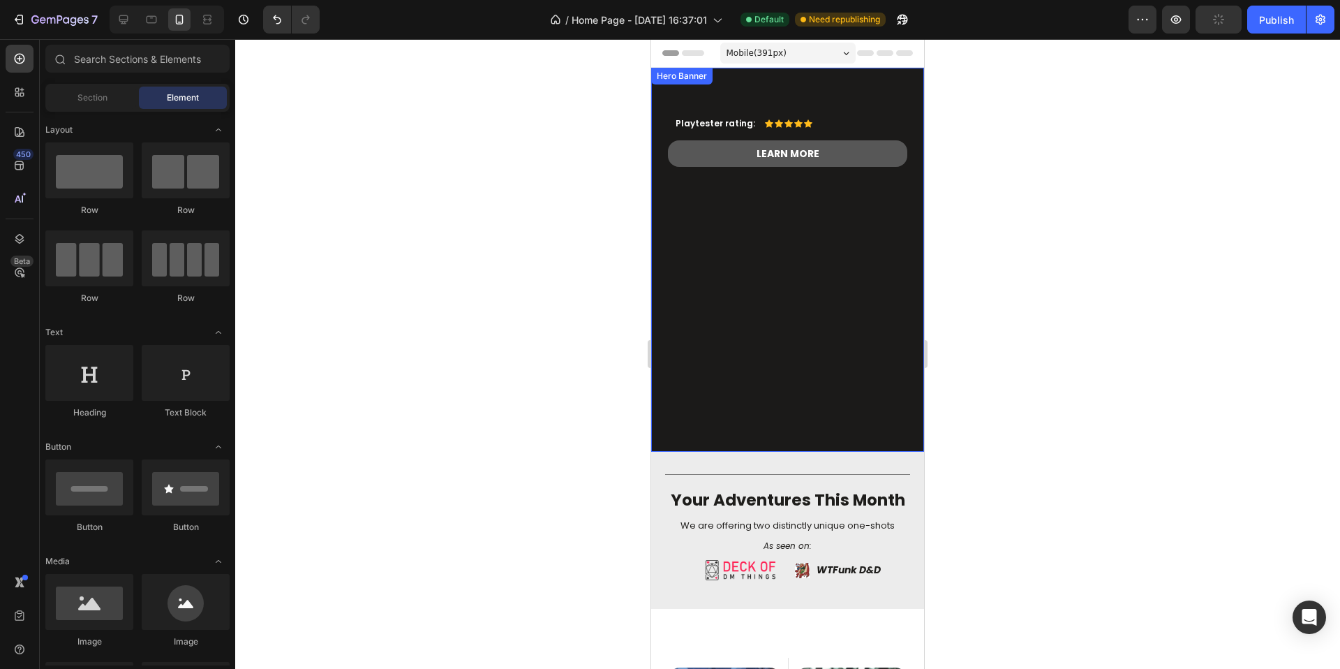
click at [819, 152] on link "Learn more" at bounding box center [787, 153] width 239 height 27
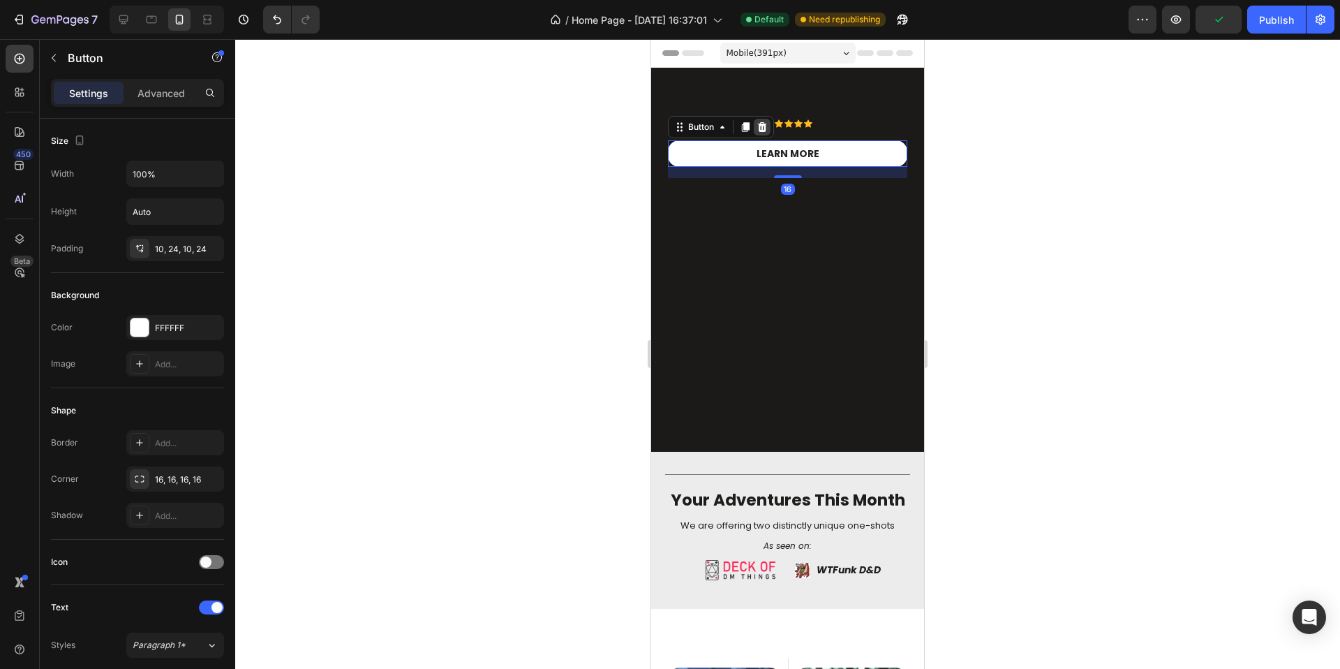
click at [766, 124] on icon at bounding box center [762, 126] width 9 height 10
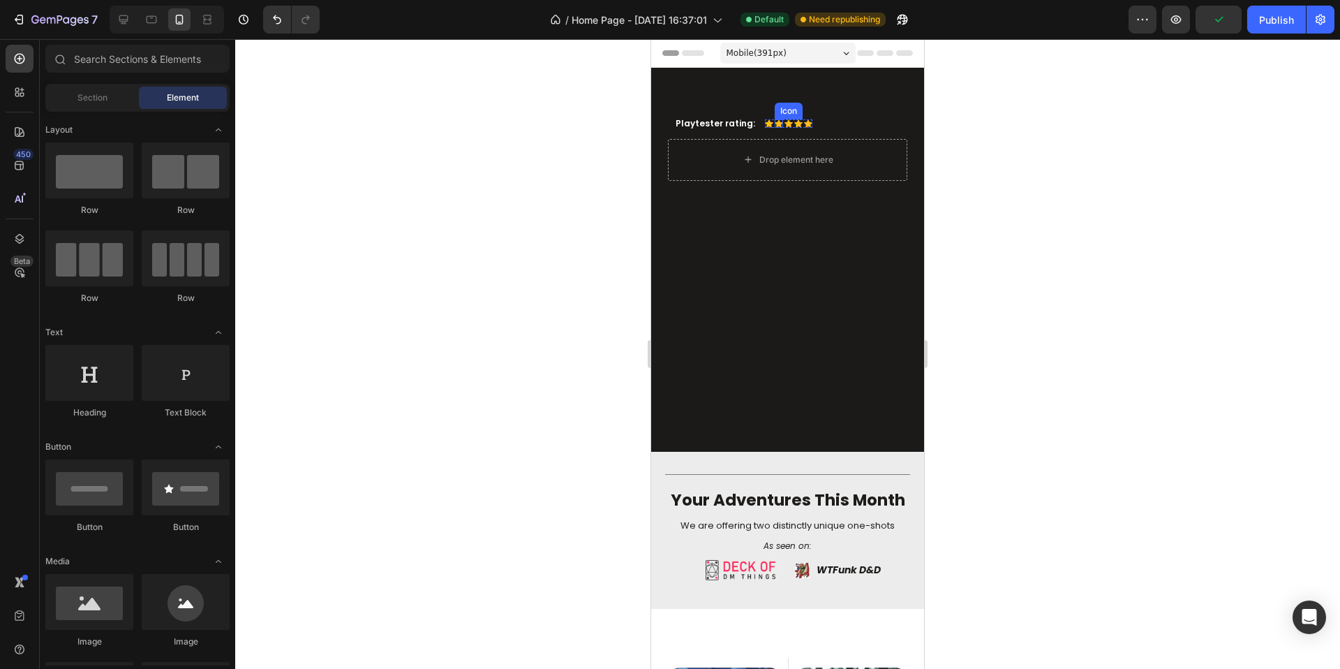
click at [776, 122] on div "Icon" at bounding box center [779, 123] width 8 height 8
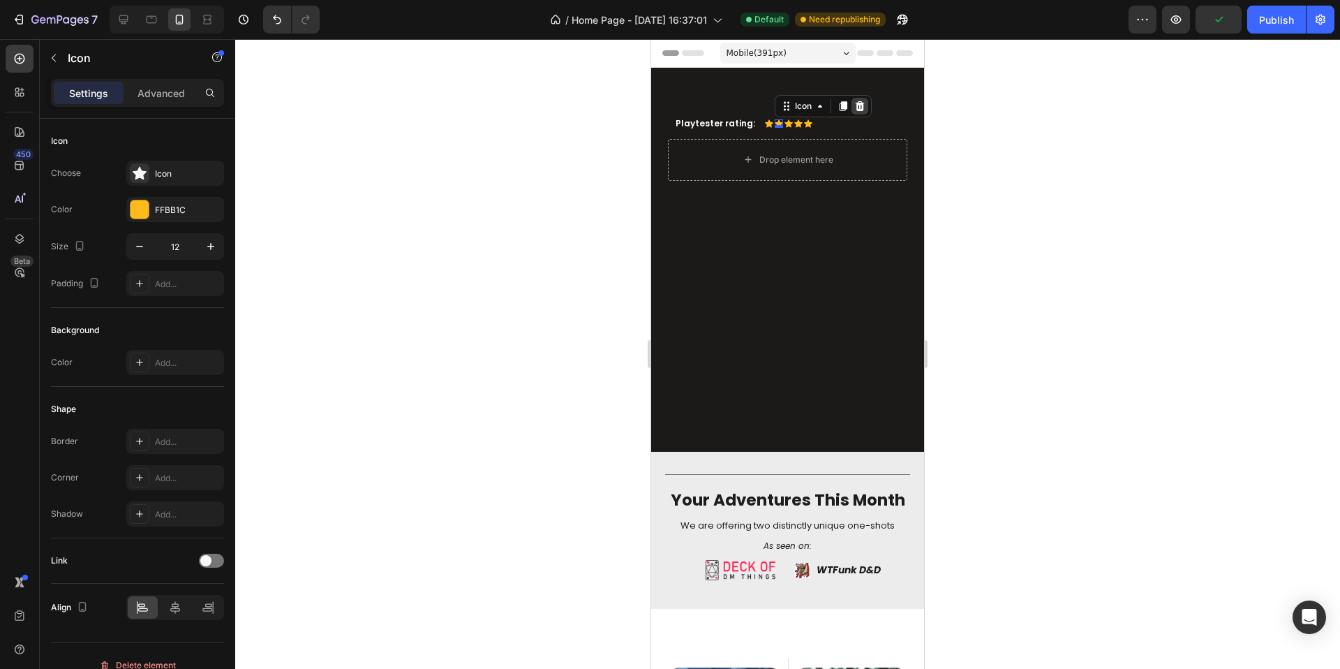
click at [856, 110] on icon at bounding box center [860, 106] width 9 height 10
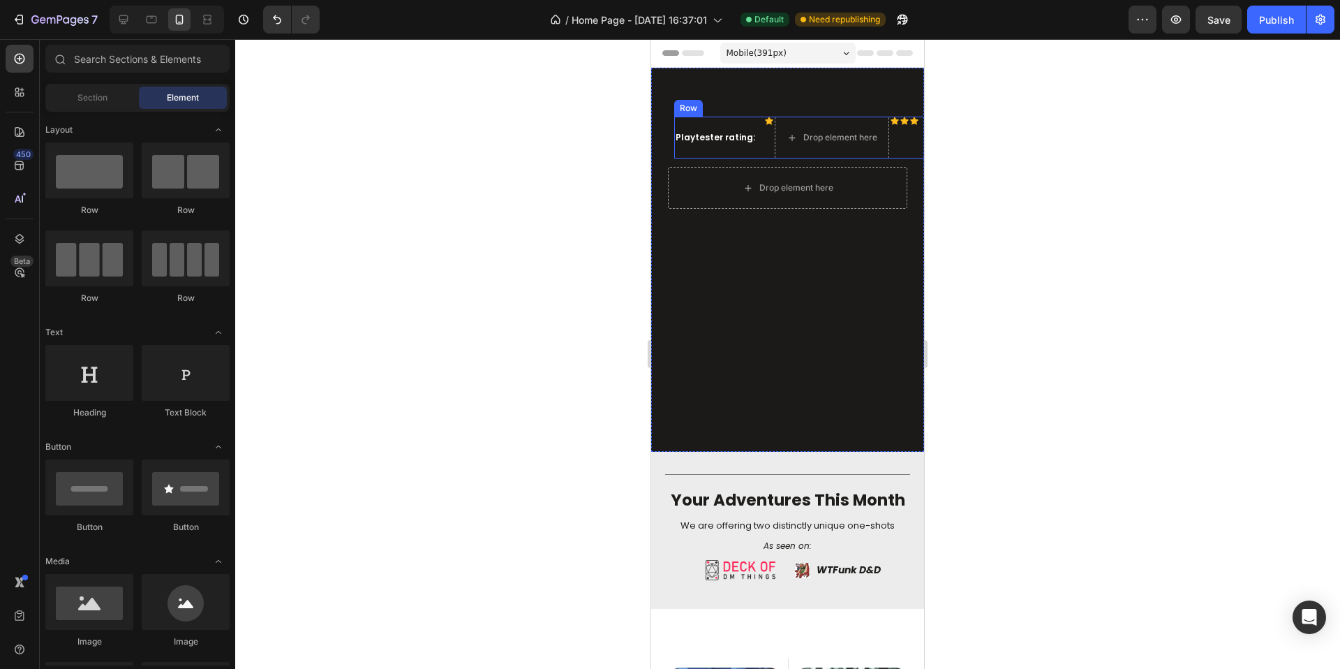
click at [731, 121] on div "Playtester rating: Text Block" at bounding box center [715, 138] width 82 height 42
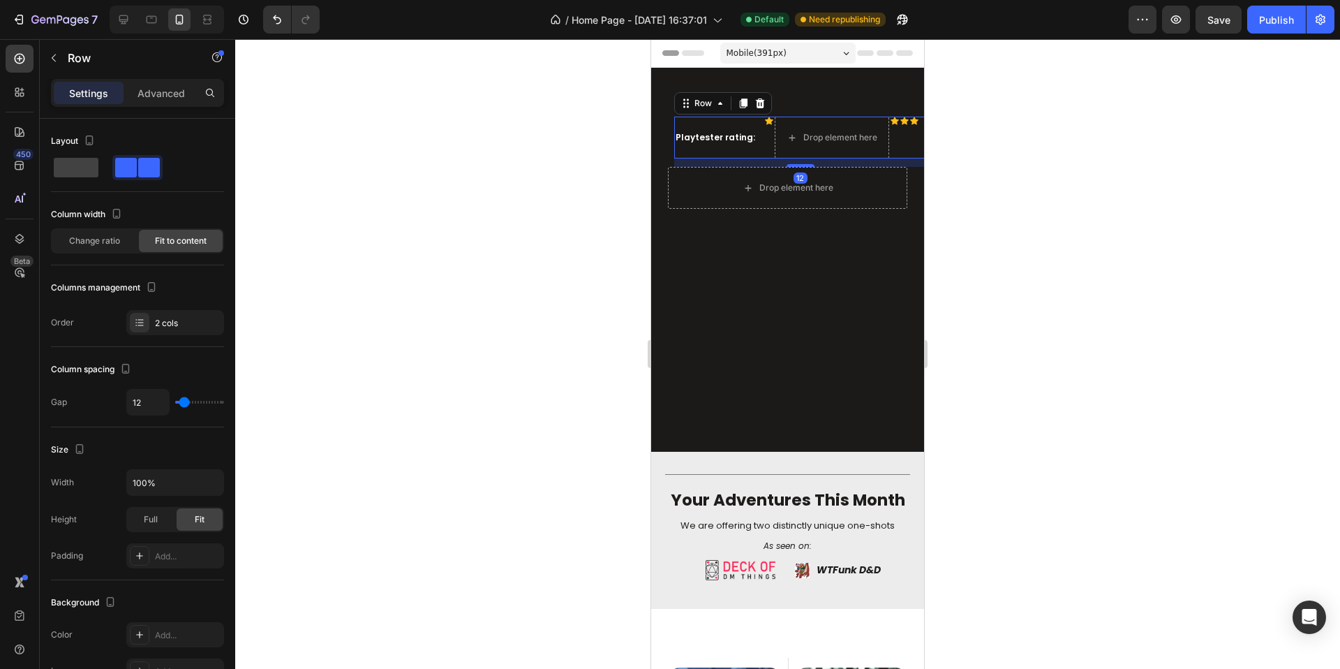
click at [756, 105] on icon at bounding box center [759, 103] width 11 height 11
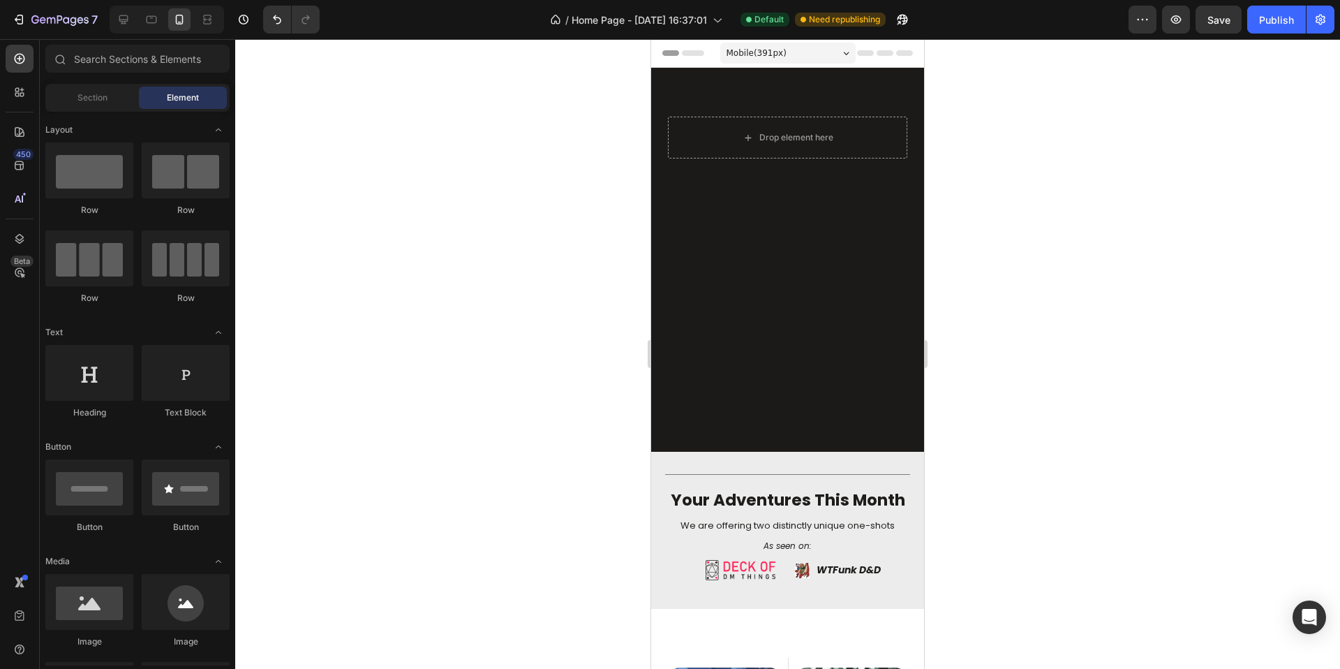
click at [1124, 180] on div at bounding box center [787, 354] width 1105 height 630
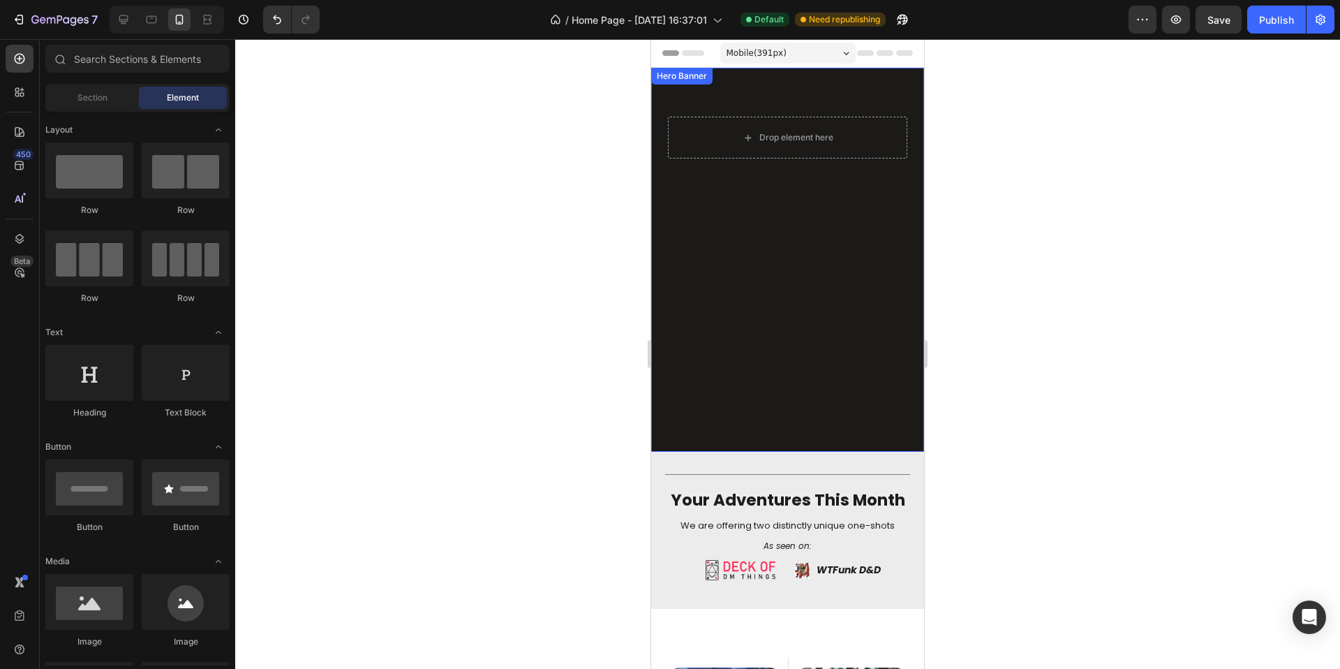
click at [692, 371] on div "Overlay" at bounding box center [787, 260] width 273 height 384
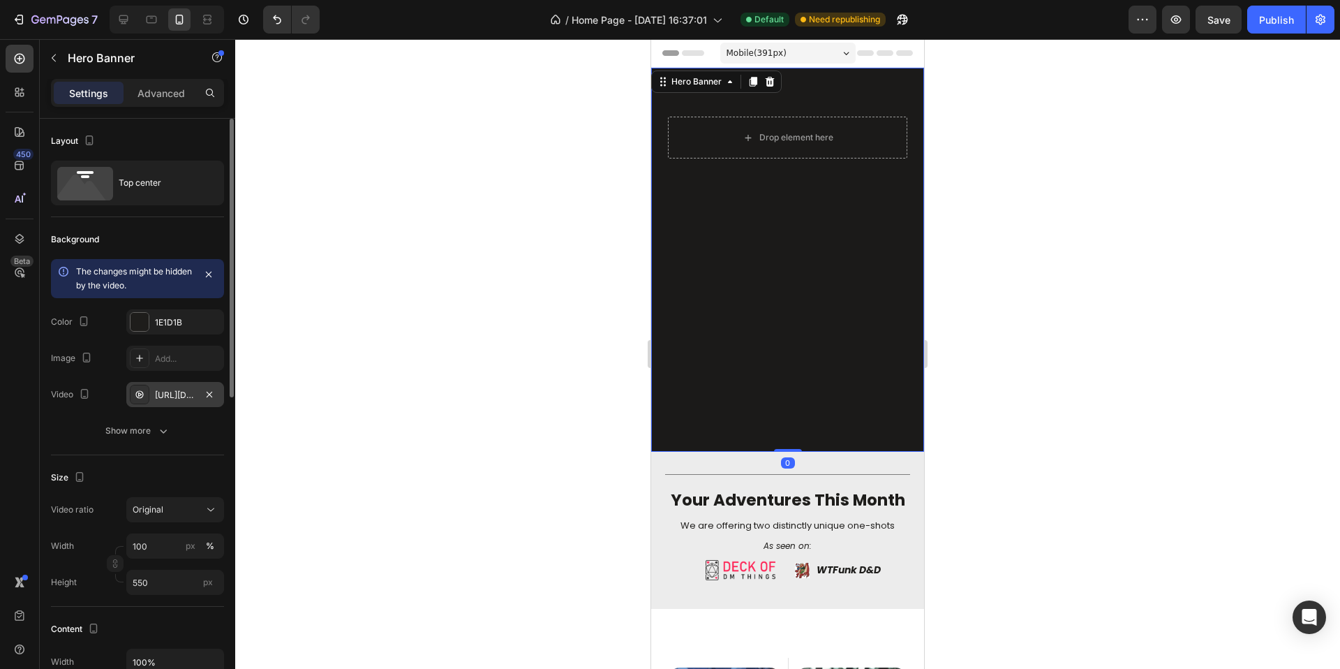
click at [170, 394] on div "https://cdn.shopify.com/videos/c/o/v/3aad1de56e11455cb2b14f86b9258640.mp4" at bounding box center [175, 395] width 40 height 13
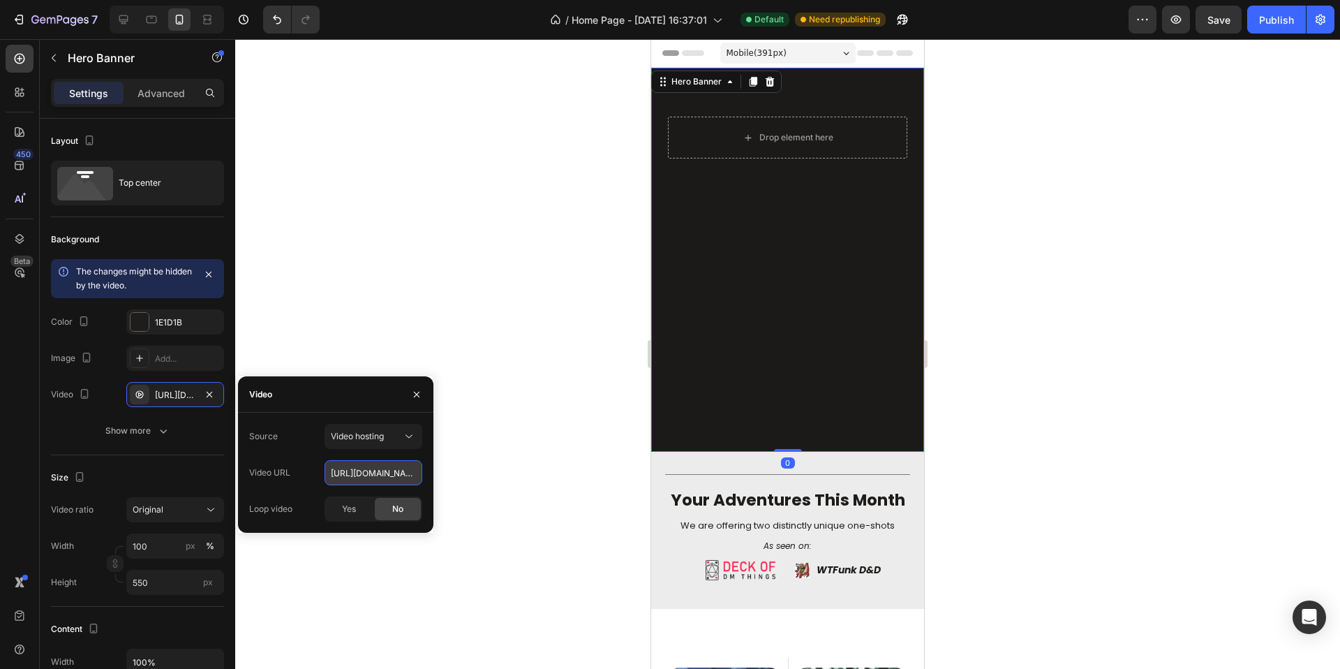
click at [394, 475] on input "https://cdn.shopify.com/videos/c/o/v/3aad1de56e11455cb2b14f86b9258640.mp4" at bounding box center [374, 472] width 98 height 25
paste input "78bffac8c7d64d0cabbae97352167602"
type input "https://cdn.shopify.com/videos/c/o/v/78bffac8c7d64d0cabbae97352167602.mp4"
click at [466, 482] on div at bounding box center [787, 354] width 1105 height 630
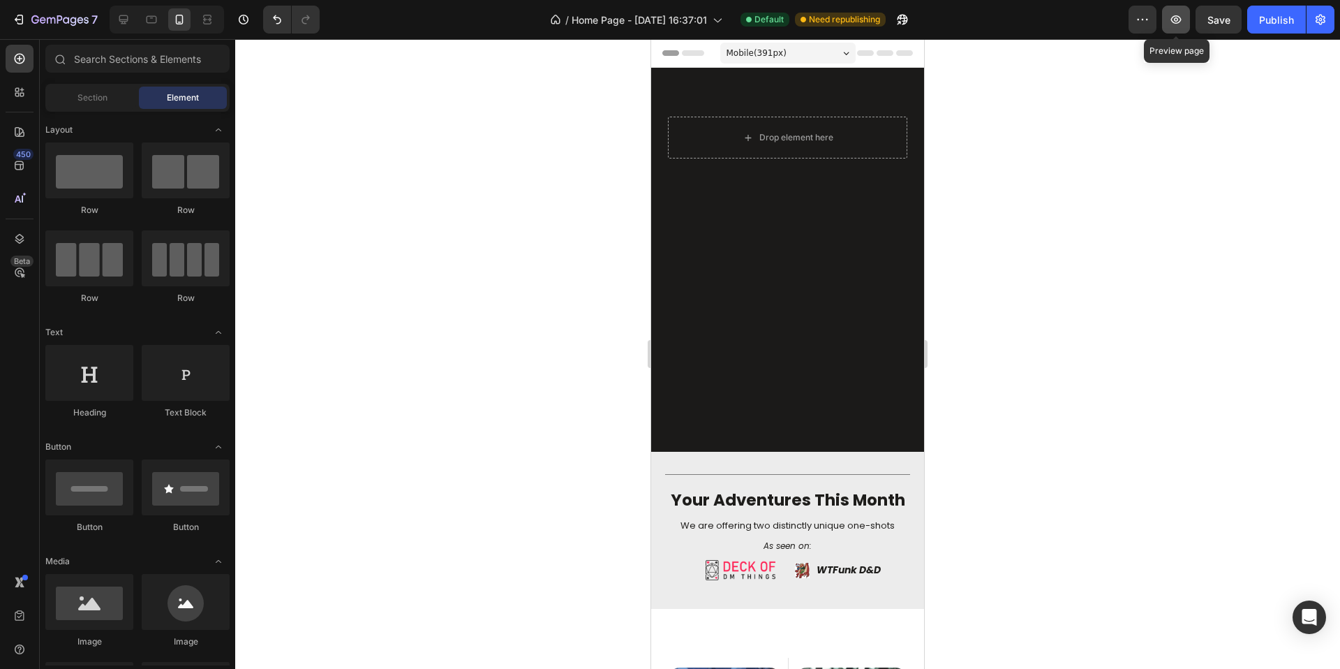
click at [1184, 15] on button "button" at bounding box center [1176, 20] width 28 height 28
click at [1228, 17] on span "Save" at bounding box center [1218, 20] width 23 height 12
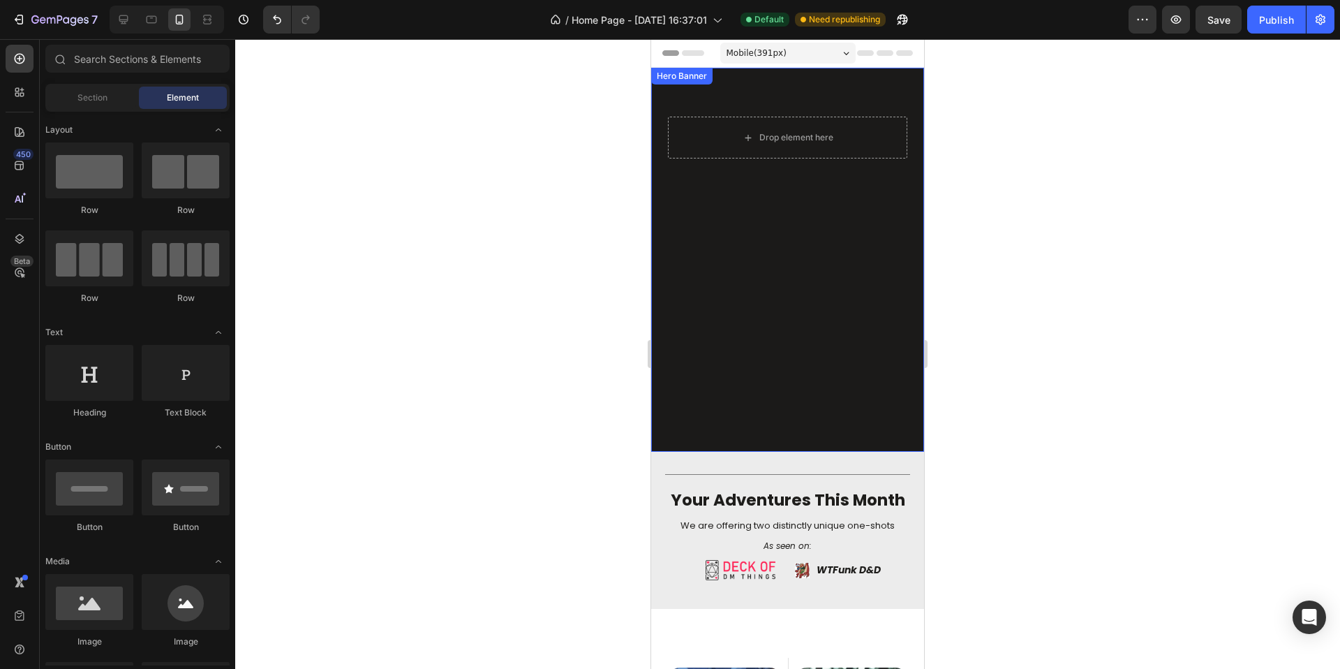
click at [674, 320] on div "Overlay" at bounding box center [787, 260] width 273 height 384
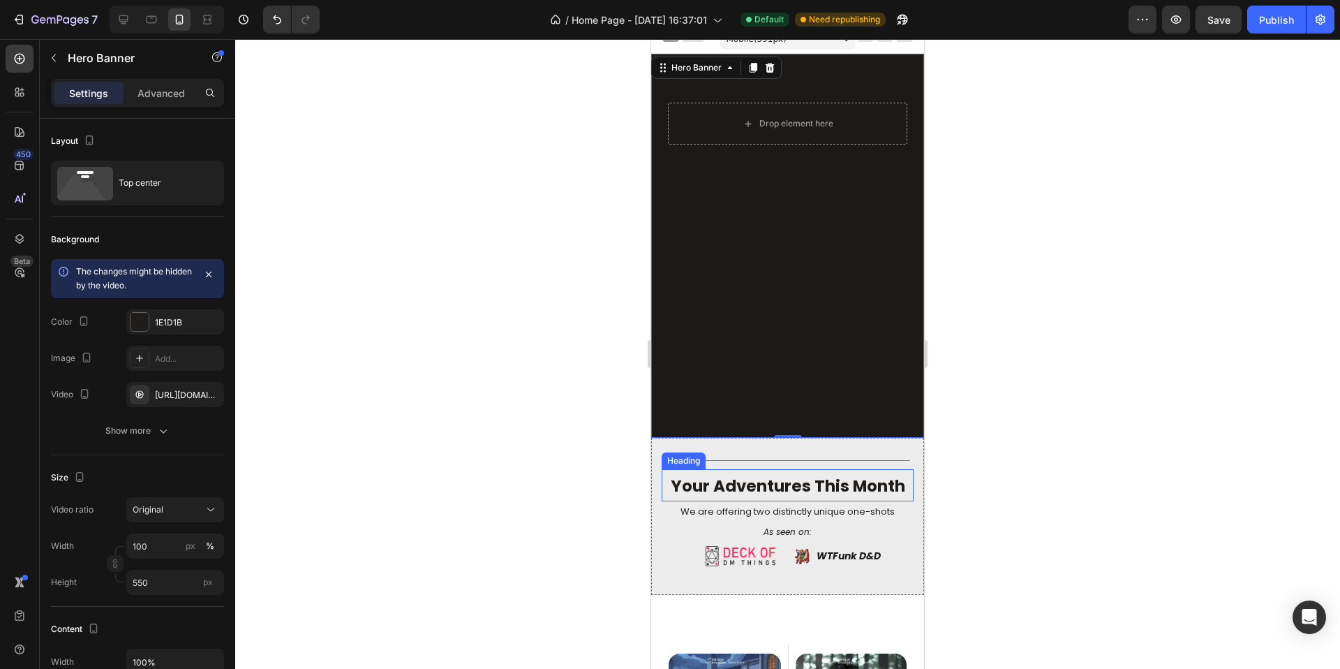
scroll to position [123, 0]
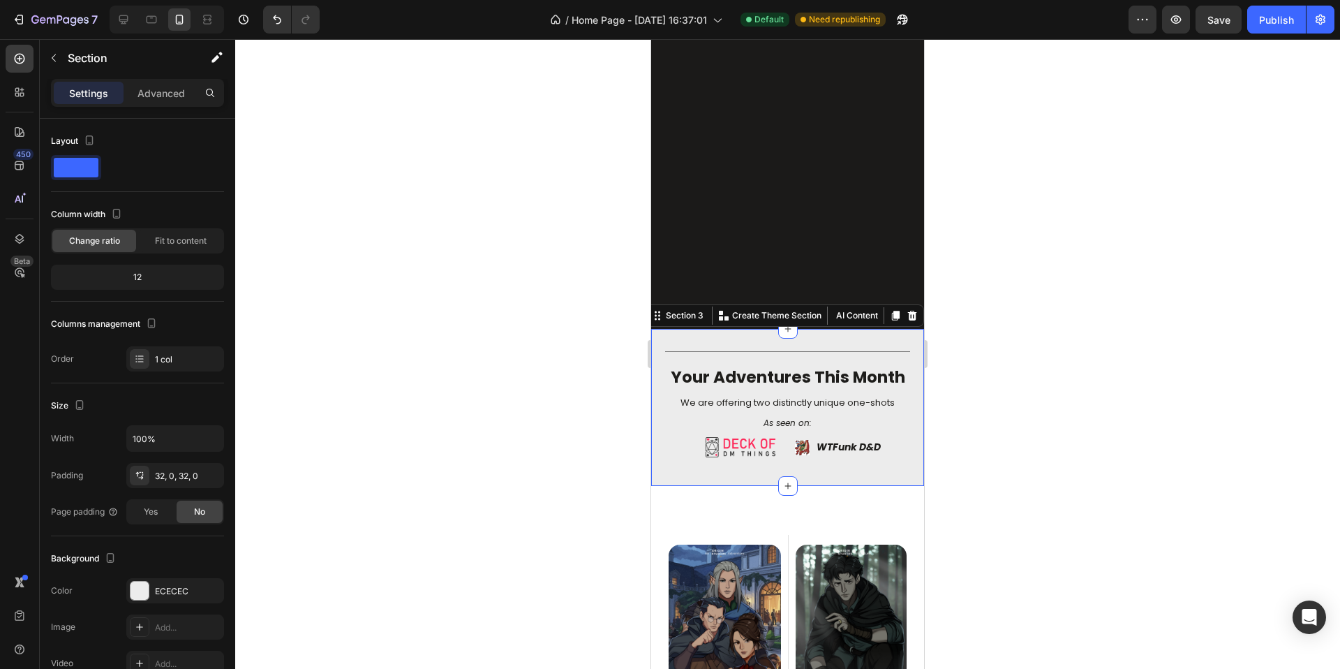
click at [853, 479] on div "Title Line your adventures this month Heading We are offering two distinctly un…" at bounding box center [787, 407] width 273 height 157
click at [1027, 271] on div at bounding box center [787, 354] width 1105 height 630
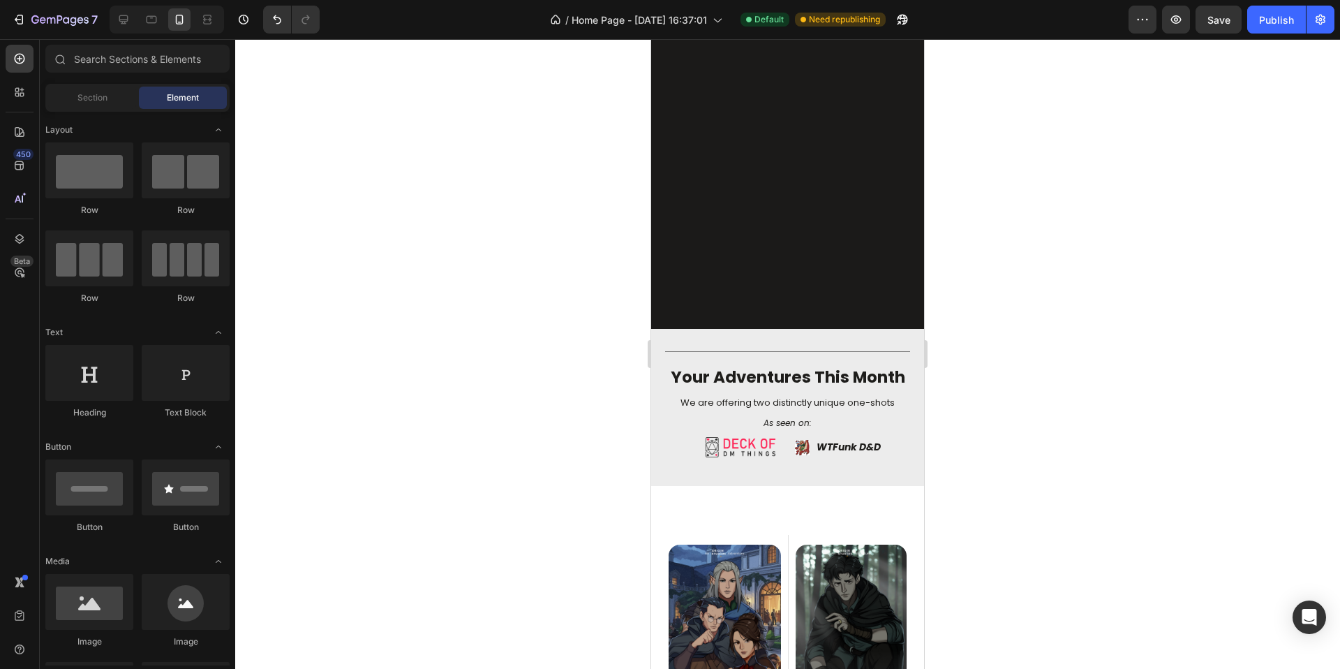
click at [136, 27] on div at bounding box center [167, 20] width 114 height 28
click at [133, 27] on div at bounding box center [123, 19] width 22 height 22
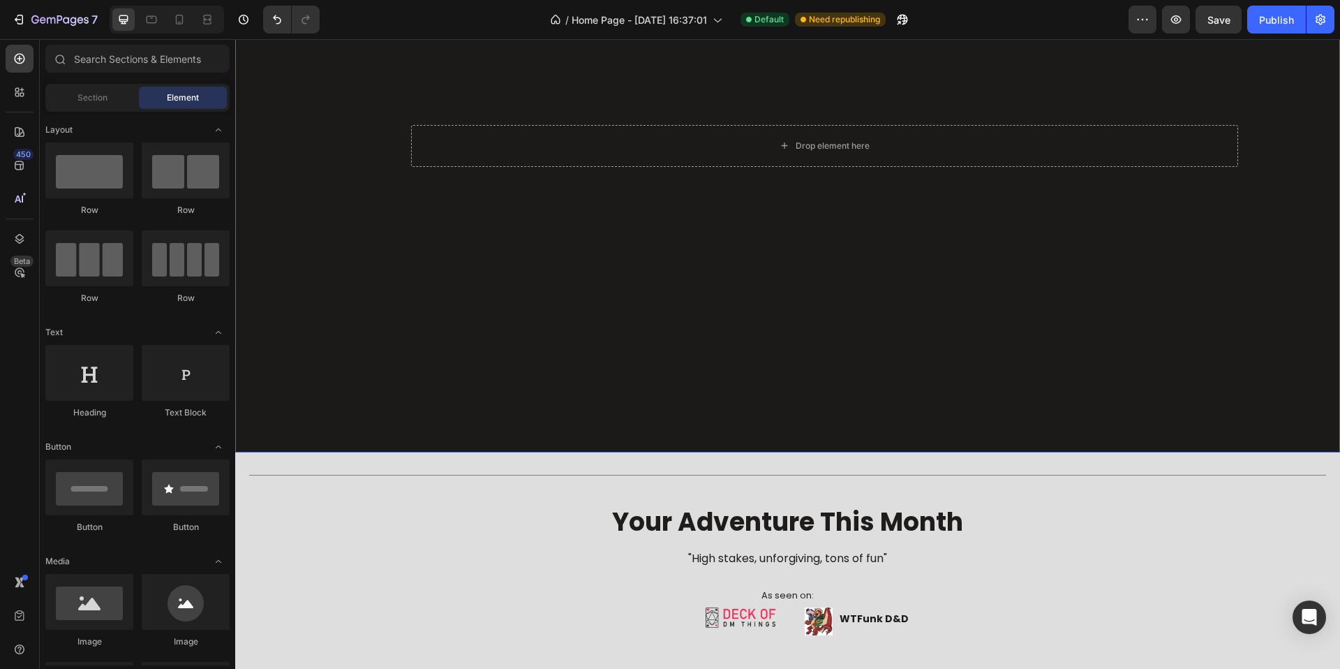
scroll to position [577, 0]
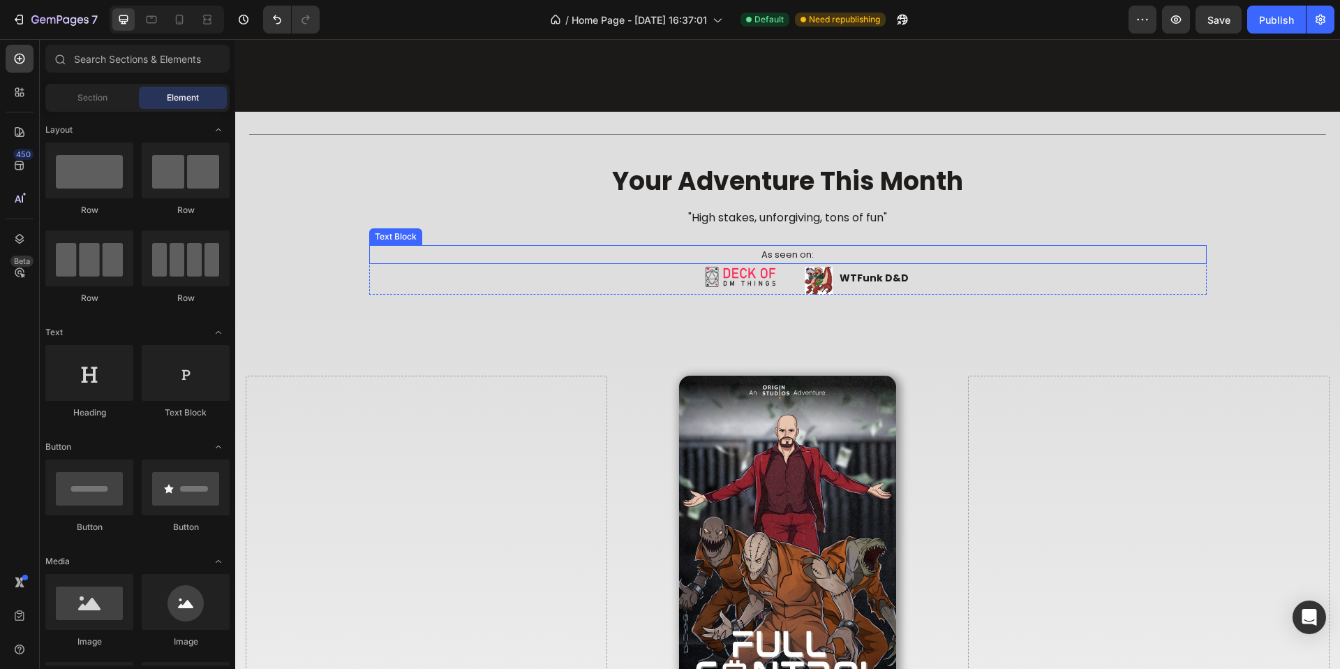
click at [528, 212] on p ""High stakes, unforgiving, tons of fun"" at bounding box center [788, 218] width 1102 height 20
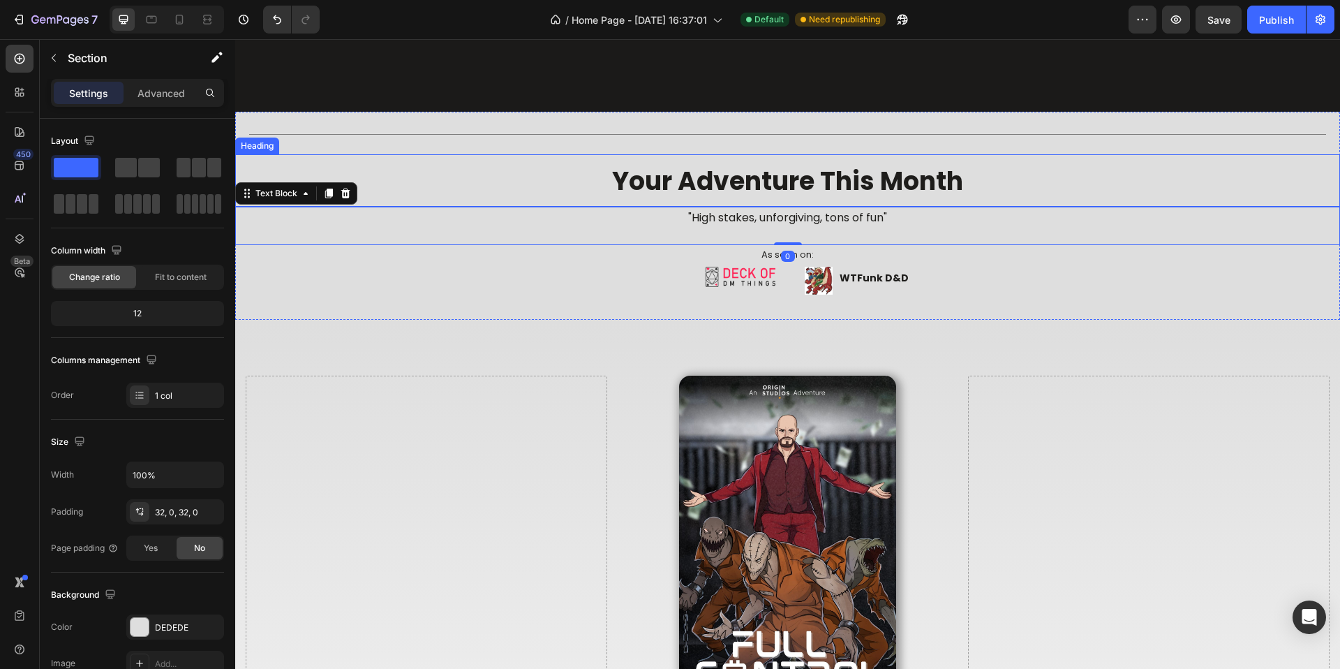
click at [461, 147] on div "Title Line your adventure this month Heading "High stakes, unforgiving, tons of…" at bounding box center [787, 215] width 1105 height 163
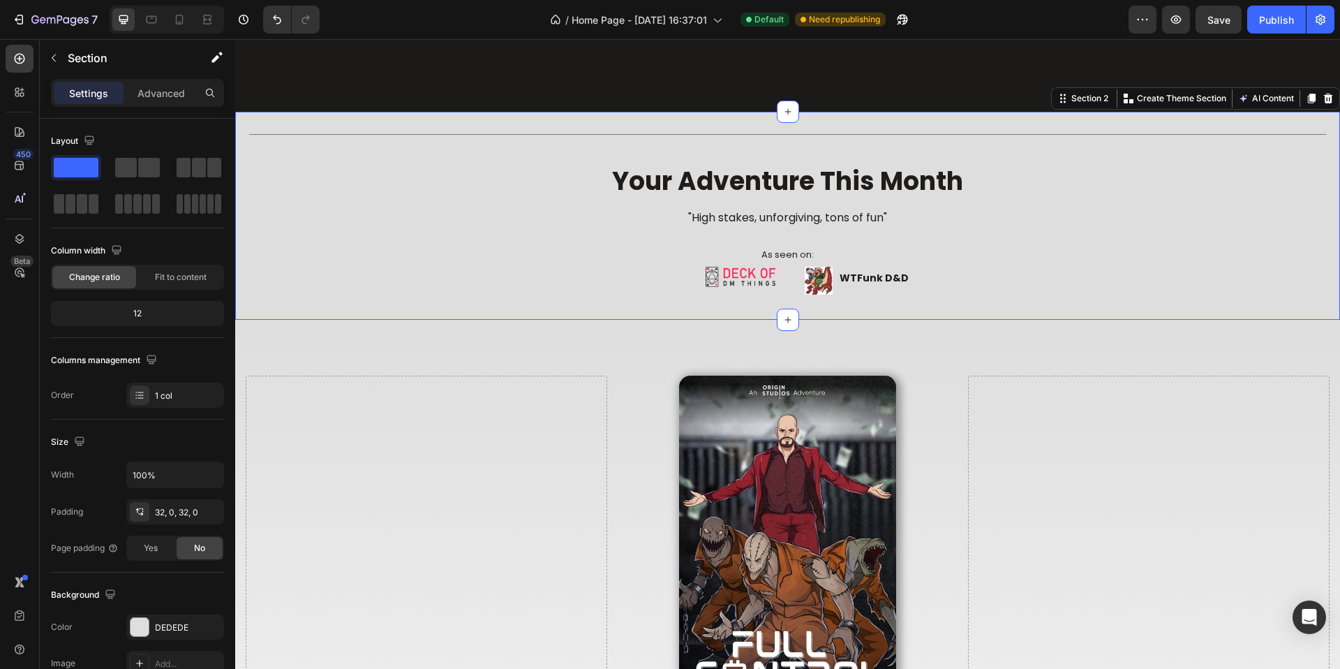
click at [460, 121] on div "Title Line your adventure this month Heading "High stakes, unforgiving, tons of…" at bounding box center [787, 216] width 1105 height 208
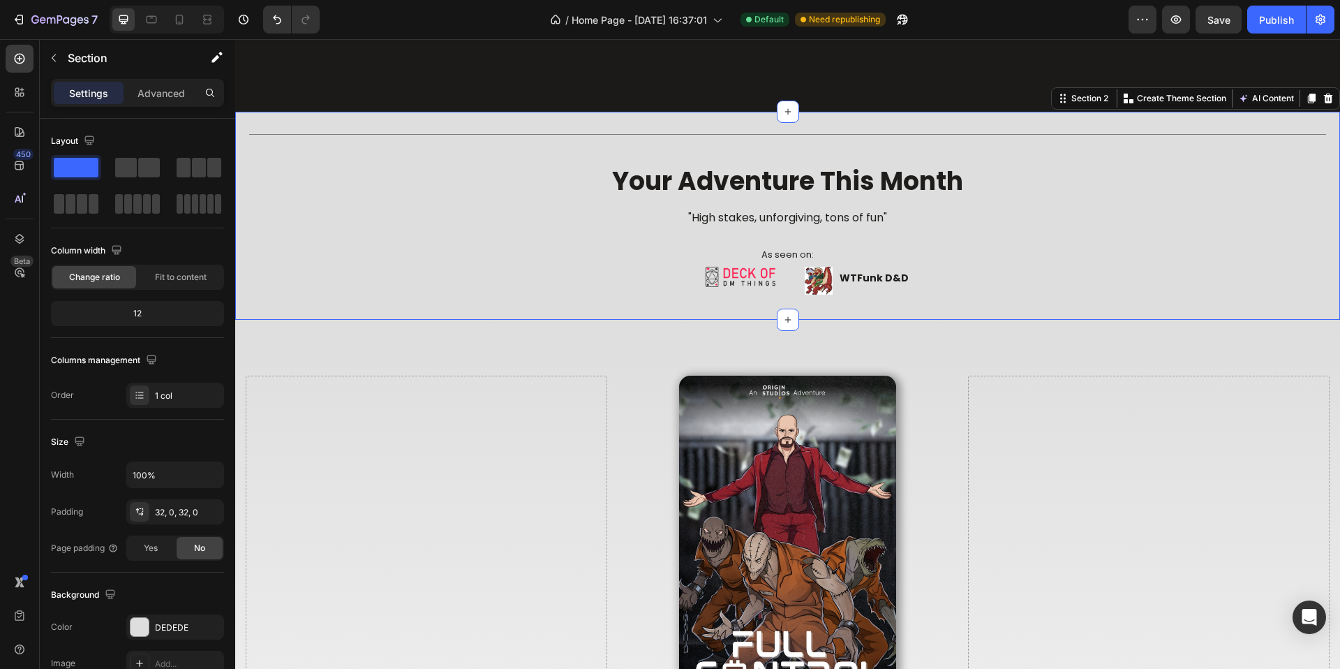
click at [406, 112] on div "Title Line your adventure this month Heading "High stakes, unforgiving, tons of…" at bounding box center [787, 216] width 1105 height 208
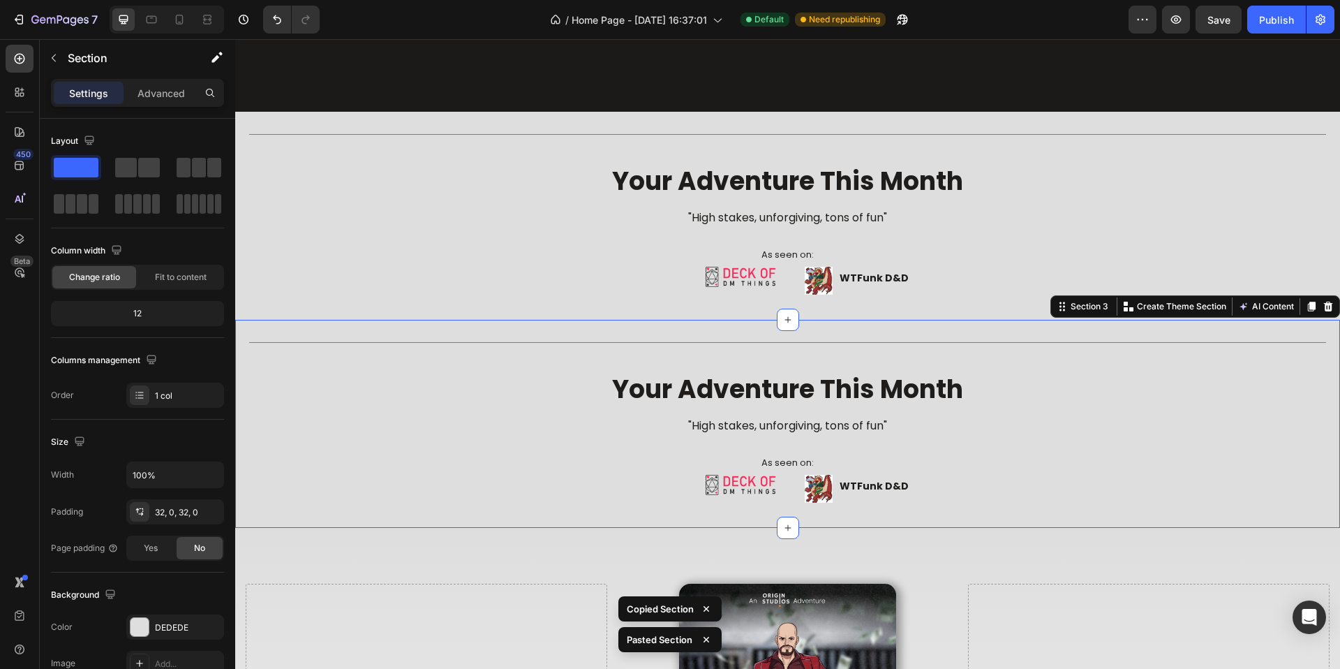
click at [285, 326] on div "Title Line your adventure this month Heading "High stakes, unforgiving, tons of…" at bounding box center [787, 424] width 1105 height 208
click at [172, 98] on p "Advanced" at bounding box center [160, 93] width 47 height 15
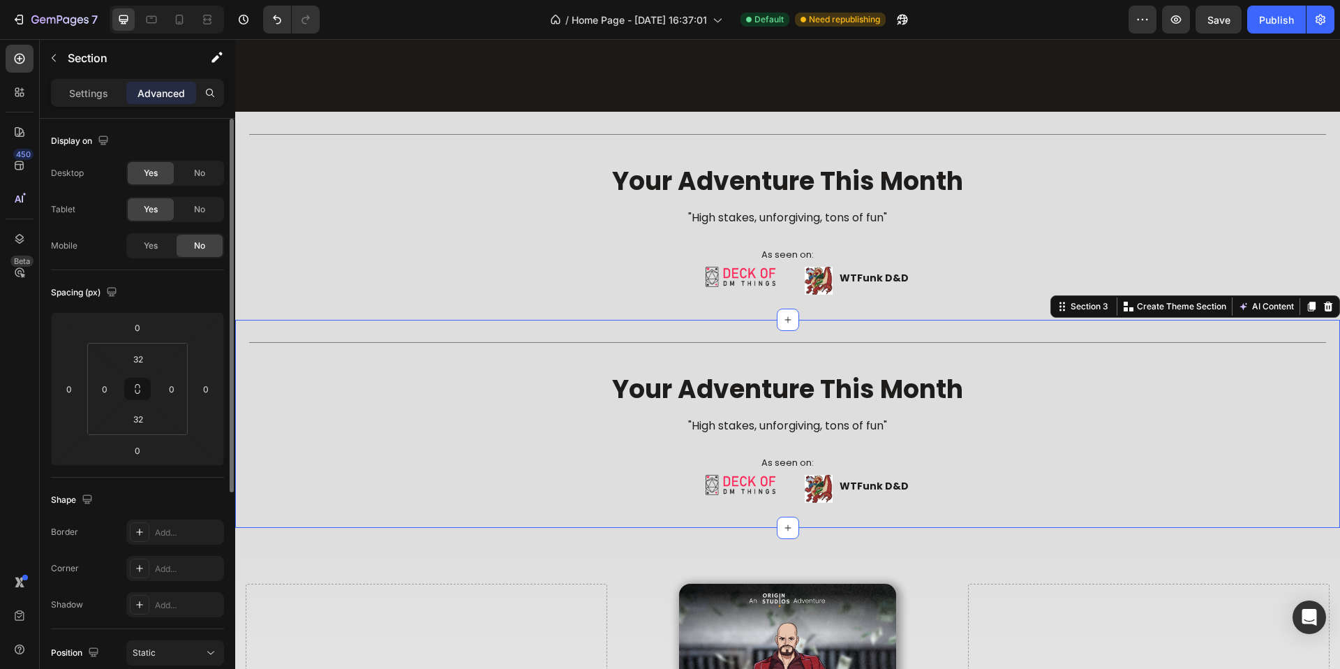
click at [191, 171] on div "No" at bounding box center [200, 173] width 46 height 22
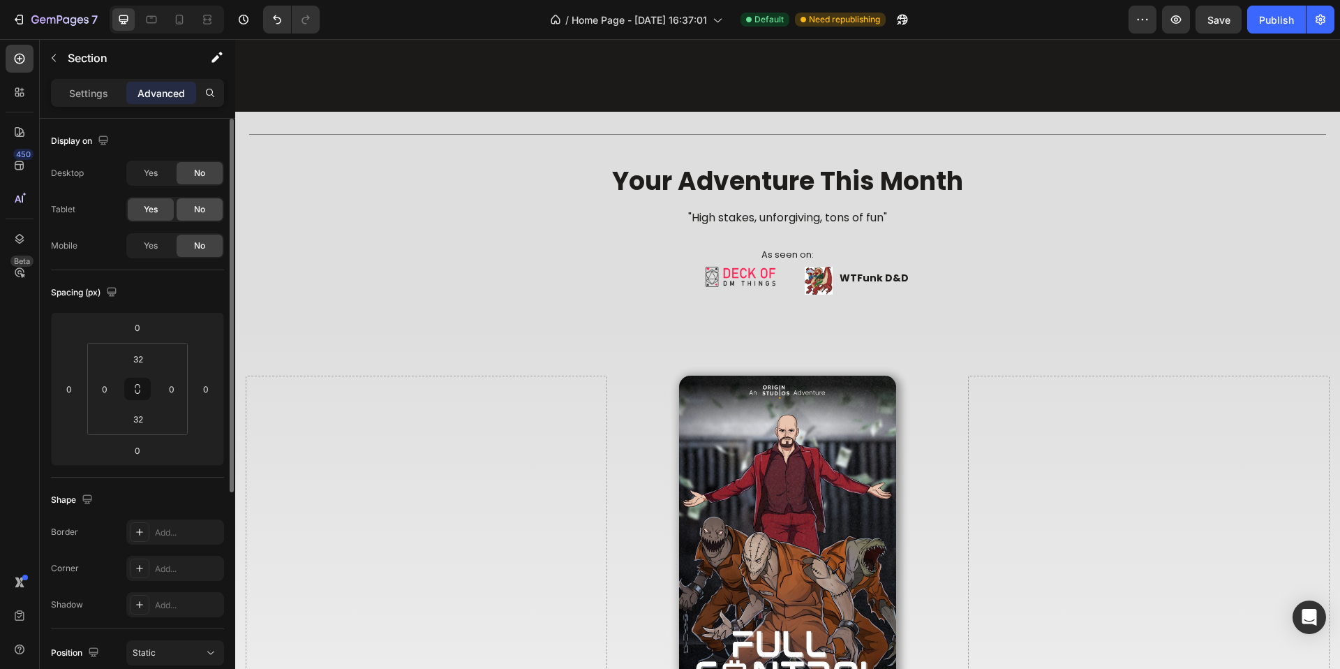
click at [191, 208] on div "No" at bounding box center [200, 209] width 46 height 22
click at [168, 240] on div "Yes" at bounding box center [151, 246] width 46 height 22
click at [200, 213] on span "No" at bounding box center [199, 209] width 11 height 13
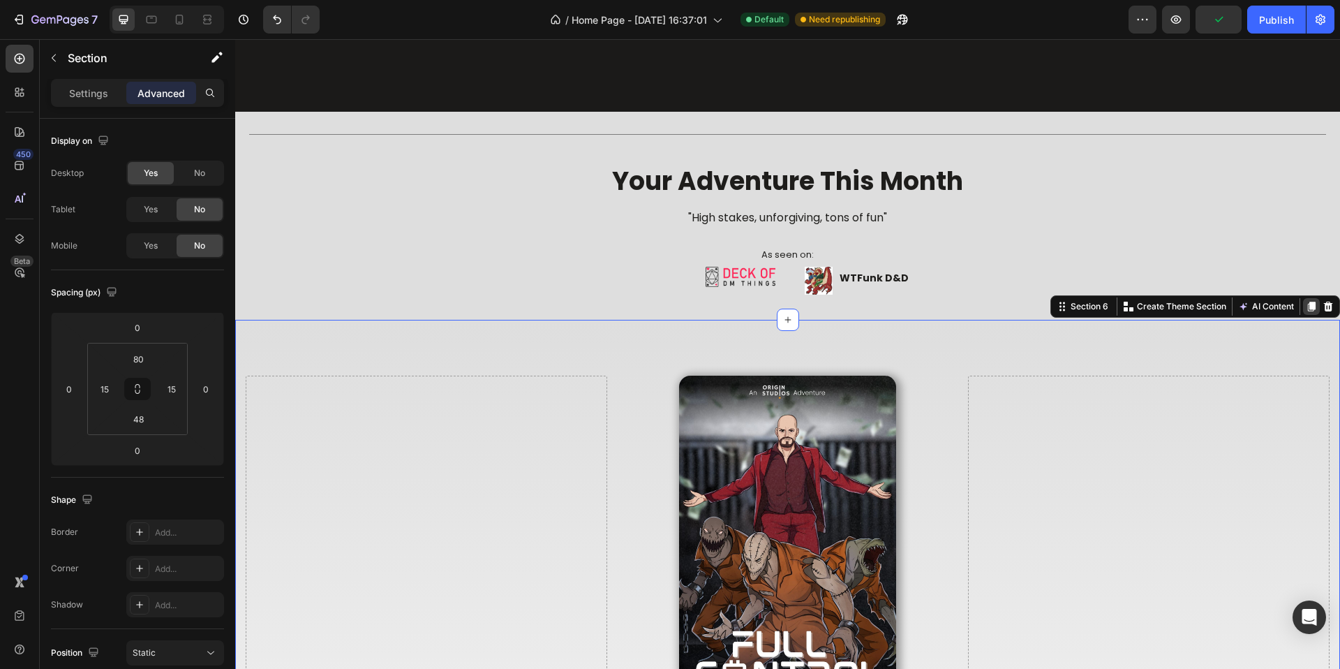
click at [1308, 302] on icon at bounding box center [1312, 307] width 8 height 10
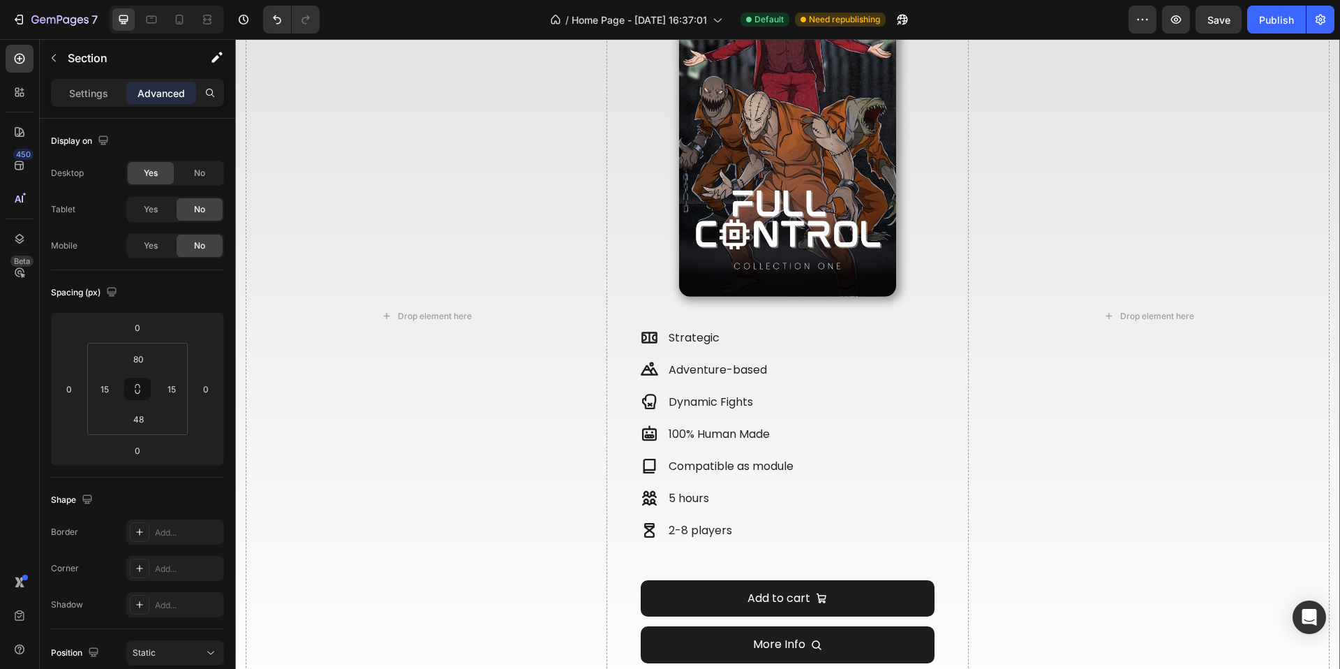
scroll to position [1244, 0]
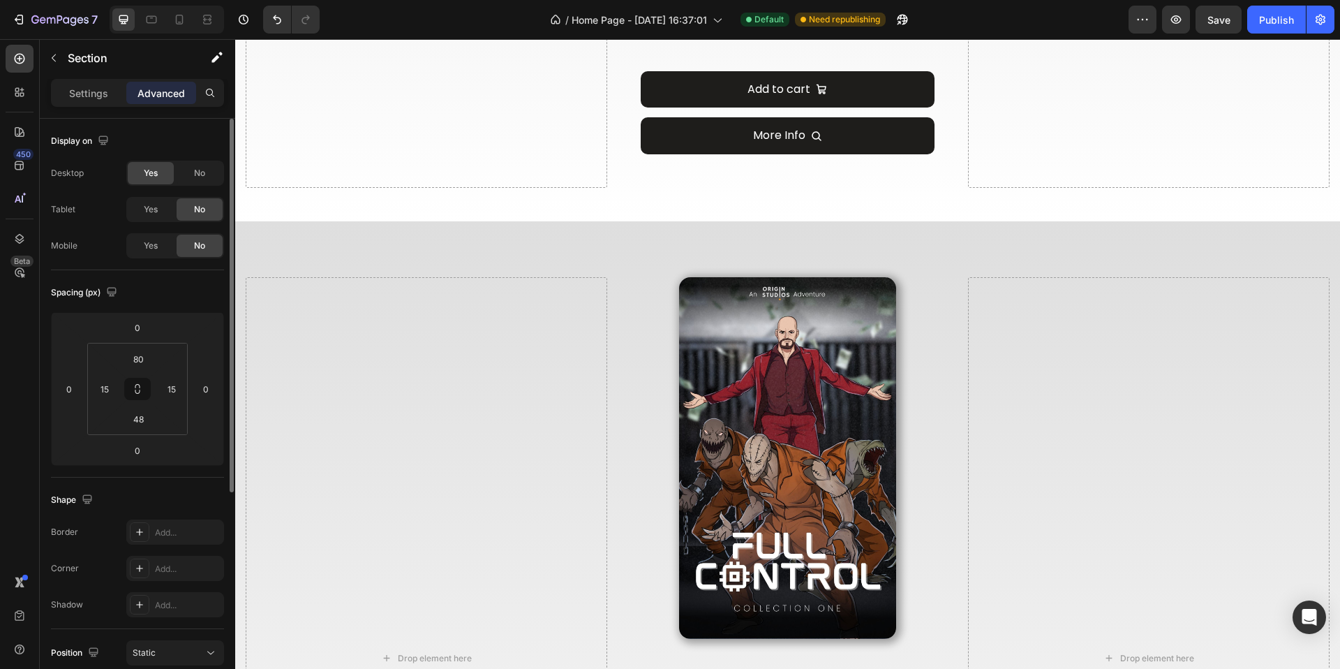
click at [163, 232] on div "Desktop Yes No Tablet Yes No Mobile Yes No" at bounding box center [137, 210] width 173 height 98
click at [161, 242] on div "Yes" at bounding box center [151, 246] width 46 height 22
click at [162, 208] on div "Yes" at bounding box center [151, 209] width 46 height 22
drag, startPoint x: 198, startPoint y: 172, endPoint x: 195, endPoint y: 211, distance: 39.1
click at [198, 174] on span "No" at bounding box center [199, 173] width 11 height 13
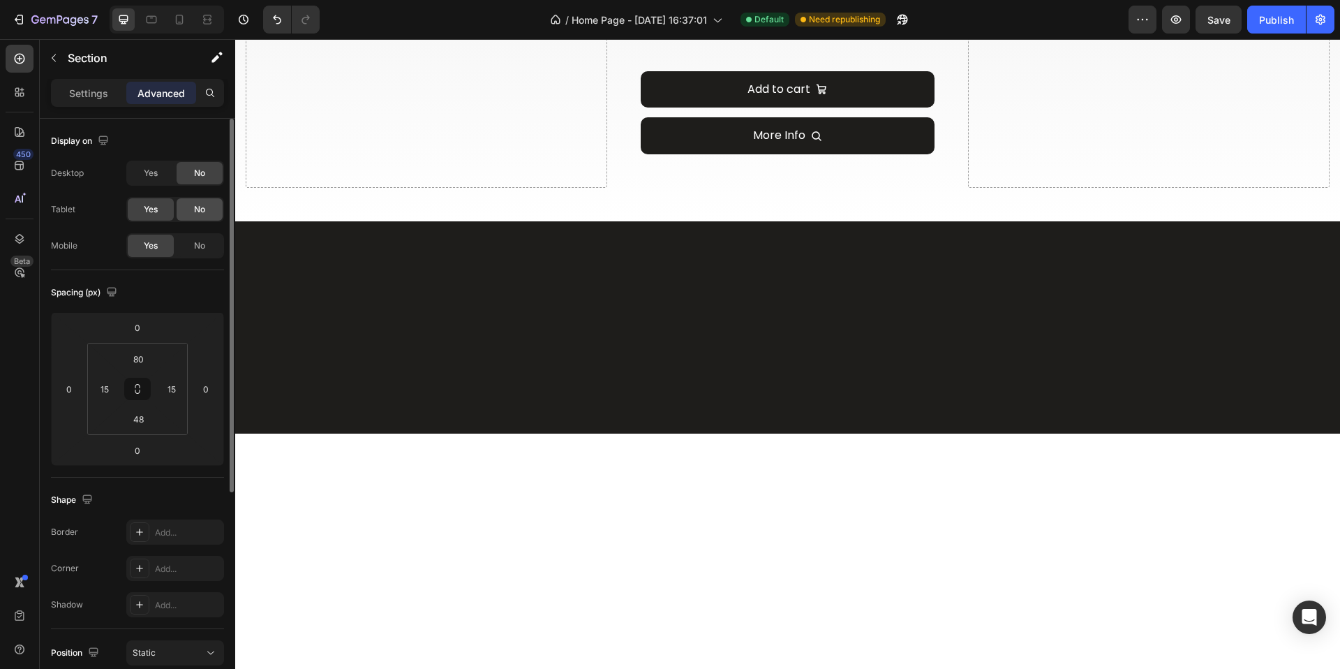
click at [195, 213] on span "No" at bounding box center [199, 209] width 11 height 13
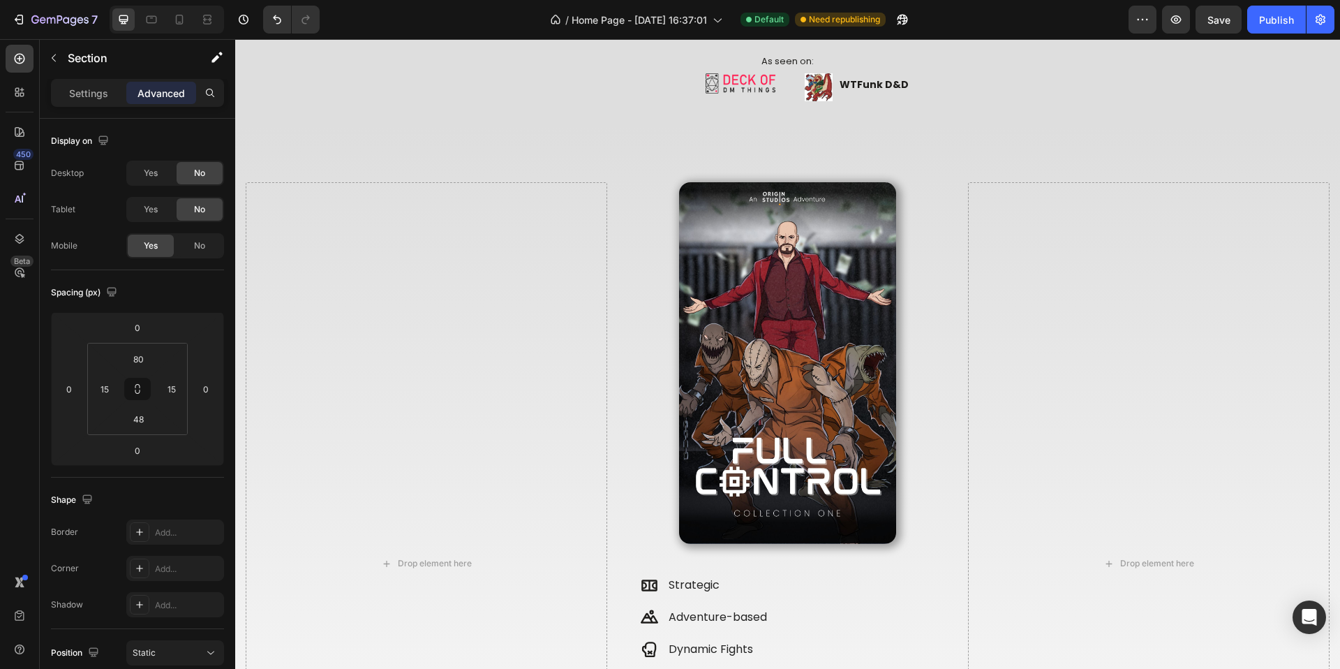
scroll to position [185, 0]
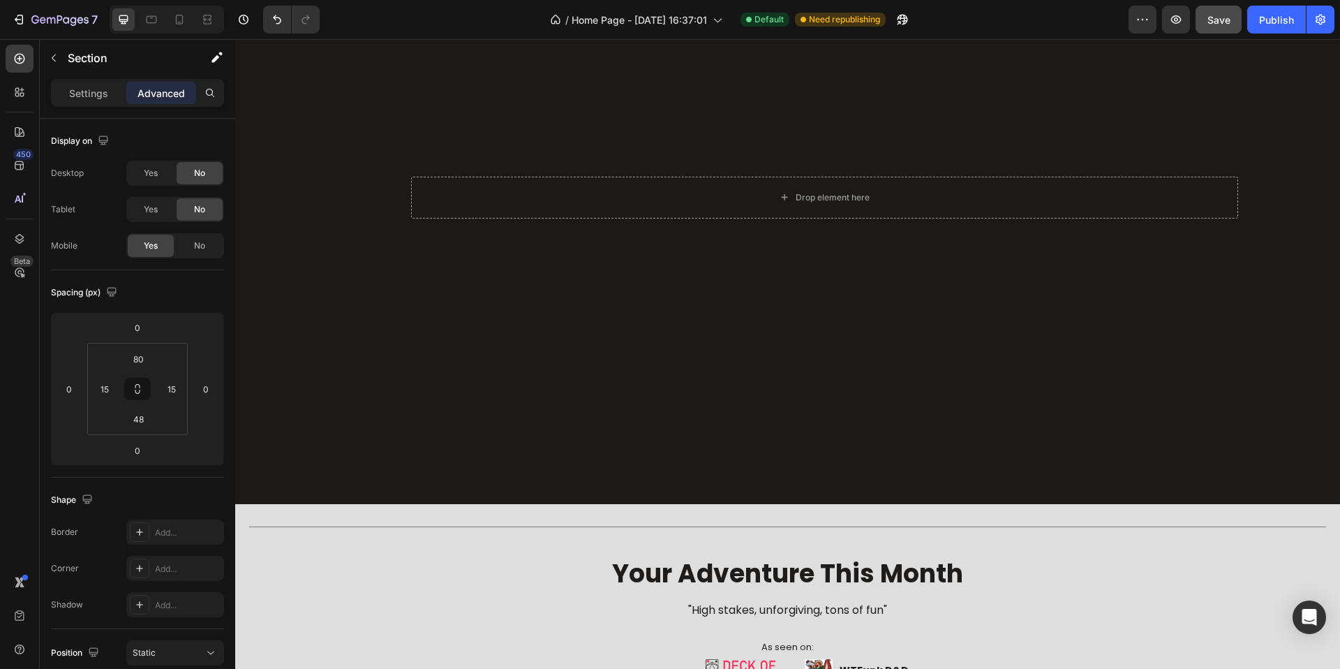
click at [1211, 29] on button "Save" at bounding box center [1219, 20] width 46 height 28
click at [184, 22] on icon at bounding box center [179, 20] width 14 height 14
type input "70"
type input "42"
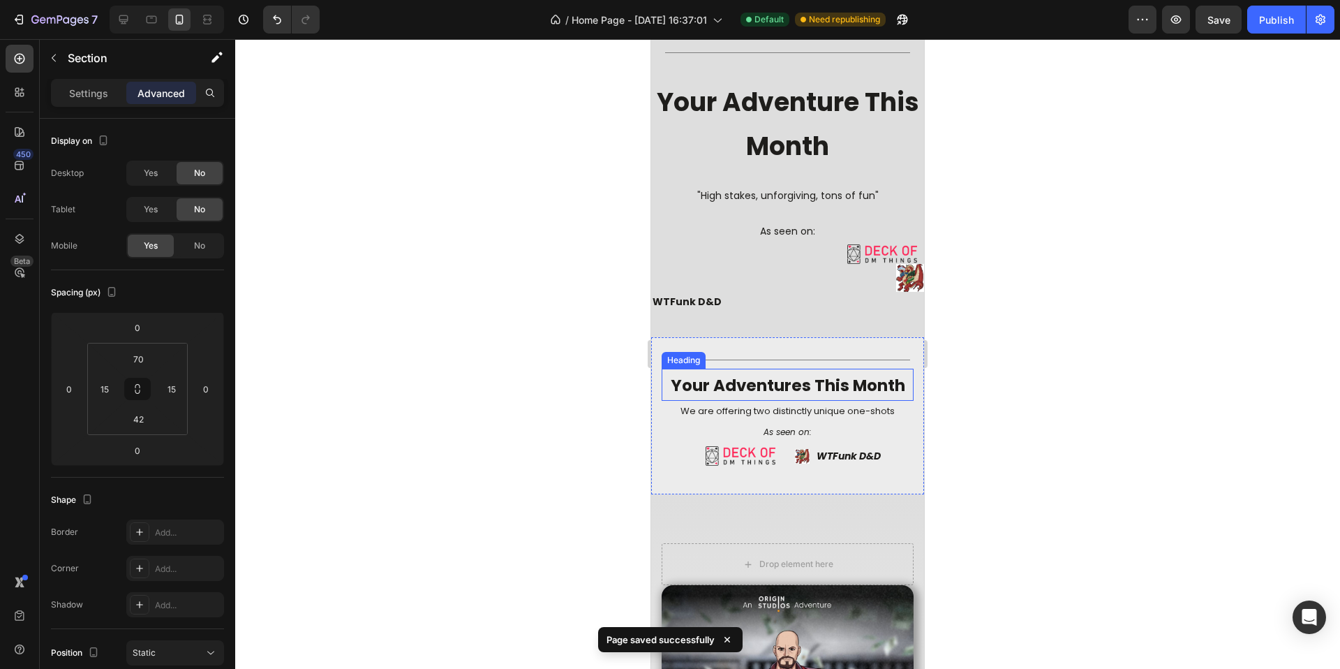
click at [799, 381] on span "your adventures this month" at bounding box center [788, 385] width 235 height 22
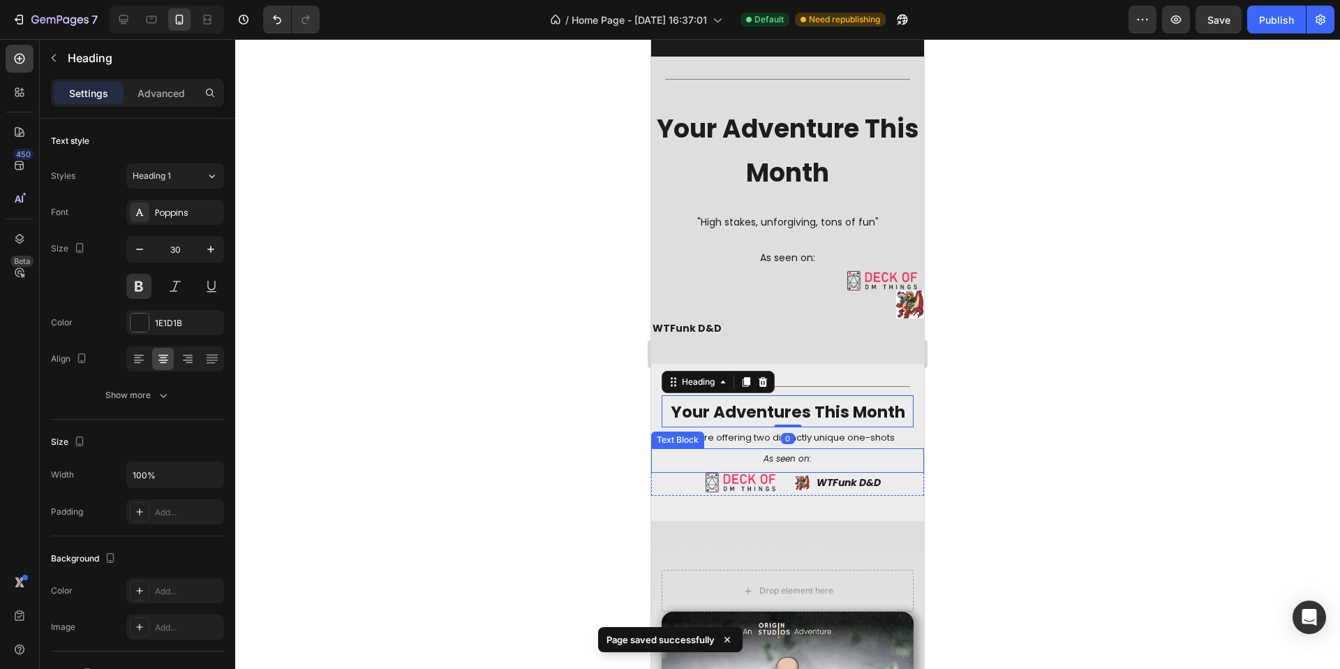
scroll to position [392, 0]
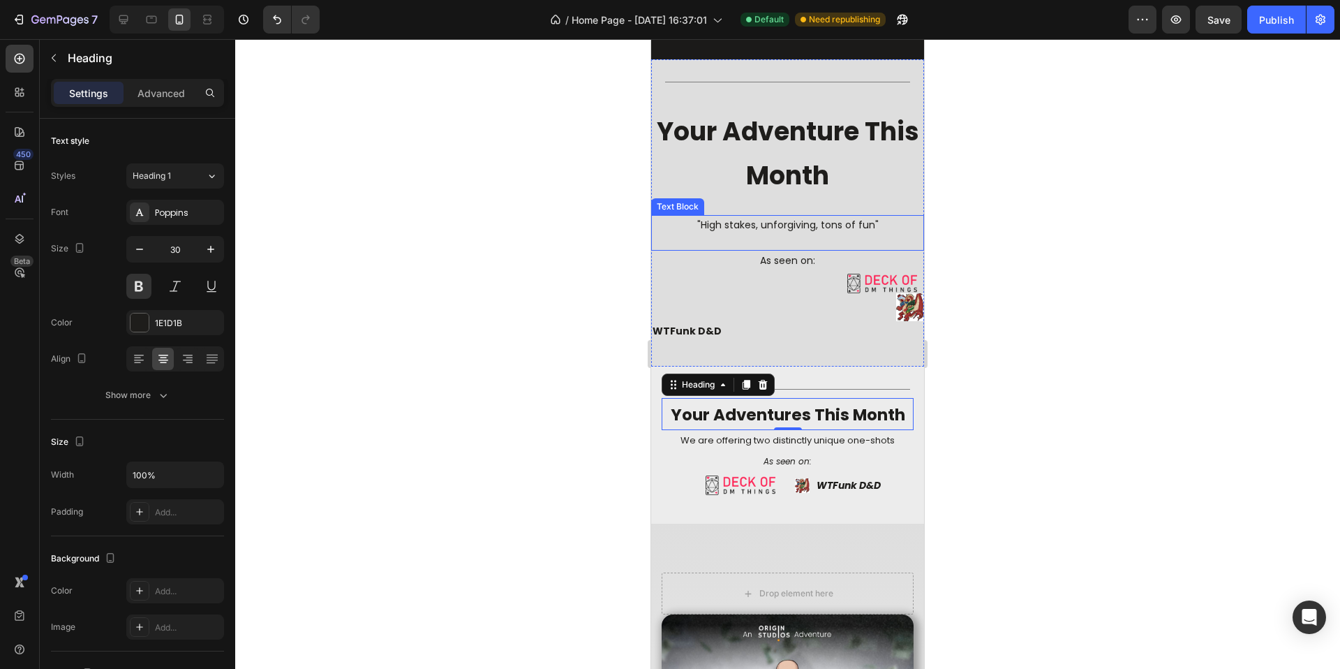
click at [778, 160] on span "your adventure this month" at bounding box center [788, 154] width 262 height 80
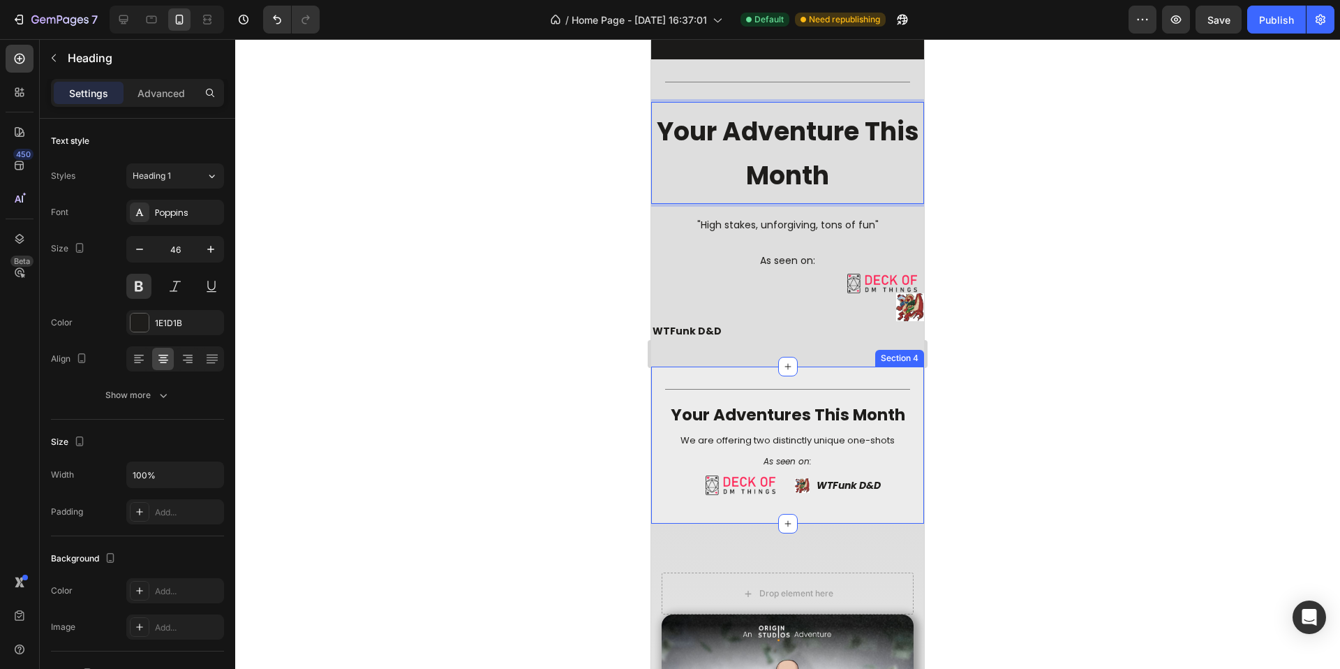
click at [731, 411] on span "your adventures this month" at bounding box center [788, 414] width 235 height 22
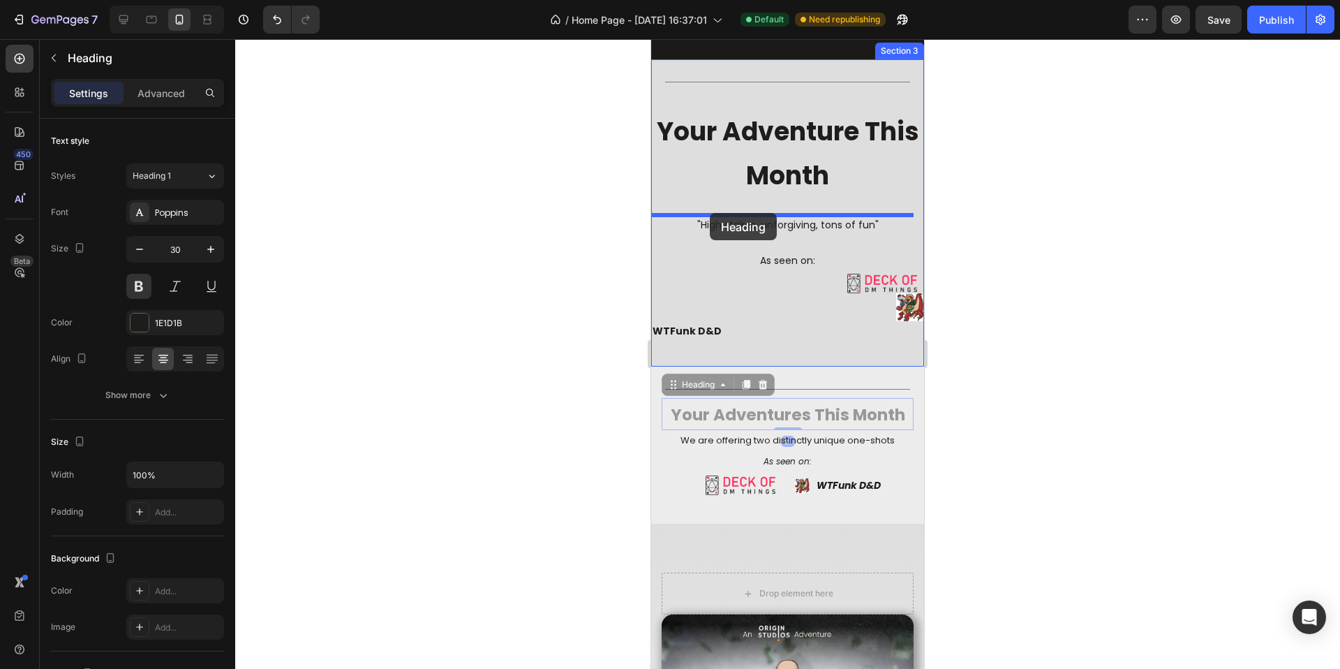
drag, startPoint x: 675, startPoint y: 385, endPoint x: 710, endPoint y: 213, distance: 175.2
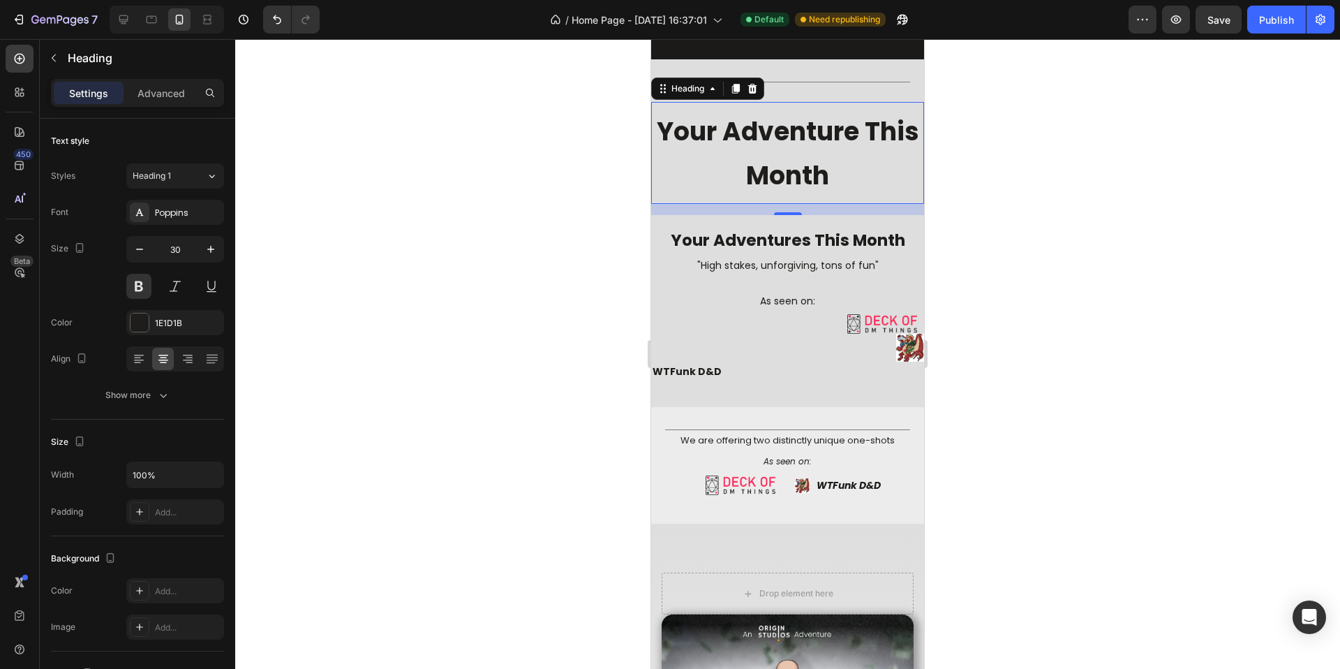
click at [799, 178] on span "your adventure this month" at bounding box center [788, 154] width 262 height 80
click at [756, 88] on icon at bounding box center [752, 89] width 9 height 10
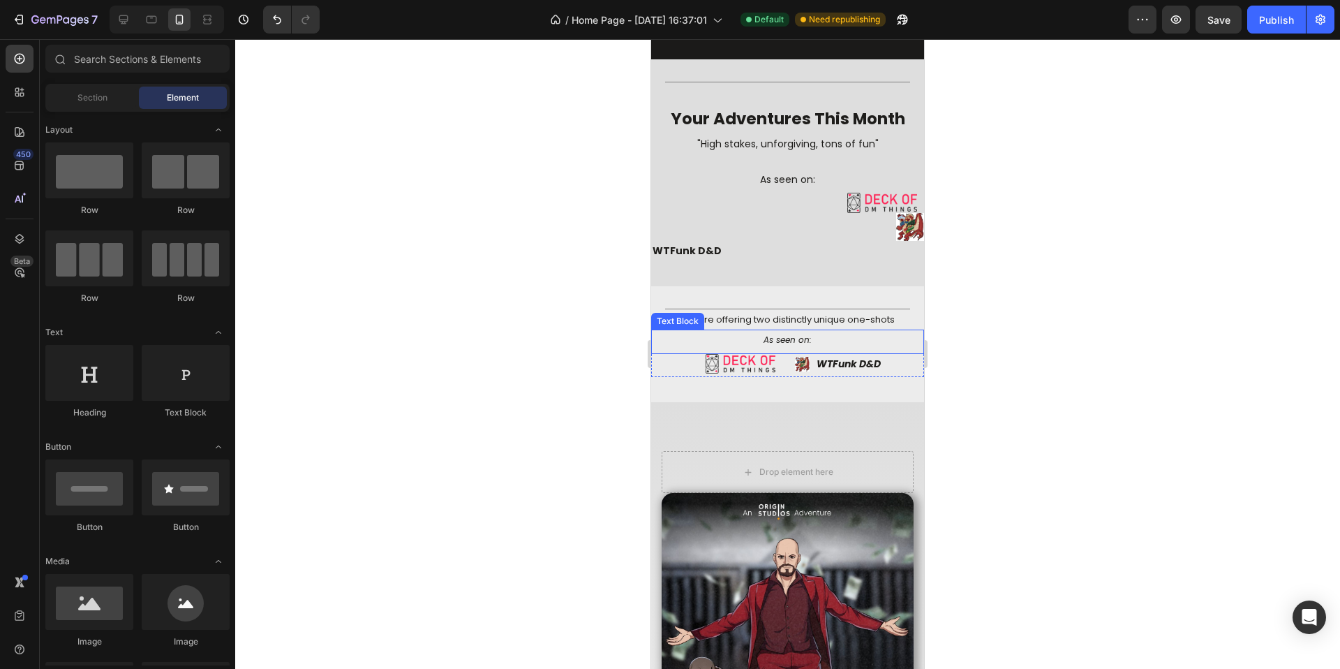
click at [773, 336] on icon "As seen on:" at bounding box center [788, 340] width 48 height 12
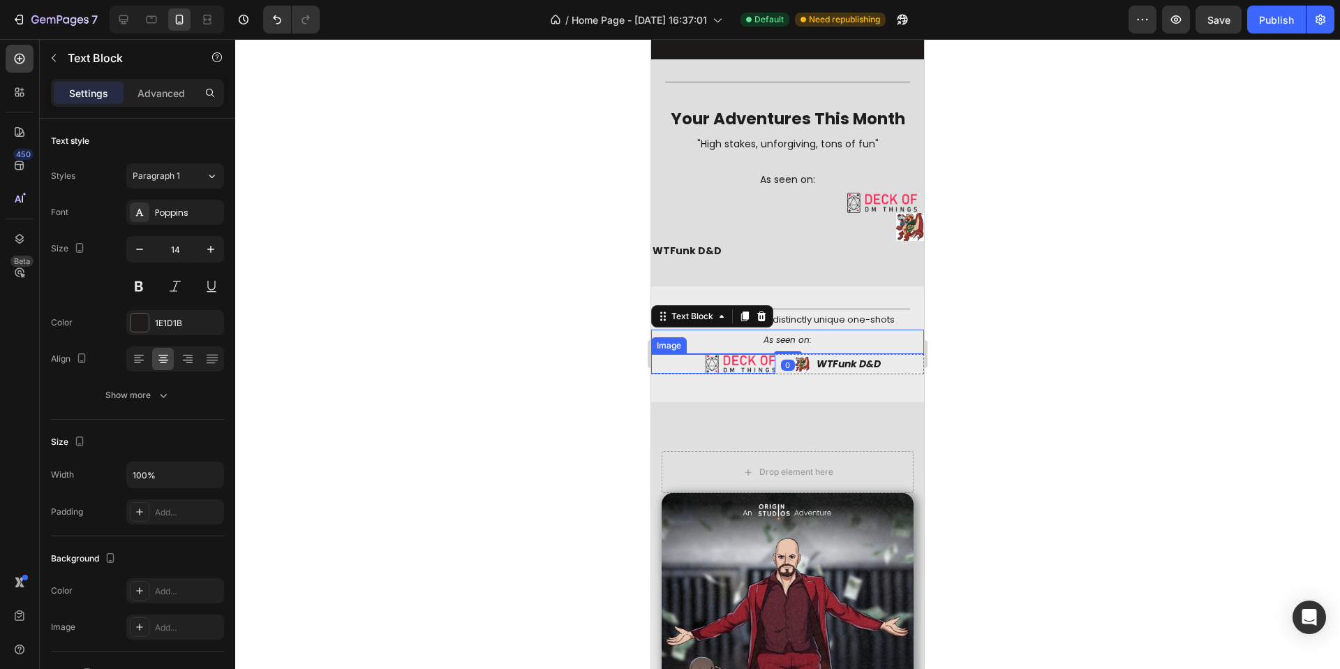
click at [678, 362] on div at bounding box center [713, 364] width 124 height 20
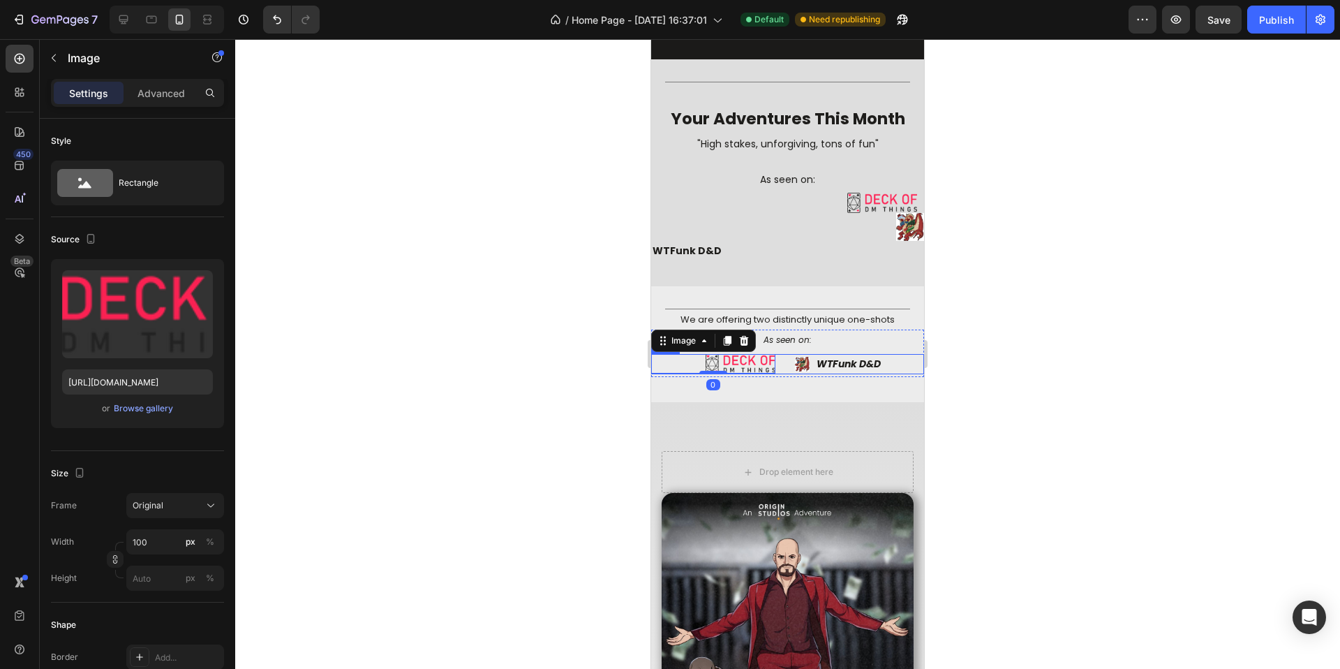
click at [781, 372] on div "Image 0 Image WTFunk D&D Text Block Row" at bounding box center [787, 364] width 273 height 20
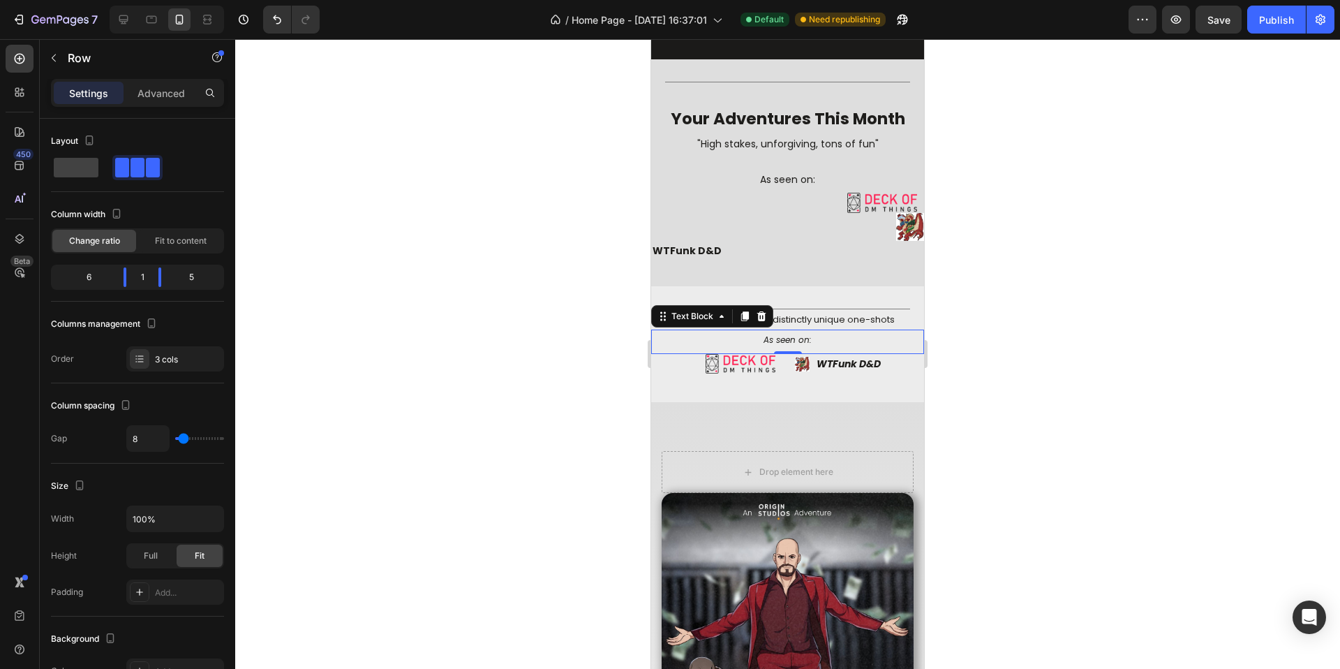
click at [779, 349] on div "As seen on:" at bounding box center [787, 339] width 273 height 20
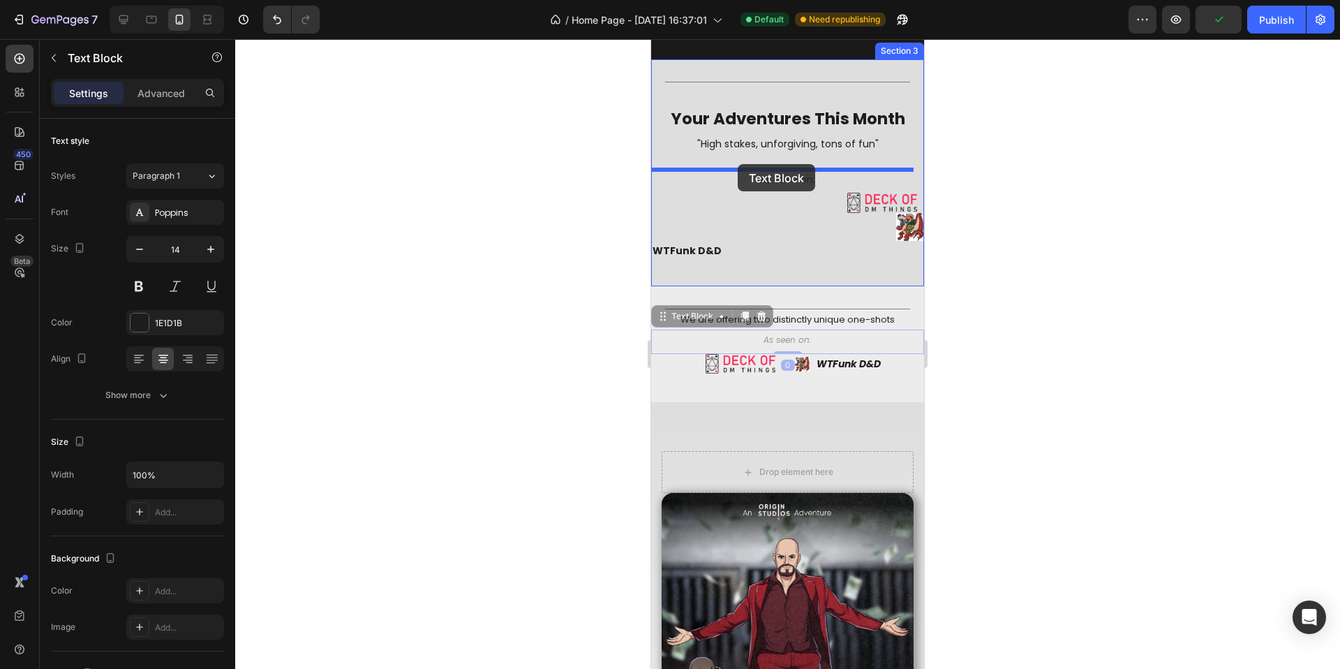
drag, startPoint x: 697, startPoint y: 320, endPoint x: 738, endPoint y: 165, distance: 159.6
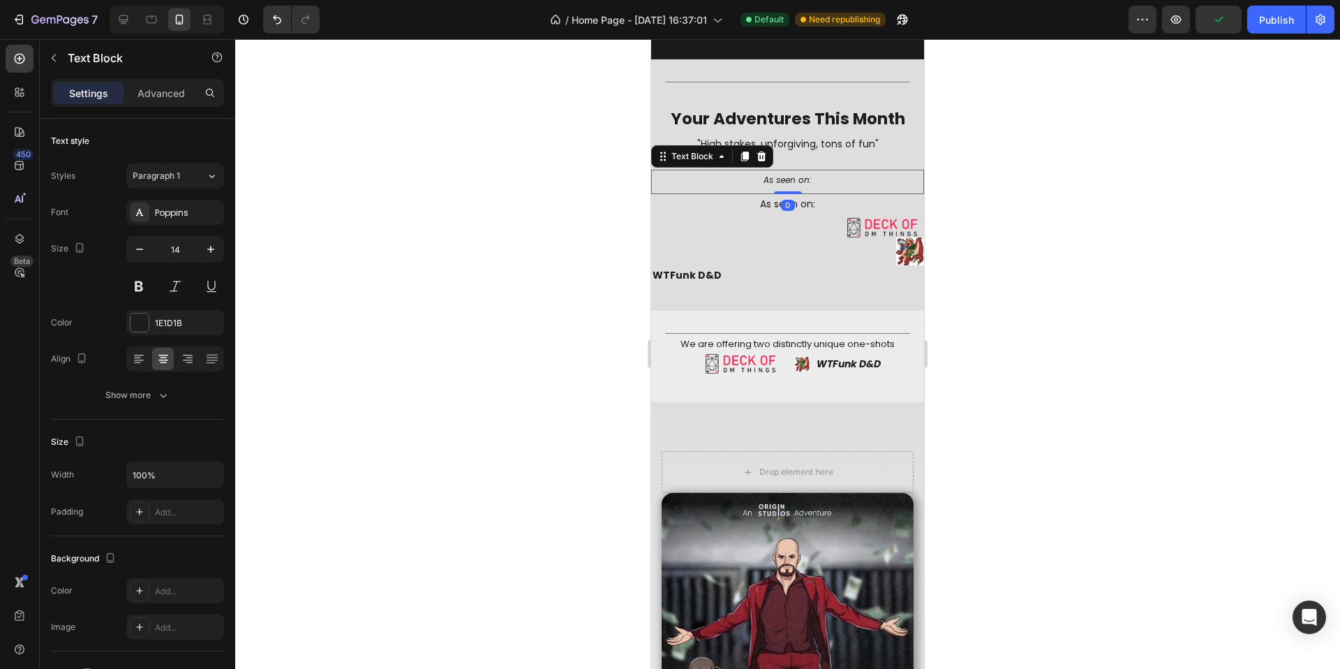
click at [781, 200] on div "0" at bounding box center [788, 205] width 14 height 11
click at [755, 206] on p "As seen on:" at bounding box center [788, 203] width 270 height 17
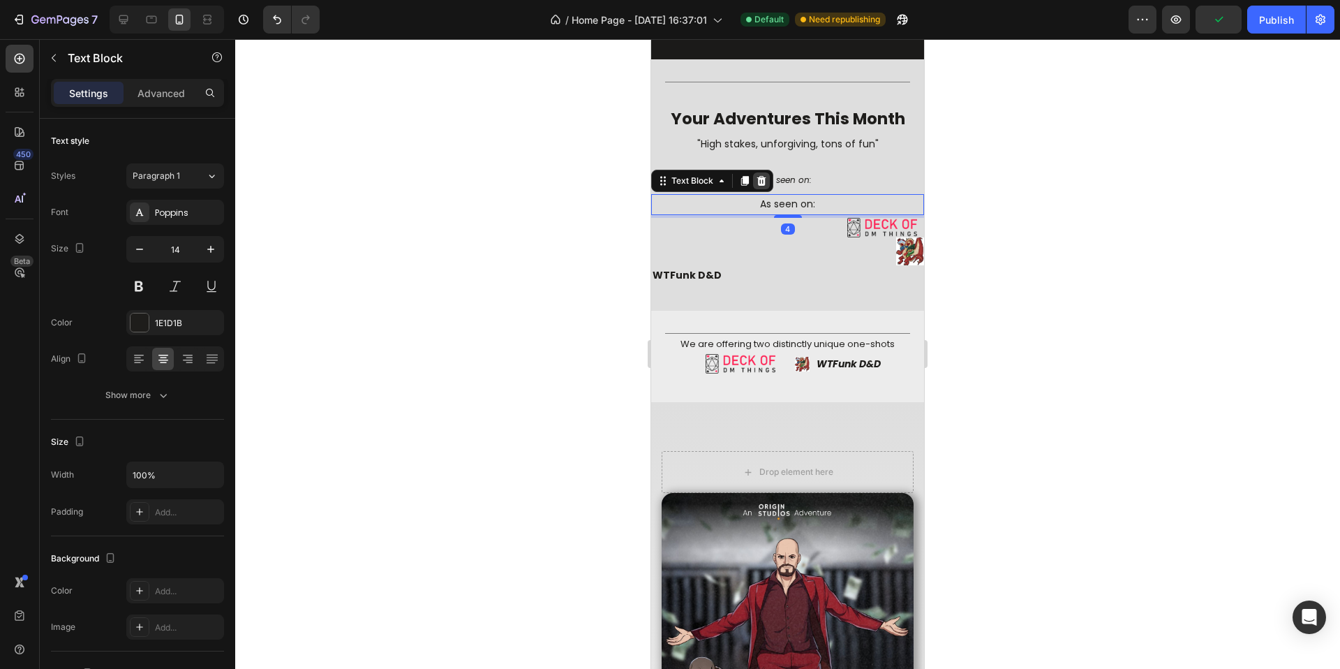
click at [764, 182] on icon at bounding box center [761, 181] width 9 height 10
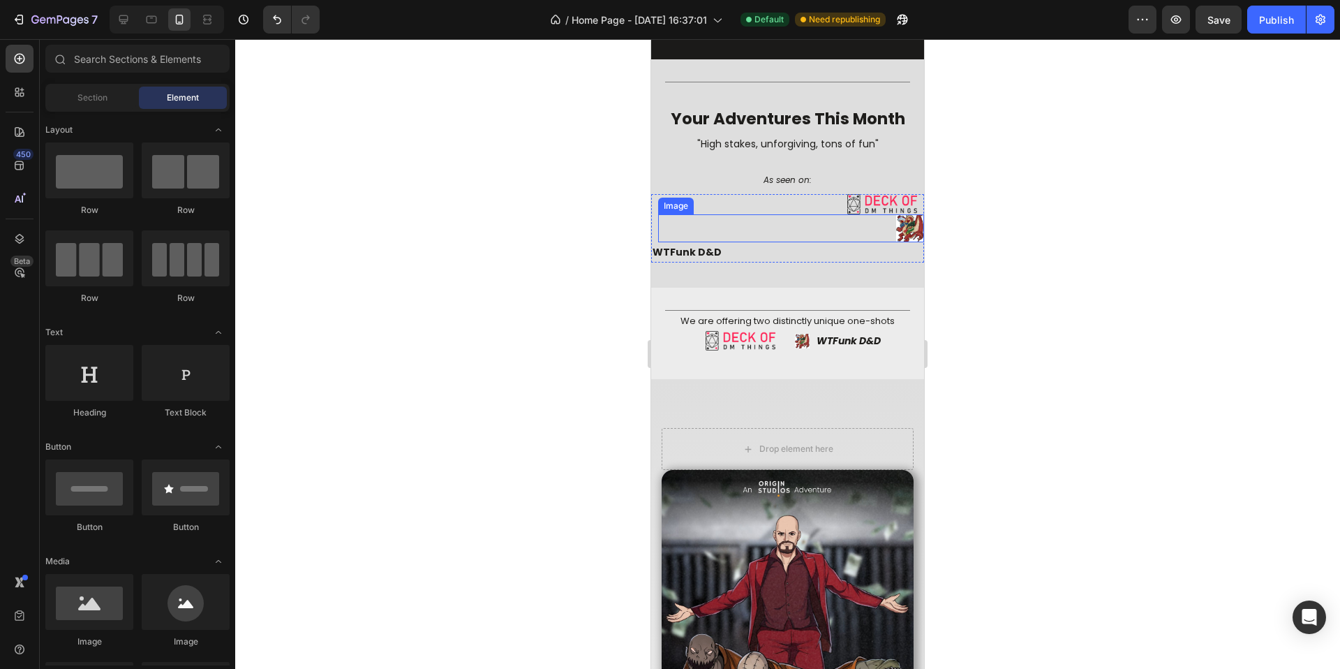
click at [771, 225] on div at bounding box center [791, 228] width 266 height 28
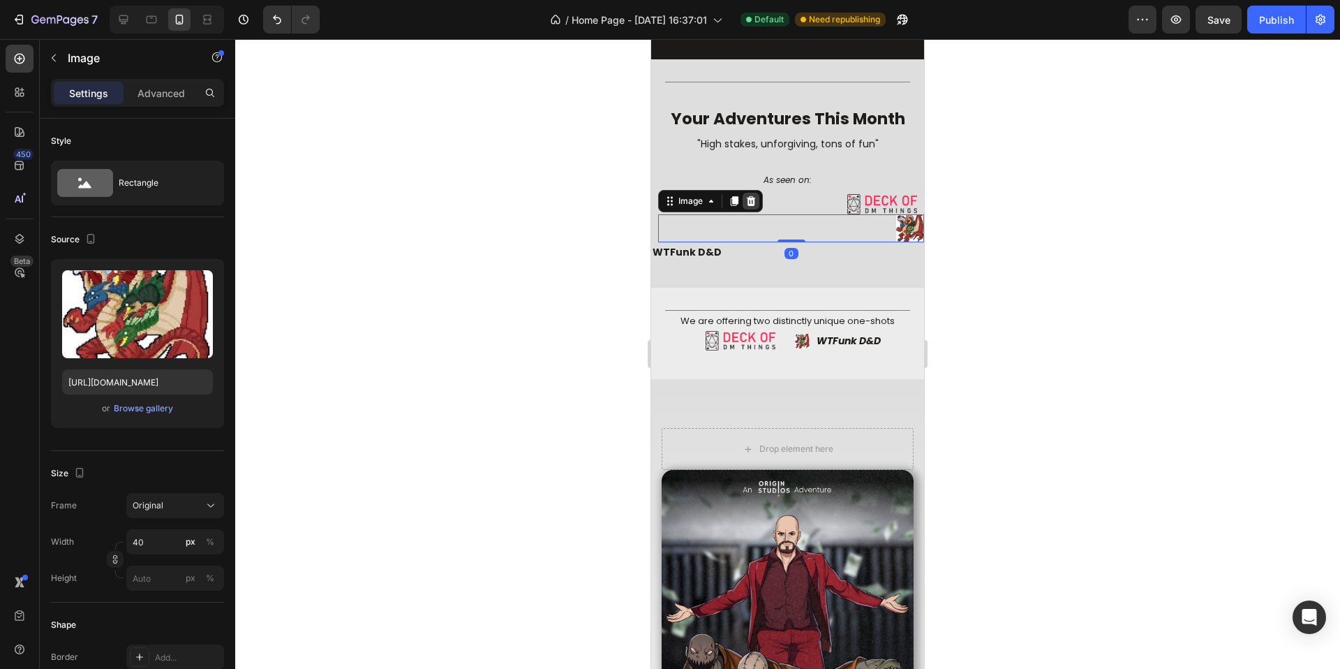
click at [752, 209] on div at bounding box center [751, 201] width 17 height 17
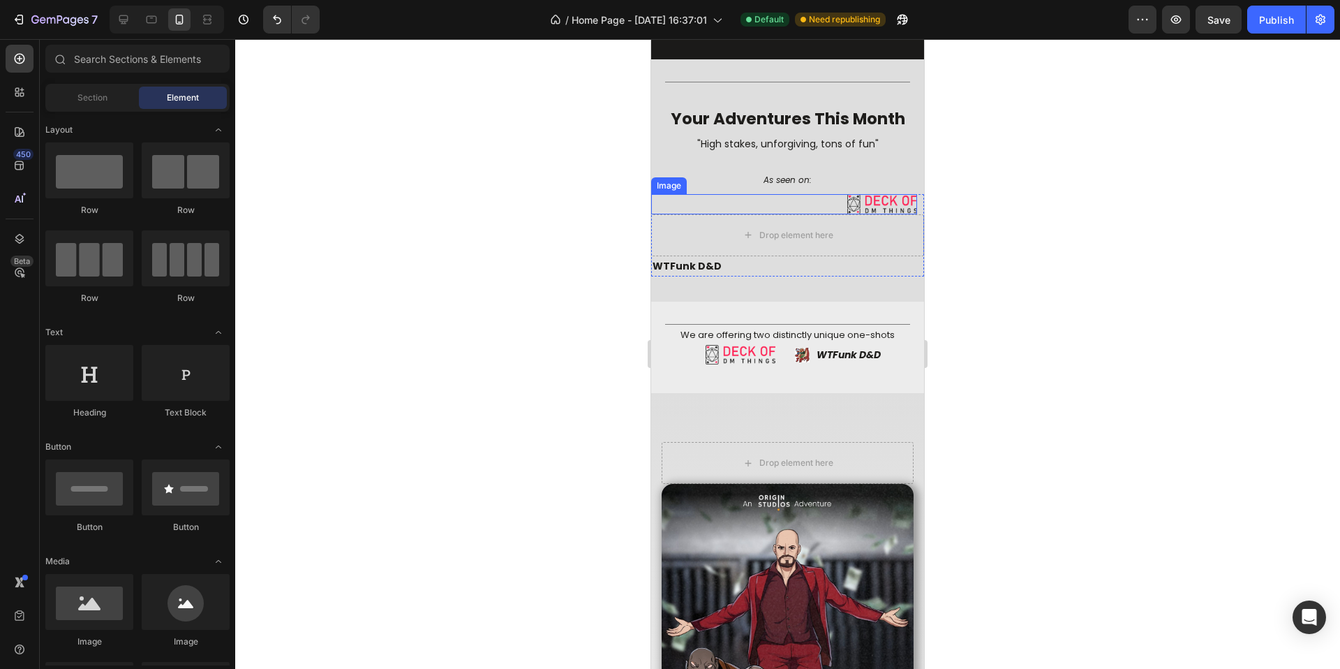
click at [768, 202] on div at bounding box center [784, 204] width 266 height 20
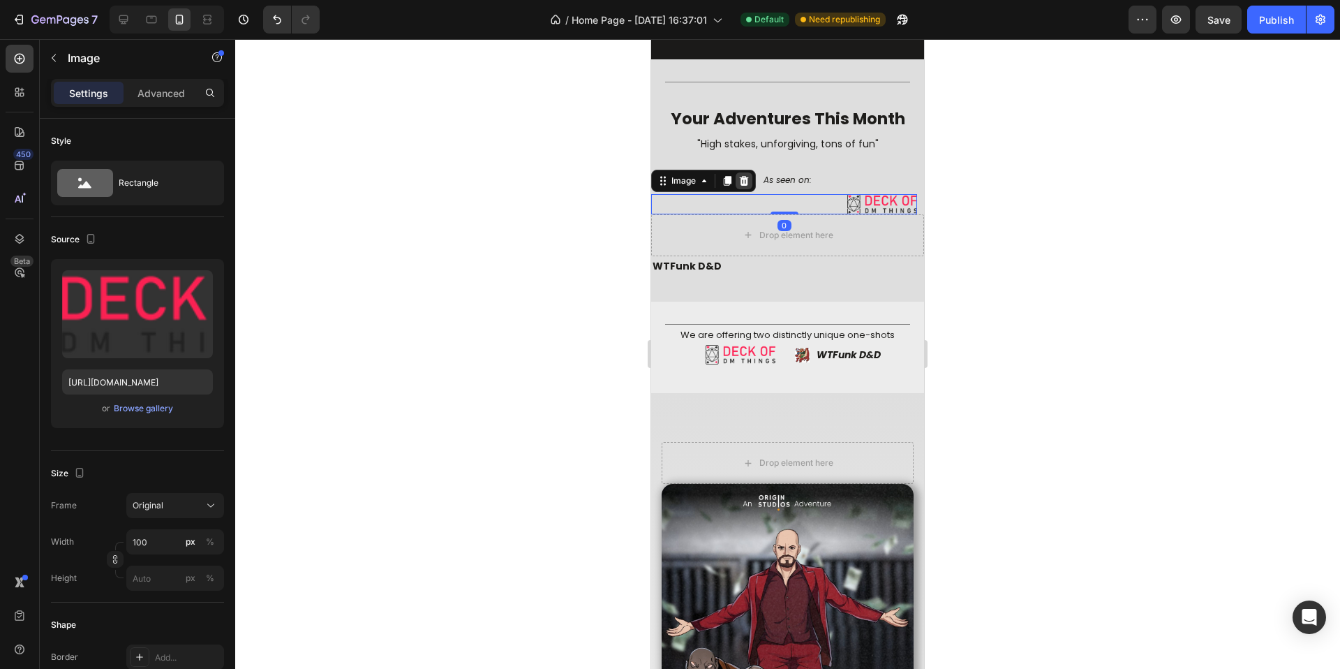
click at [743, 181] on icon at bounding box center [744, 181] width 9 height 10
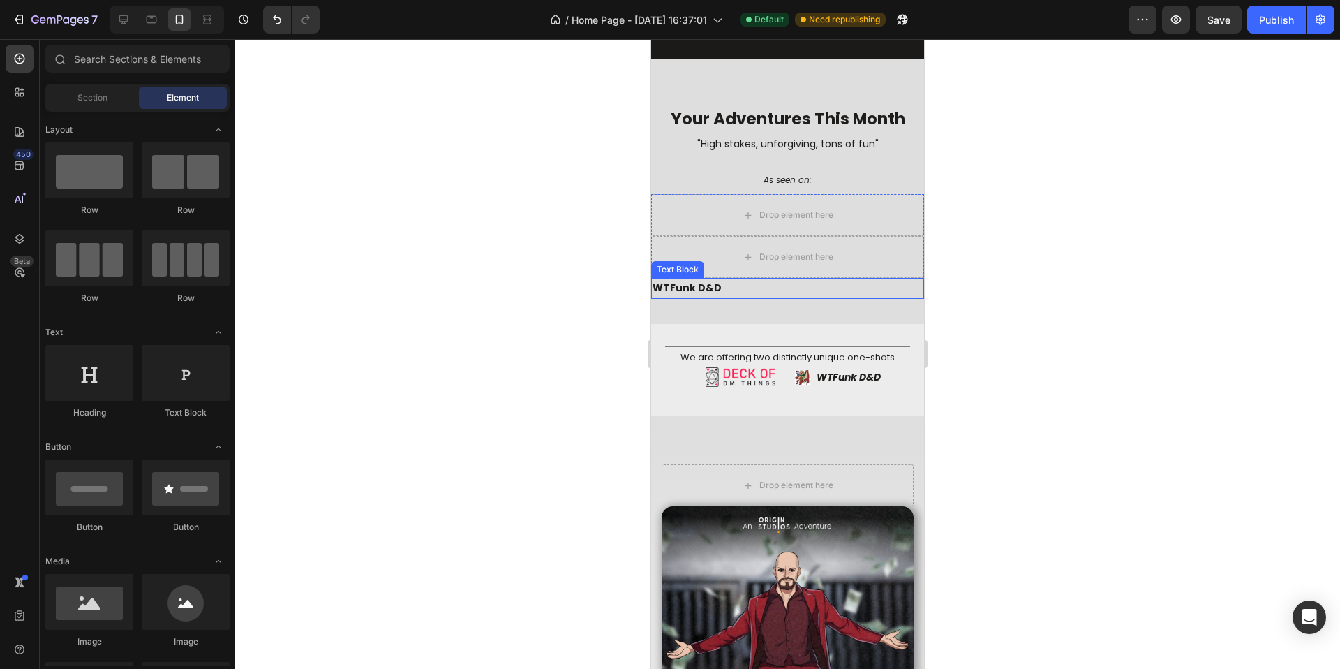
click at [734, 285] on p "WTFunk D&D" at bounding box center [788, 287] width 270 height 17
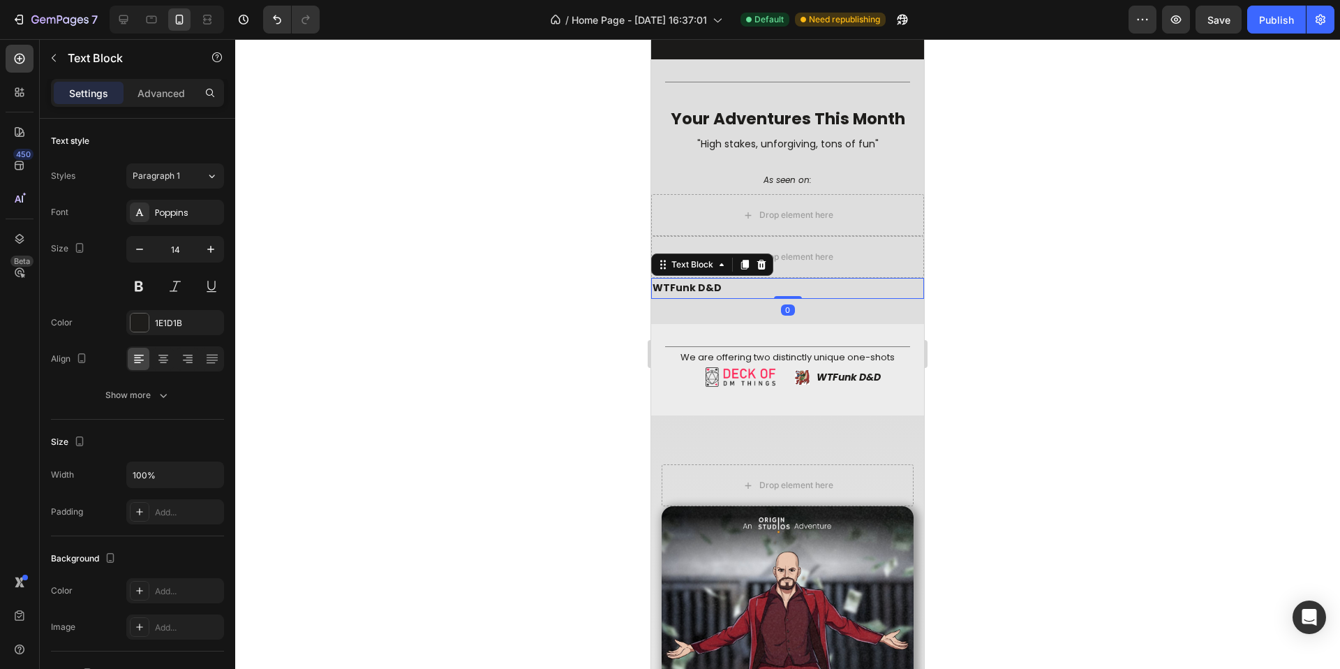
click at [761, 265] on icon at bounding box center [761, 265] width 9 height 10
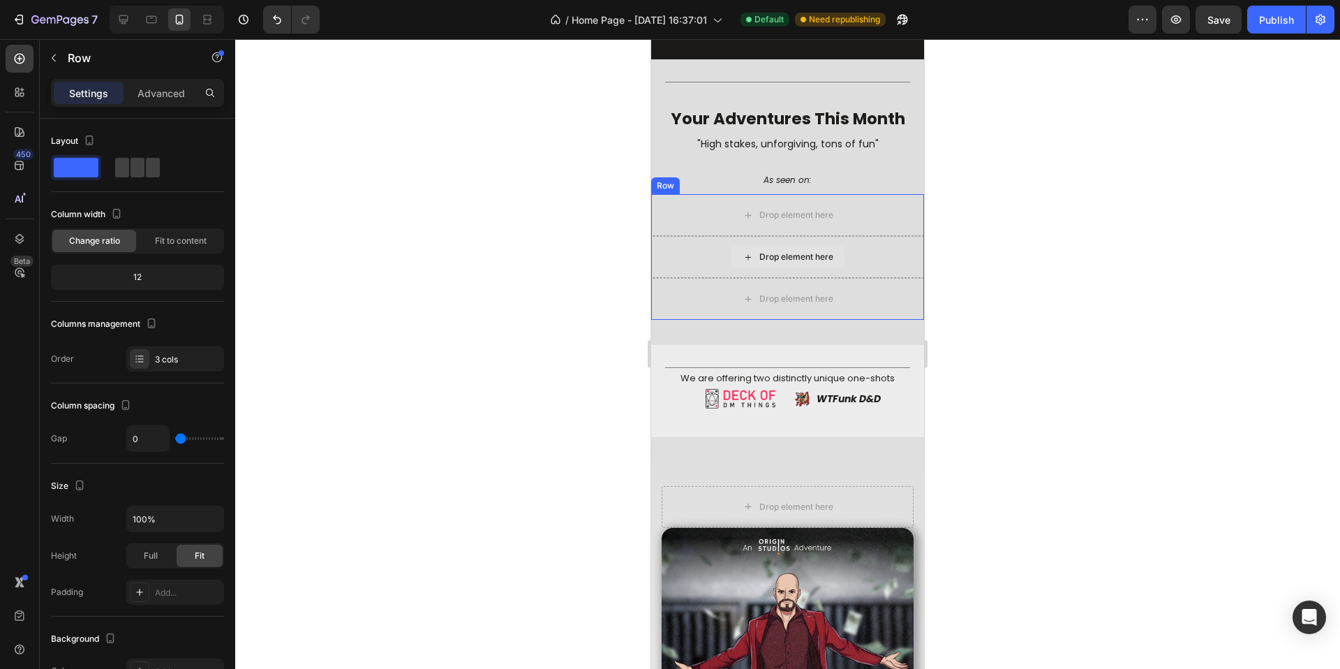
click at [748, 235] on div "Drop element here" at bounding box center [787, 215] width 273 height 42
click at [736, 176] on icon at bounding box center [737, 181] width 9 height 10
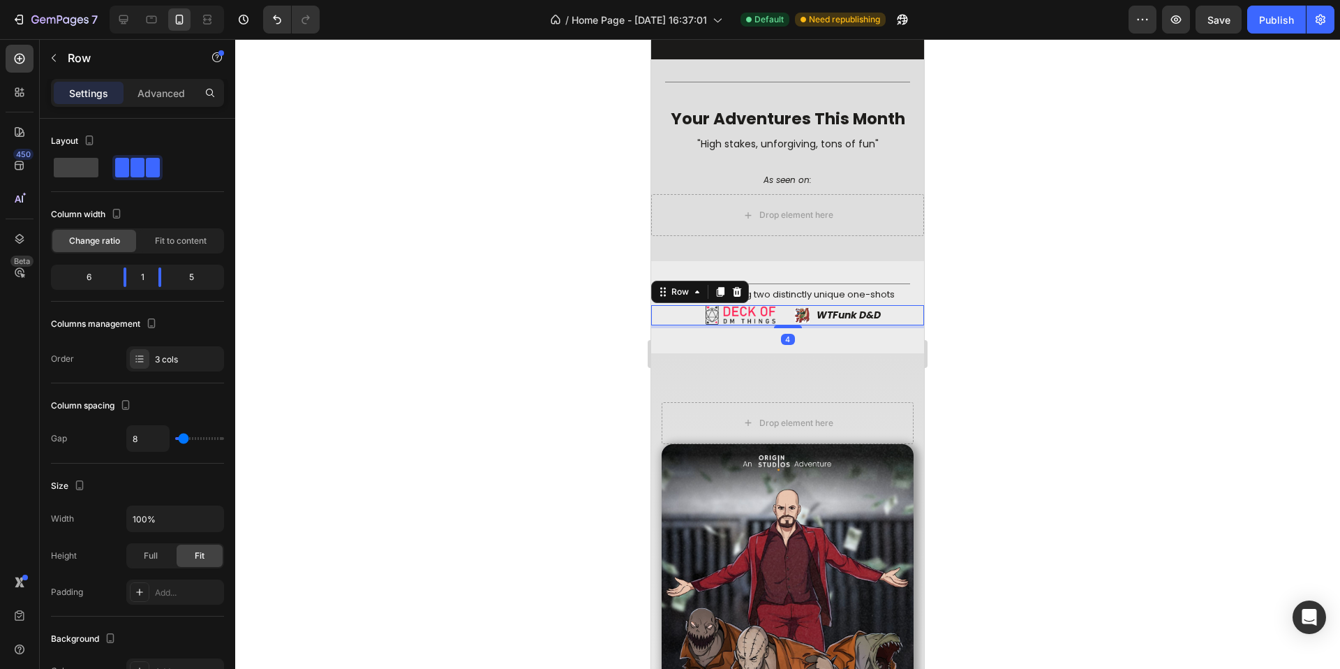
click at [781, 318] on div "Image Image WTFunk D&D Text Block Row 4" at bounding box center [787, 315] width 273 height 20
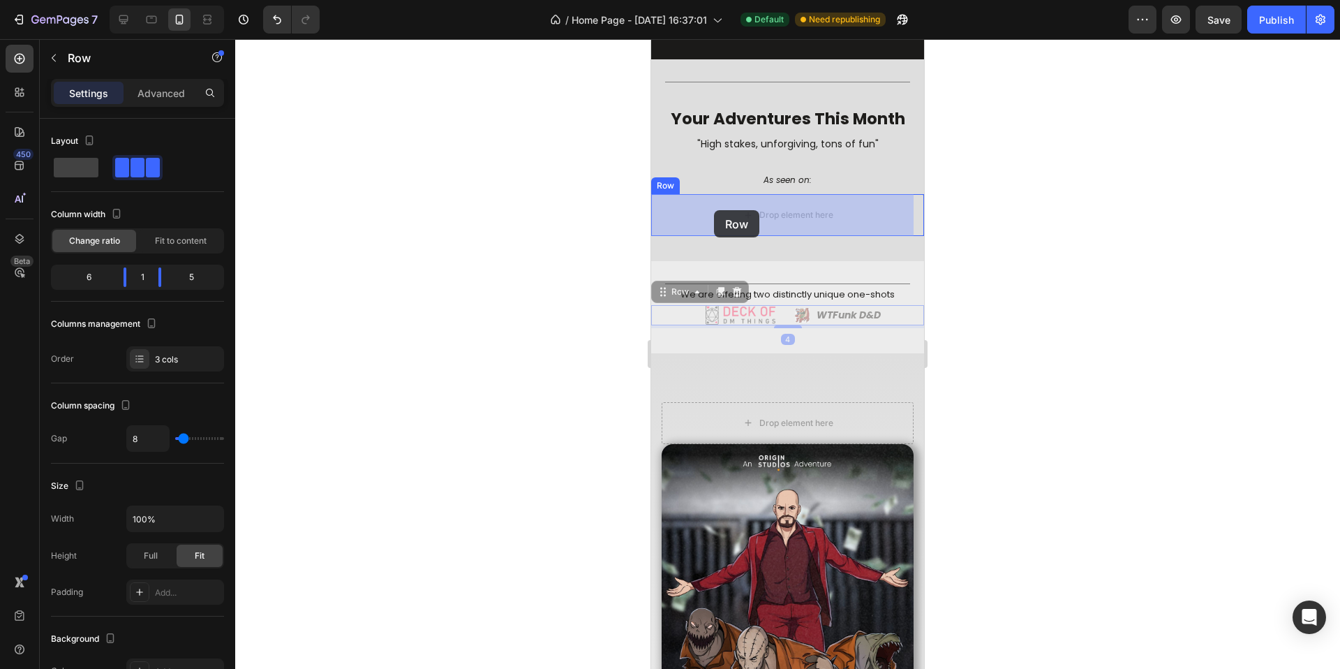
drag, startPoint x: 683, startPoint y: 292, endPoint x: 714, endPoint y: 210, distance: 87.2
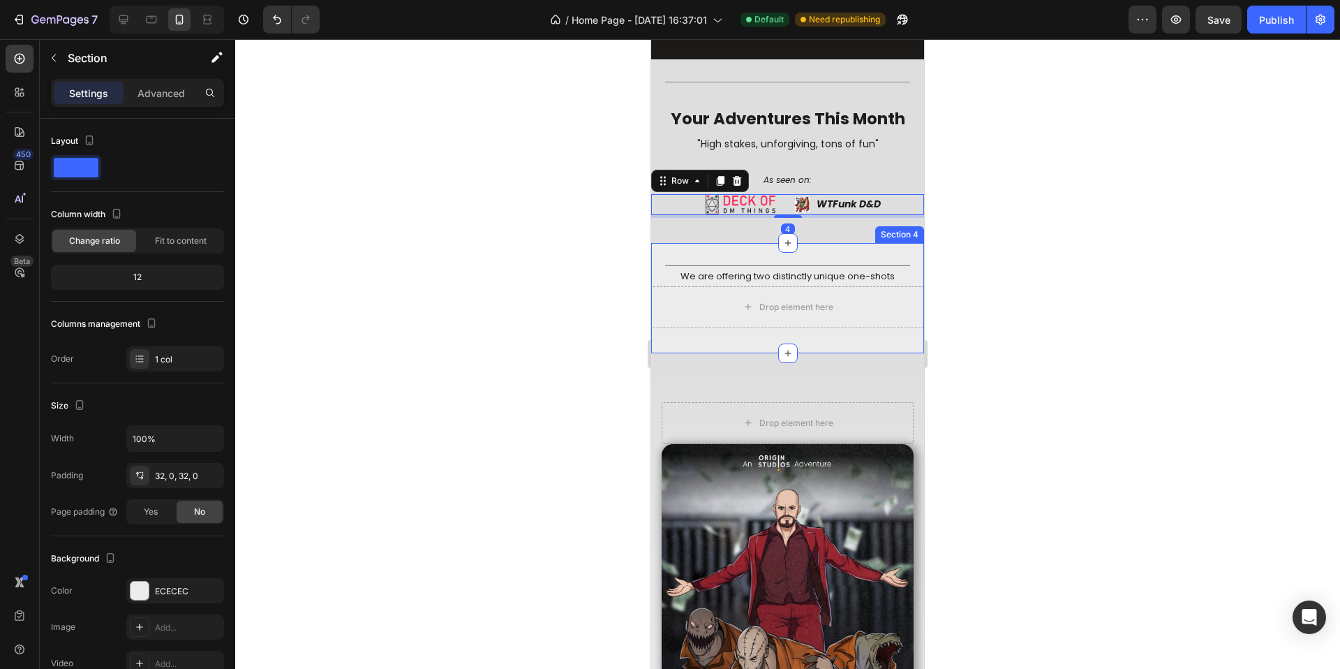
click at [794, 254] on div "Title Line We are offering two distinctly unique one-shots Text Block Drop elem…" at bounding box center [787, 298] width 273 height 110
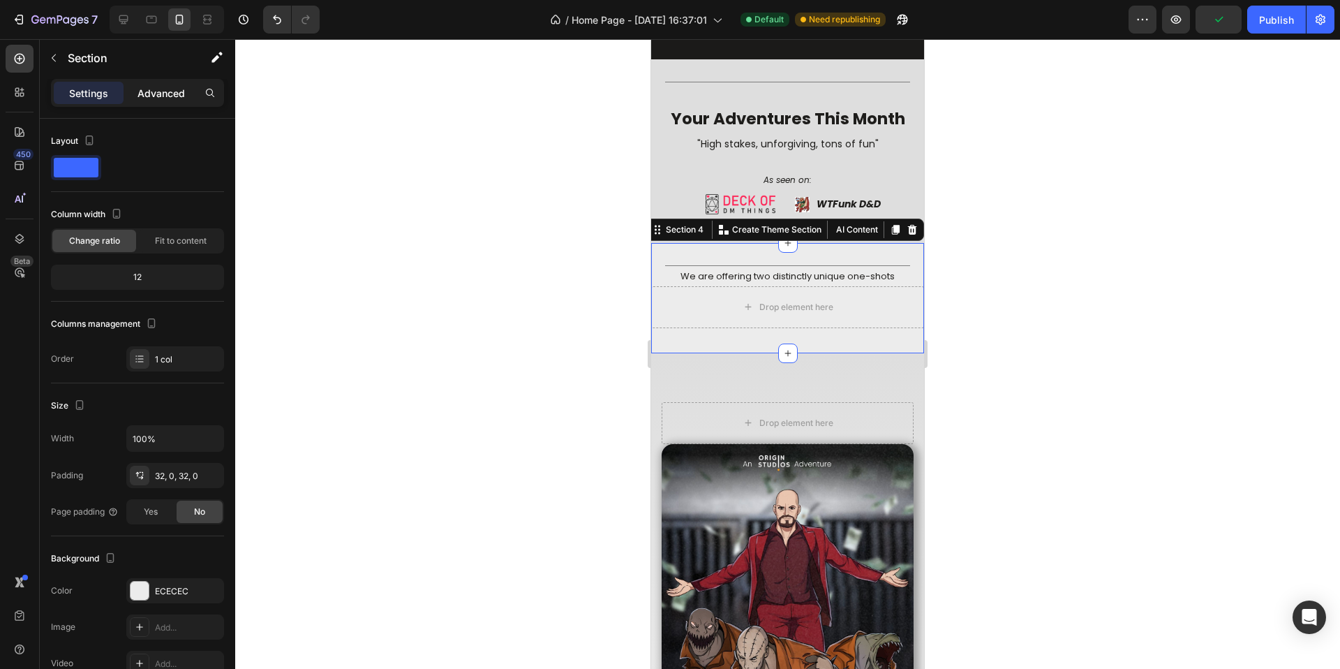
click at [188, 99] on div "Advanced" at bounding box center [161, 93] width 70 height 22
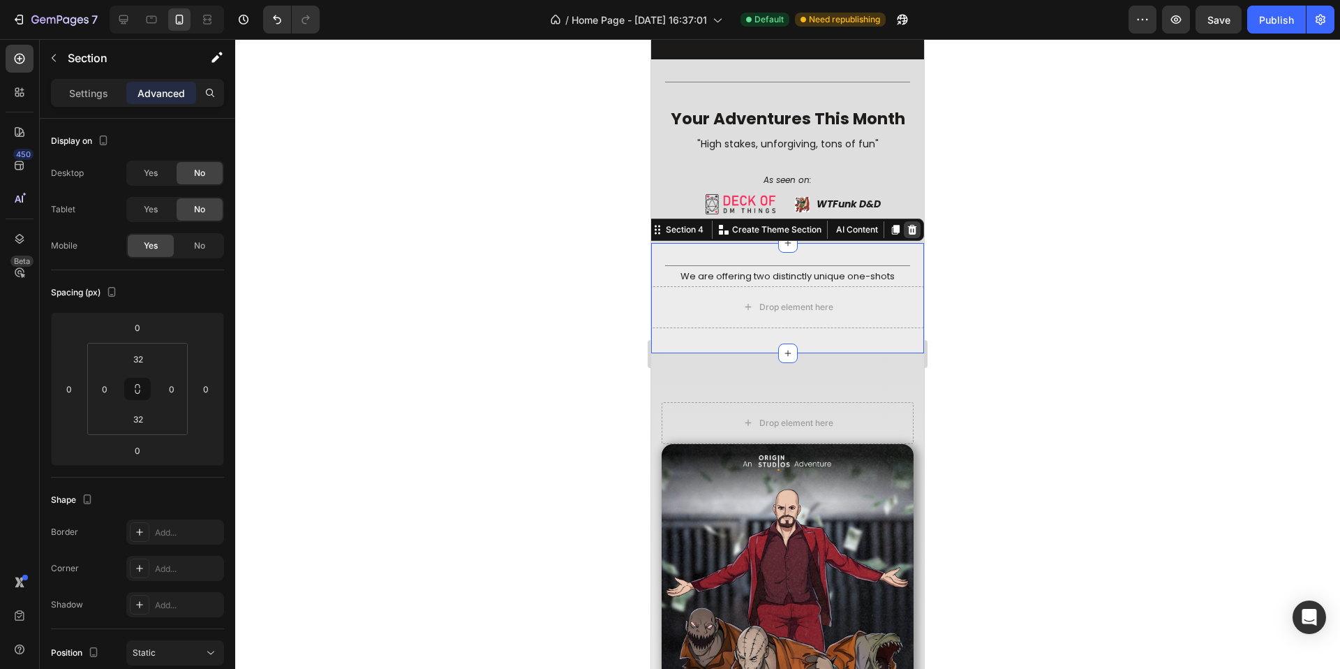
click at [908, 231] on icon at bounding box center [912, 229] width 9 height 10
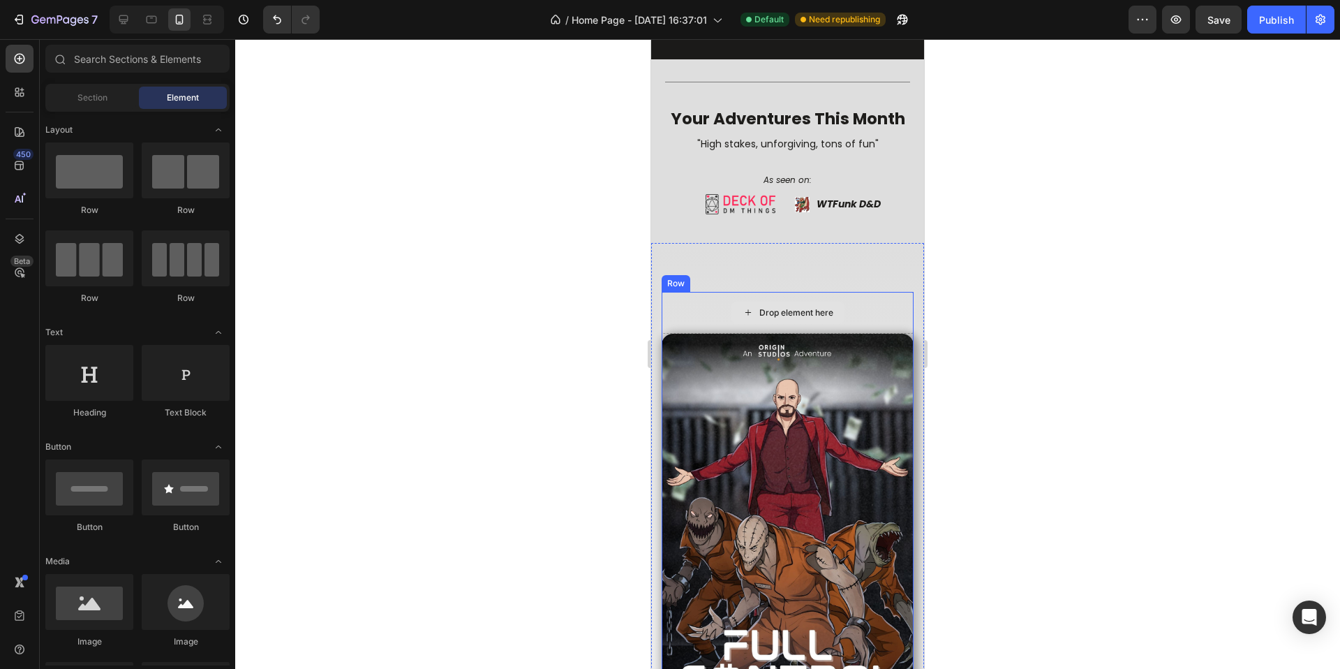
click at [802, 317] on div "Drop element here" at bounding box center [796, 312] width 74 height 11
drag, startPoint x: 694, startPoint y: 358, endPoint x: 690, endPoint y: 348, distance: 10.6
click at [697, 361] on img at bounding box center [788, 544] width 252 height 420
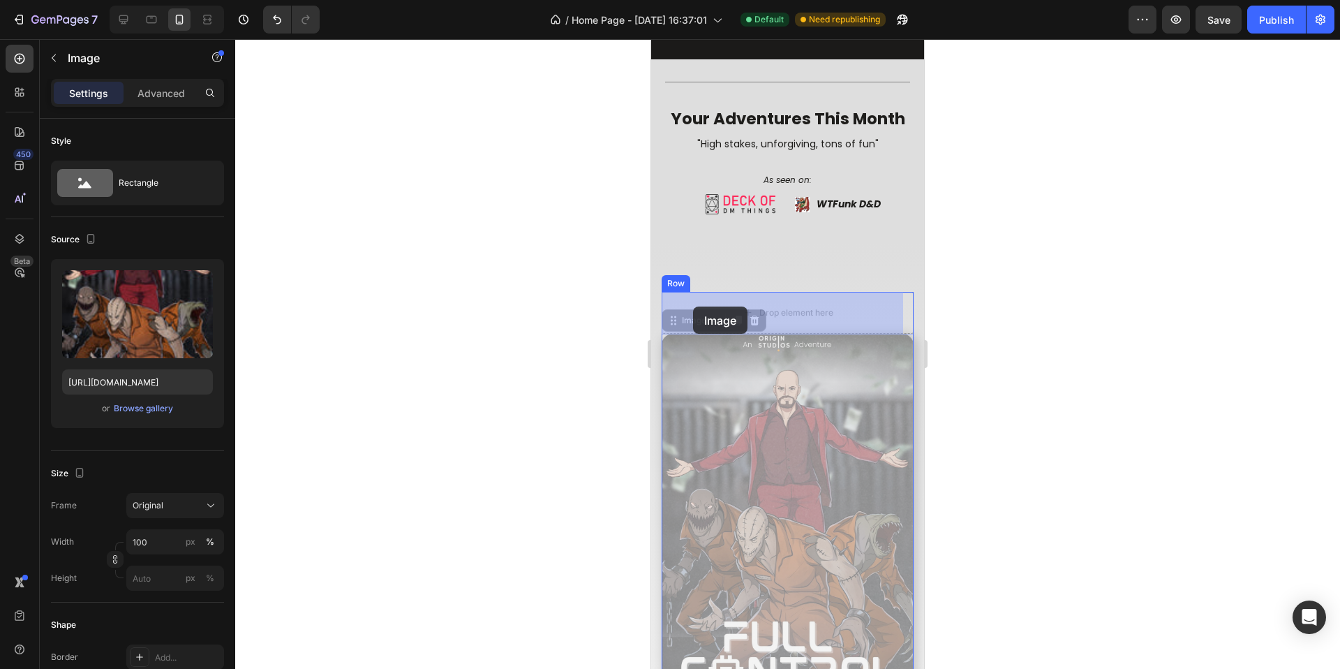
drag, startPoint x: 684, startPoint y: 327, endPoint x: 693, endPoint y: 306, distance: 22.8
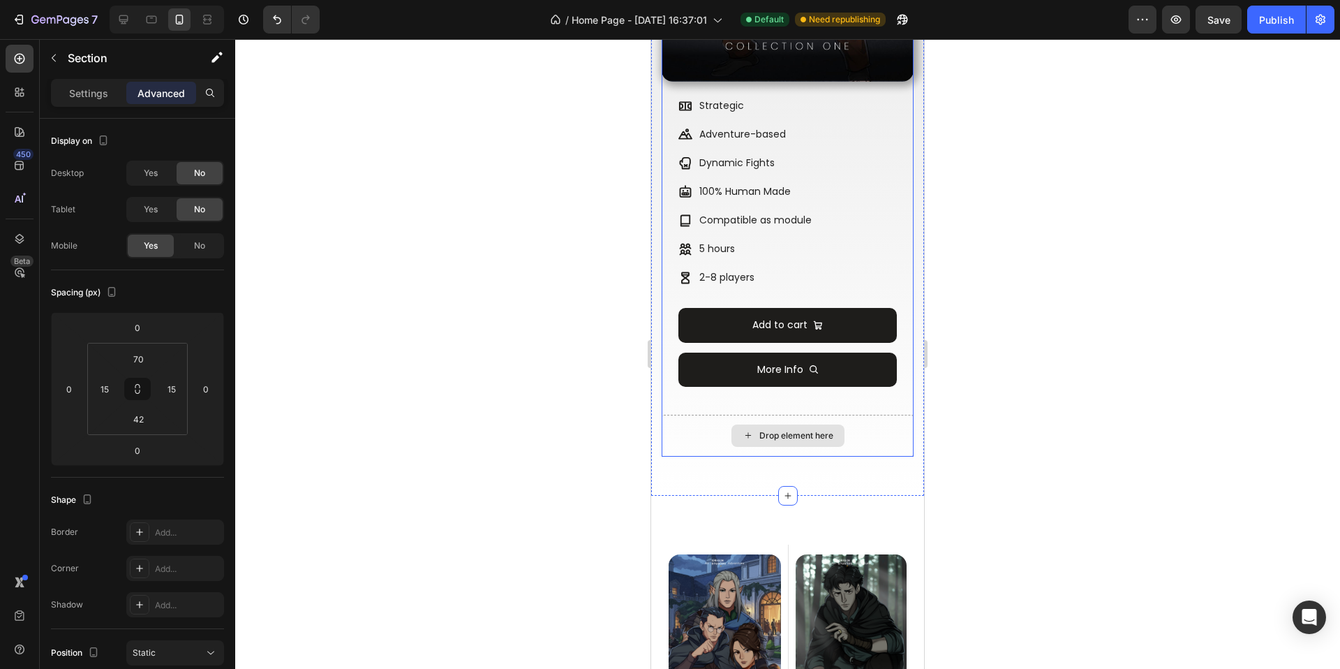
scroll to position [1047, 0]
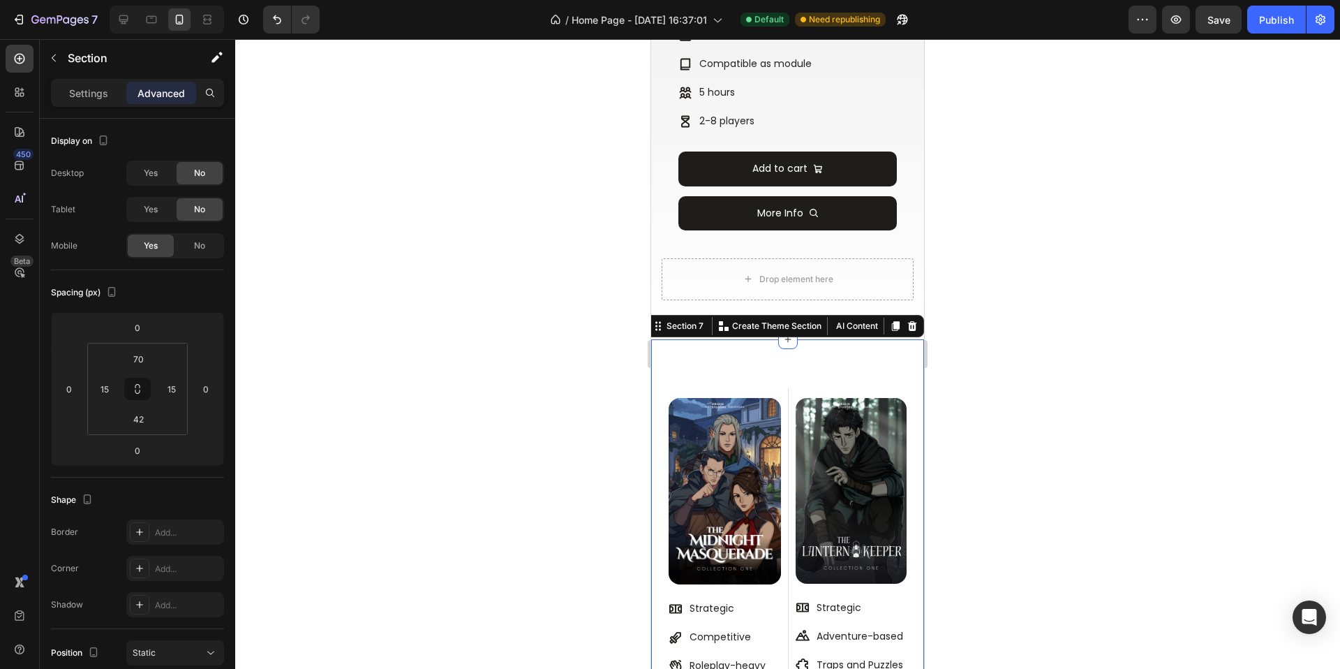
scroll to position [1174, 0]
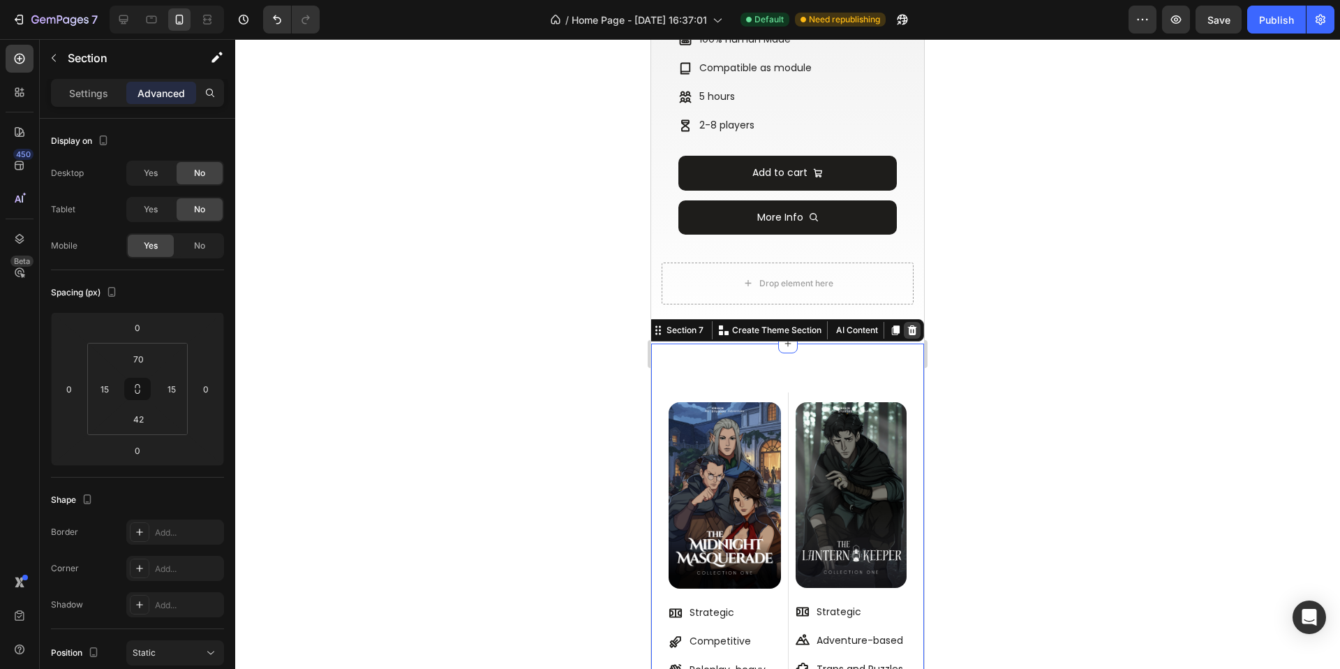
click at [908, 325] on icon at bounding box center [912, 330] width 9 height 10
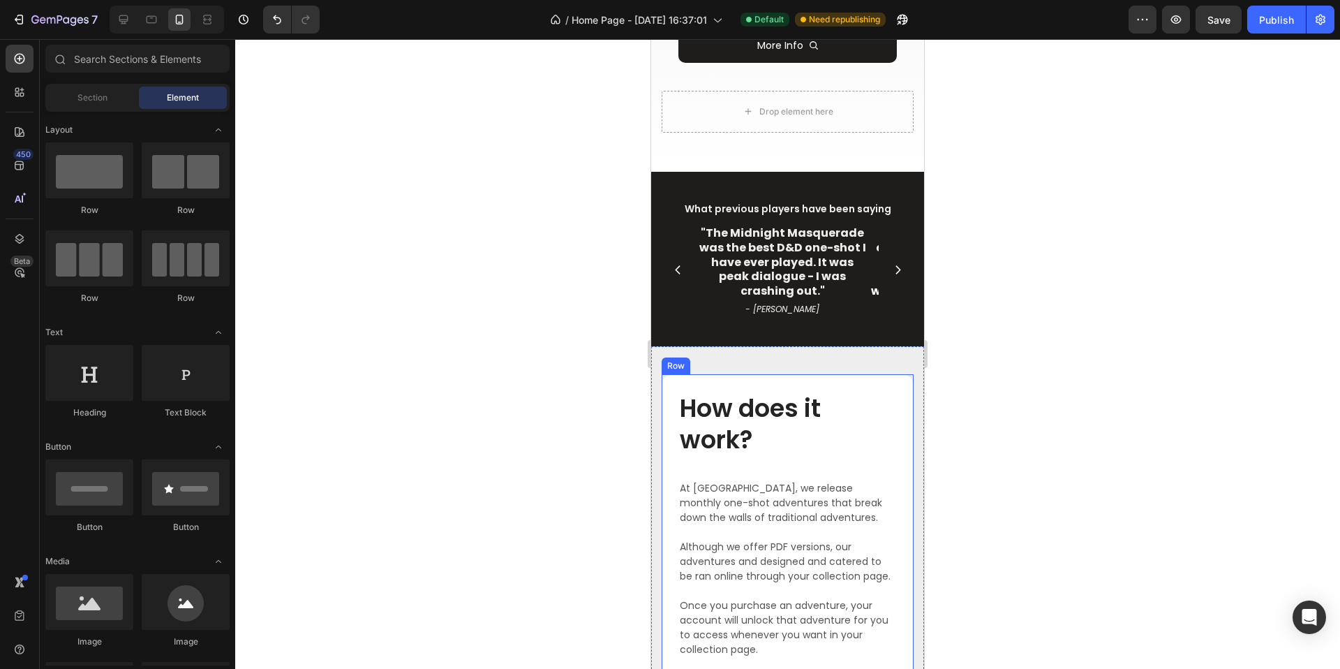
scroll to position [1352, 0]
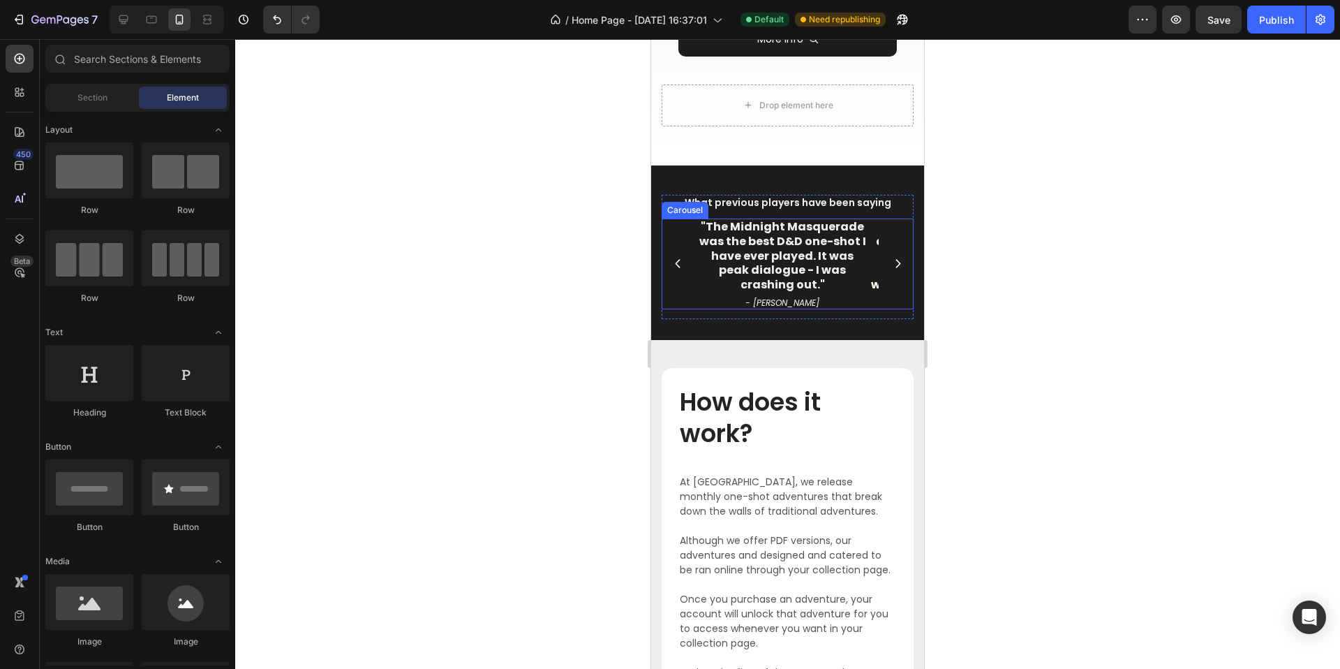
click at [890, 250] on button "Carousel Next Arrow" at bounding box center [898, 264] width 28 height 28
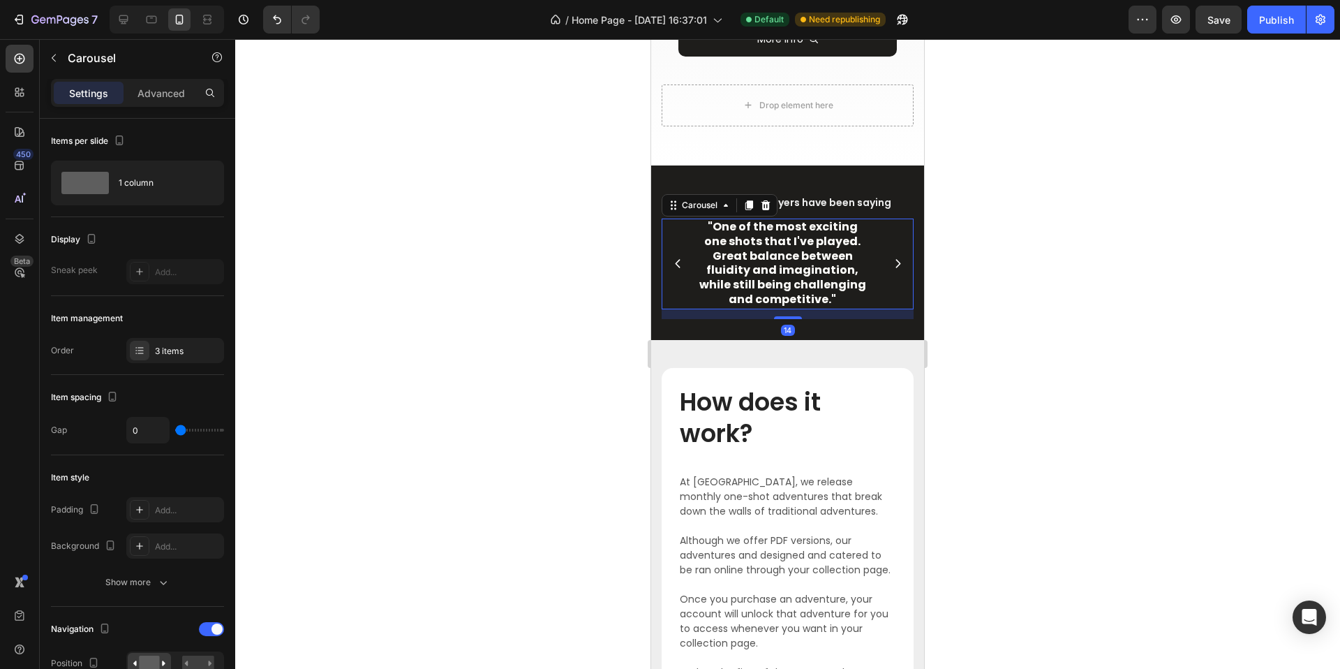
click at [890, 250] on button "Carousel Next Arrow" at bounding box center [898, 264] width 28 height 28
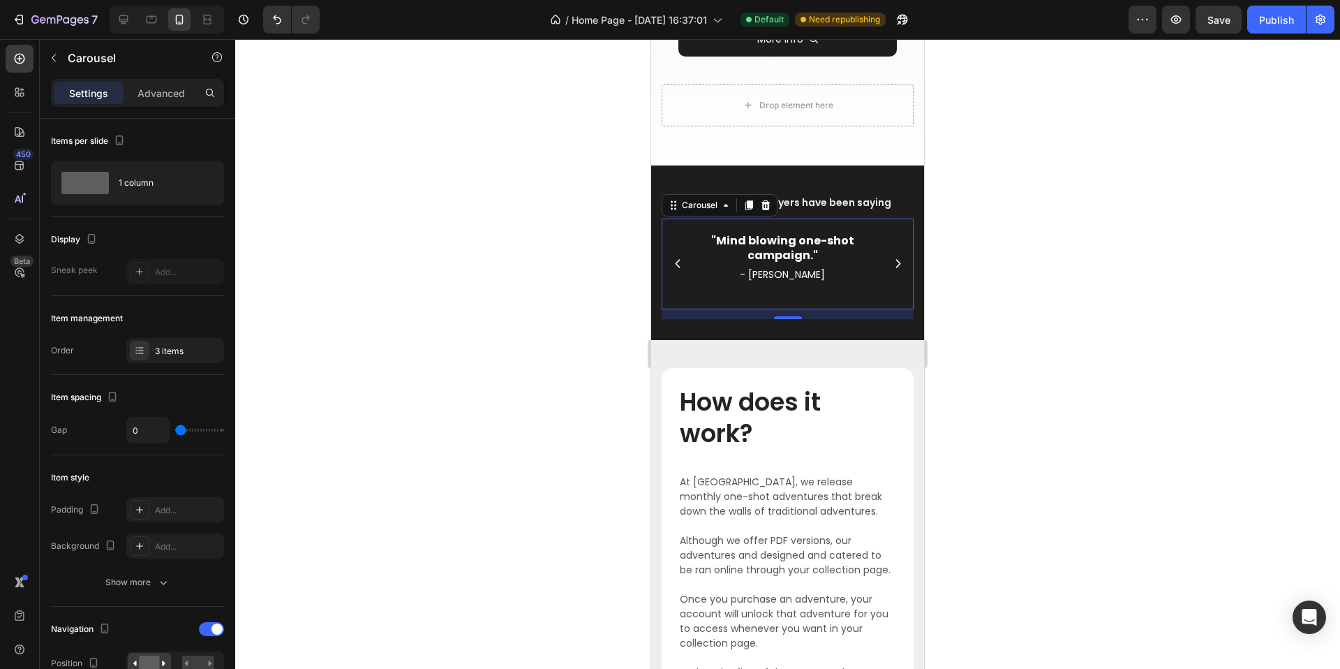
click at [679, 258] on icon "Carousel Back Arrow" at bounding box center [678, 264] width 12 height 12
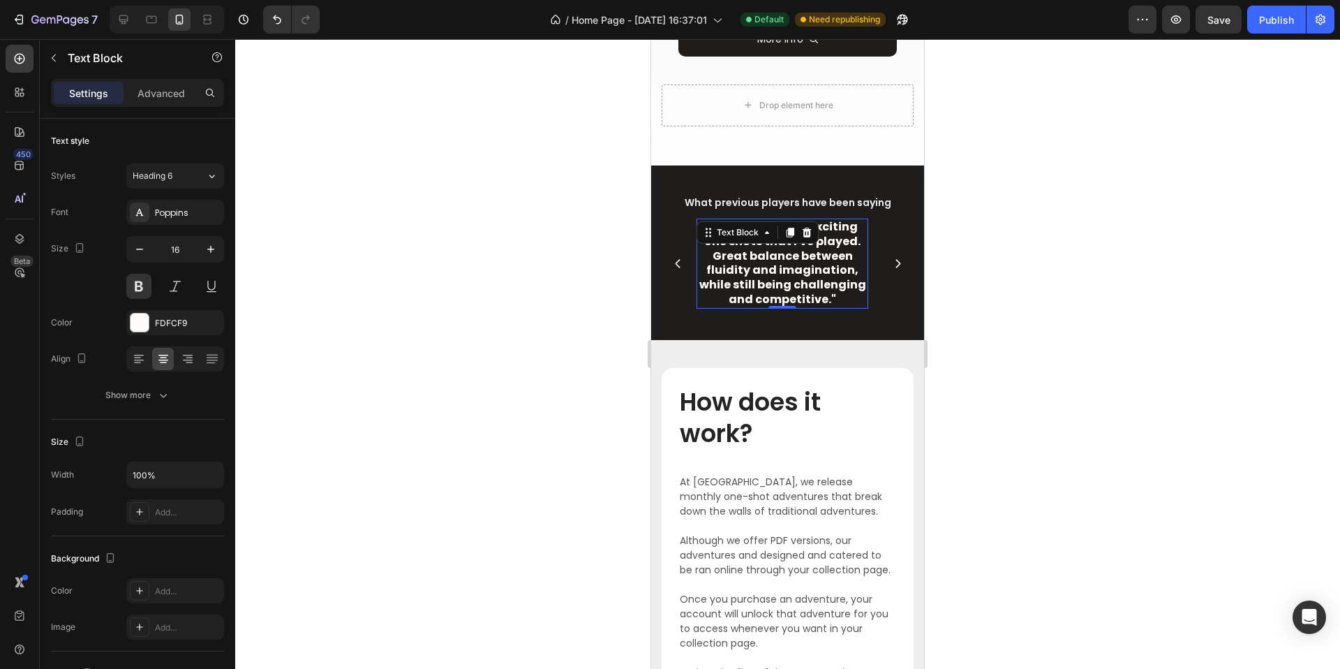
click at [789, 279] on p ""One of the most exciting one shots that I've played. Great balance between flu…" at bounding box center [782, 263] width 169 height 87
click at [802, 263] on p ""One of the most exciting one shots that I've played. Great balance between flu…" at bounding box center [782, 263] width 169 height 87
click at [811, 269] on p ""One of the most exciting one shots that I've played. Great balance between flu…" at bounding box center [782, 263] width 169 height 87
click at [777, 274] on p ""One of the most exciting one shots that I've played. Great balance between flu…" at bounding box center [782, 263] width 169 height 87
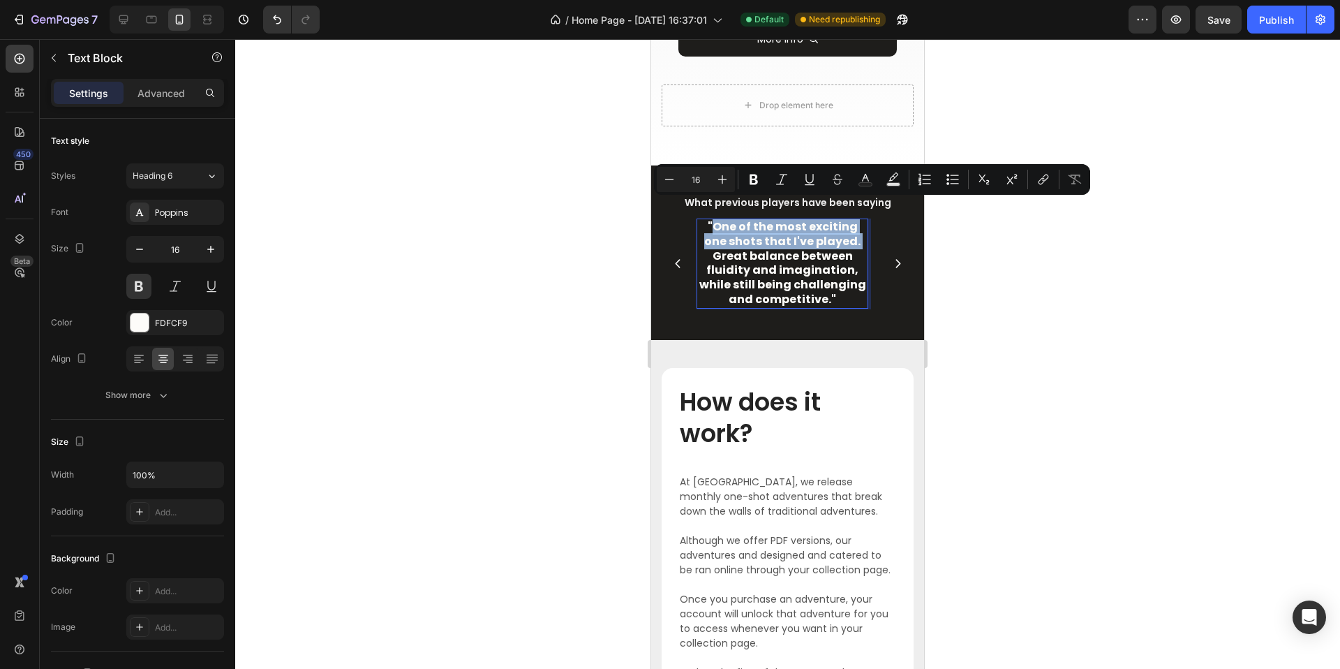
drag, startPoint x: 830, startPoint y: 224, endPoint x: 704, endPoint y: 211, distance: 126.3
click at [704, 220] on p ""One of the most exciting one shots that I've played. Great balance between flu…" at bounding box center [782, 263] width 169 height 87
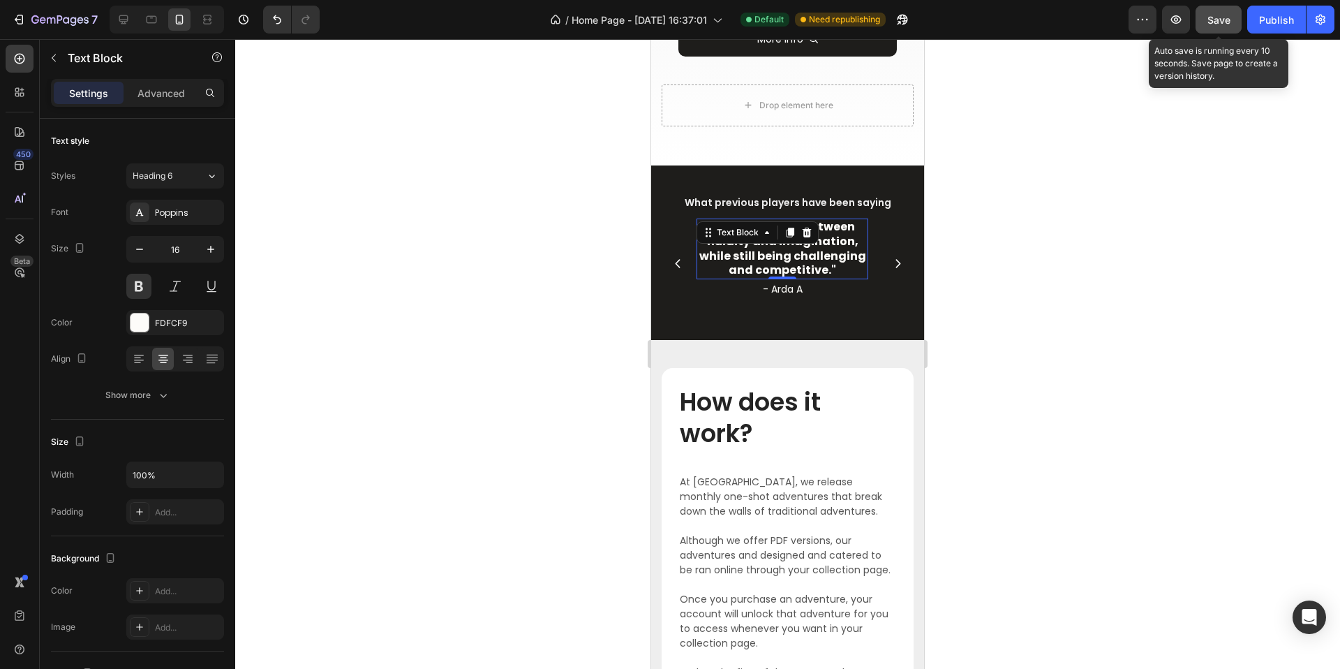
click at [1216, 22] on span "Save" at bounding box center [1218, 20] width 23 height 12
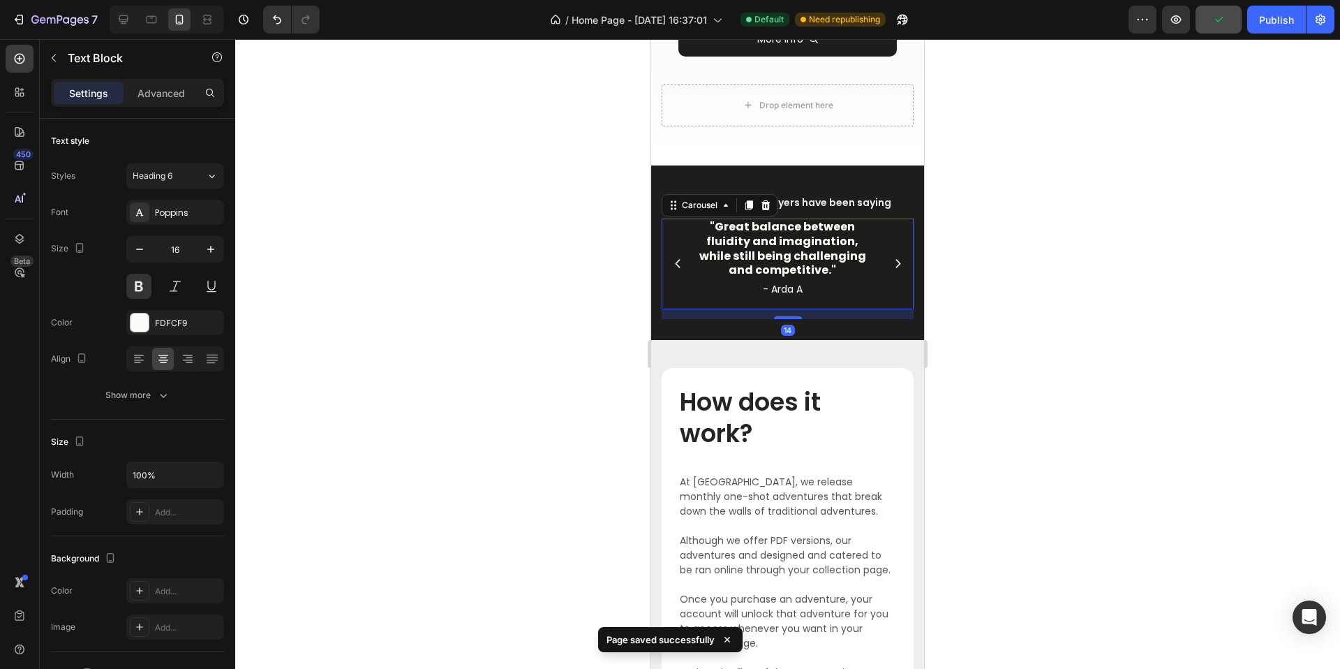
click at [892, 258] on icon "Carousel Next Arrow" at bounding box center [898, 264] width 12 height 12
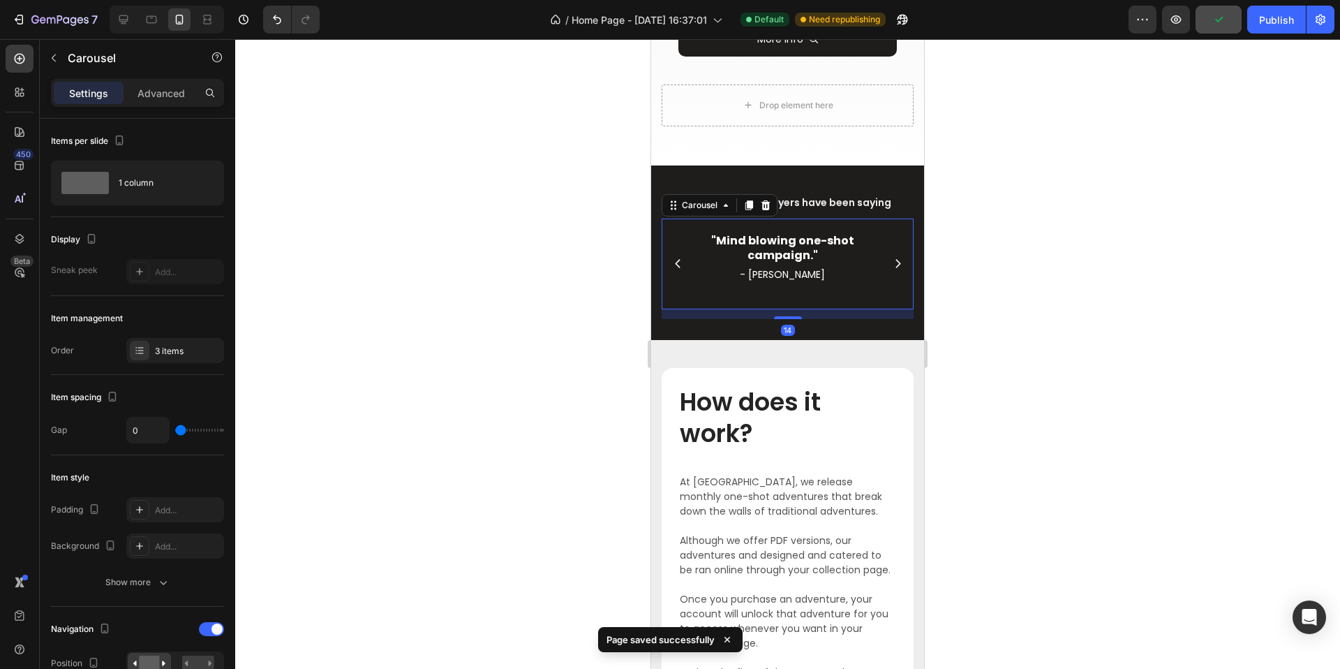
click at [892, 258] on icon "Carousel Next Arrow" at bounding box center [898, 264] width 12 height 12
click at [1003, 236] on div at bounding box center [787, 354] width 1105 height 630
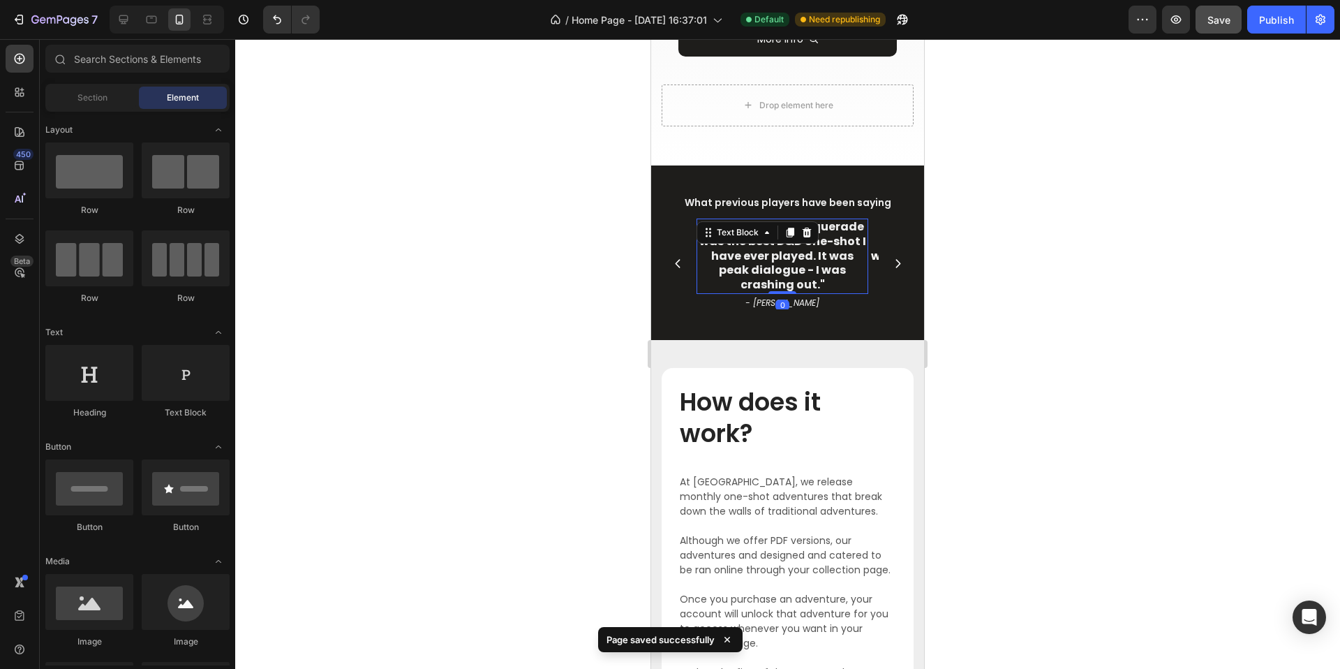
click at [836, 233] on p ""The Midnight Masquerade was the best D&D one-shot I have ever played. It was p…" at bounding box center [782, 256] width 169 height 73
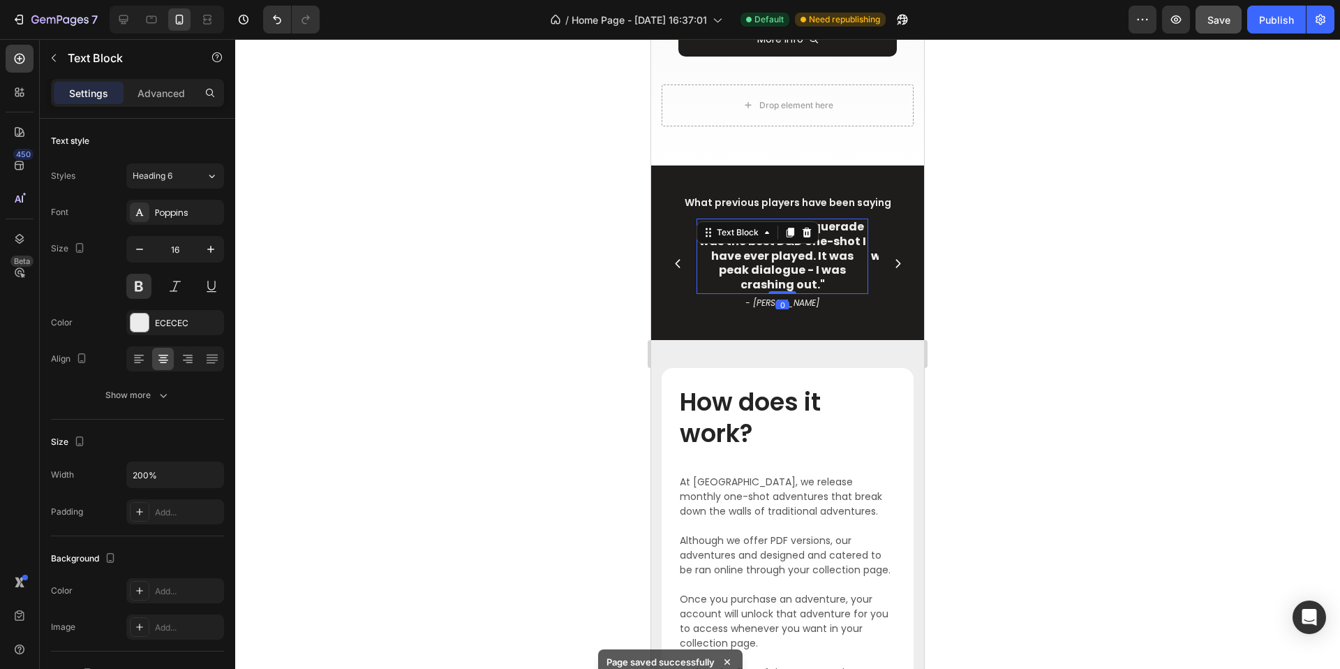
drag, startPoint x: 1029, startPoint y: 283, endPoint x: 1016, endPoint y: 289, distance: 14.4
click at [1028, 285] on div at bounding box center [787, 354] width 1105 height 630
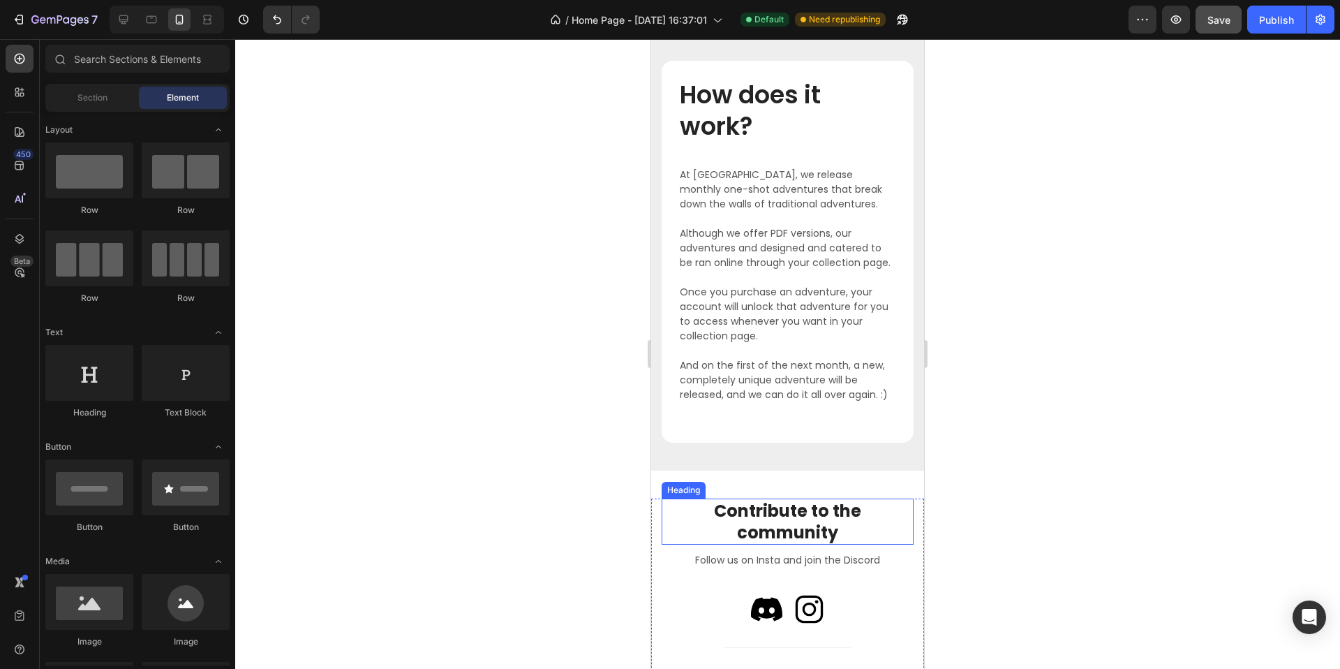
scroll to position [1553, 0]
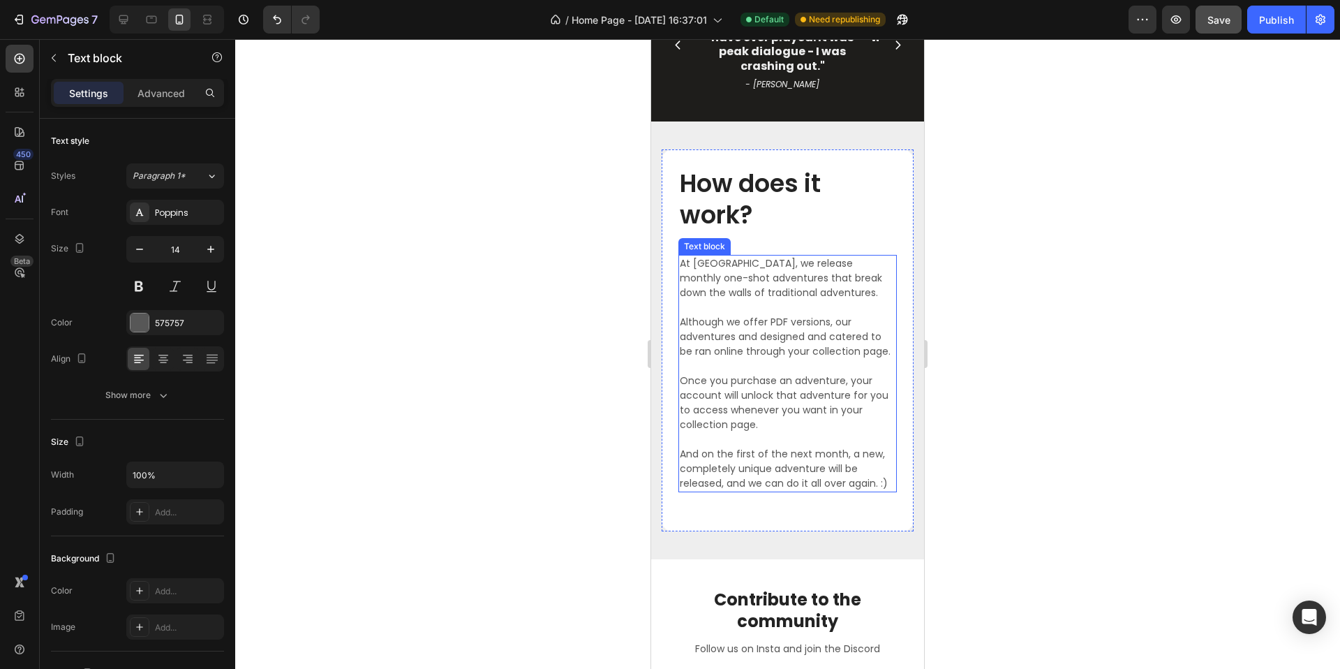
click at [788, 447] on p at bounding box center [788, 439] width 216 height 15
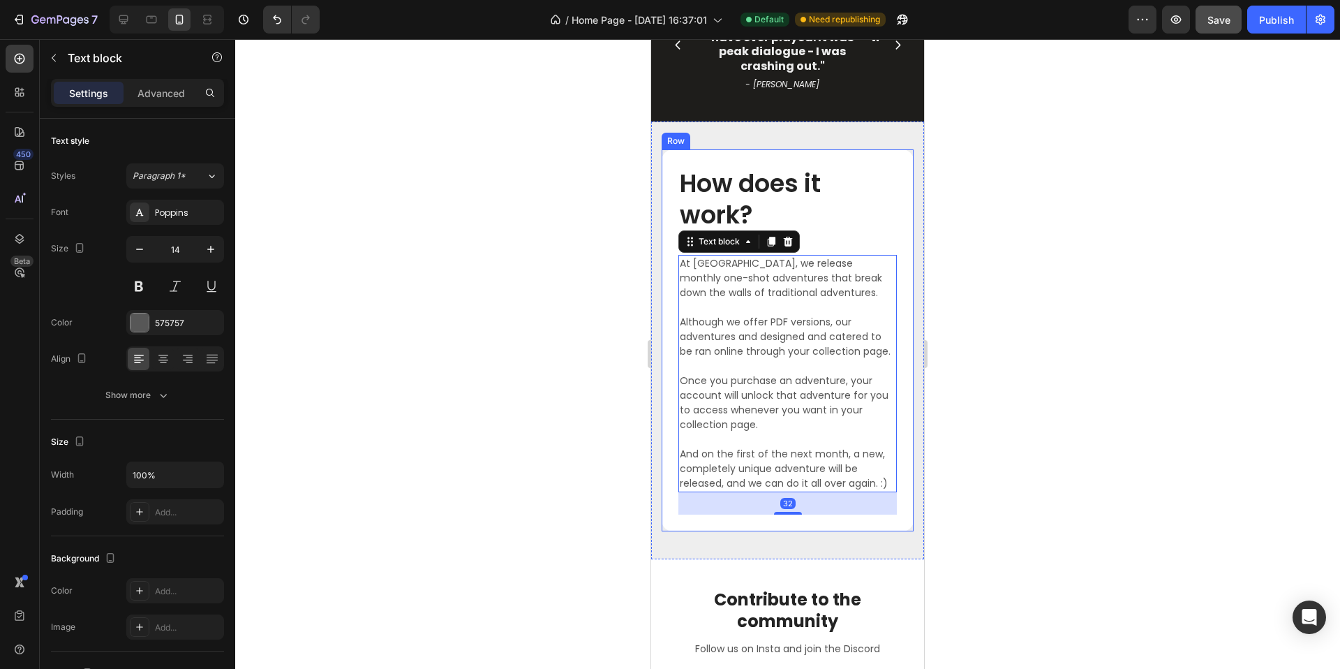
click at [877, 241] on div "How does it work? Heading At Origin Studios, we release monthly one-shot advent…" at bounding box center [787, 340] width 218 height 348
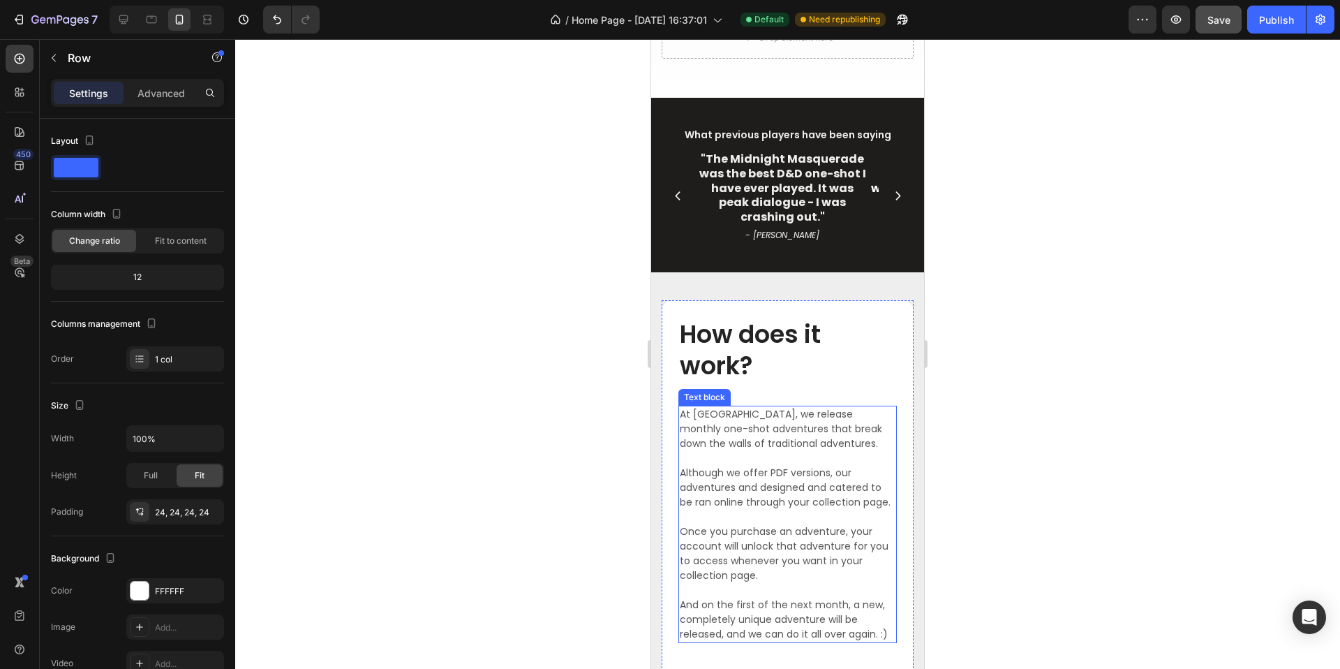
scroll to position [1648, 0]
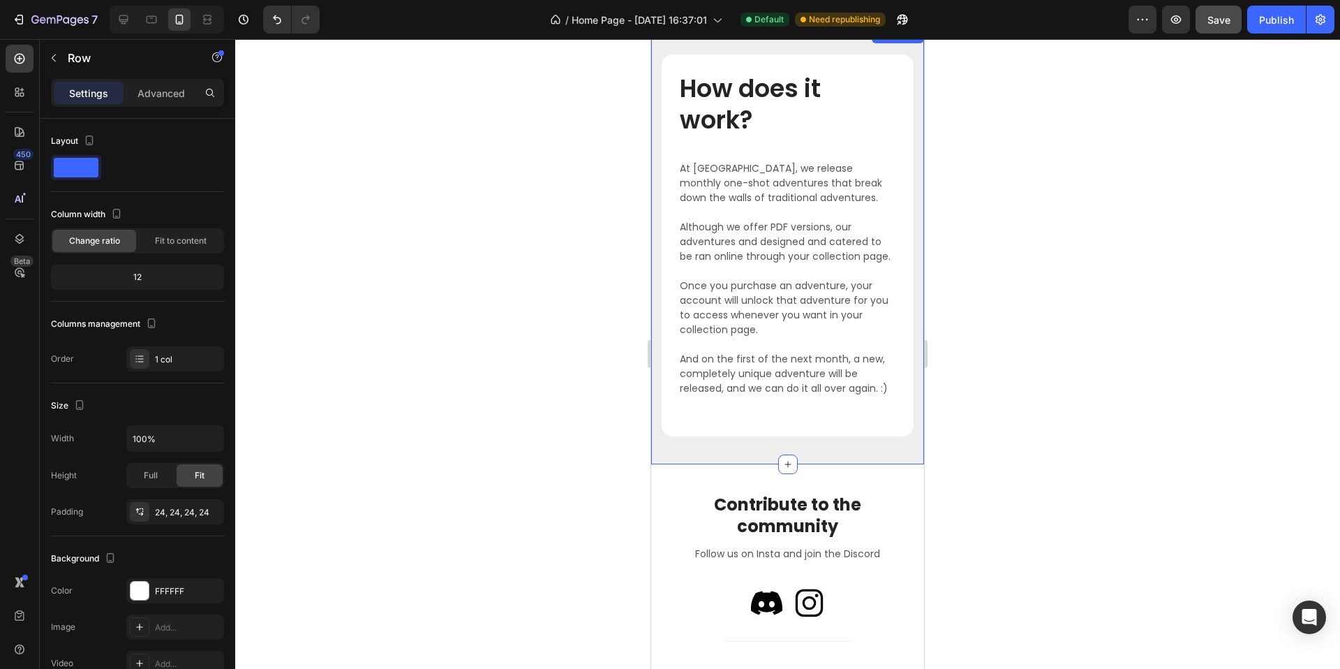
click at [674, 464] on div "How does it work? Heading At Origin Studios, we release monthly one-shot advent…" at bounding box center [787, 246] width 273 height 438
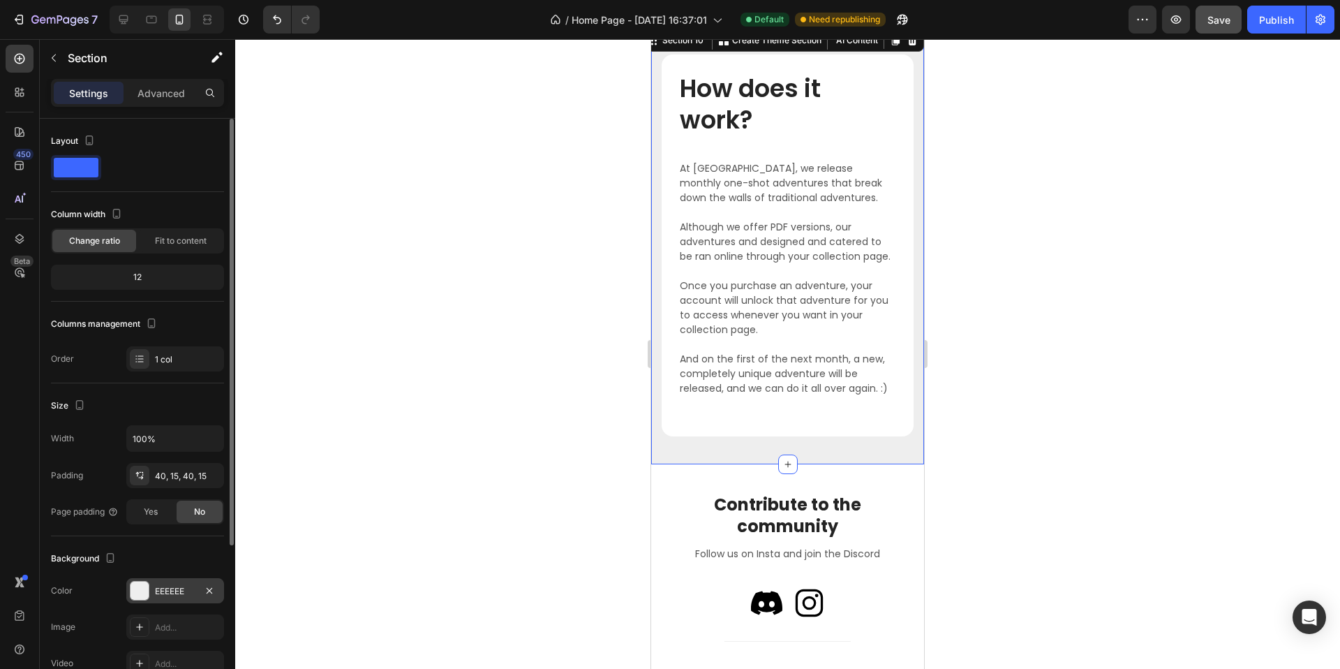
click at [151, 592] on div "EEEEEE" at bounding box center [175, 590] width 98 height 25
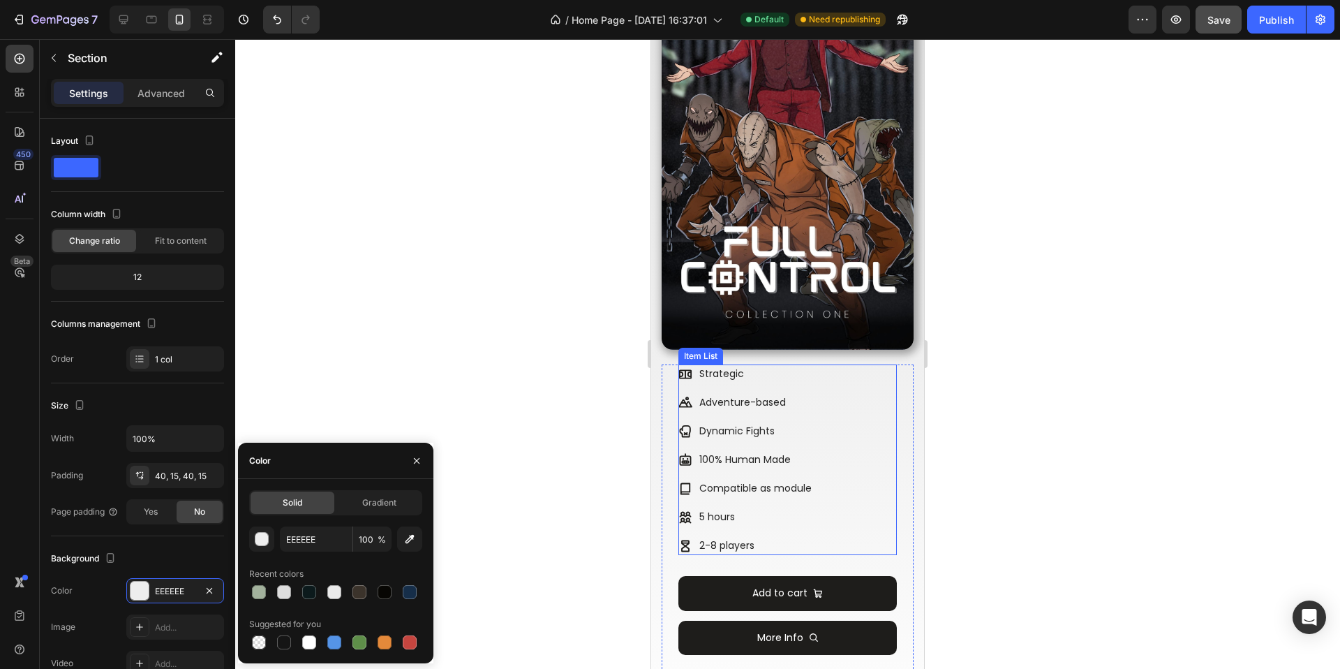
scroll to position [463, 0]
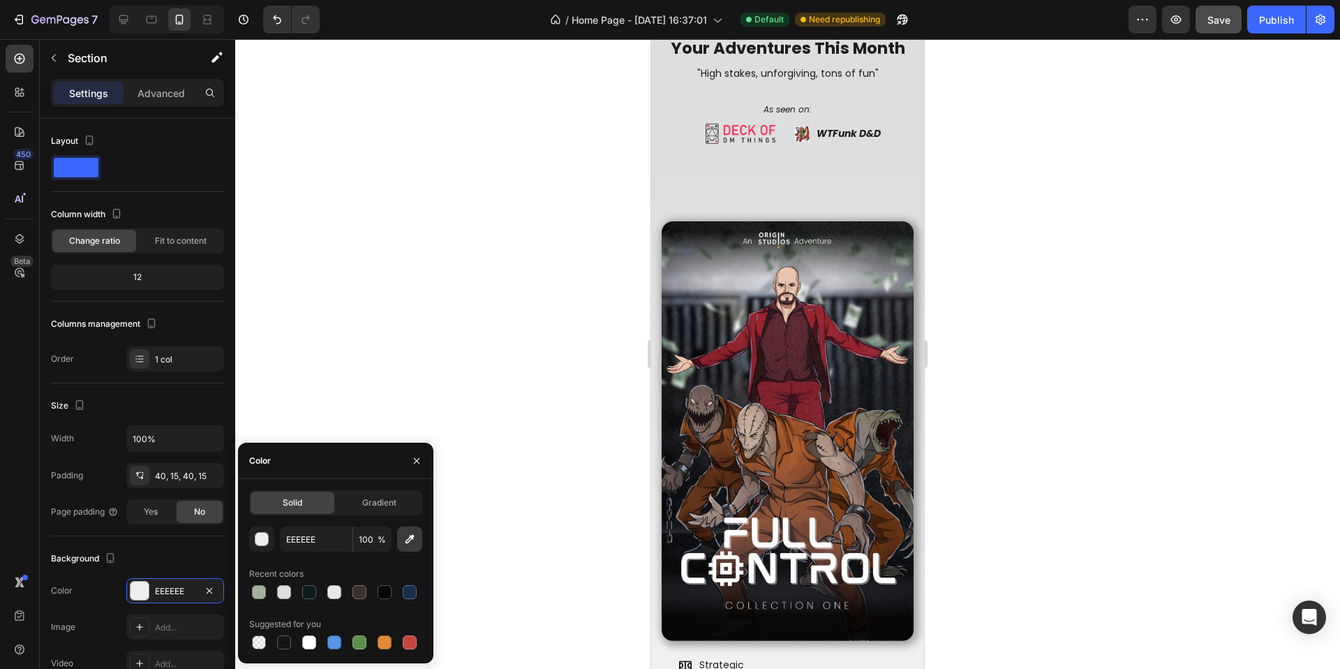
click at [411, 542] on icon "button" at bounding box center [410, 539] width 14 height 14
type input "DEDEDE"
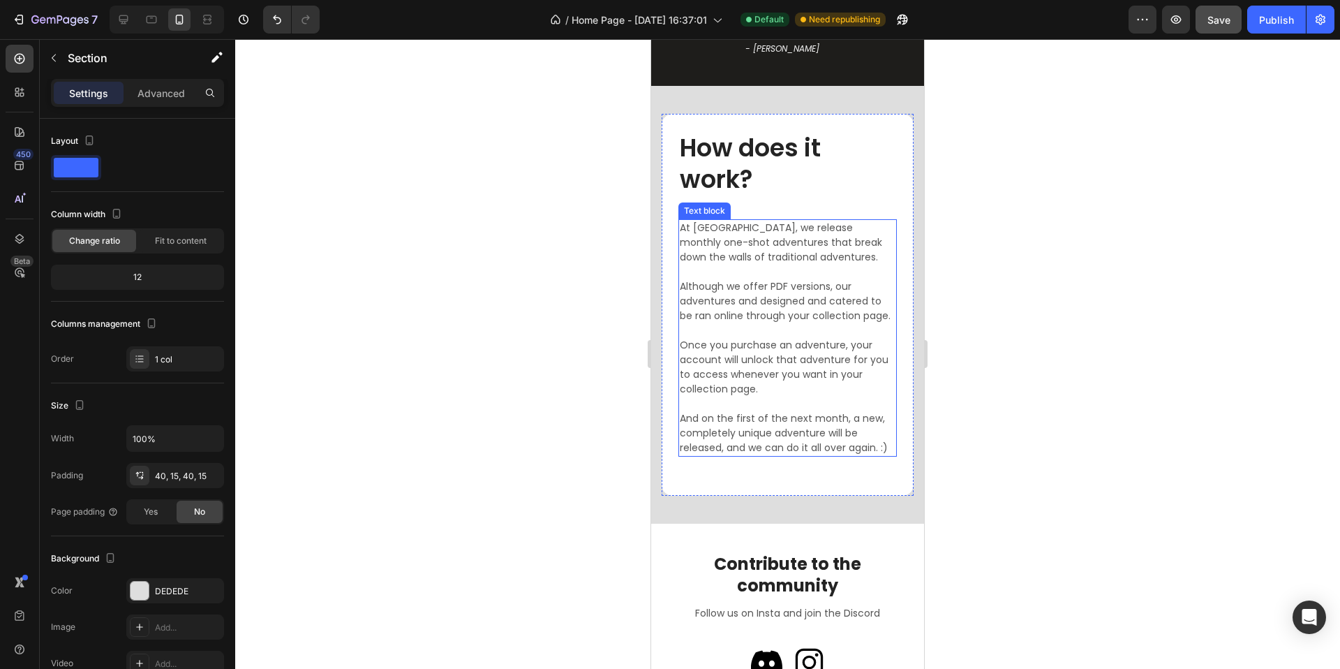
click at [1080, 373] on div at bounding box center [787, 354] width 1105 height 630
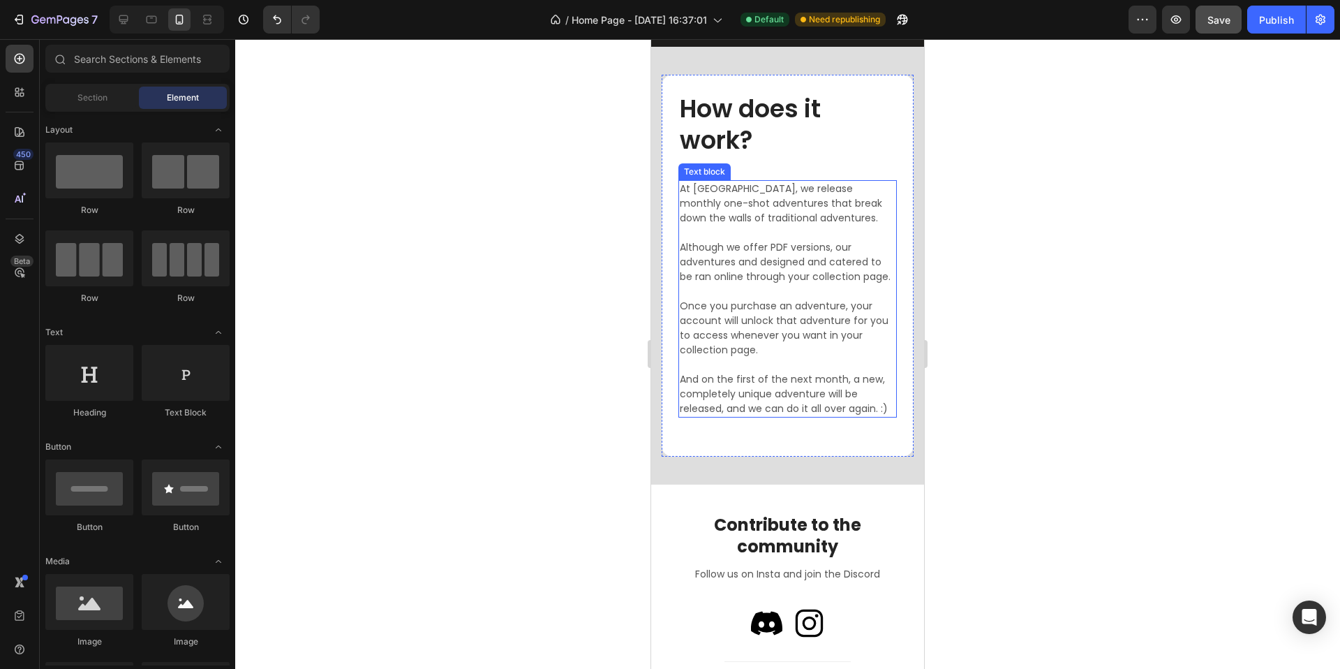
scroll to position [1715, 0]
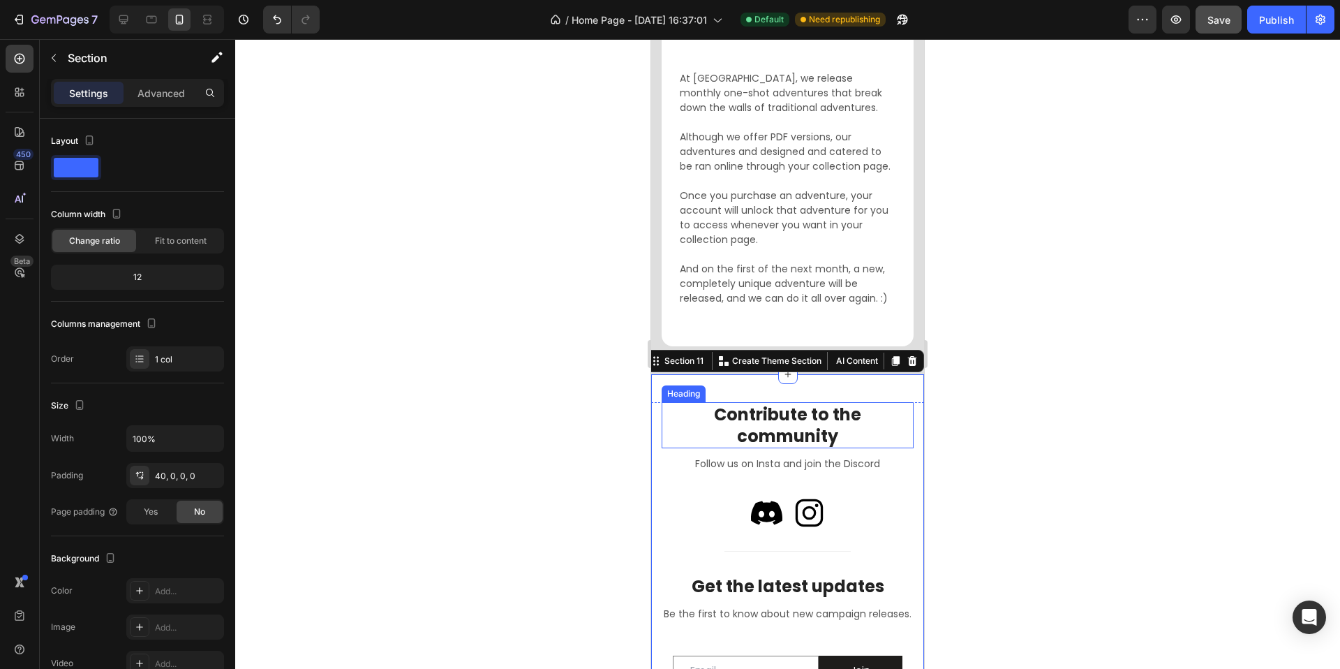
scroll to position [2297, 0]
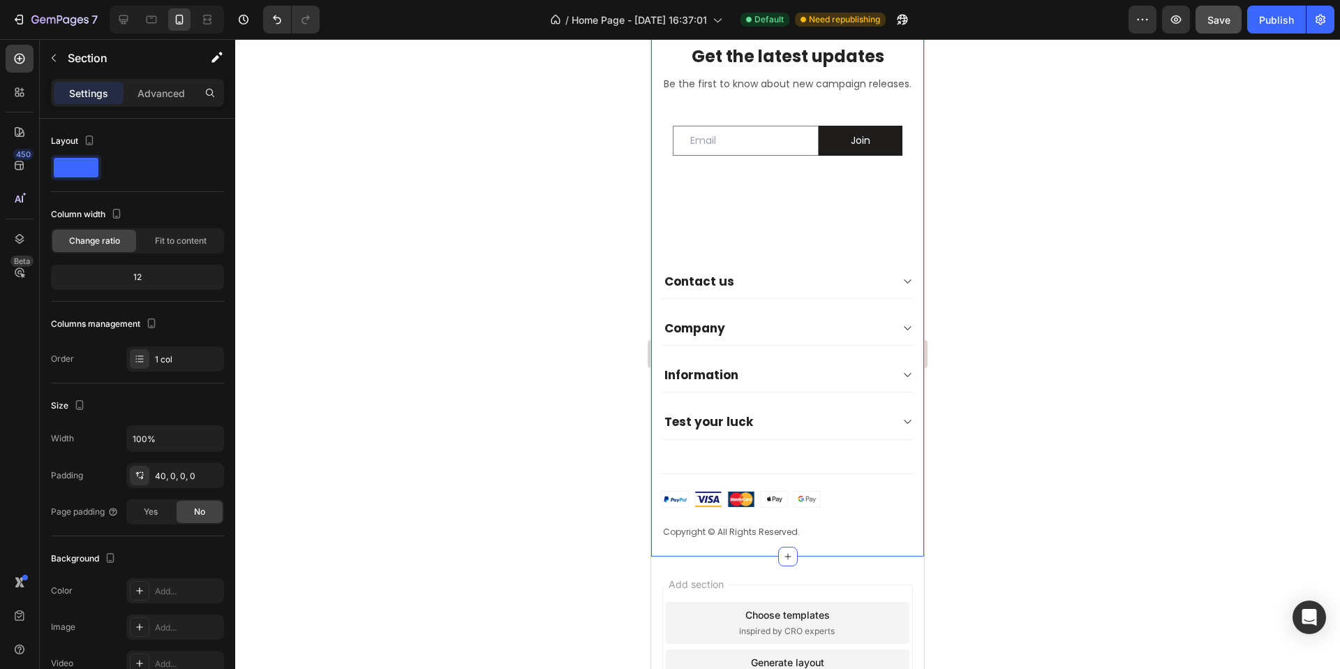
click at [1067, 386] on div at bounding box center [787, 354] width 1105 height 630
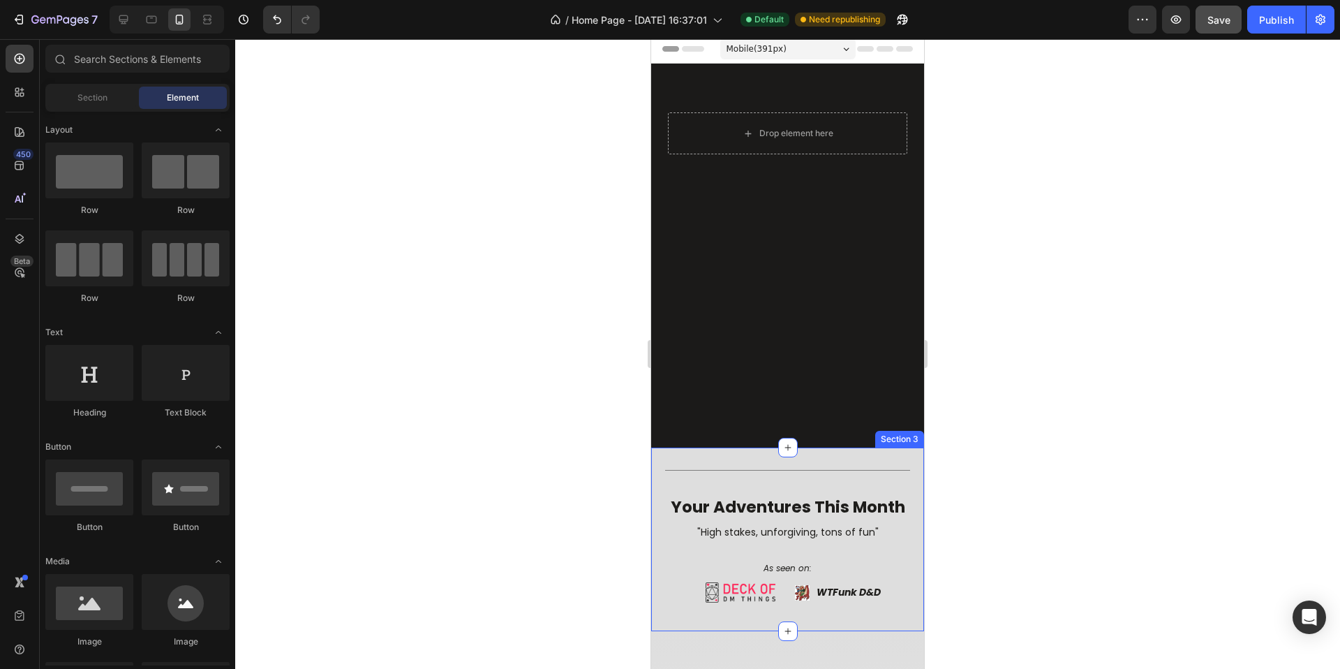
scroll to position [0, 0]
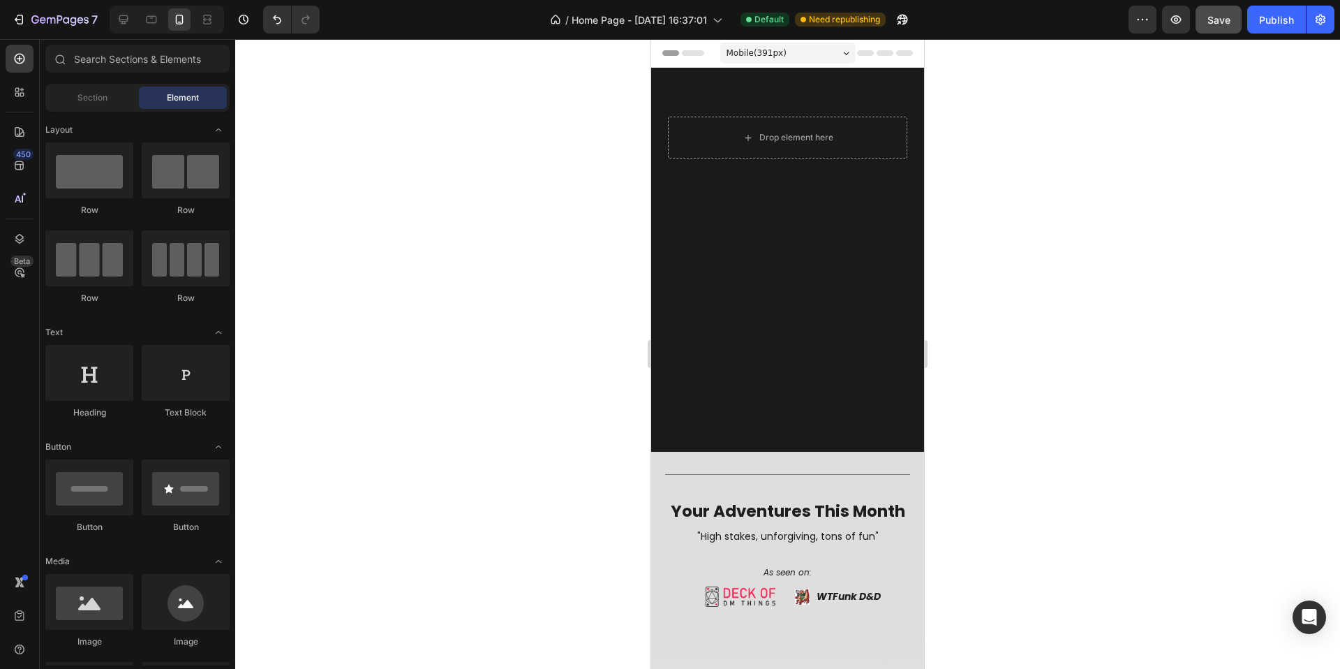
click at [1224, 18] on span "Save" at bounding box center [1218, 20] width 23 height 12
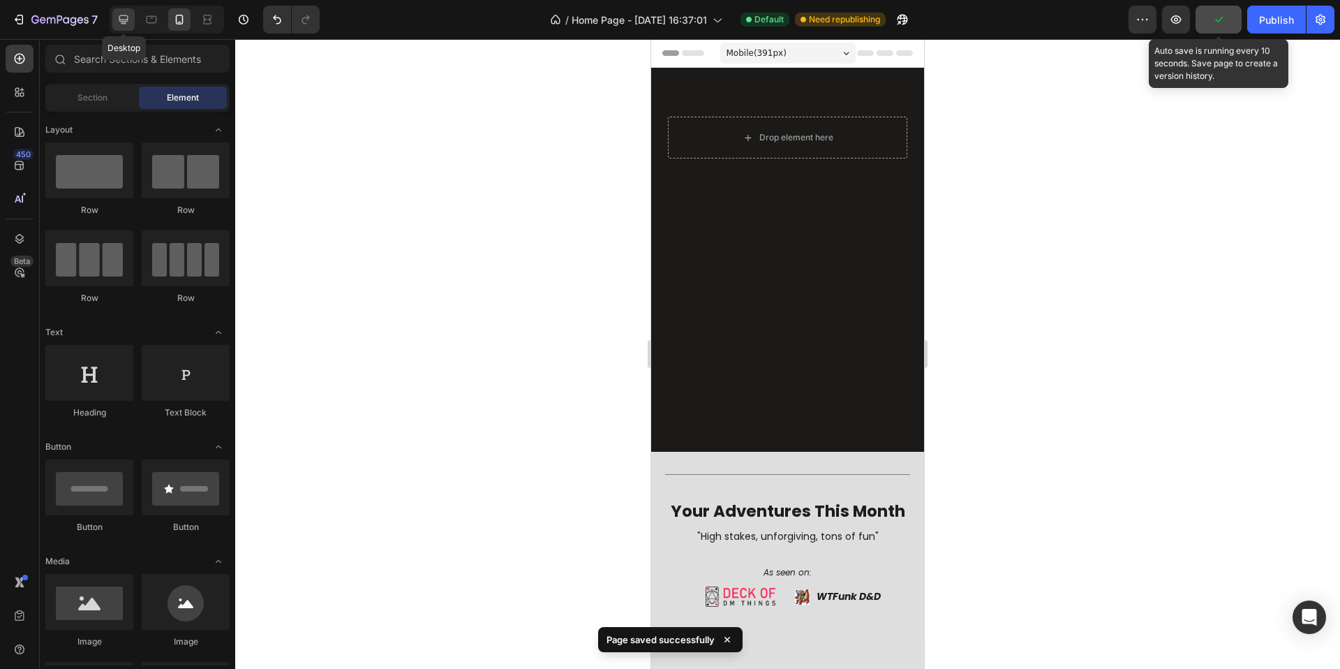
click at [134, 14] on div at bounding box center [123, 19] width 22 height 22
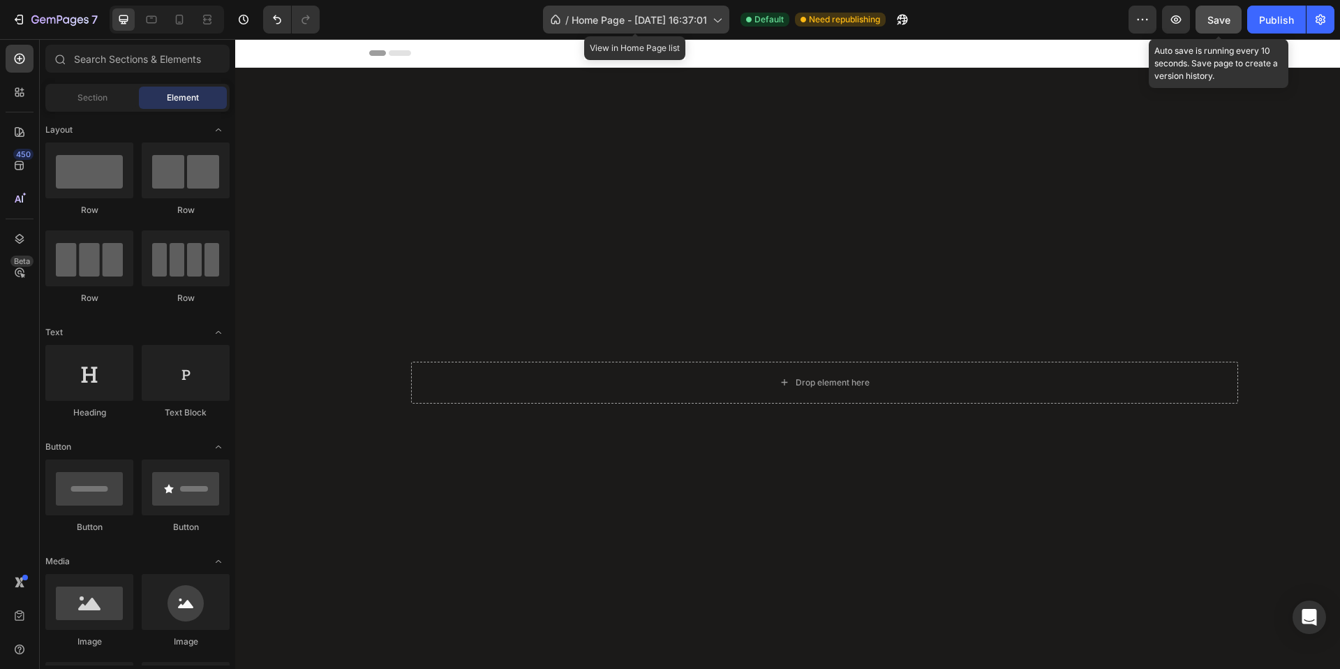
click at [627, 28] on div "/ Home Page - Feb 3, 16:37:01" at bounding box center [636, 20] width 186 height 28
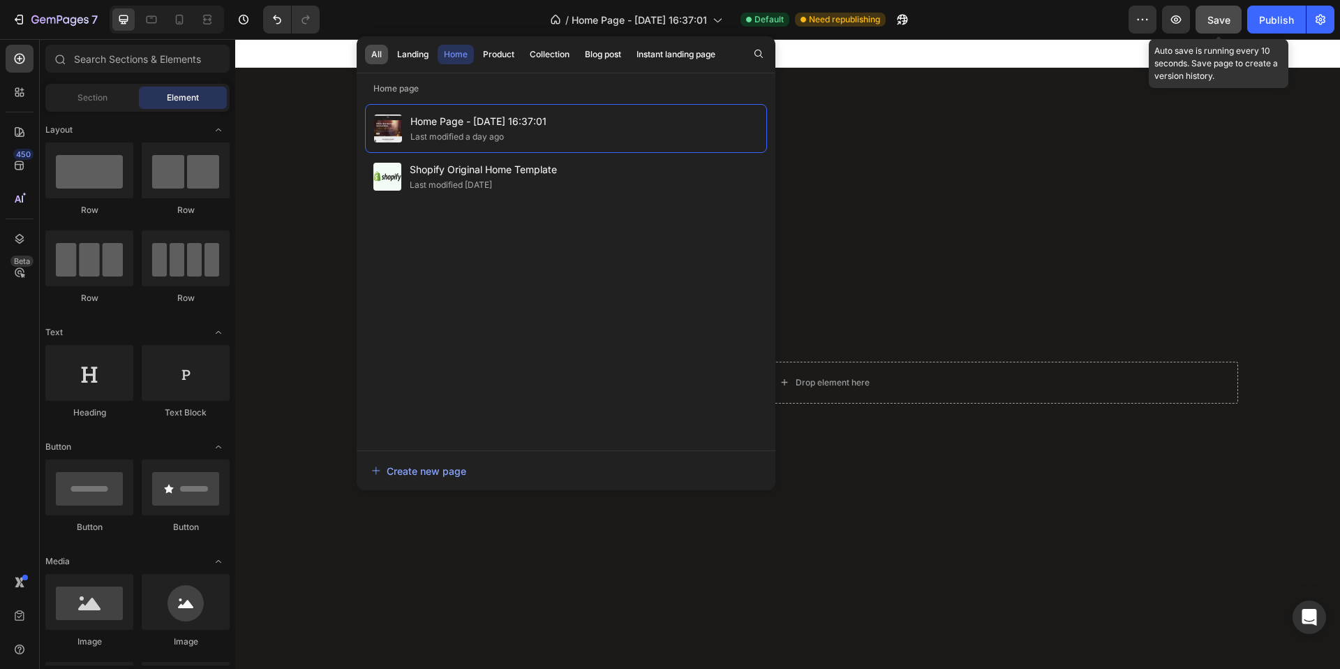
click at [378, 55] on div "All" at bounding box center [376, 54] width 10 height 13
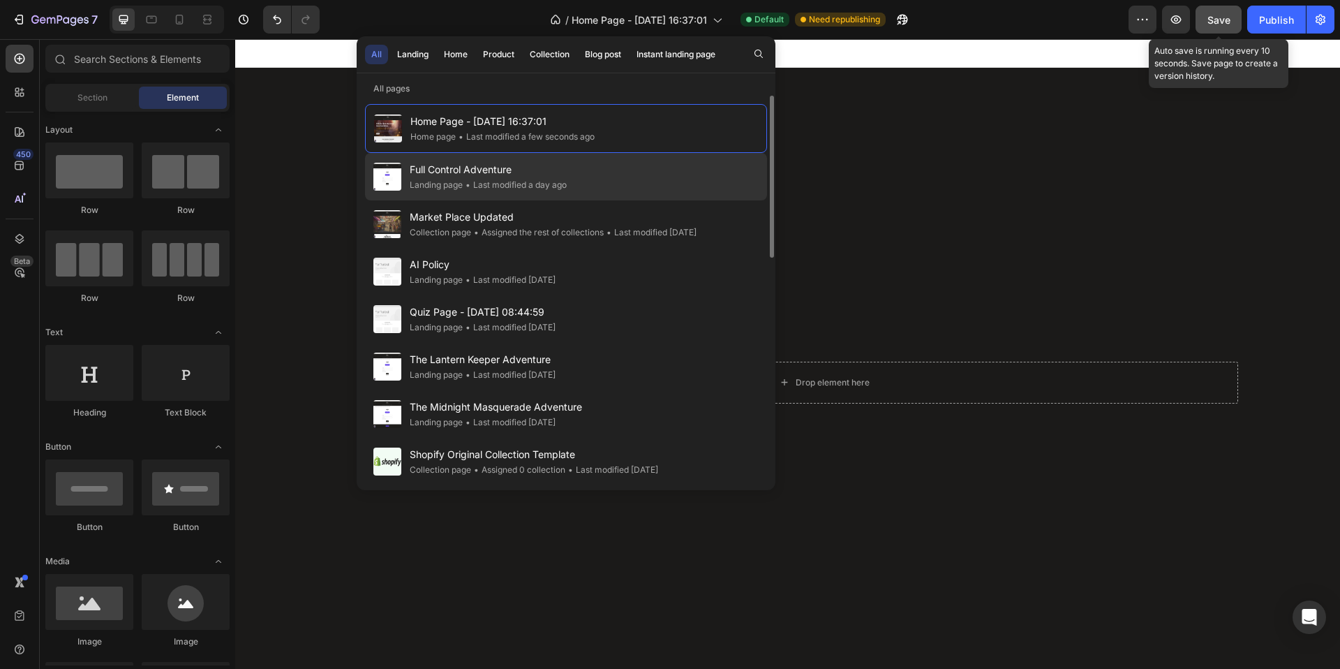
click at [491, 180] on div "• Last modified a day ago" at bounding box center [515, 185] width 104 height 14
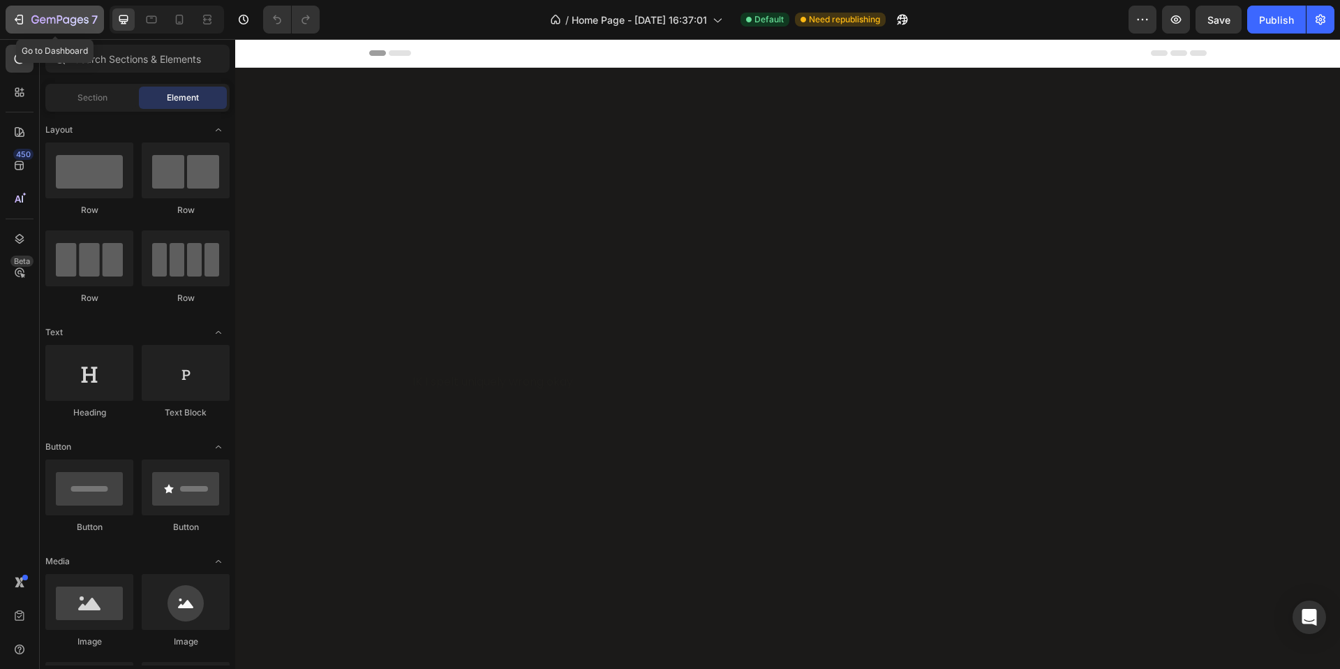
click at [40, 22] on icon "button" at bounding box center [43, 20] width 6 height 6
